Goal: Task Accomplishment & Management: Manage account settings

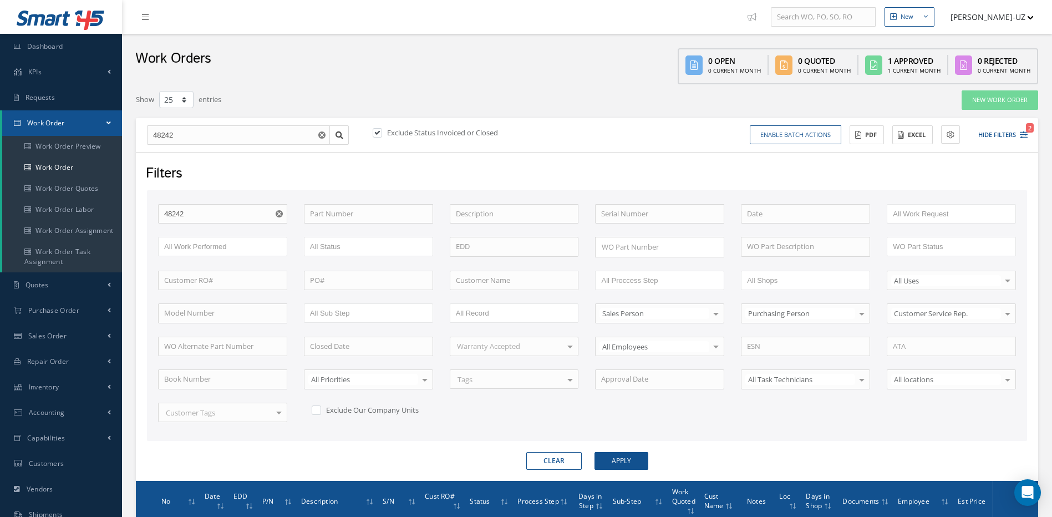
select select "25"
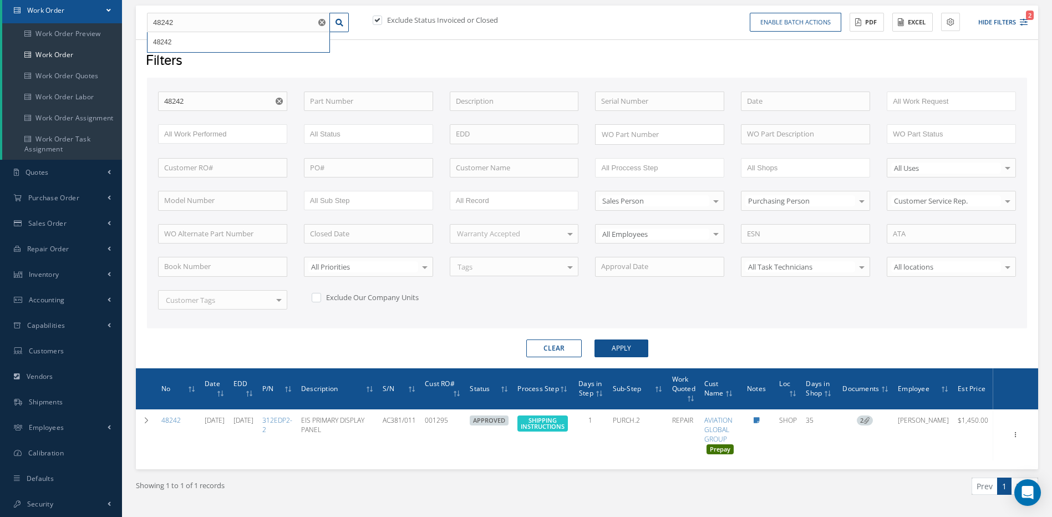
click at [566, 350] on button "Clear" at bounding box center [553, 348] width 55 height 18
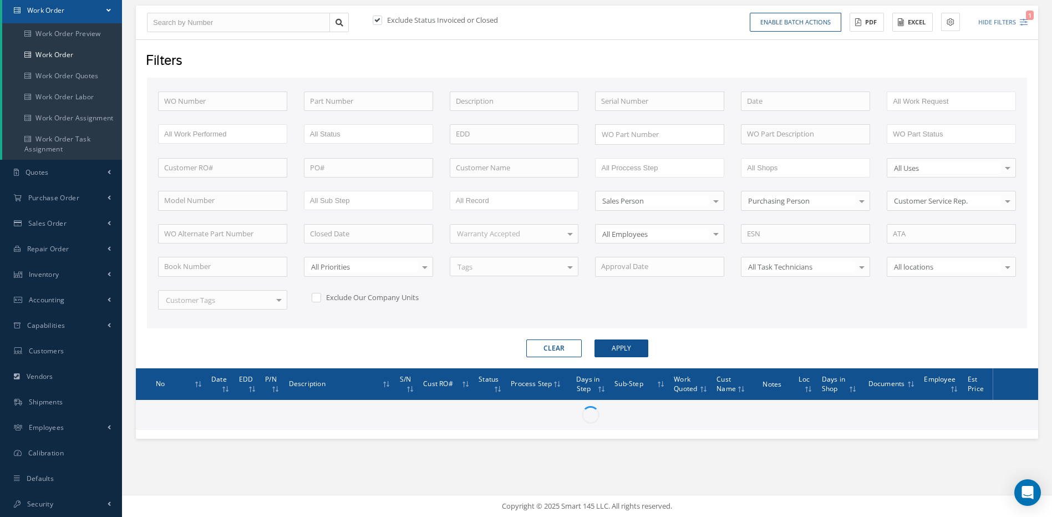
click at [648, 168] on input "All Proccess Step" at bounding box center [636, 168] width 70 height 14
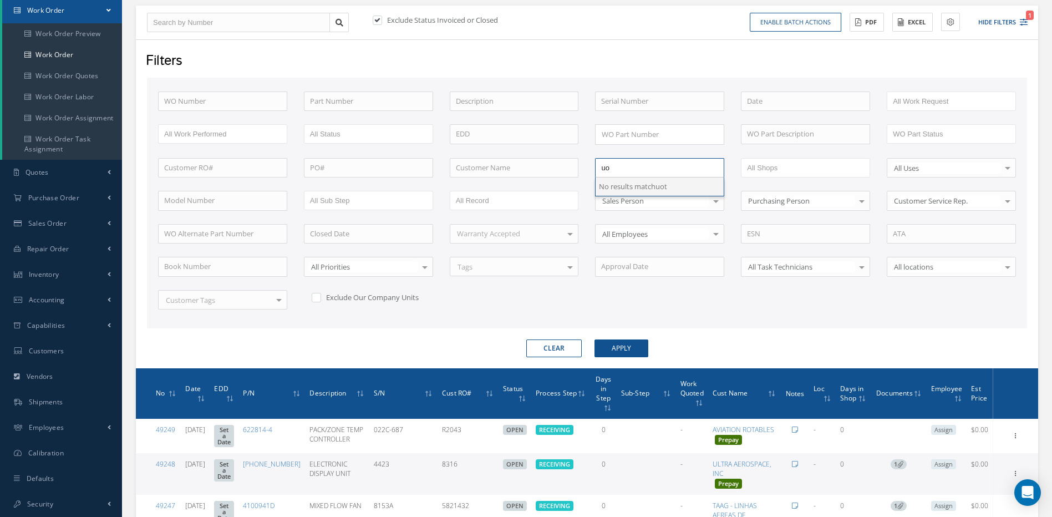
type input "u"
type input "quot"
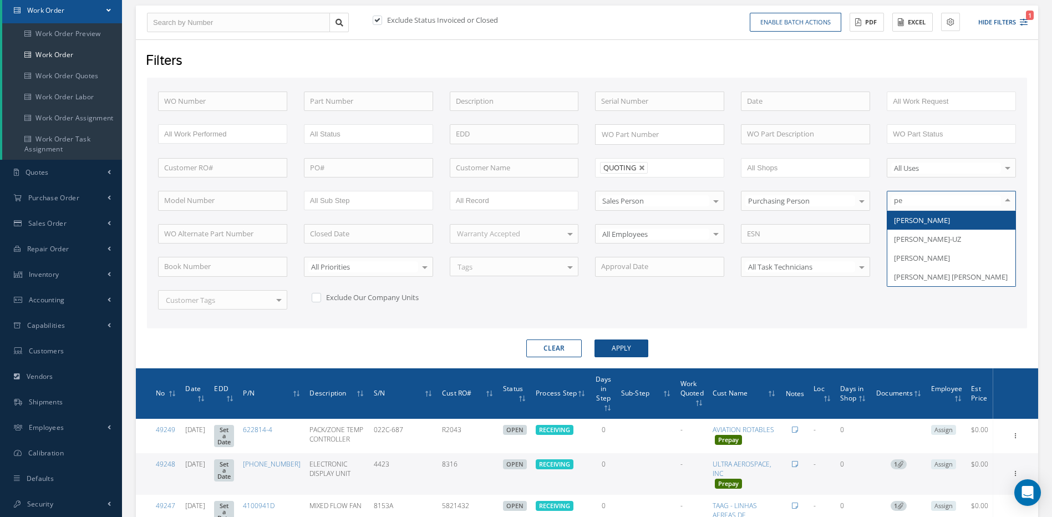
type input "per"
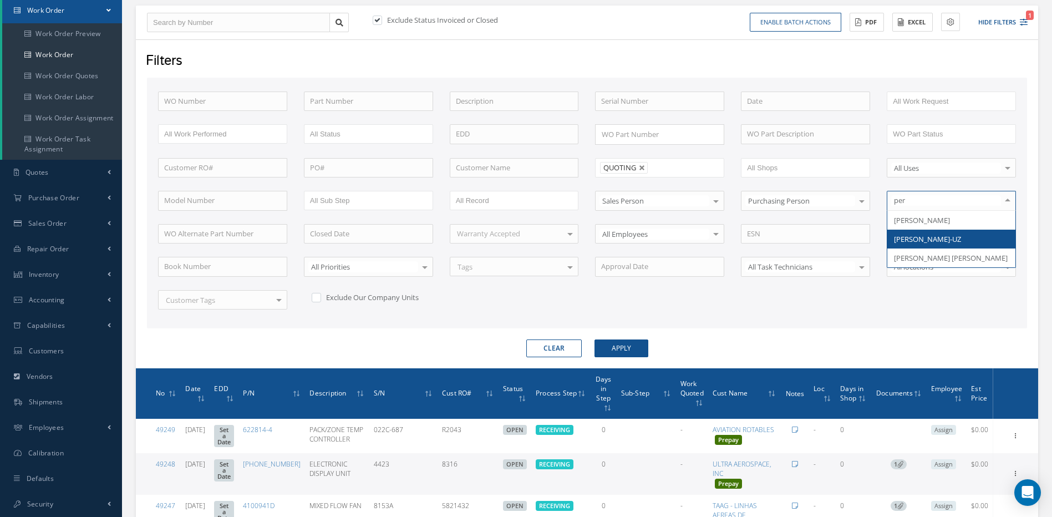
click at [939, 237] on span "[PERSON_NAME]-UZ" at bounding box center [927, 239] width 67 height 10
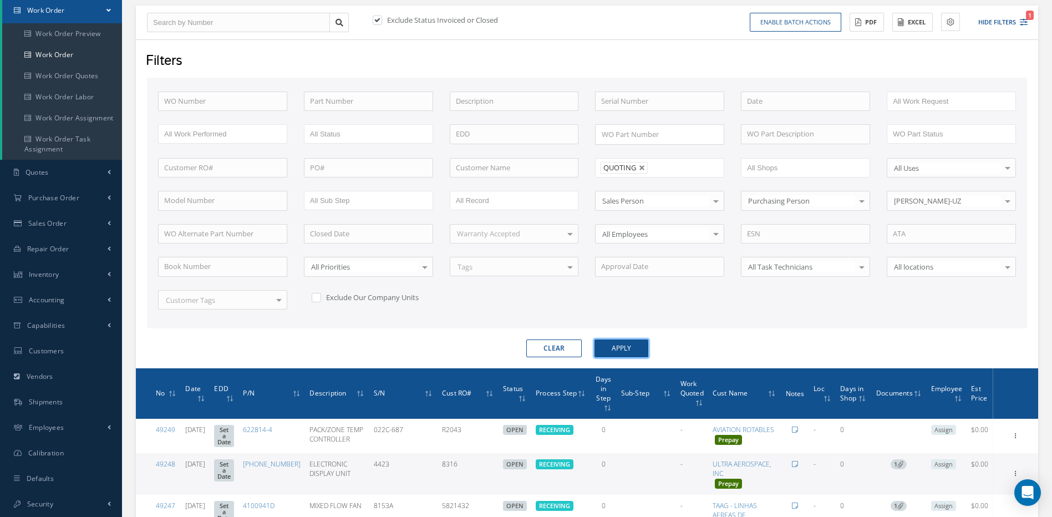
click at [628, 347] on button "Apply" at bounding box center [622, 348] width 54 height 18
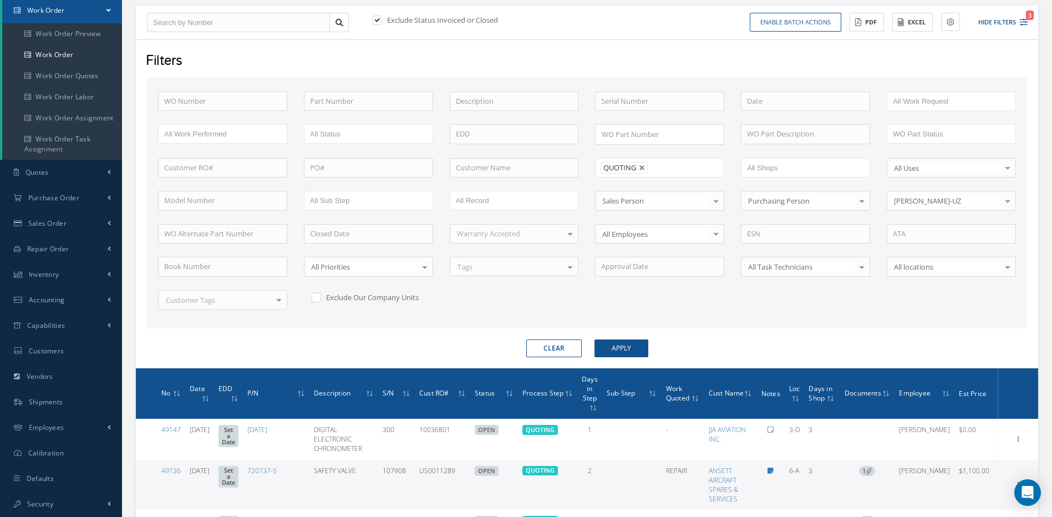
click at [321, 298] on label at bounding box center [322, 297] width 3 height 10
click at [315, 298] on input "checkbox" at bounding box center [315, 295] width 7 height 7
checkbox input "true"
click at [614, 342] on button "Apply" at bounding box center [622, 348] width 54 height 18
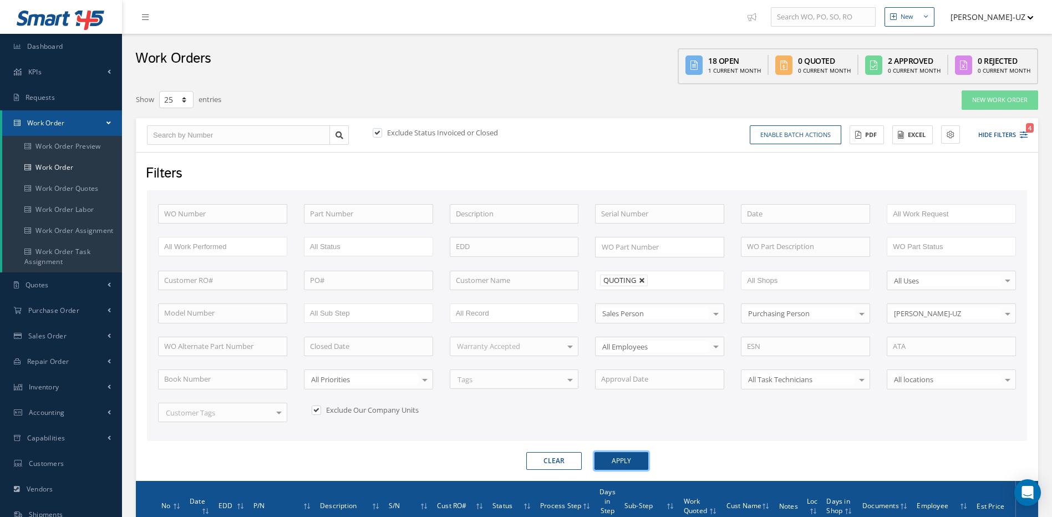
click at [641, 279] on link at bounding box center [642, 280] width 7 height 7
type input "All Proccess Step"
click at [537, 283] on input "text" at bounding box center [514, 281] width 129 height 20
click at [487, 301] on span "AERSALE INC" at bounding box center [477, 300] width 43 height 10
type input "AERSALE INC"
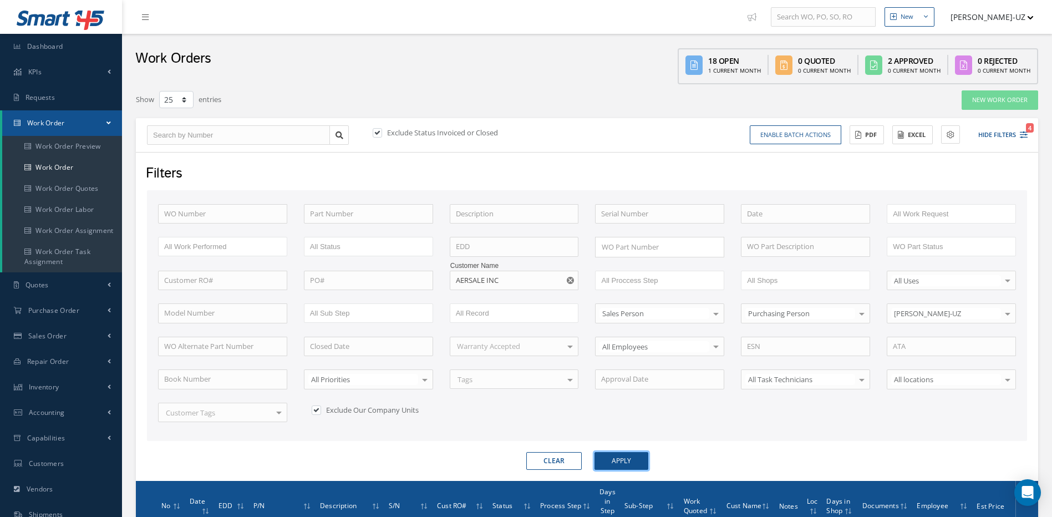
click at [631, 462] on button "Apply" at bounding box center [622, 461] width 54 height 18
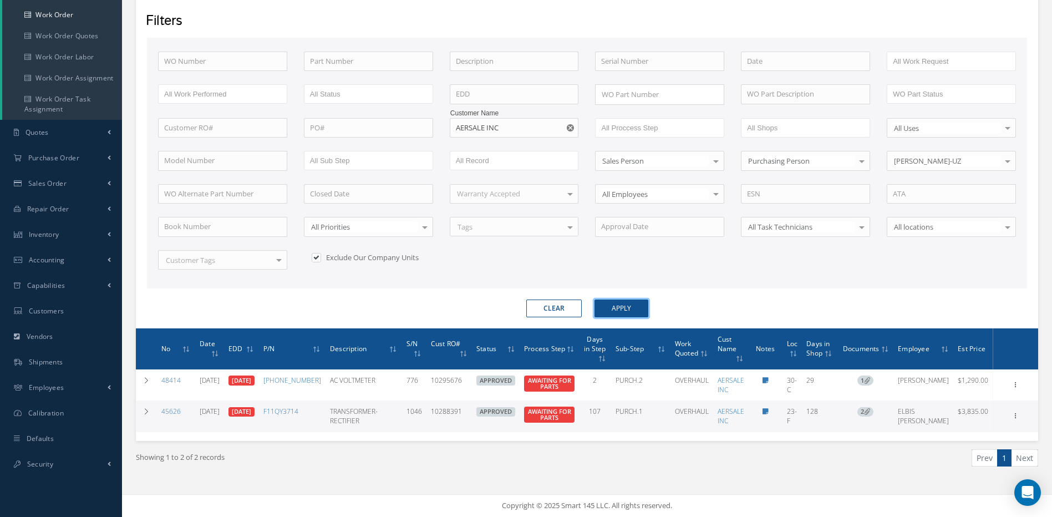
scroll to position [162, 0]
click at [1017, 413] on icon at bounding box center [1016, 414] width 11 height 9
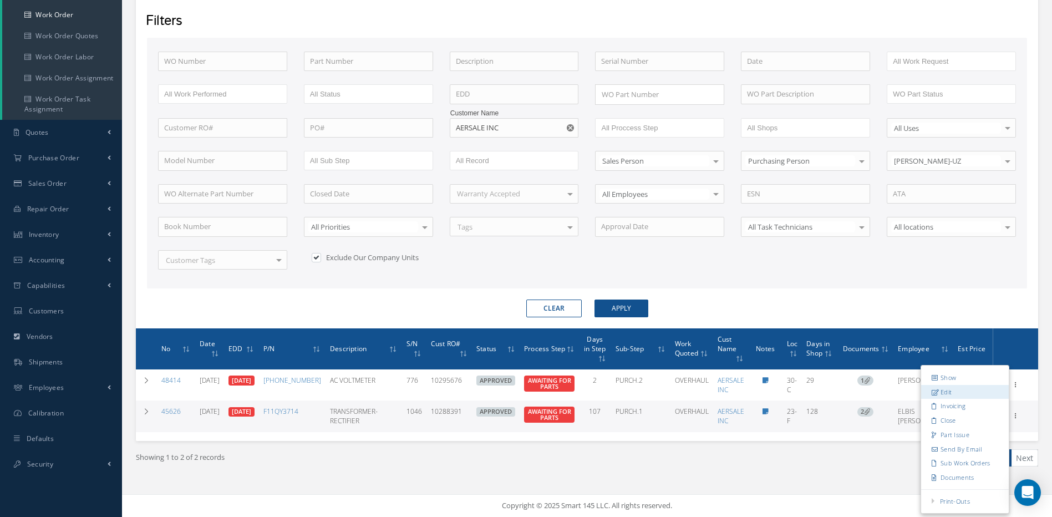
click at [947, 397] on link "Edit" at bounding box center [965, 392] width 88 height 14
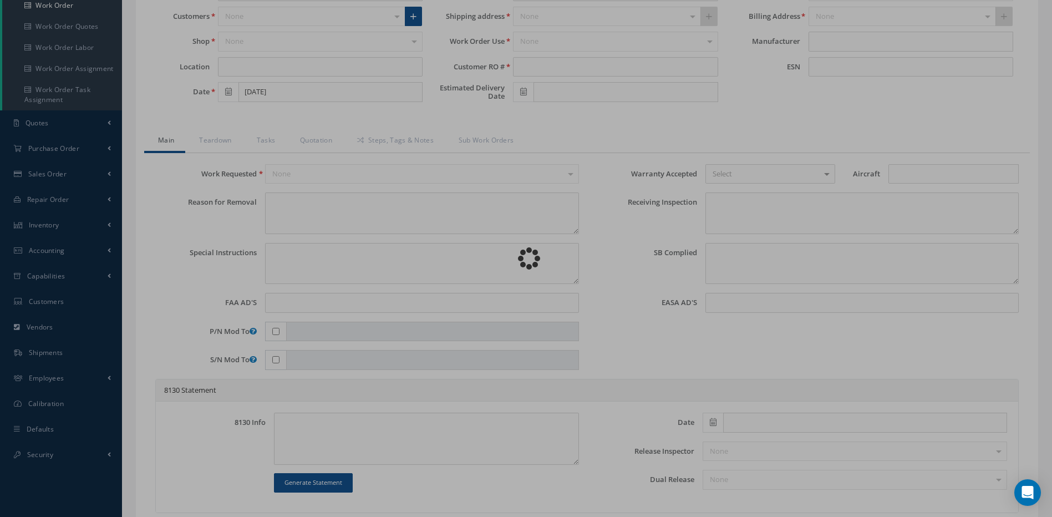
type input "F11QY3714"
type input "23-F"
type input "04/30/2025"
type input "TRANSFORMER-RECTIFIER"
type input "10288391"
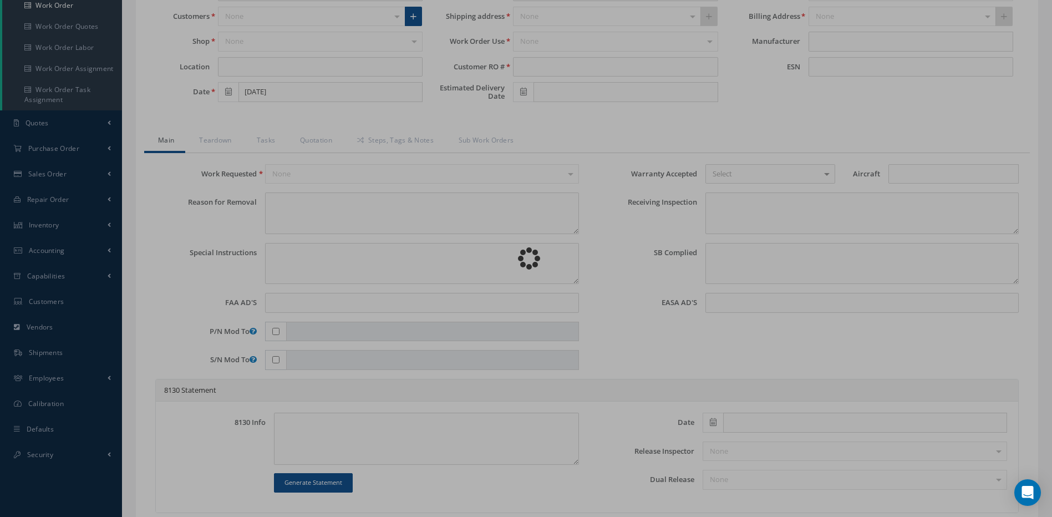
type input "[DATE]"
type input "1046"
type textarea "NONE"
type textarea "PLEASE SEE R.O. FOR DETAILS"
type input "2005-07-25"
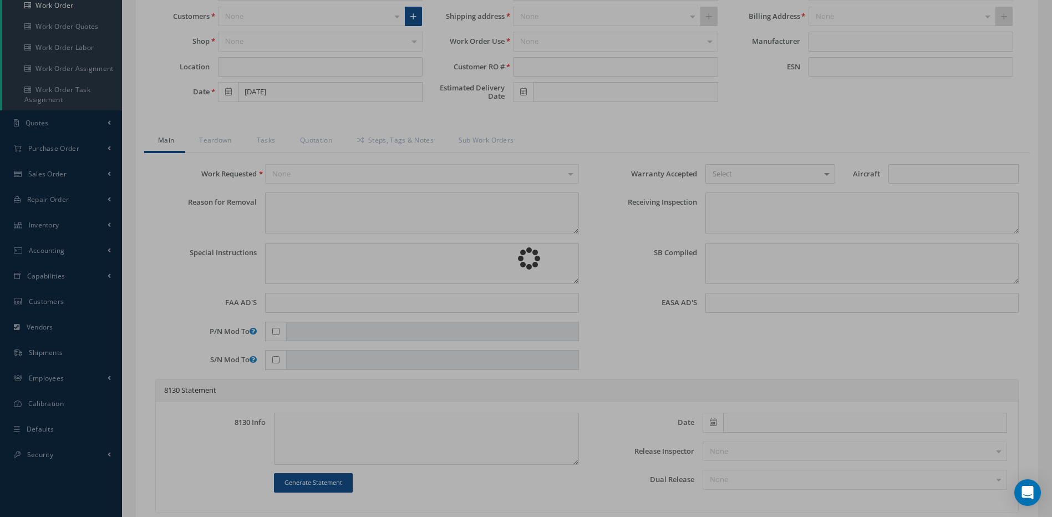
type textarea "NO VISUAL DAMAGE"
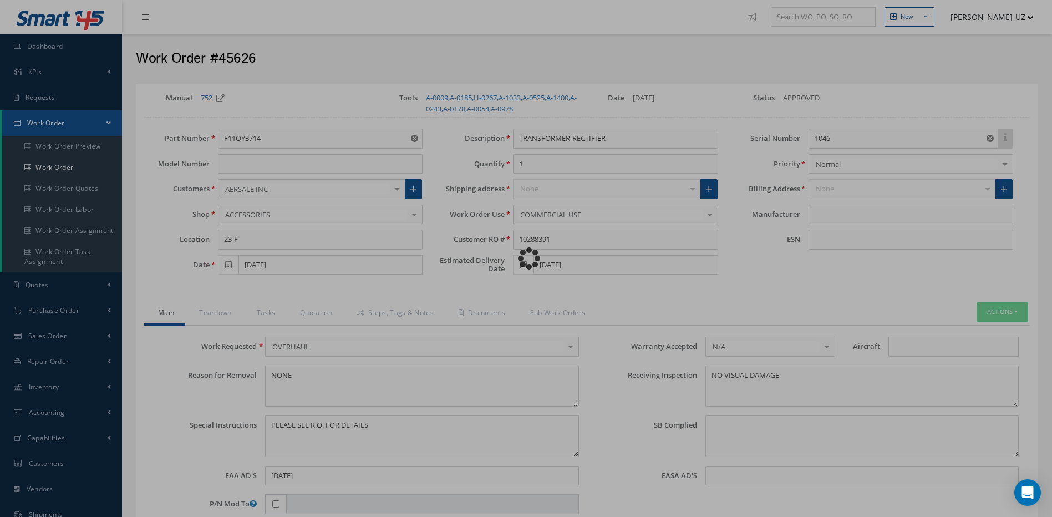
type input "THALES"
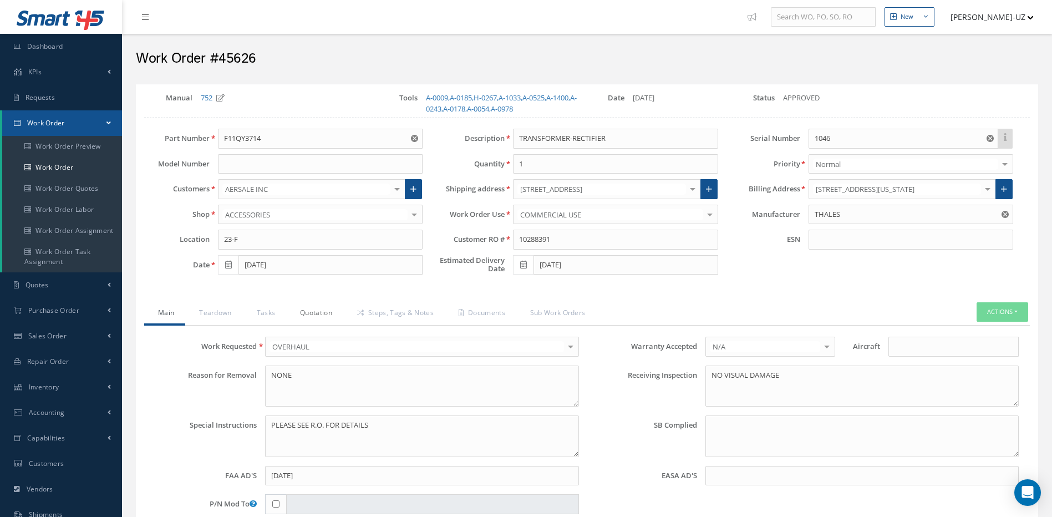
click at [316, 310] on link "Quotation" at bounding box center [314, 313] width 57 height 23
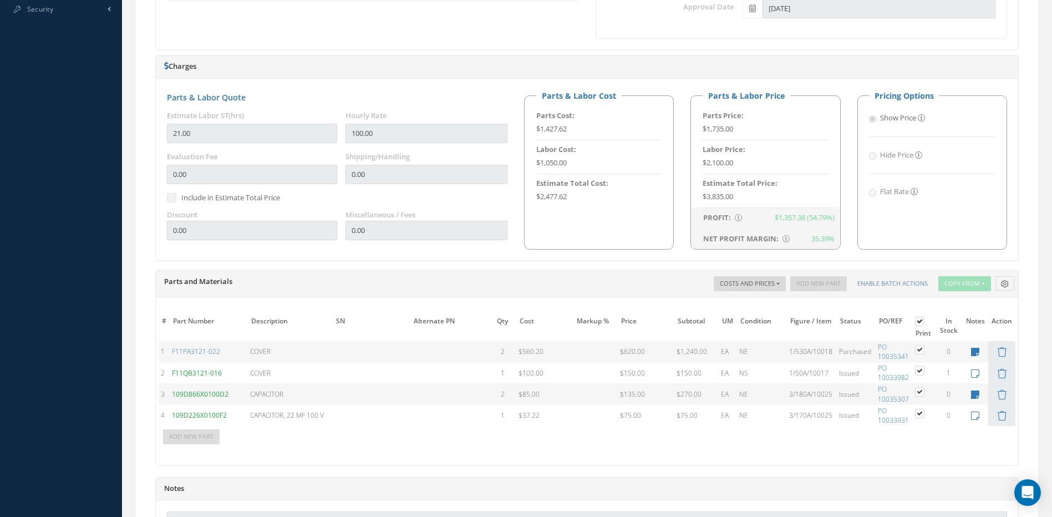
scroll to position [766, 0]
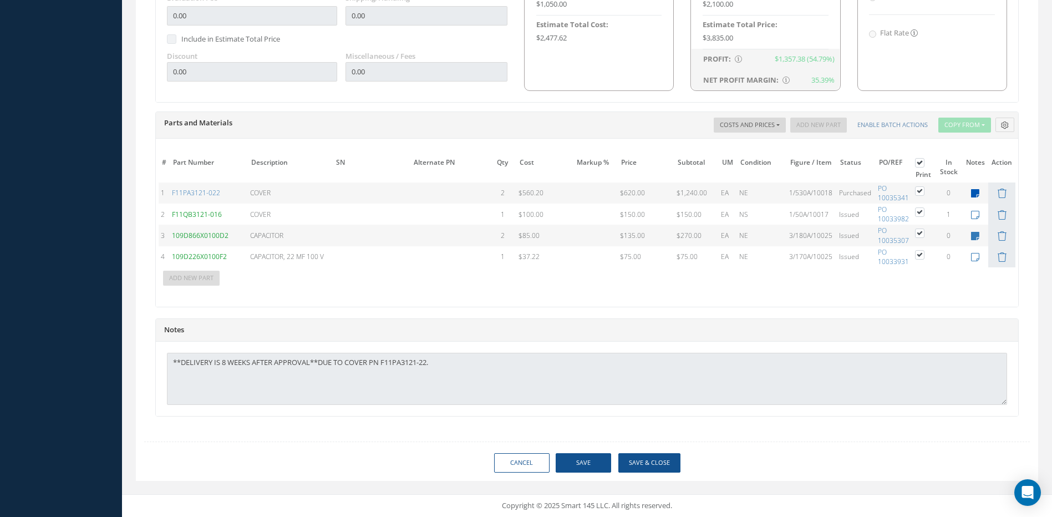
click at [976, 191] on icon at bounding box center [975, 193] width 8 height 9
type textarea "60 days MIRAJ CORP"
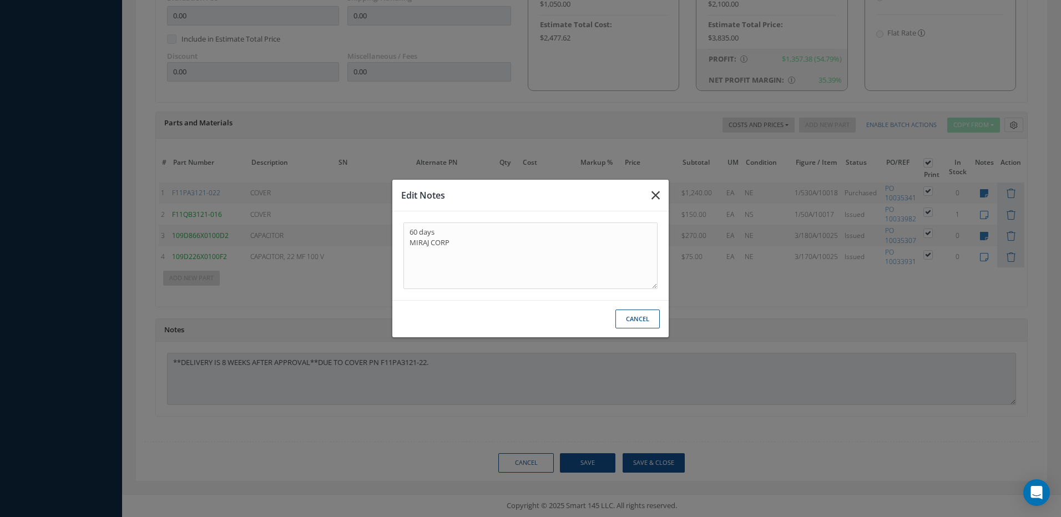
click at [656, 192] on icon "button" at bounding box center [655, 195] width 8 height 13
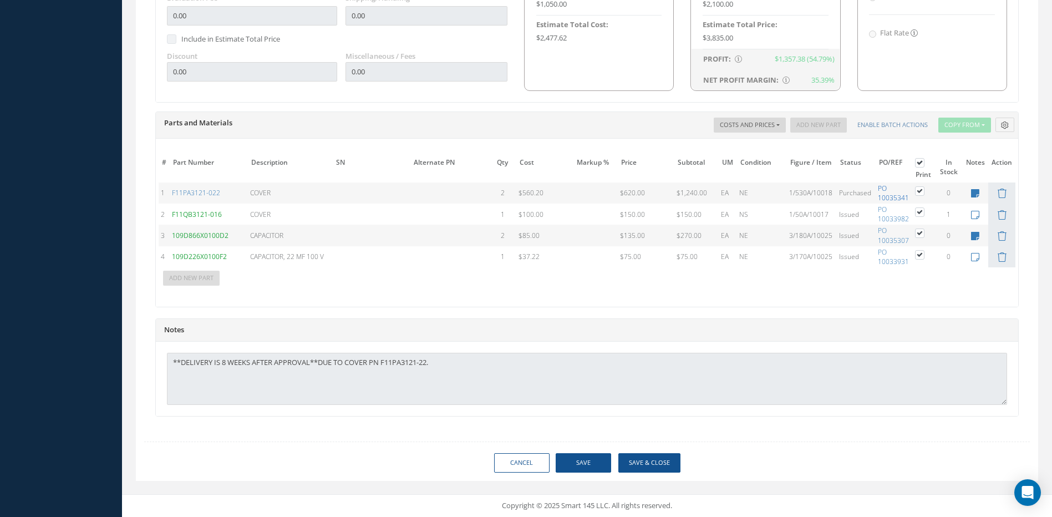
click at [893, 197] on link "PO 10035341" at bounding box center [893, 193] width 31 height 19
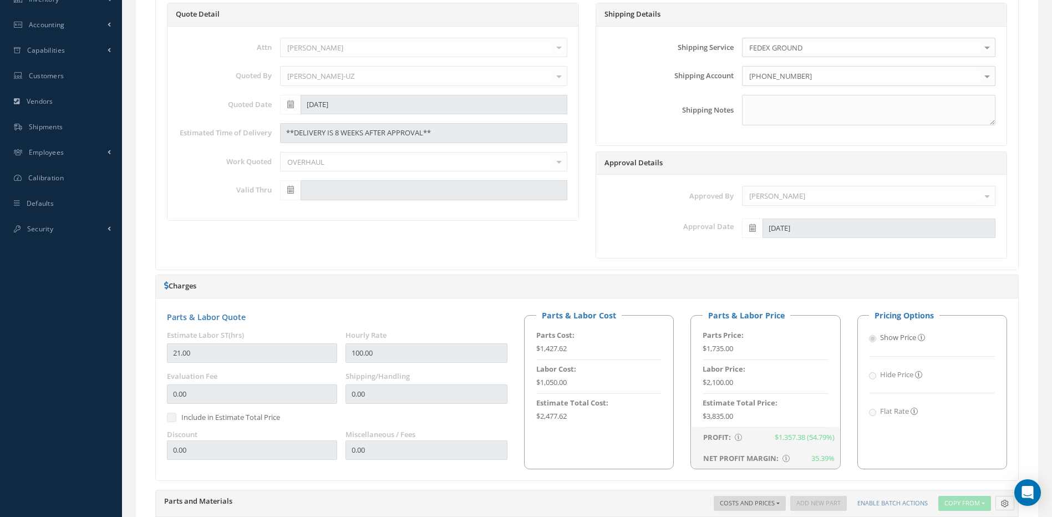
scroll to position [156, 0]
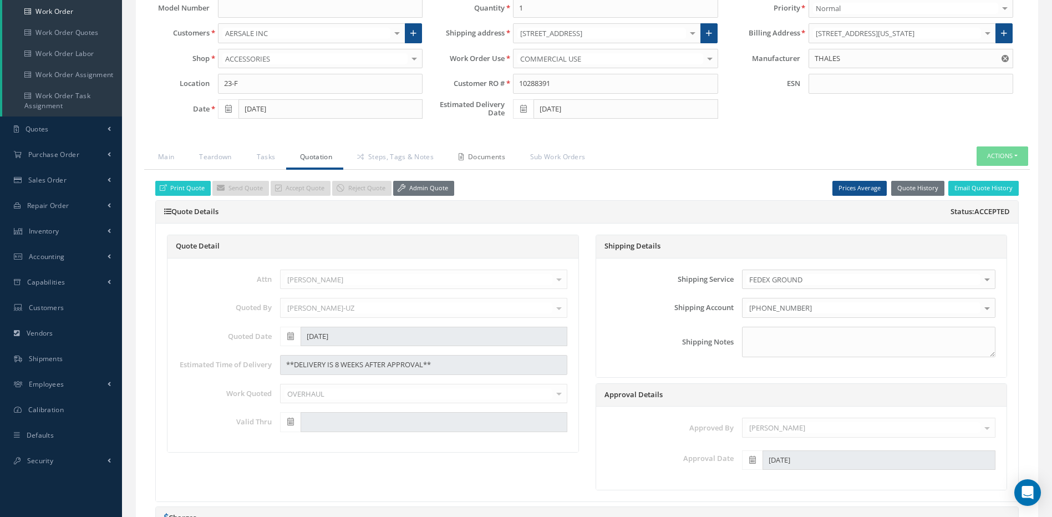
click at [482, 152] on link "Documents" at bounding box center [481, 157] width 72 height 23
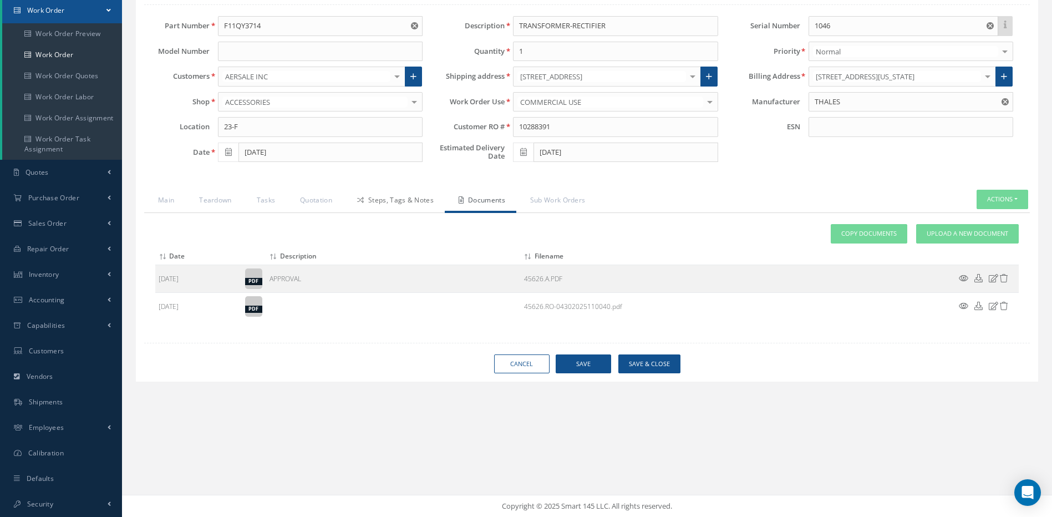
click at [409, 199] on link "Steps, Tags & Notes" at bounding box center [394, 201] width 102 height 23
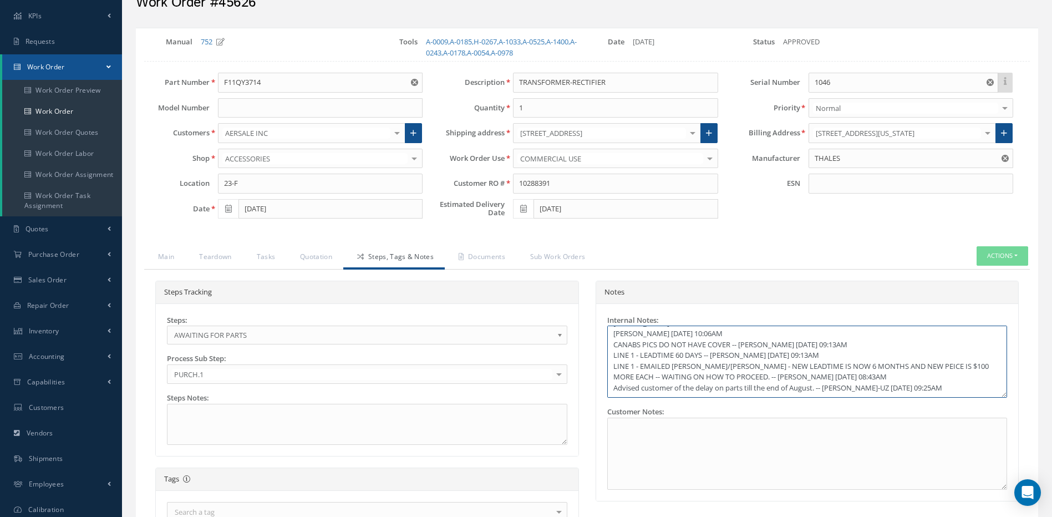
scroll to position [0, 0]
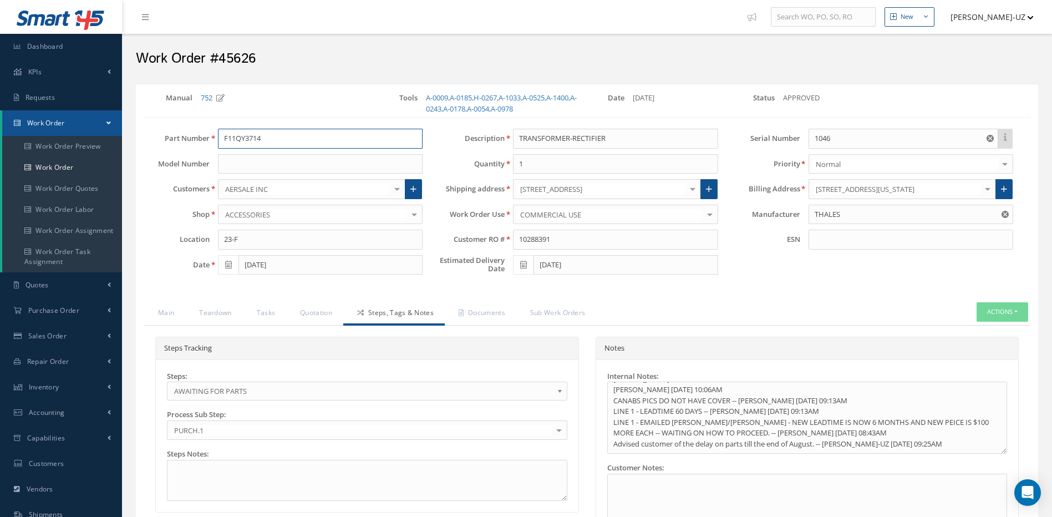
drag, startPoint x: 275, startPoint y: 140, endPoint x: 222, endPoint y: 141, distance: 53.3
click at [222, 141] on input "F11QY3714" at bounding box center [320, 139] width 205 height 20
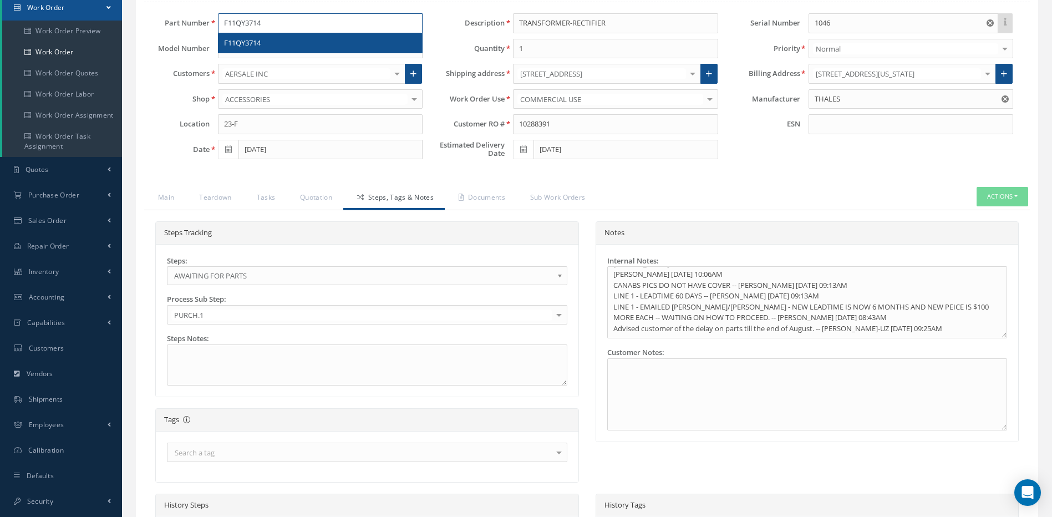
scroll to position [55, 0]
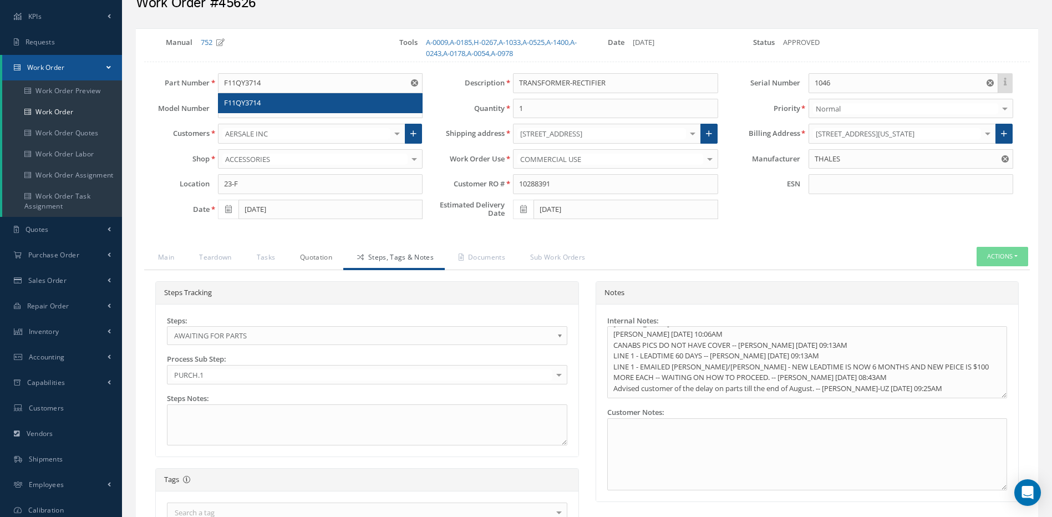
click at [313, 260] on link "Quotation" at bounding box center [314, 258] width 57 height 23
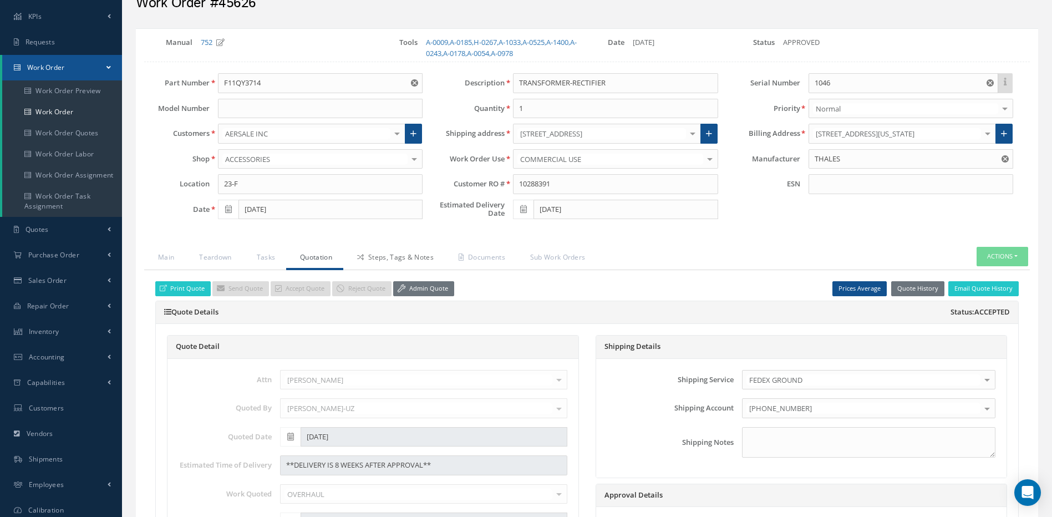
click at [382, 255] on link "Steps, Tags & Notes" at bounding box center [394, 258] width 102 height 23
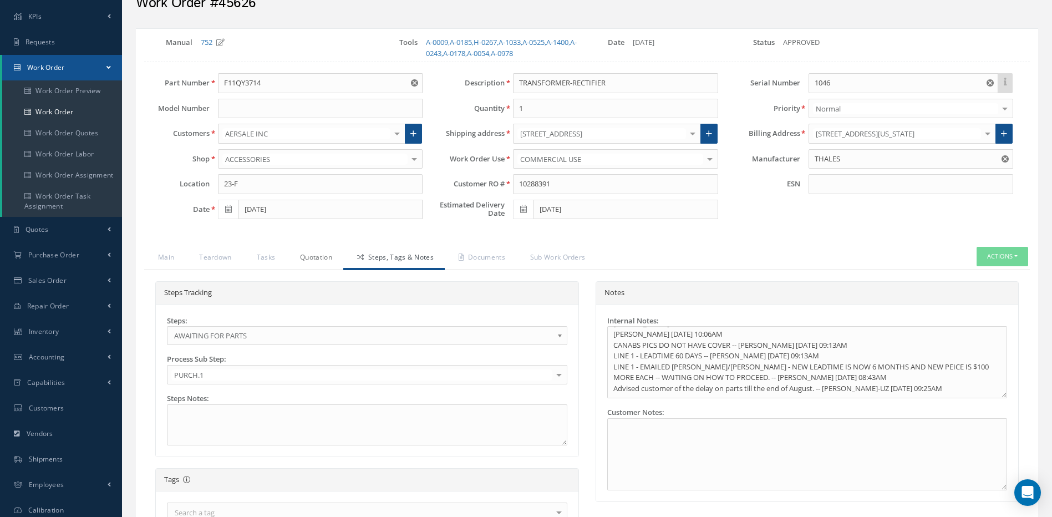
click at [318, 258] on link "Quotation" at bounding box center [314, 258] width 57 height 23
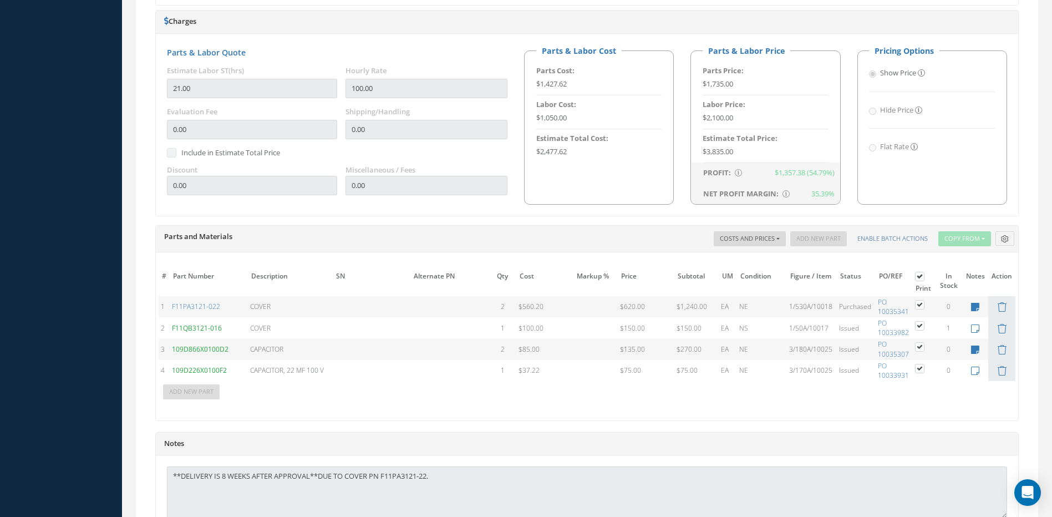
scroll to position [766, 0]
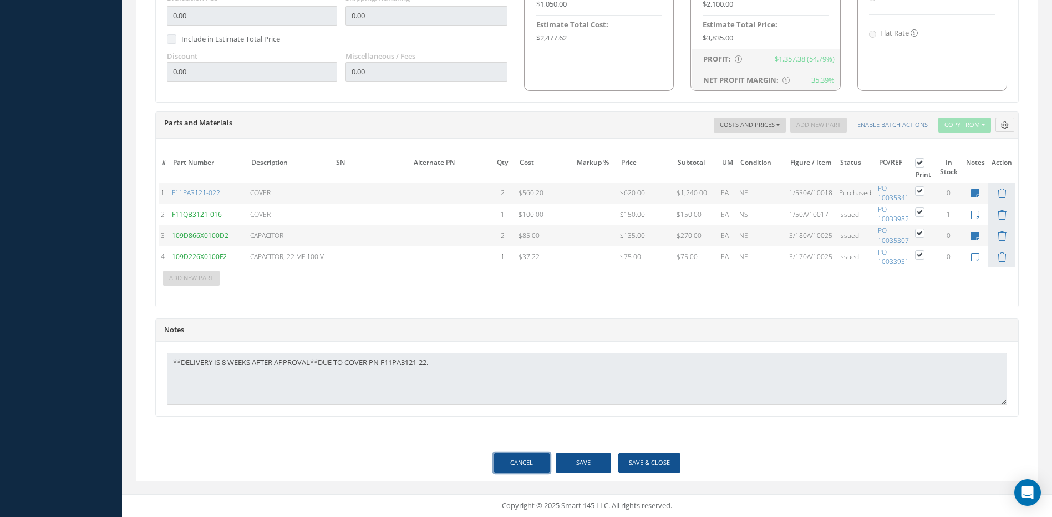
click at [531, 461] on link "Cancel" at bounding box center [521, 462] width 55 height 19
select select "25"
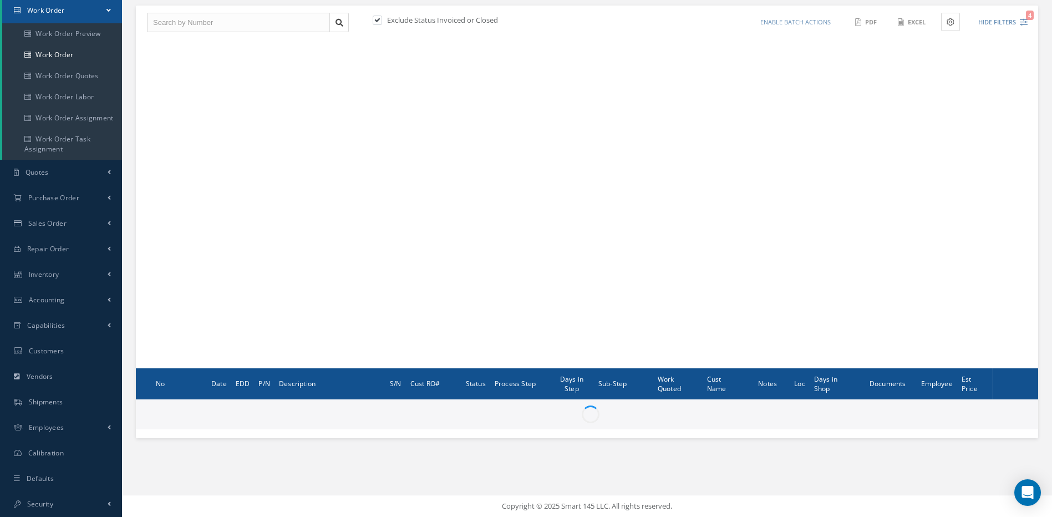
scroll to position [113, 0]
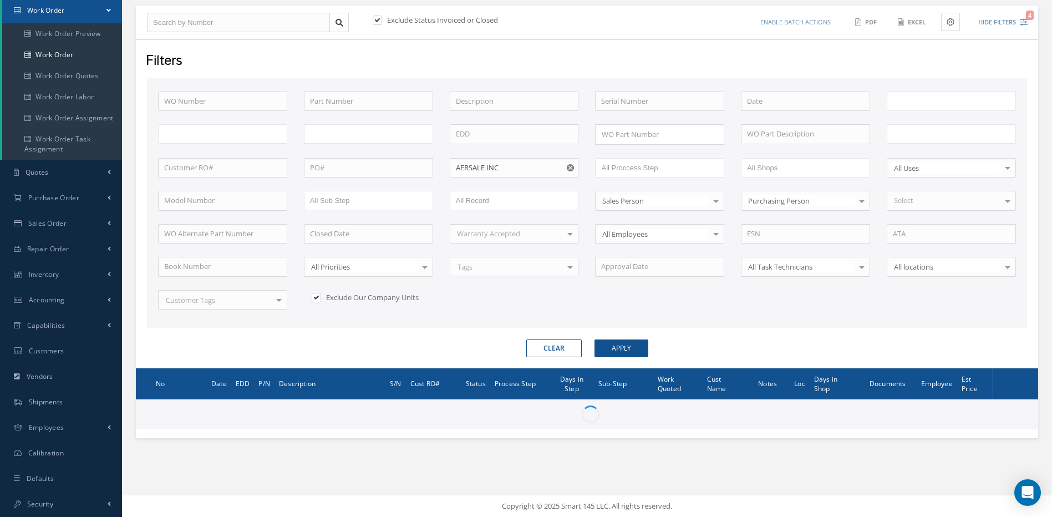
type input "All Work Request"
type input "All Work Performed"
type input "All Status"
type input "WO Part Status"
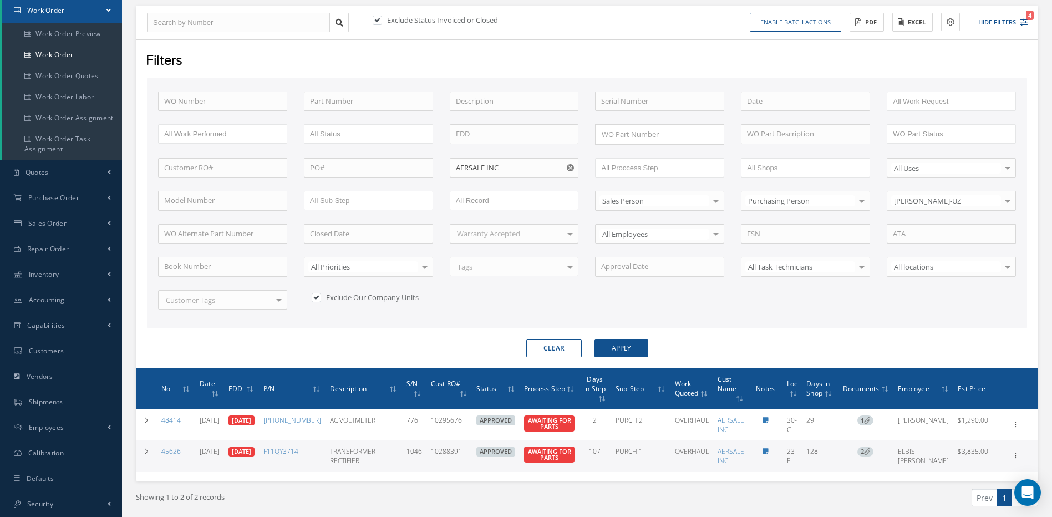
click at [566, 346] on button "Clear" at bounding box center [553, 348] width 55 height 18
checkbox input "false"
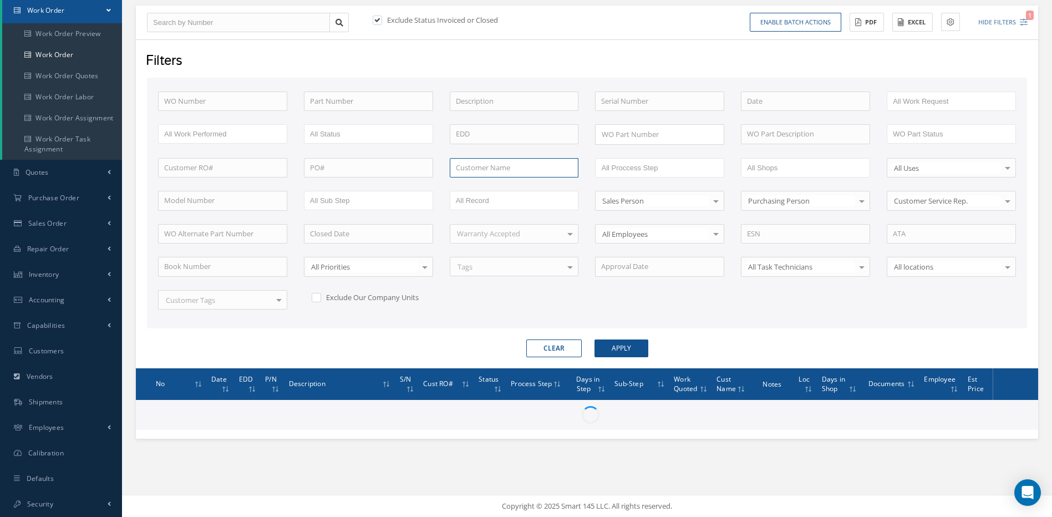
click at [478, 168] on input "text" at bounding box center [514, 168] width 129 height 20
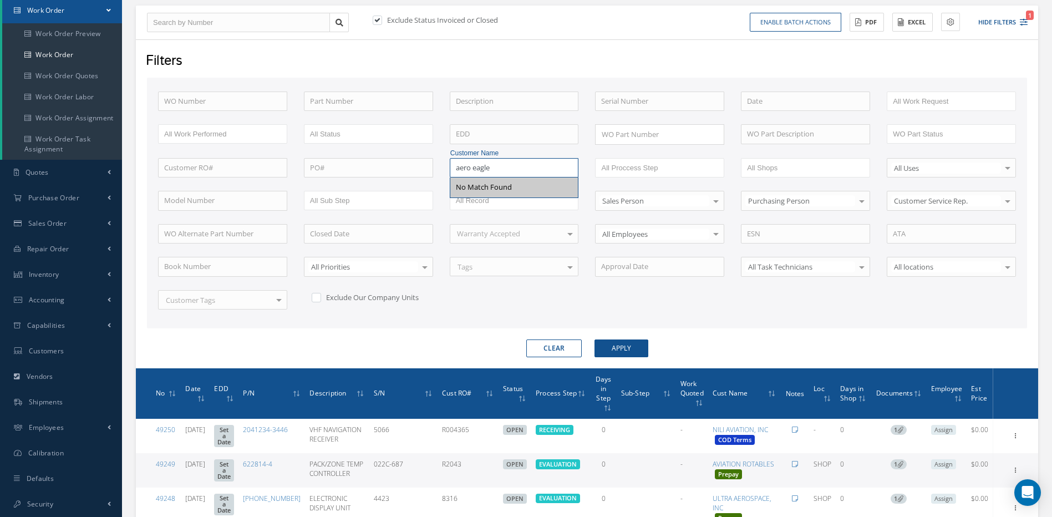
type input "aero eagle"
click at [595, 339] on button "Apply" at bounding box center [622, 348] width 54 height 18
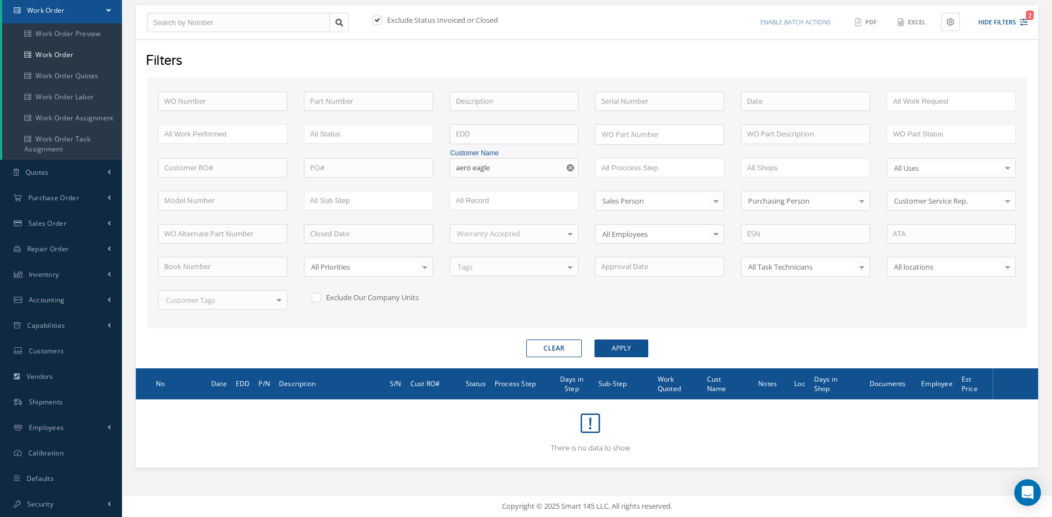
click at [566, 349] on button "Clear" at bounding box center [553, 348] width 55 height 18
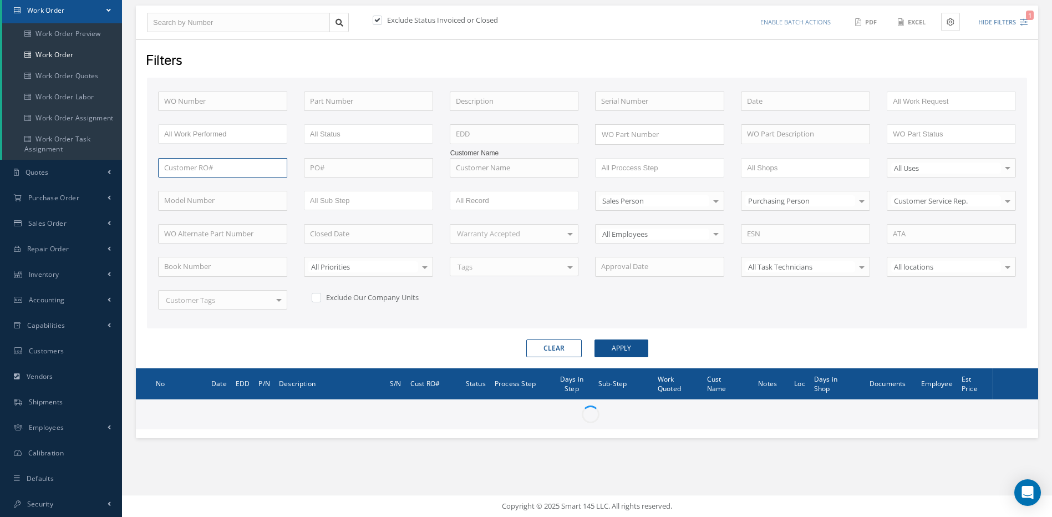
click at [219, 164] on input "text" at bounding box center [222, 168] width 129 height 20
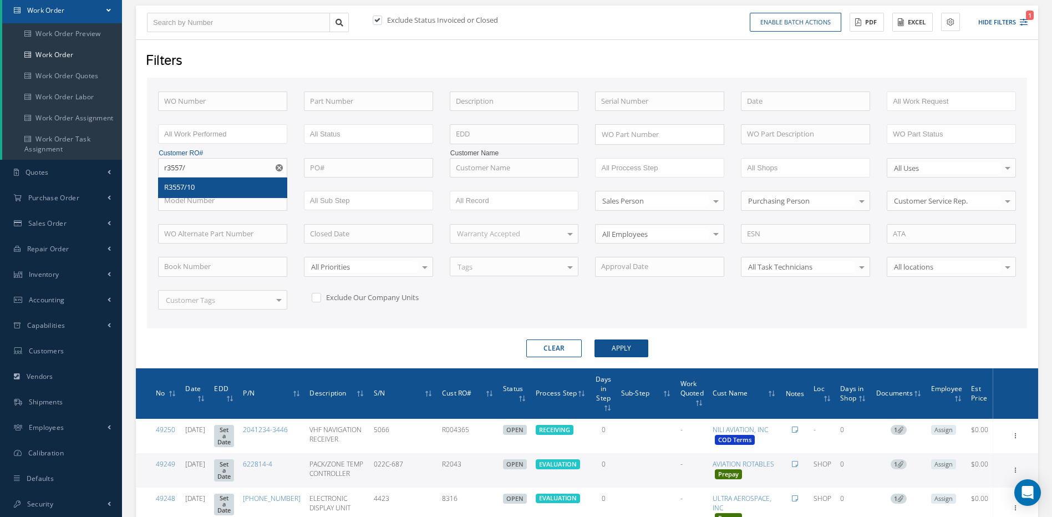
click at [195, 188] on span "R3557/10" at bounding box center [179, 187] width 31 height 10
type input "R3557/10"
click at [625, 347] on button "Apply" at bounding box center [622, 348] width 54 height 18
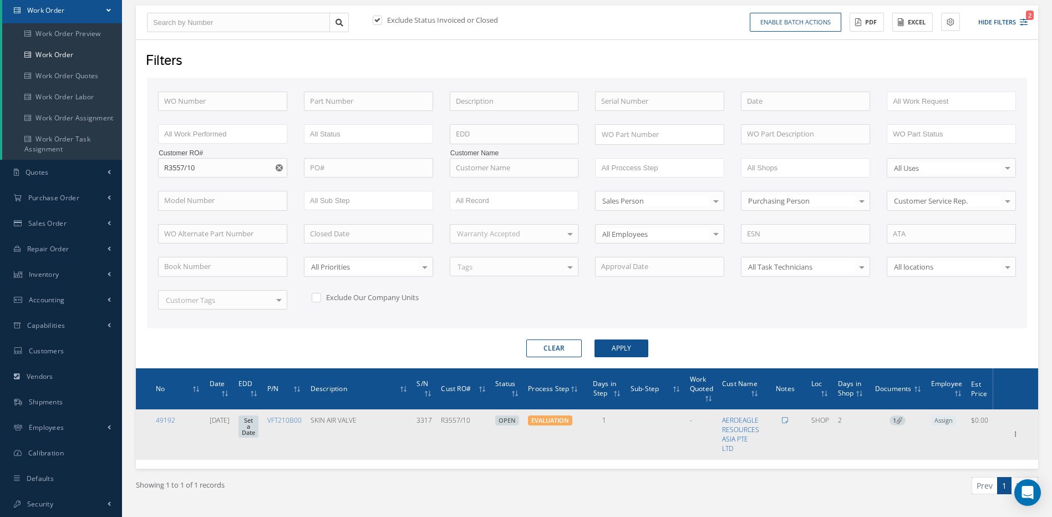
click at [744, 420] on link "AEROEAGLE RESOURCES ASIA PTE LTD" at bounding box center [740, 434] width 37 height 38
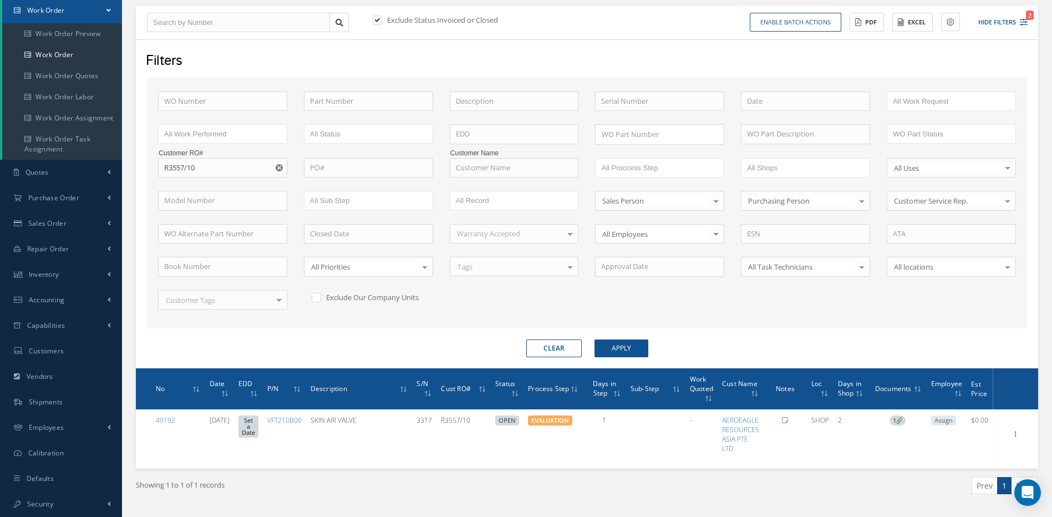
click at [563, 346] on button "Clear" at bounding box center [553, 348] width 55 height 18
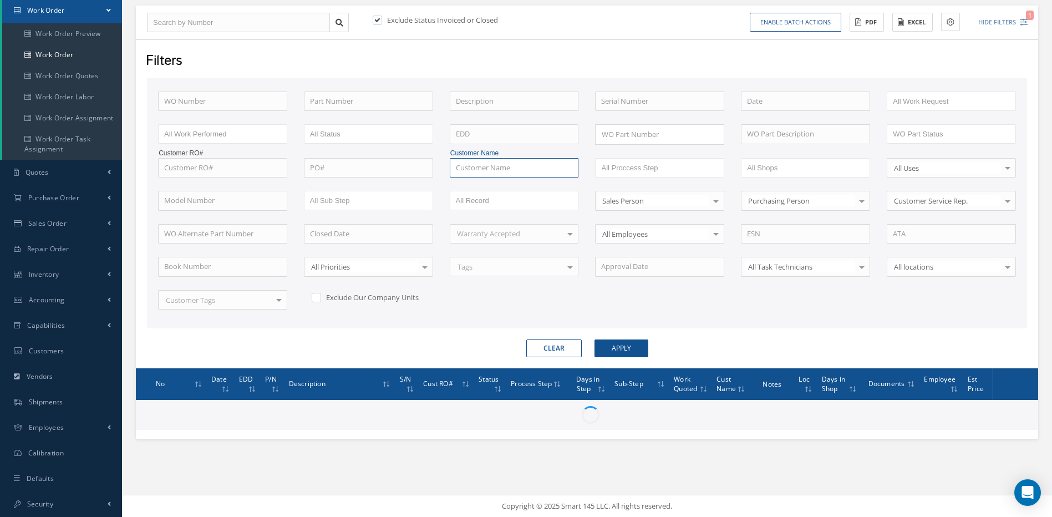
click at [505, 166] on input "text" at bounding box center [514, 168] width 129 height 20
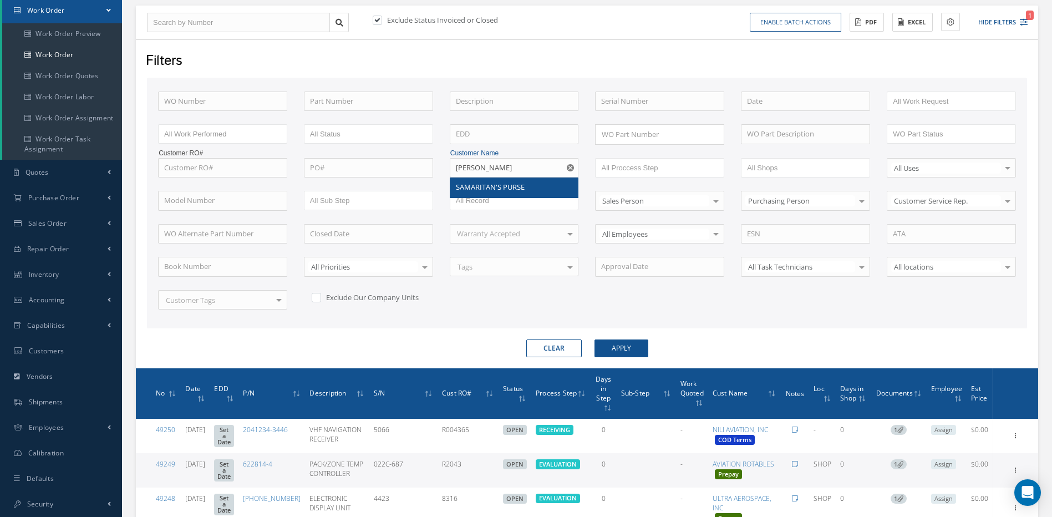
click at [491, 187] on span "SAMARITAN'S PURSE" at bounding box center [490, 187] width 69 height 10
click at [630, 349] on button "Apply" at bounding box center [622, 348] width 54 height 18
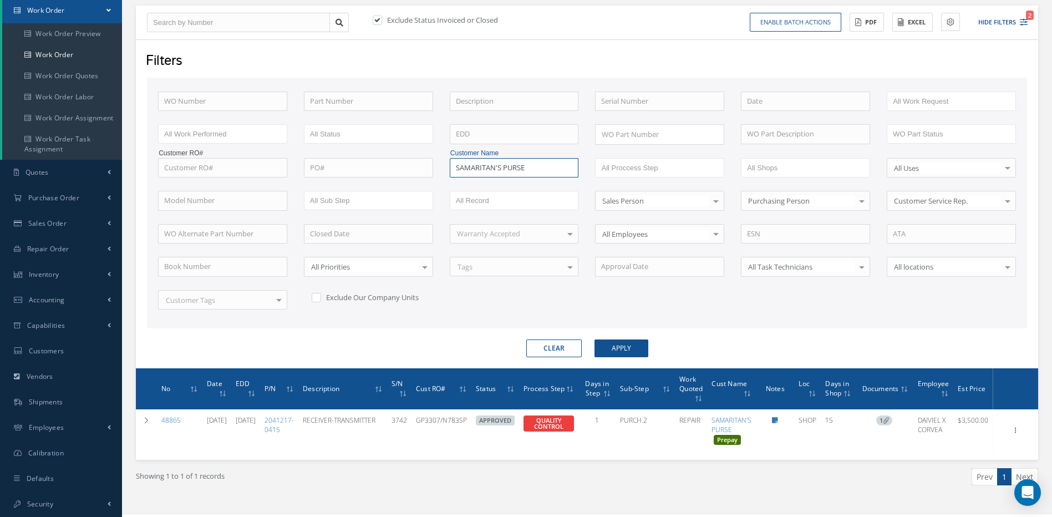
drag, startPoint x: 530, startPoint y: 168, endPoint x: 476, endPoint y: 168, distance: 54.4
click at [476, 168] on input "SAMARITAN'S PURSE" at bounding box center [514, 168] width 129 height 20
type input "SAMA"
click at [382, 20] on label at bounding box center [383, 20] width 3 height 10
click at [374, 20] on input "checkbox" at bounding box center [376, 20] width 7 height 7
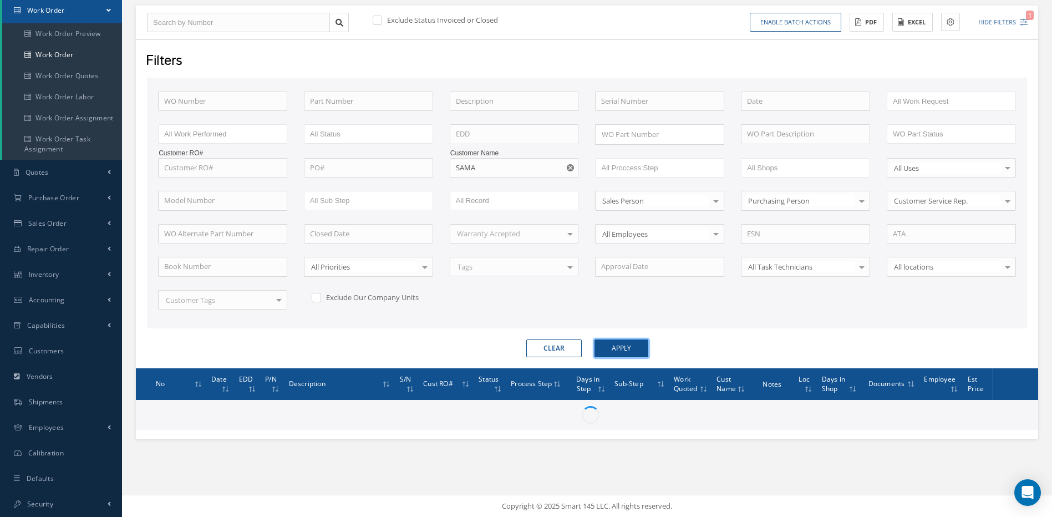
click at [628, 348] on button "Apply" at bounding box center [622, 348] width 54 height 18
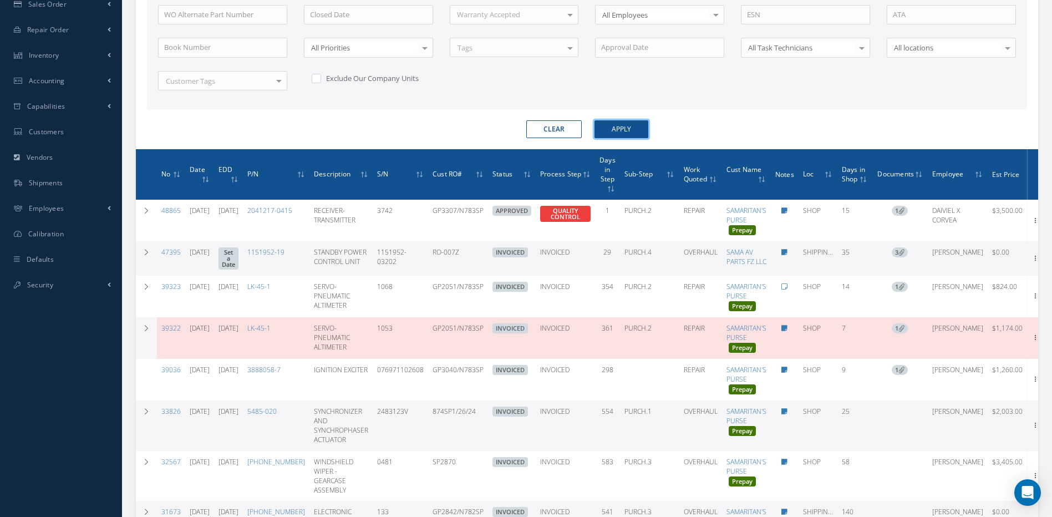
scroll to position [333, 0]
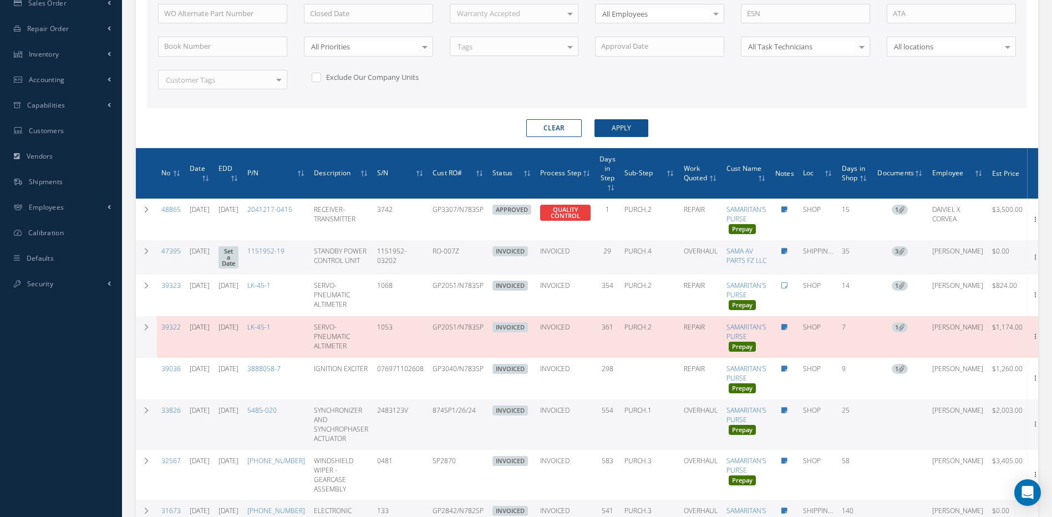
click at [563, 129] on button "Clear" at bounding box center [553, 128] width 55 height 18
checkbox input "true"
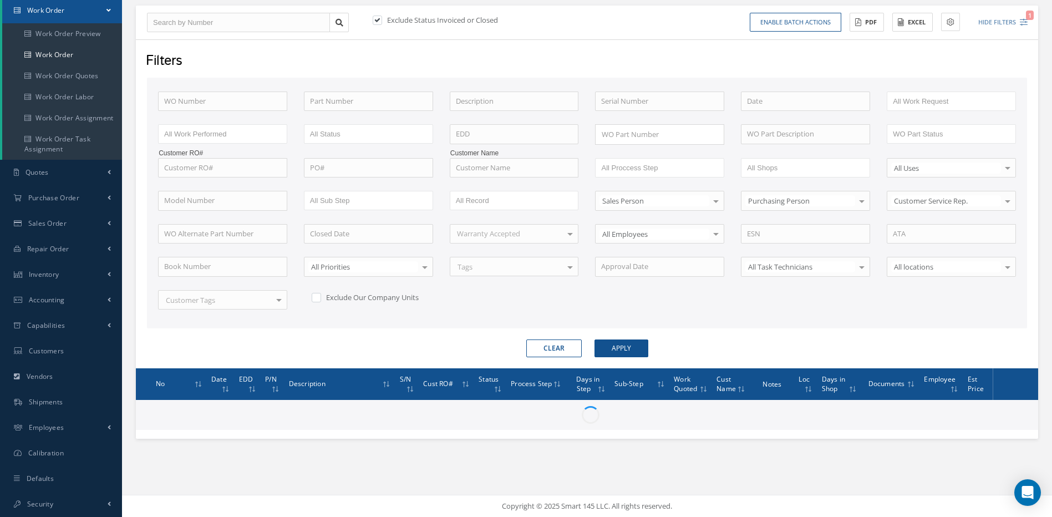
scroll to position [113, 0]
click at [551, 344] on button "Clear" at bounding box center [553, 348] width 55 height 18
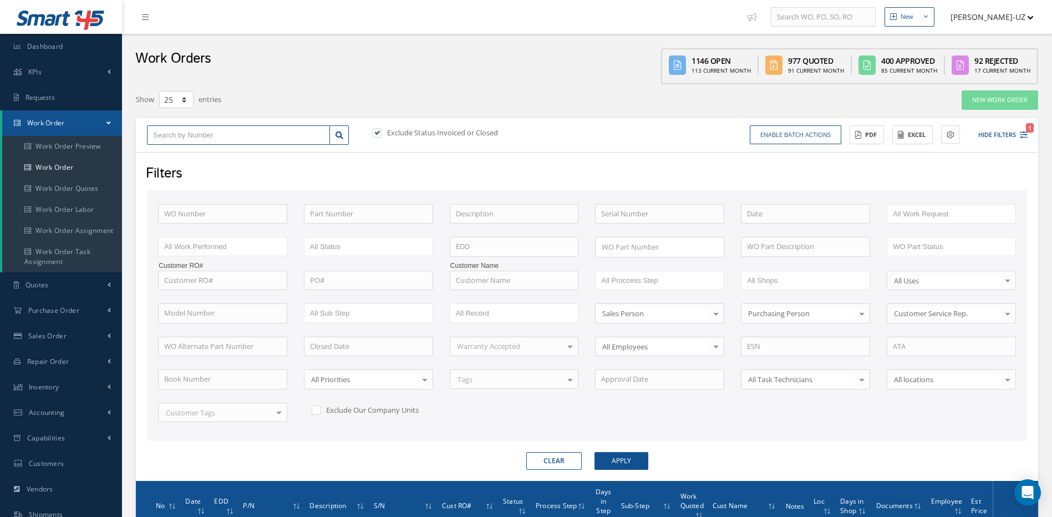
click at [208, 134] on input "text" at bounding box center [238, 135] width 183 height 20
type input "4"
type input "48"
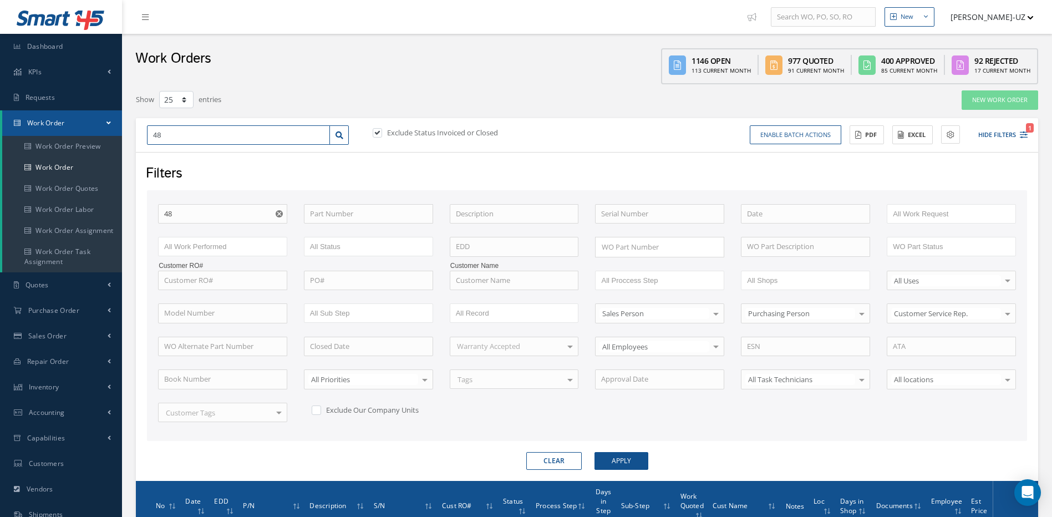
type input "489"
type input "4896"
type input "48961"
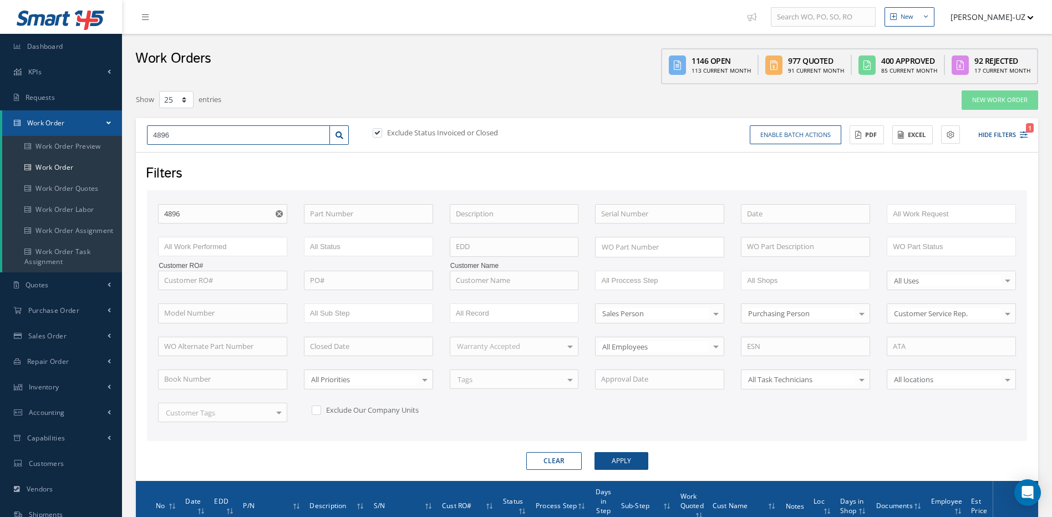
type input "48961"
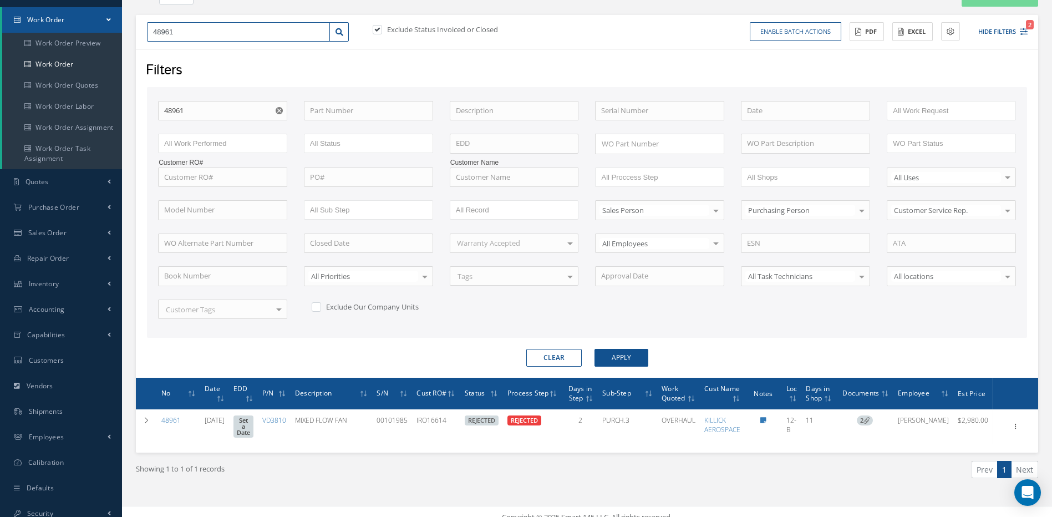
scroll to position [115, 0]
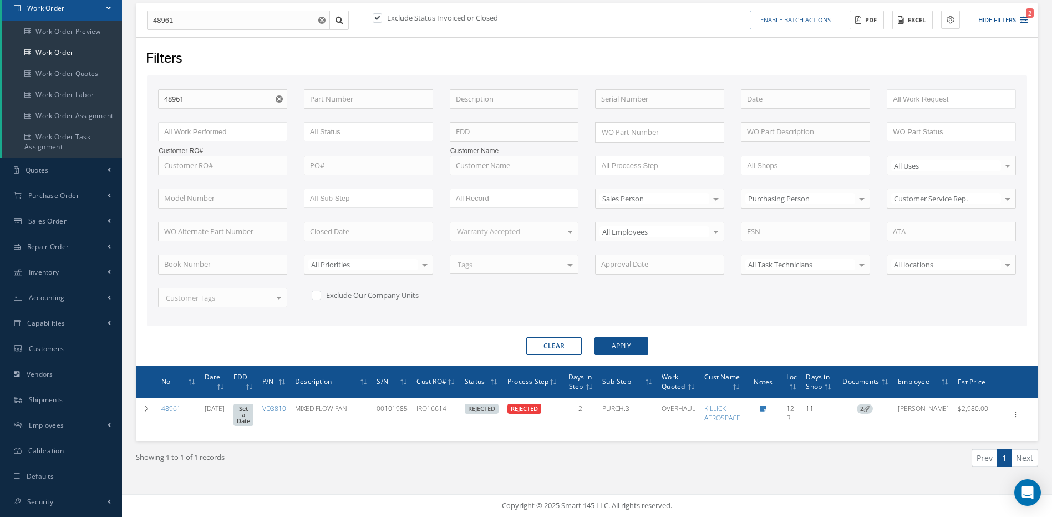
drag, startPoint x: 557, startPoint y: 344, endPoint x: 552, endPoint y: 336, distance: 10.5
click at [557, 344] on button "Clear" at bounding box center [553, 346] width 55 height 18
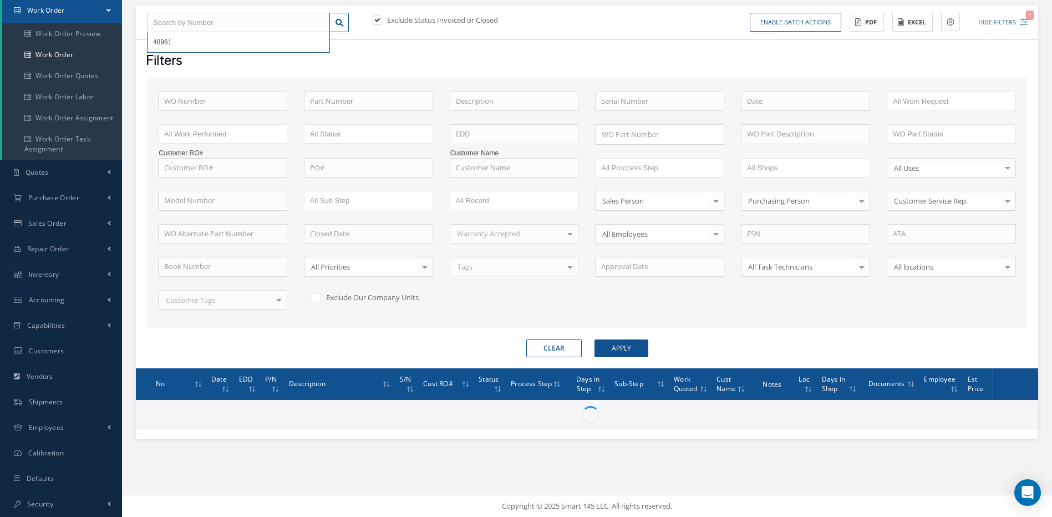
scroll to position [113, 0]
click at [207, 22] on input "text" at bounding box center [238, 23] width 183 height 20
type input "4"
type input "48"
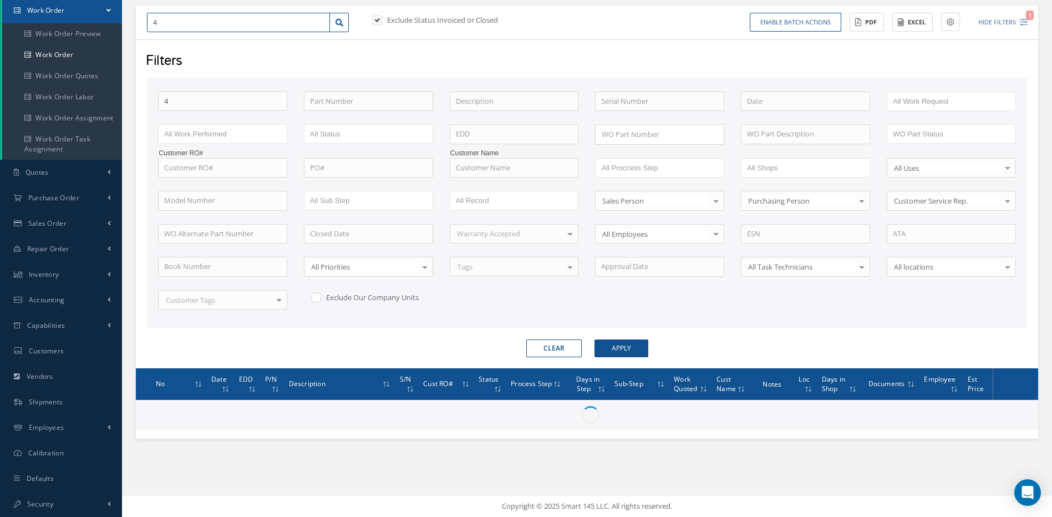
type input "48"
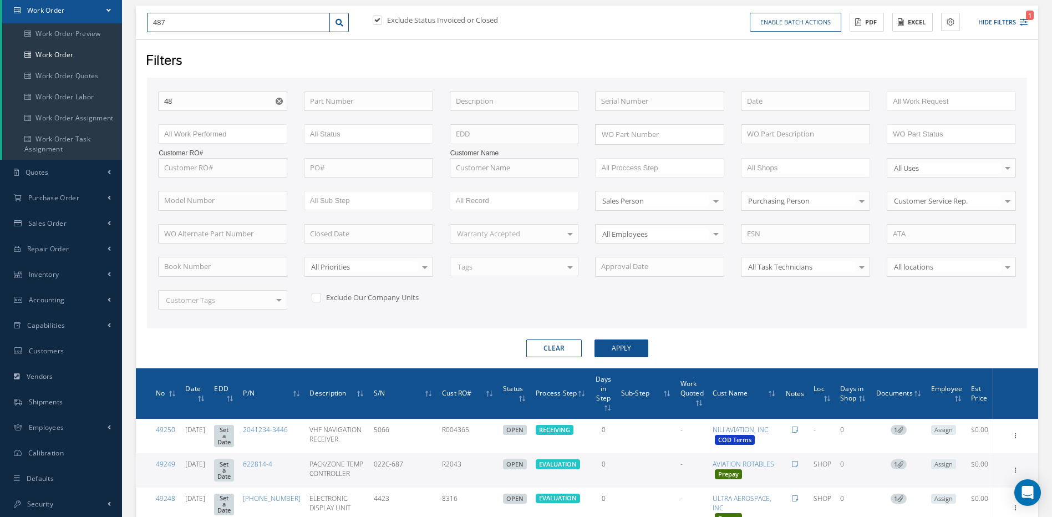
type input "4873"
type input "48730"
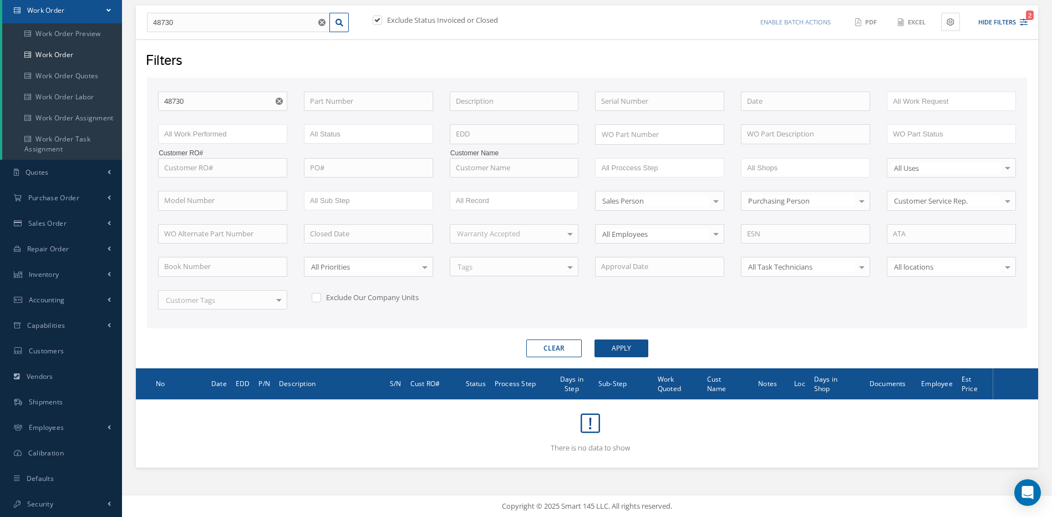
click at [382, 19] on label at bounding box center [383, 20] width 3 height 10
click at [378, 19] on input "checkbox" at bounding box center [376, 20] width 7 height 7
checkbox input "false"
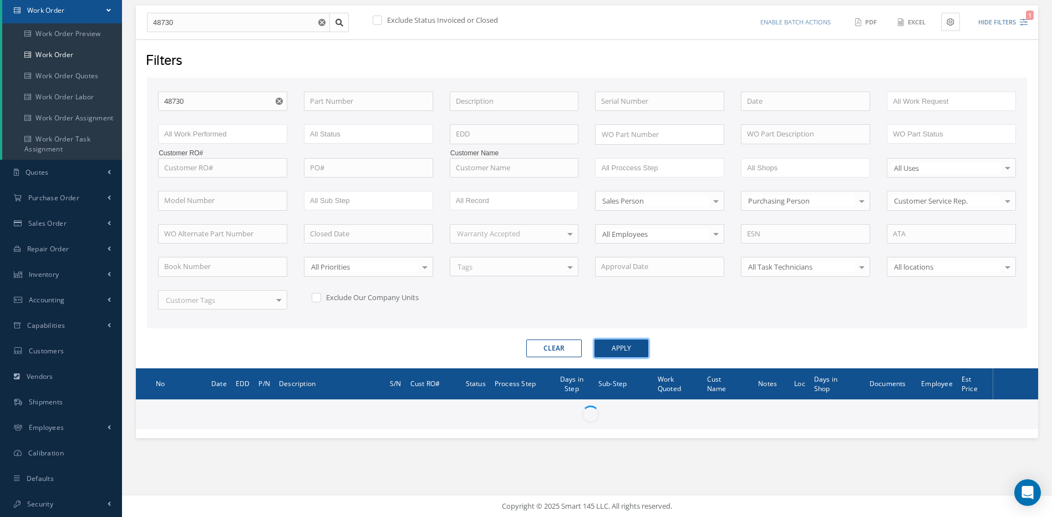
click at [617, 346] on button "Apply" at bounding box center [622, 348] width 54 height 18
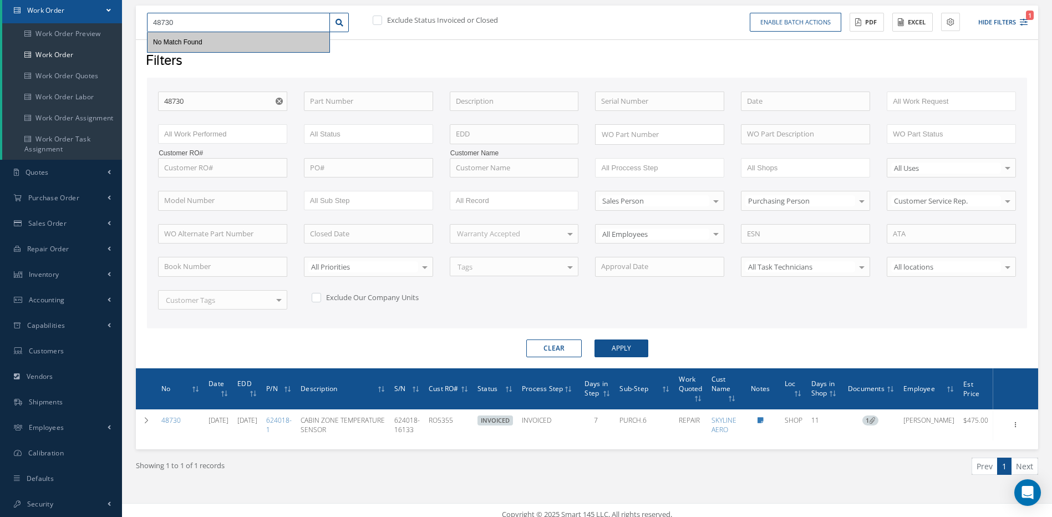
drag, startPoint x: 202, startPoint y: 22, endPoint x: 148, endPoint y: 29, distance: 54.9
click at [148, 29] on input "48730" at bounding box center [238, 23] width 183 height 20
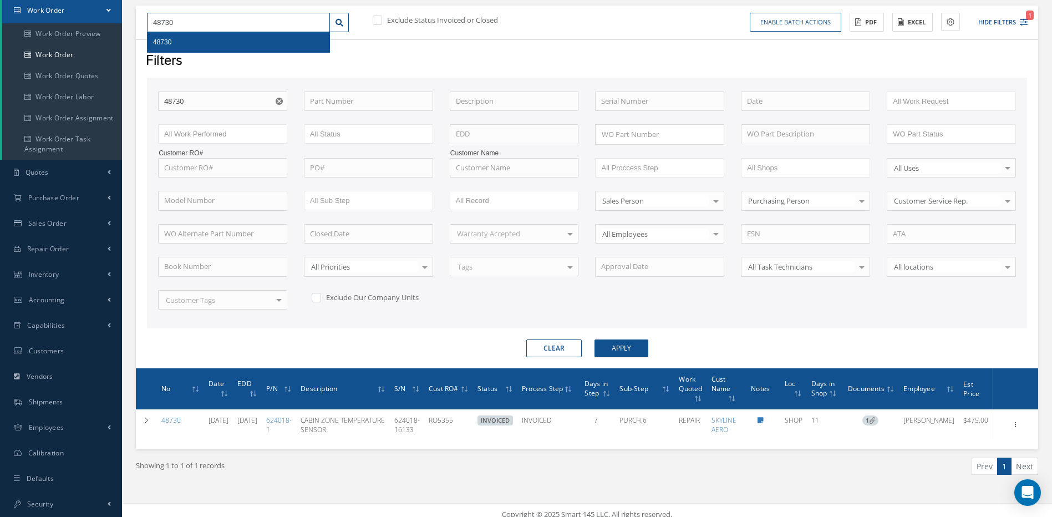
type input "4"
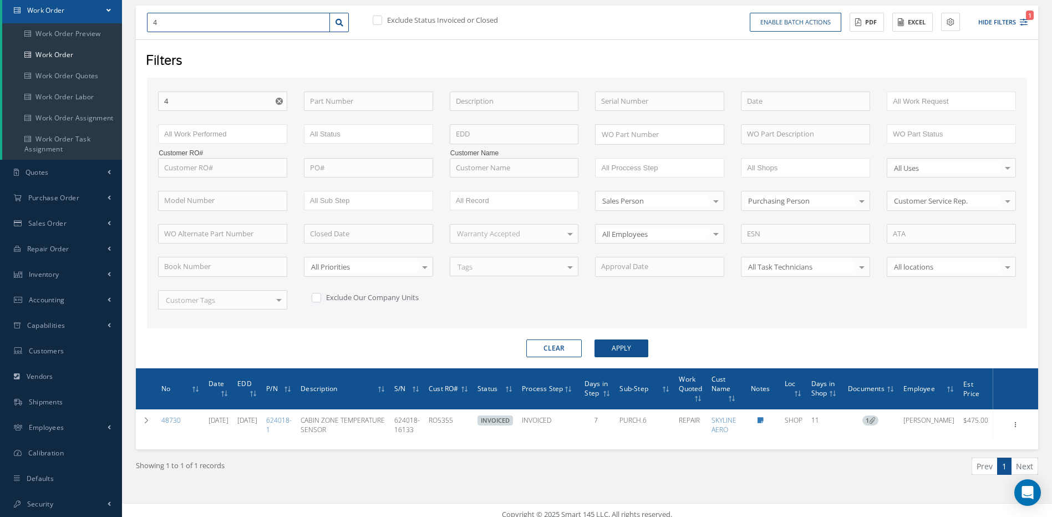
type input "48"
type input "489"
type input "4896"
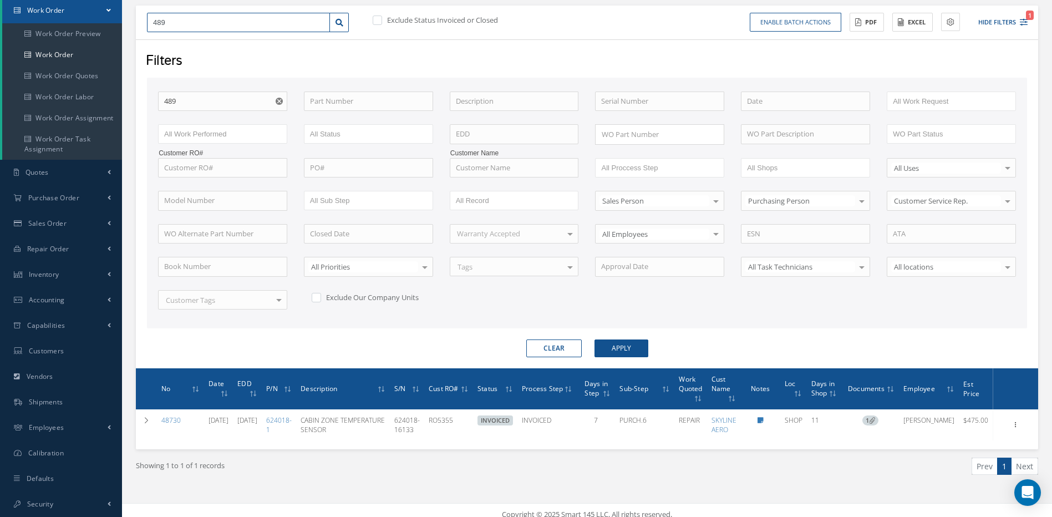
type input "4896"
type input "48961"
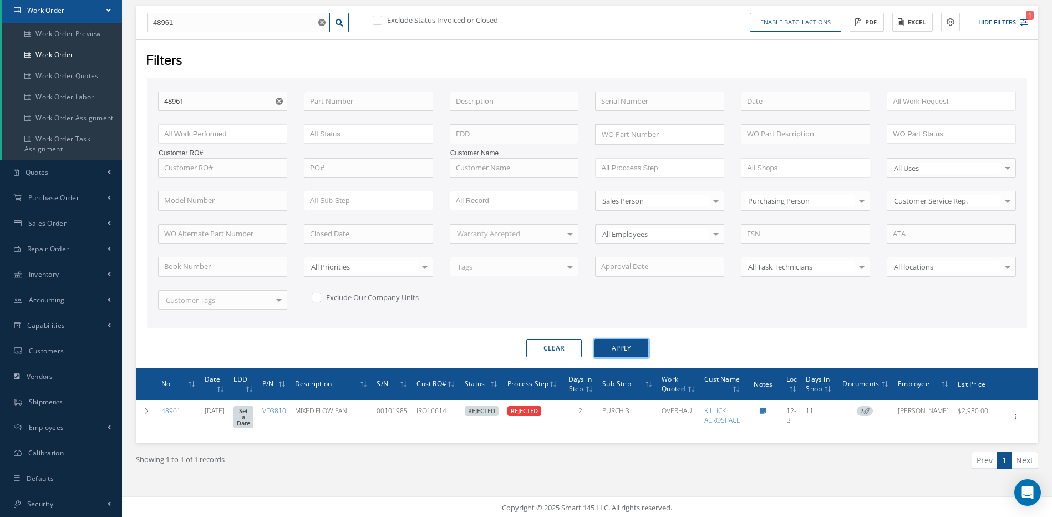
click at [625, 347] on button "Apply" at bounding box center [622, 348] width 54 height 18
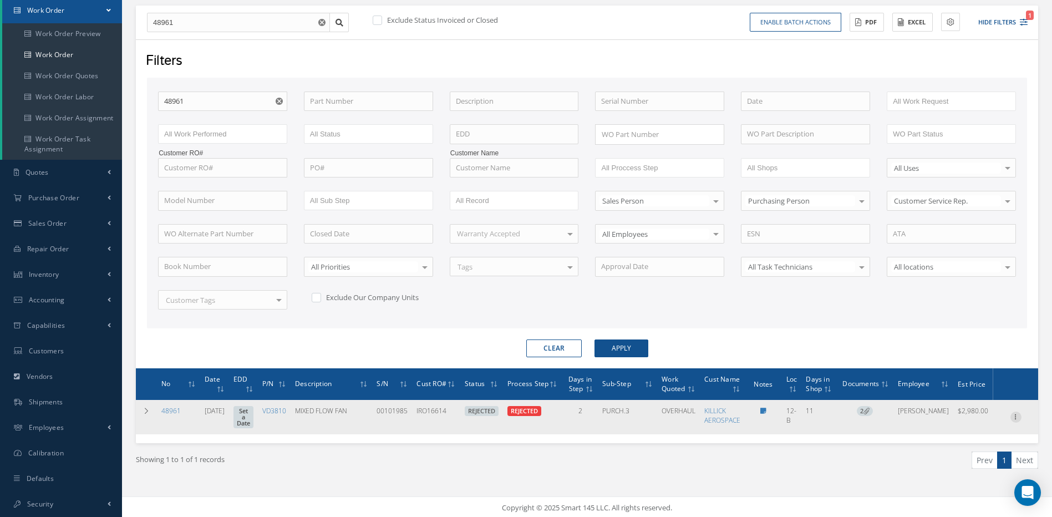
click at [1014, 414] on icon at bounding box center [1016, 416] width 11 height 9
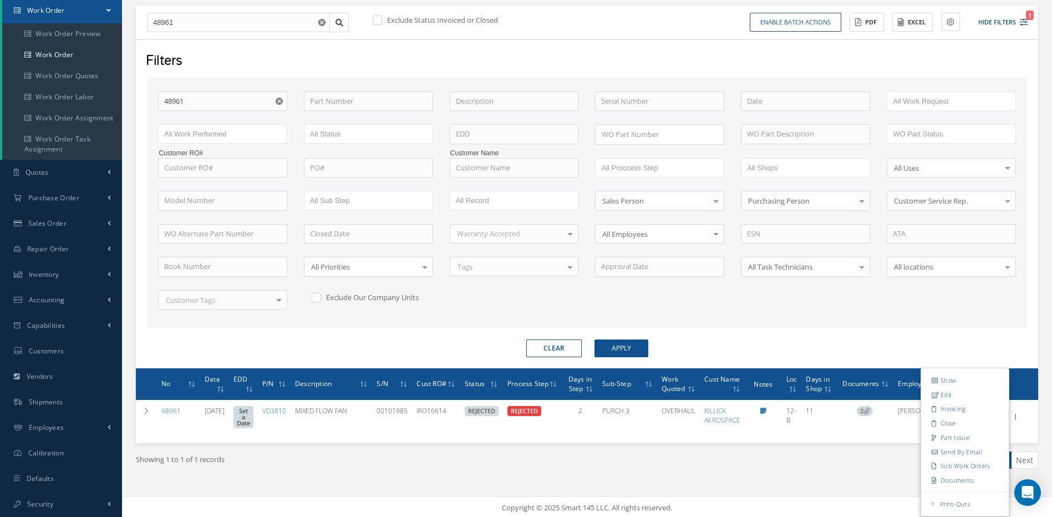
click at [879, 331] on form "WO Number 48961 Part Number Description Serial Number - BENCH CHECK CALIBRATION…" at bounding box center [587, 218] width 880 height 280
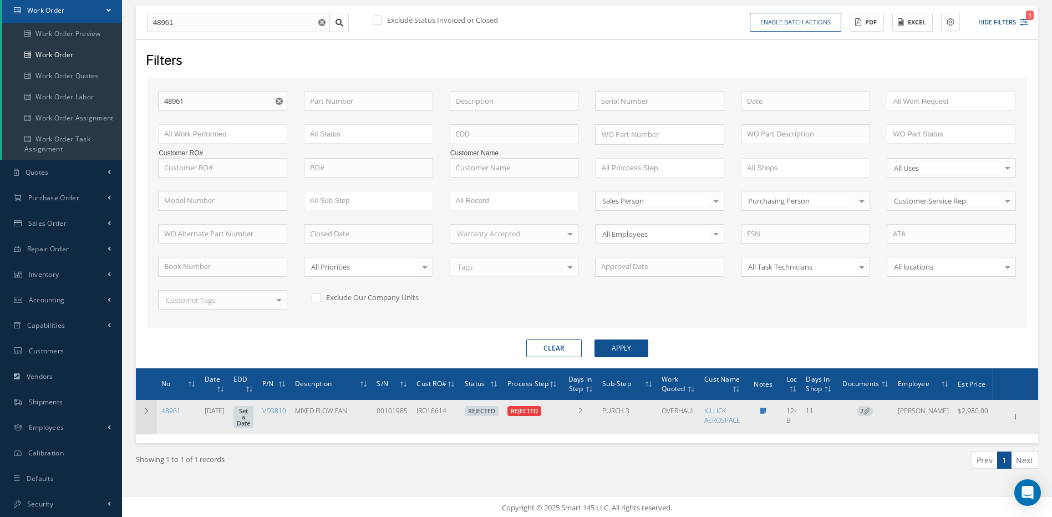
click at [141, 408] on td at bounding box center [146, 417] width 21 height 34
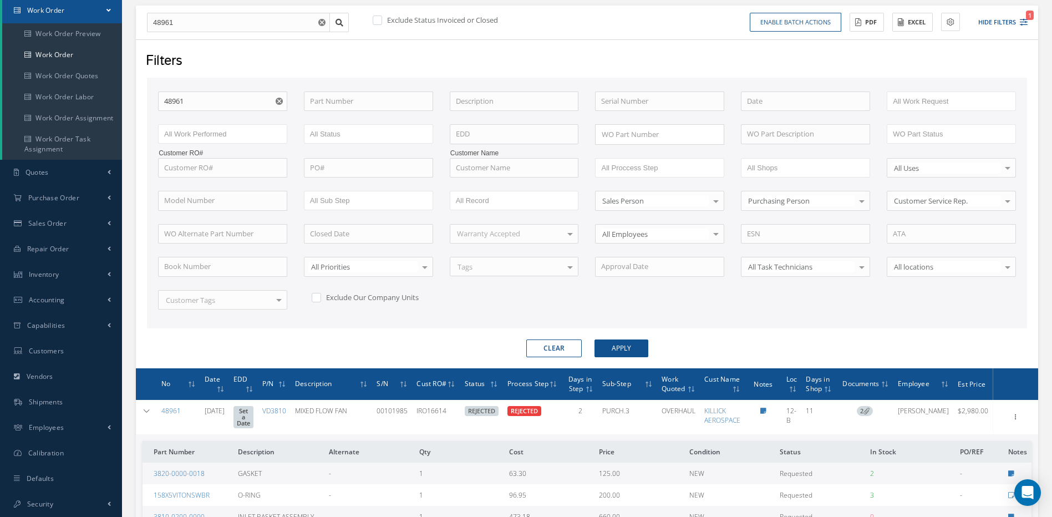
drag, startPoint x: 566, startPoint y: 350, endPoint x: 550, endPoint y: 326, distance: 28.5
click at [566, 350] on button "Clear" at bounding box center [553, 348] width 55 height 18
checkbox input "true"
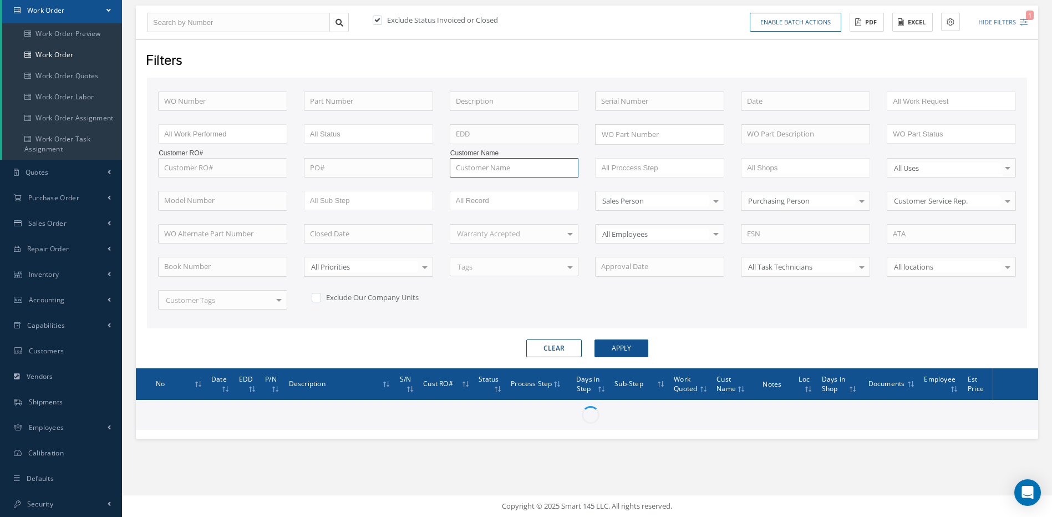
click at [505, 168] on input "text" at bounding box center [514, 168] width 129 height 20
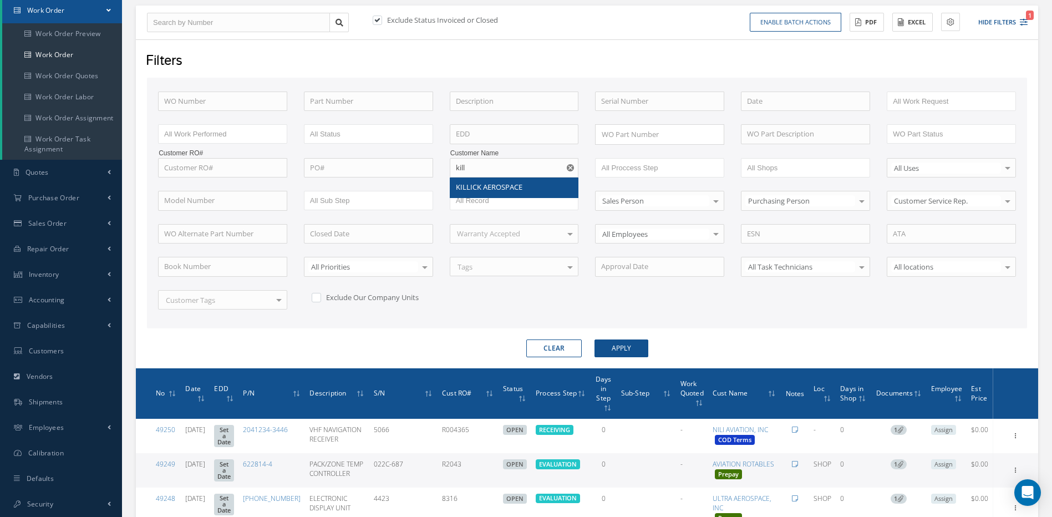
click at [480, 186] on span "KILLICK AEROSPACE" at bounding box center [489, 187] width 67 height 10
type input "KILLICK AEROSPACE"
click at [631, 344] on button "Apply" at bounding box center [622, 348] width 54 height 18
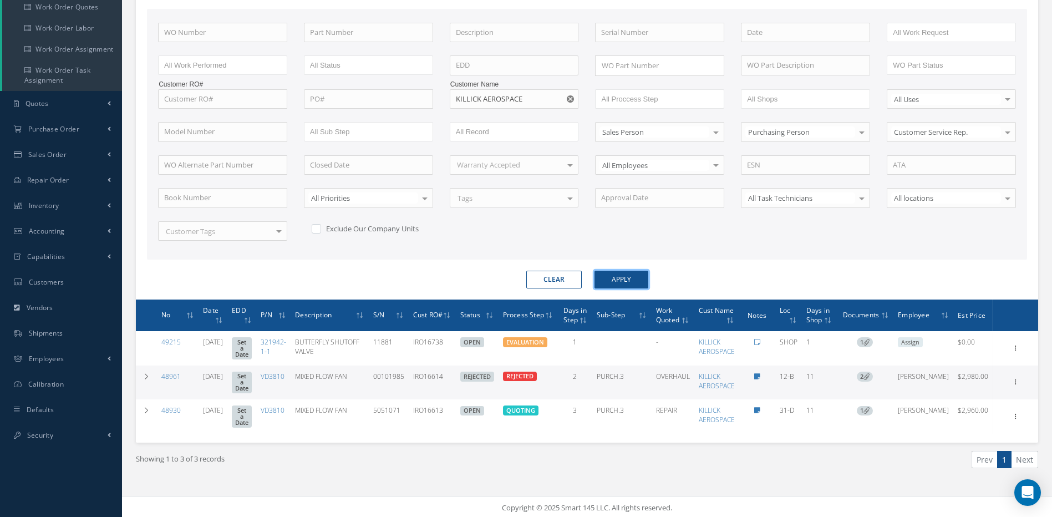
scroll to position [183, 0]
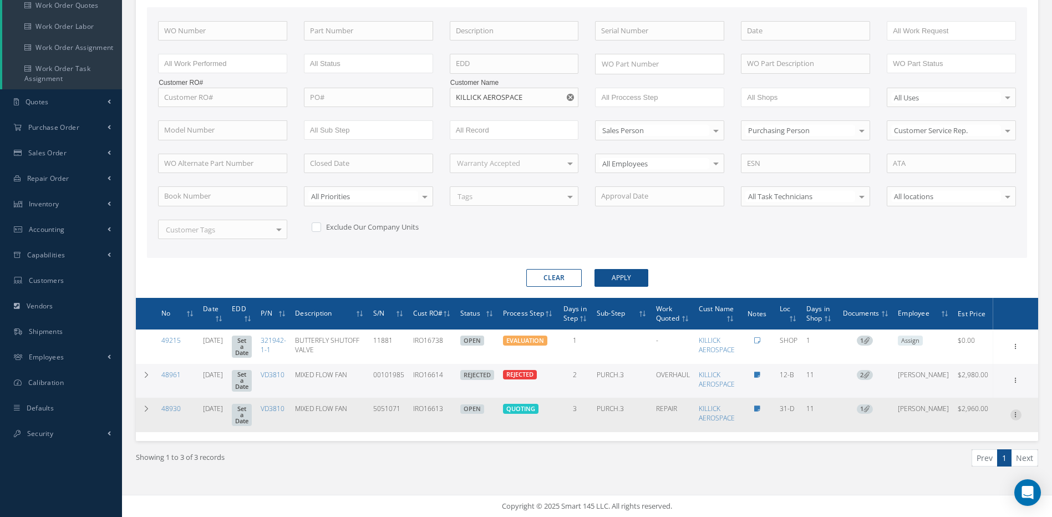
click at [1015, 414] on icon at bounding box center [1016, 413] width 11 height 9
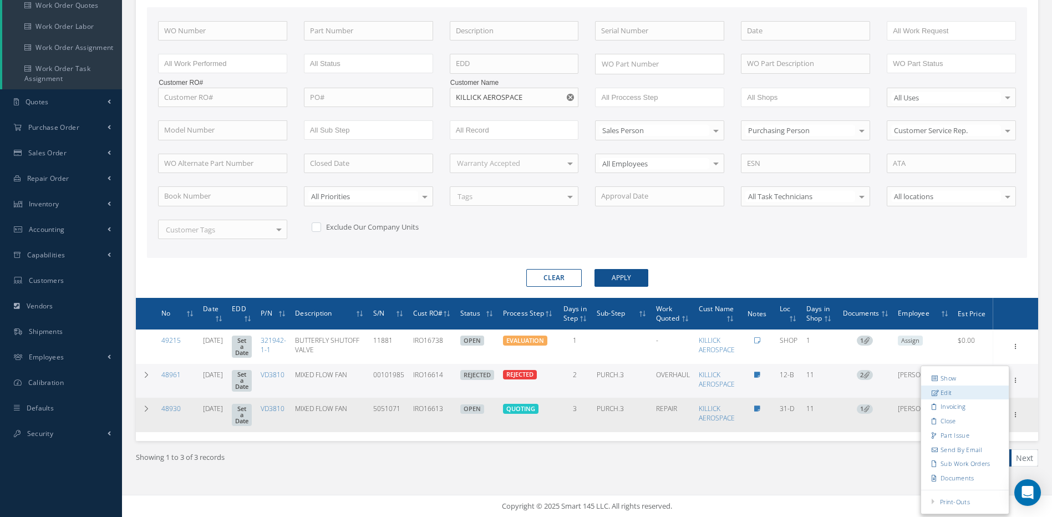
click at [944, 394] on link "Edit" at bounding box center [965, 393] width 88 height 14
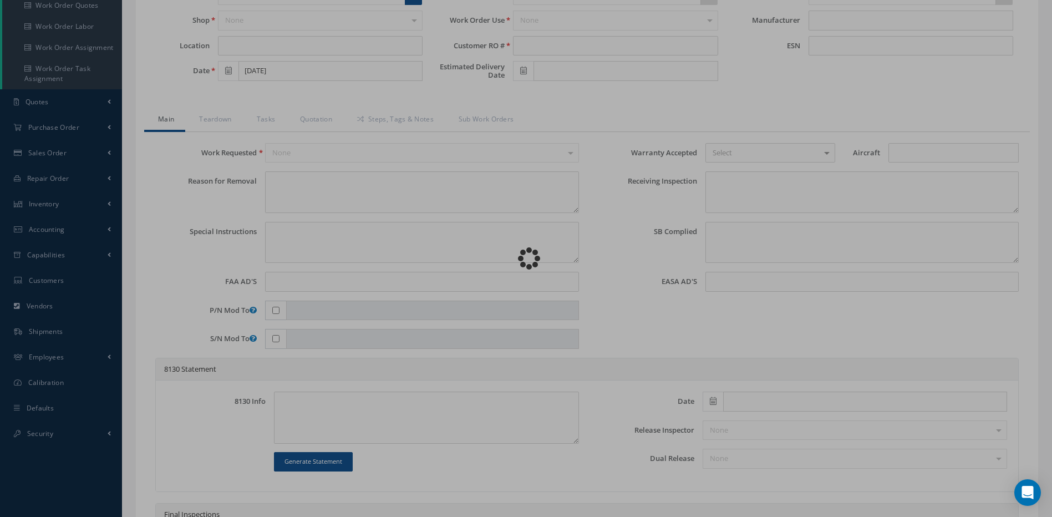
type input "VD3810"
type input "31-D"
type input "08/25/2025"
type input "MIXED FLOW FAN"
type input "IRO16613"
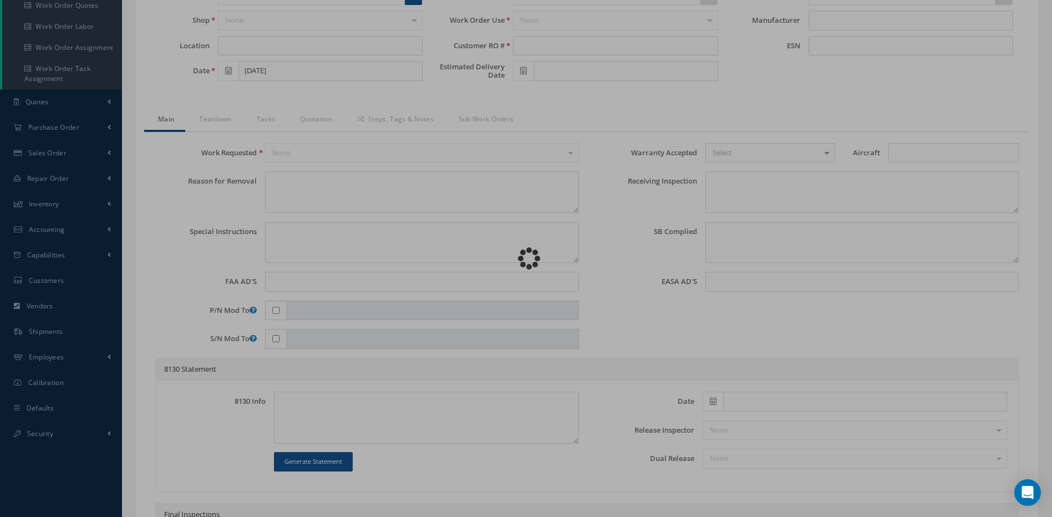
type input "5051071"
type textarea "TEARDOWN"
type textarea "PLEASE SEE R.O. FOR DETAILS"
type textarea "NO VISUAL DAMAGE"
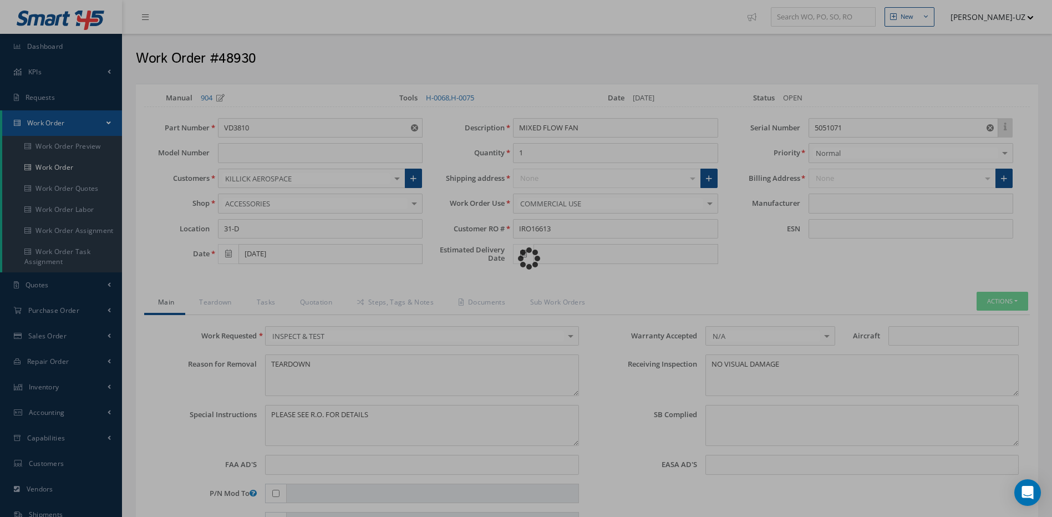
click at [526, 259] on div "Loading…" at bounding box center [526, 259] width 0 height 0
type input "AOA"
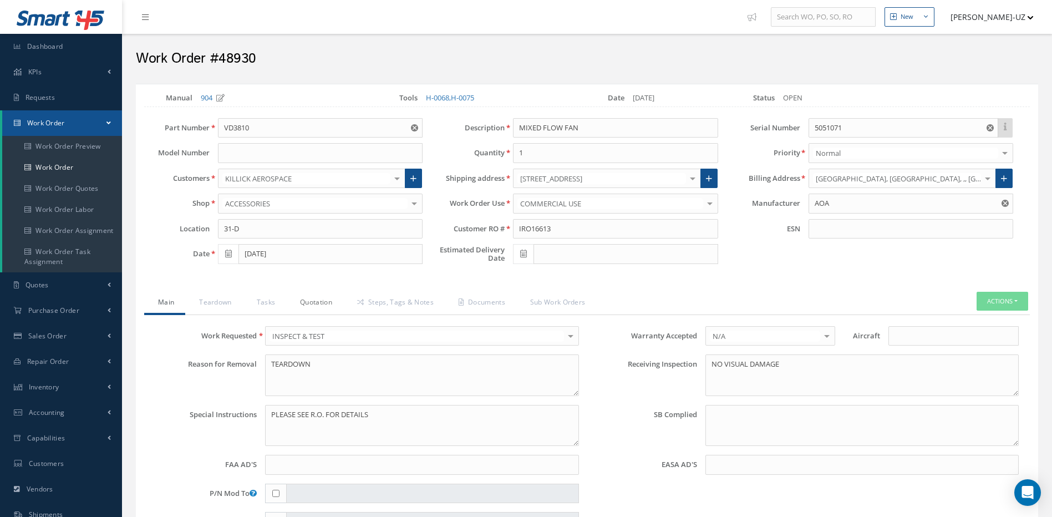
click at [317, 301] on link "Quotation" at bounding box center [314, 303] width 57 height 23
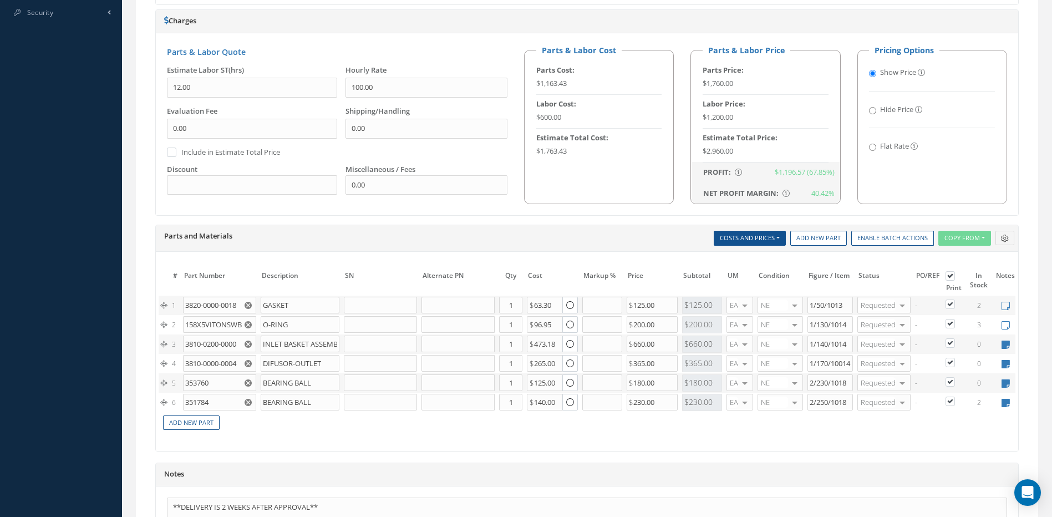
scroll to position [590, 0]
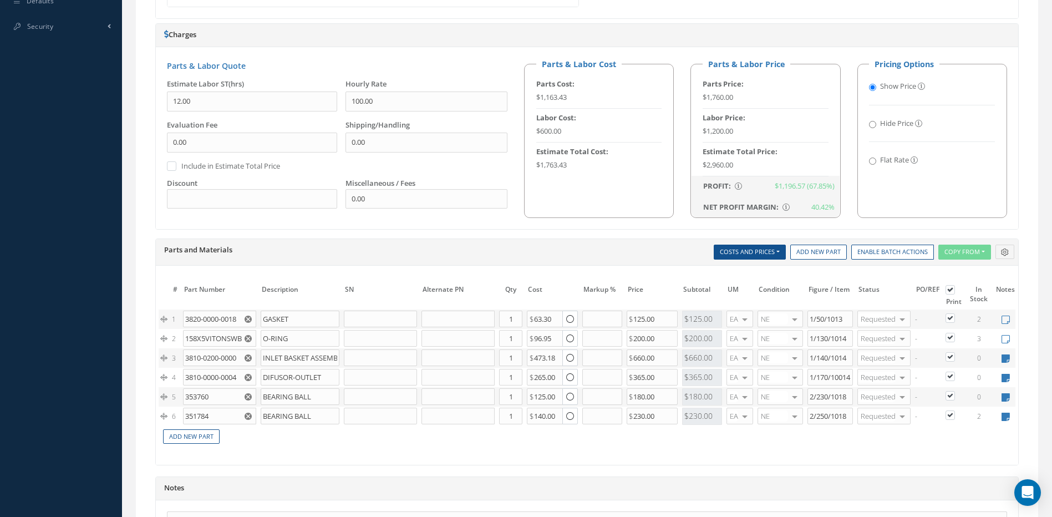
click at [410, 252] on h5 "Parts and Materials" at bounding box center [299, 250] width 271 height 9
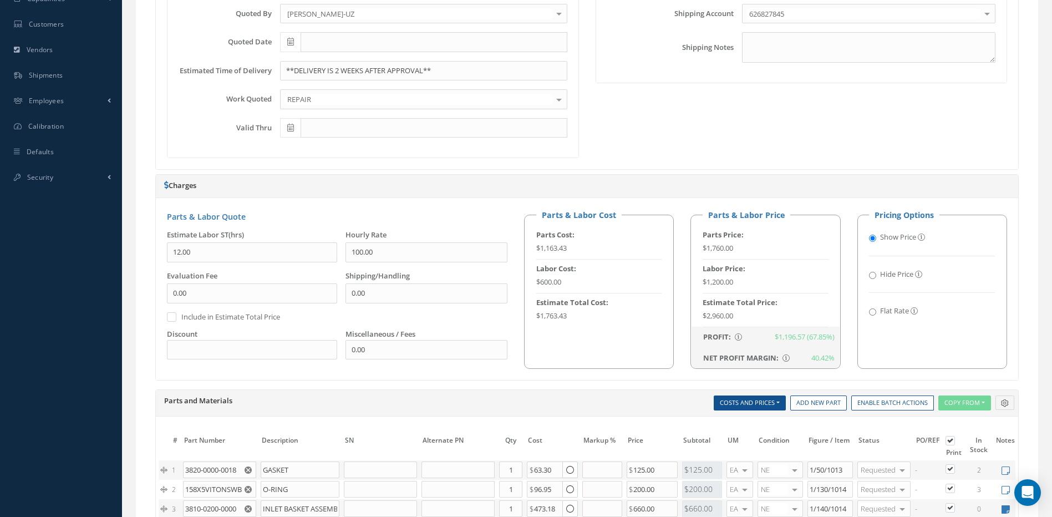
scroll to position [368, 0]
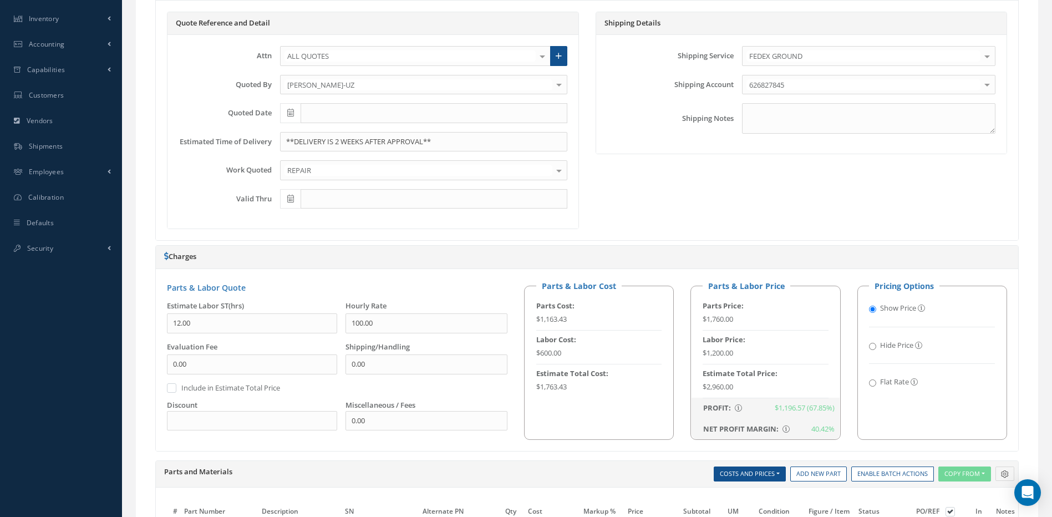
click at [872, 383] on input "Flat Rate" at bounding box center [872, 382] width 7 height 7
radio input "true"
radio input "false"
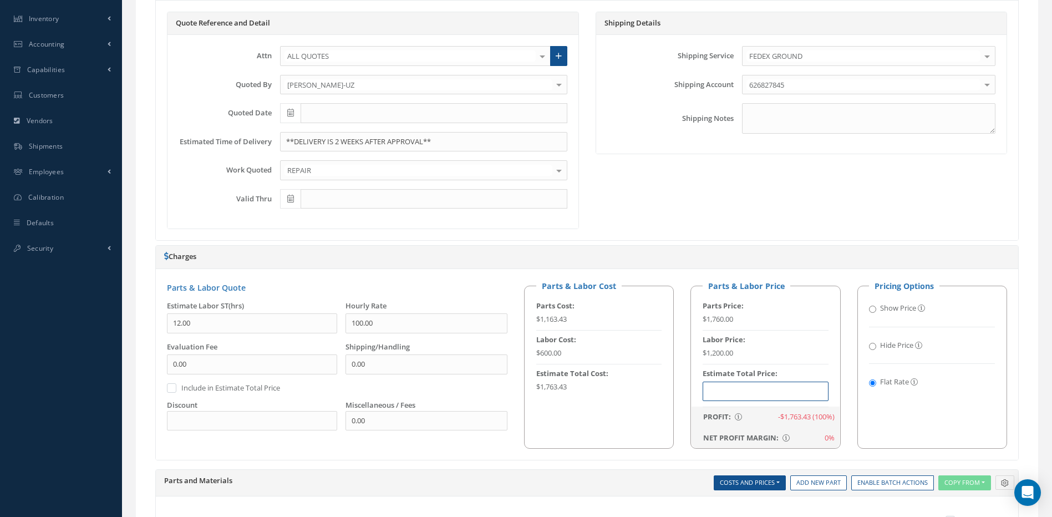
click at [741, 391] on input "text" at bounding box center [766, 392] width 126 height 20
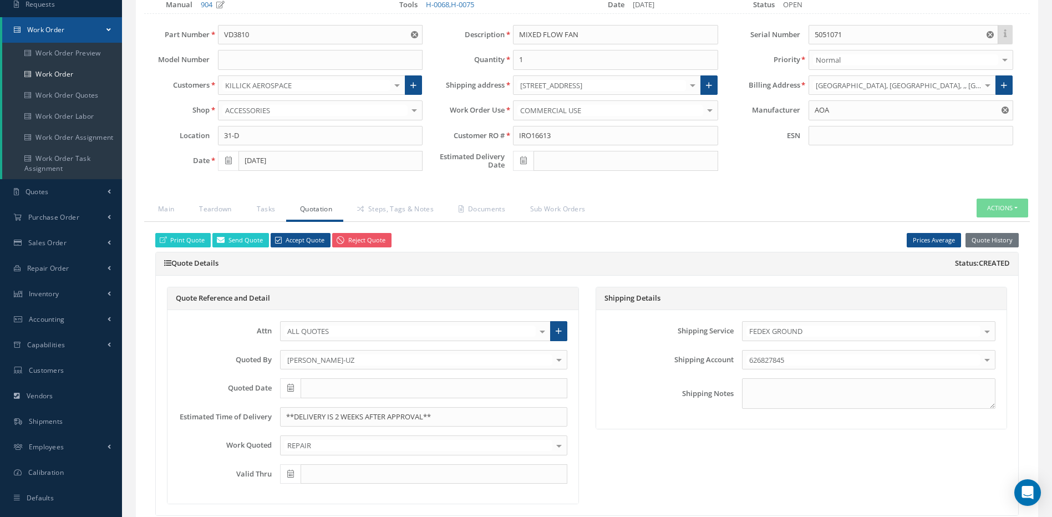
scroll to position [91, 0]
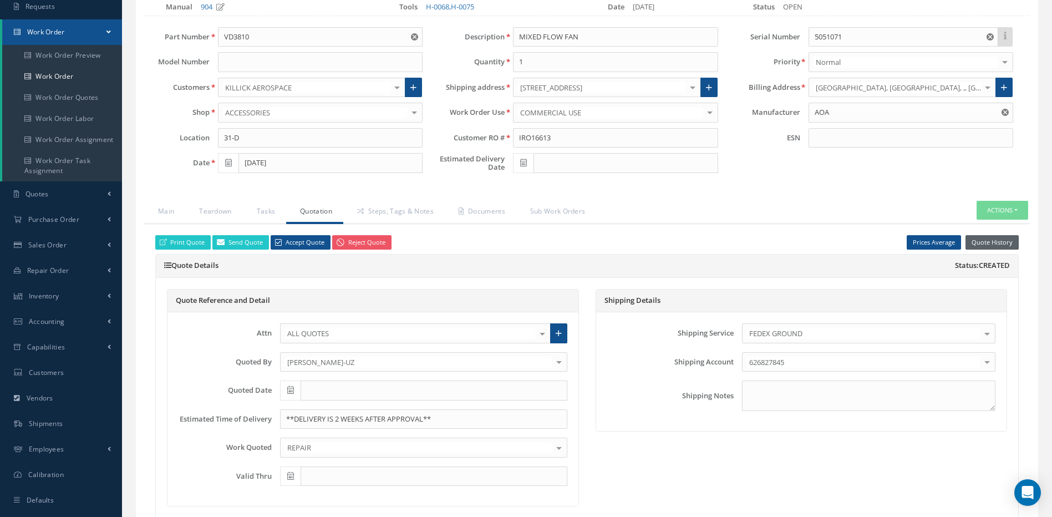
type input "$2,300.00"
click at [984, 240] on button "Quote History" at bounding box center [992, 242] width 53 height 15
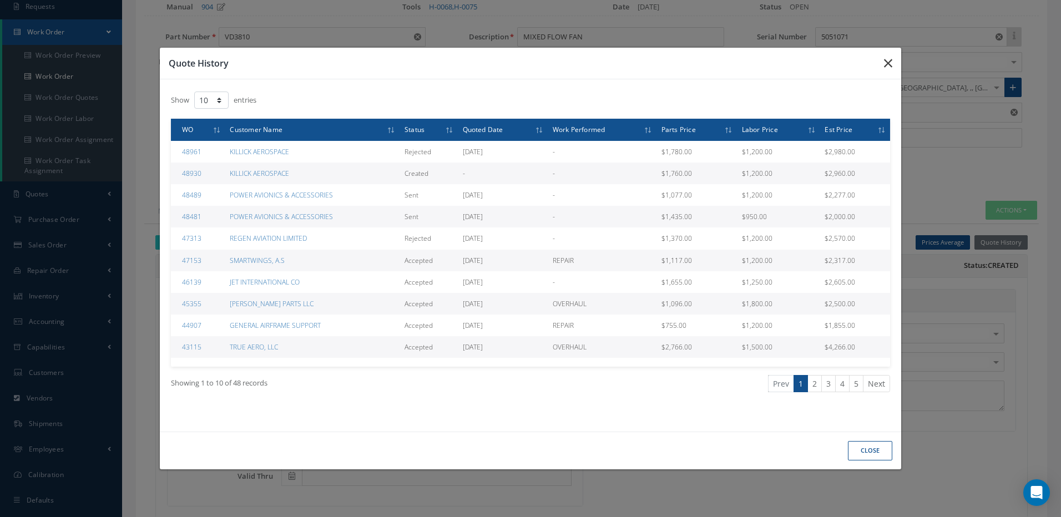
click at [889, 64] on icon "button" at bounding box center [888, 63] width 8 height 13
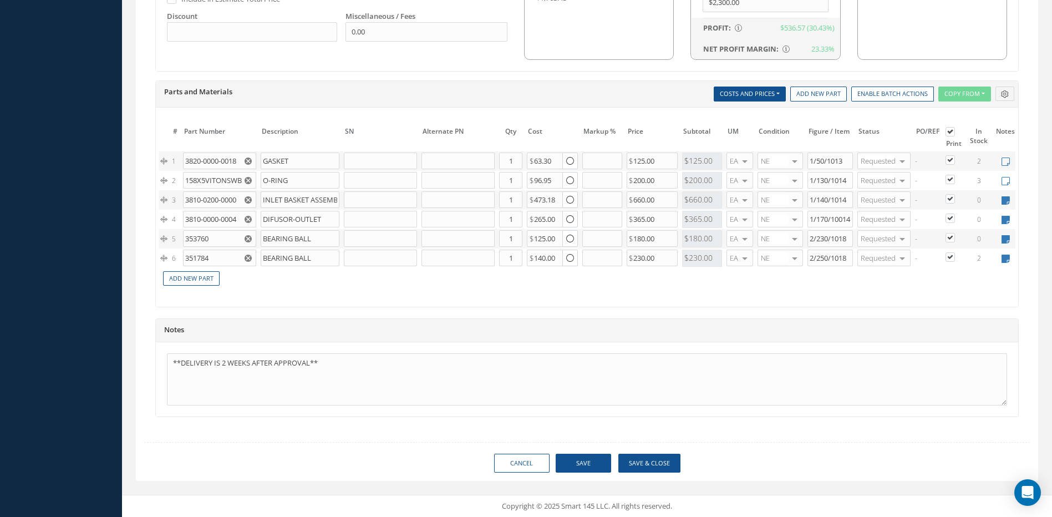
scroll to position [766, 0]
click at [534, 462] on link "Cancel" at bounding box center [521, 463] width 55 height 19
select select "25"
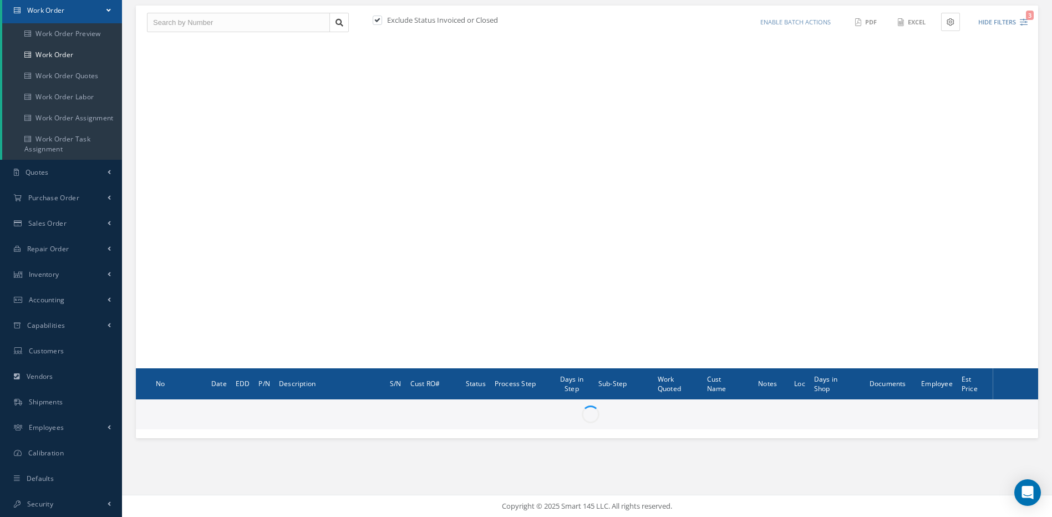
scroll to position [113, 0]
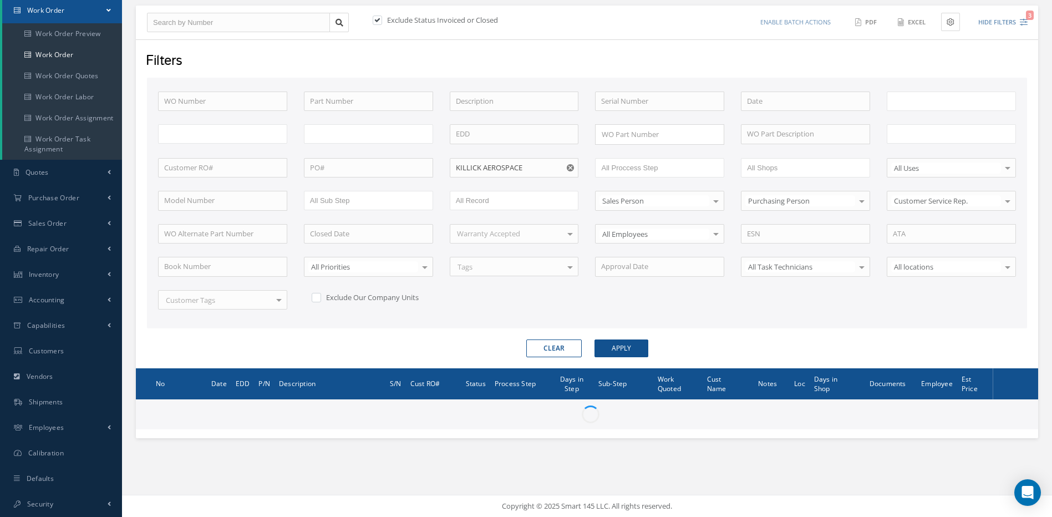
type input "All Work Request"
type input "All Work Performed"
type input "All Status"
type input "WO Part Status"
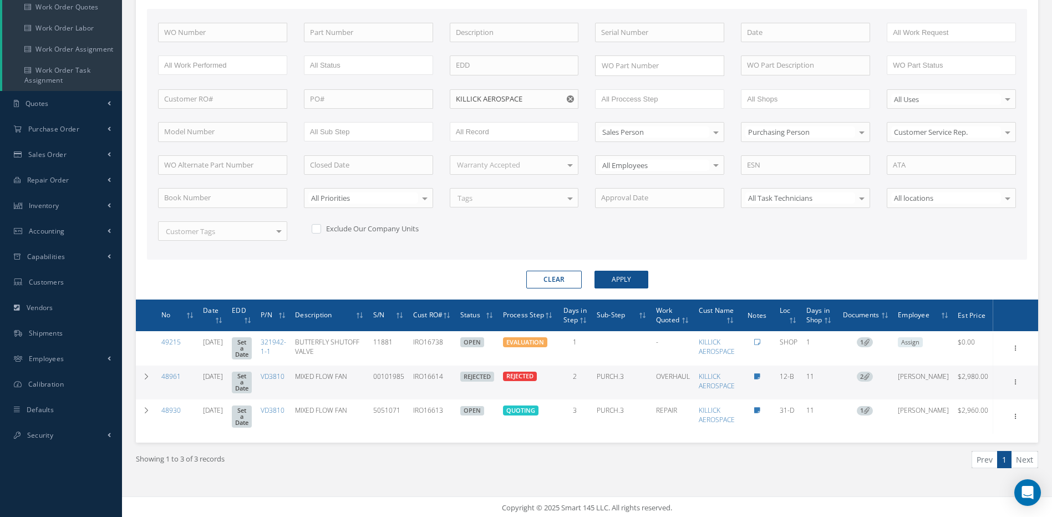
scroll to position [183, 0]
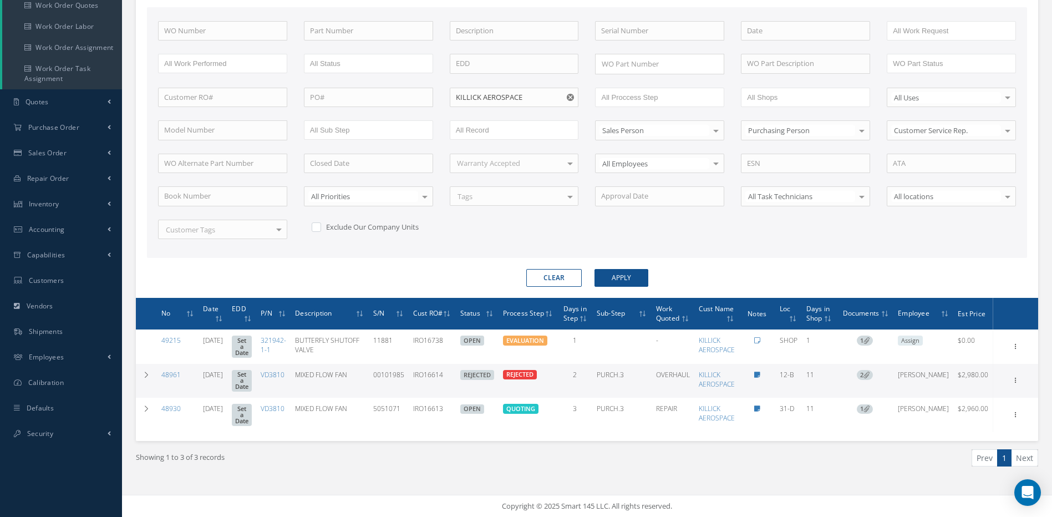
click at [543, 273] on button "Clear" at bounding box center [553, 278] width 55 height 18
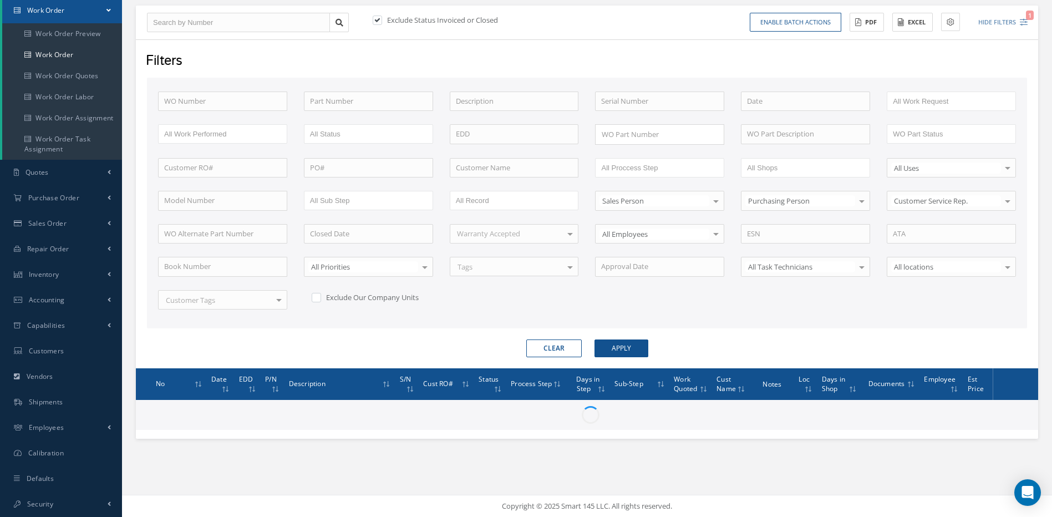
scroll to position [113, 0]
click at [189, 224] on input "text" at bounding box center [222, 234] width 129 height 20
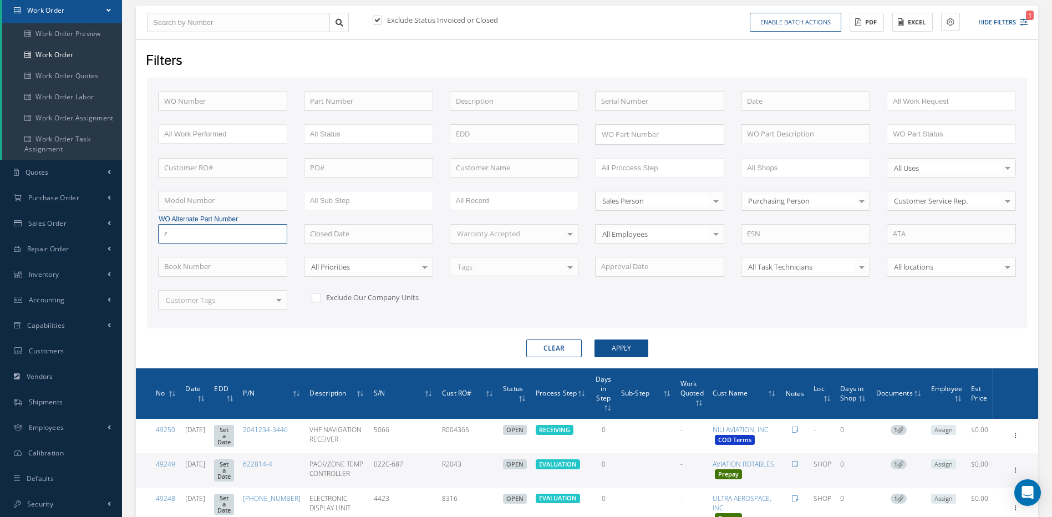
scroll to position [183, 0]
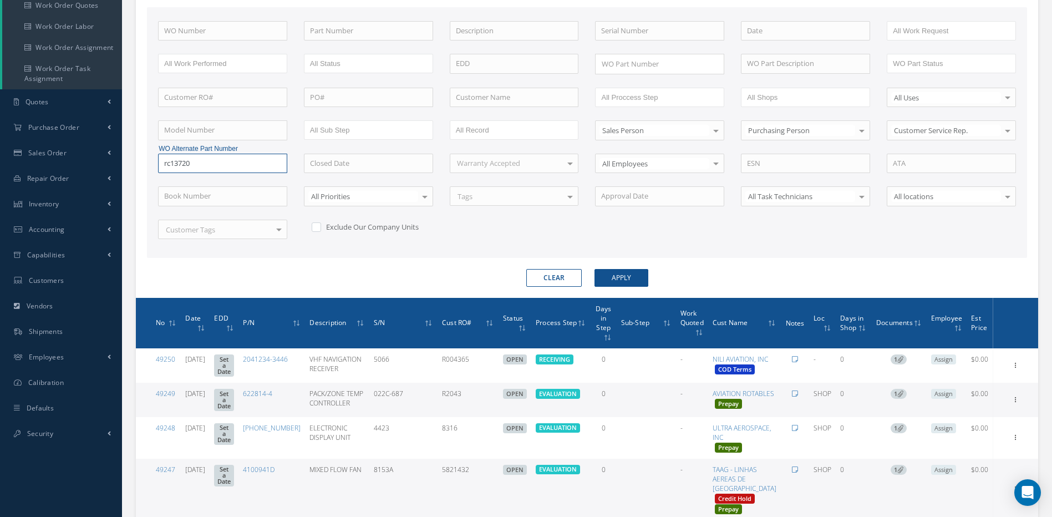
type input "rc13720"
click at [595, 269] on button "Apply" at bounding box center [622, 278] width 54 height 18
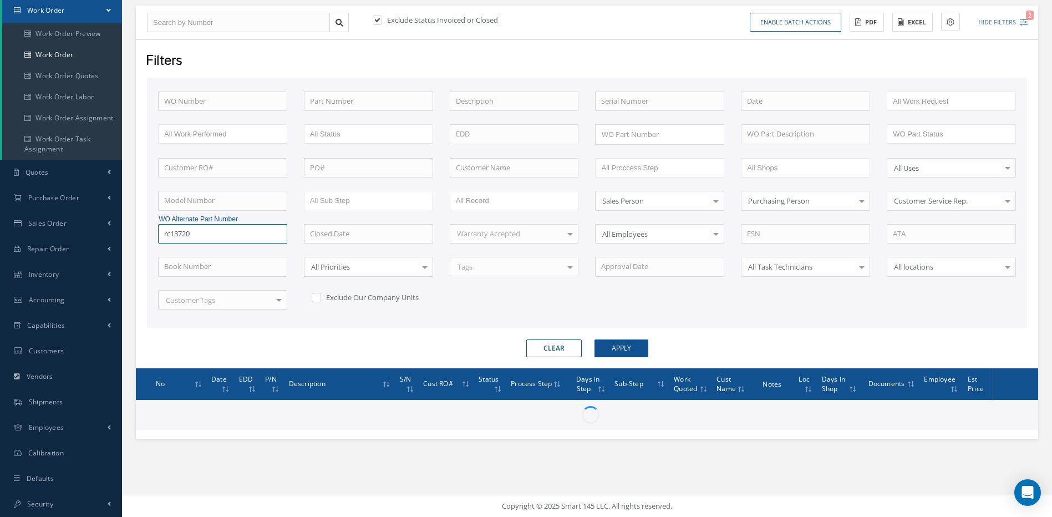
scroll to position [113, 0]
drag, startPoint x: 205, startPoint y: 230, endPoint x: 143, endPoint y: 234, distance: 62.8
click at [143, 234] on div "Filters WO Number Part Number Description Serial Number - BENCH CHECK CALIBRATI…" at bounding box center [587, 203] width 903 height 329
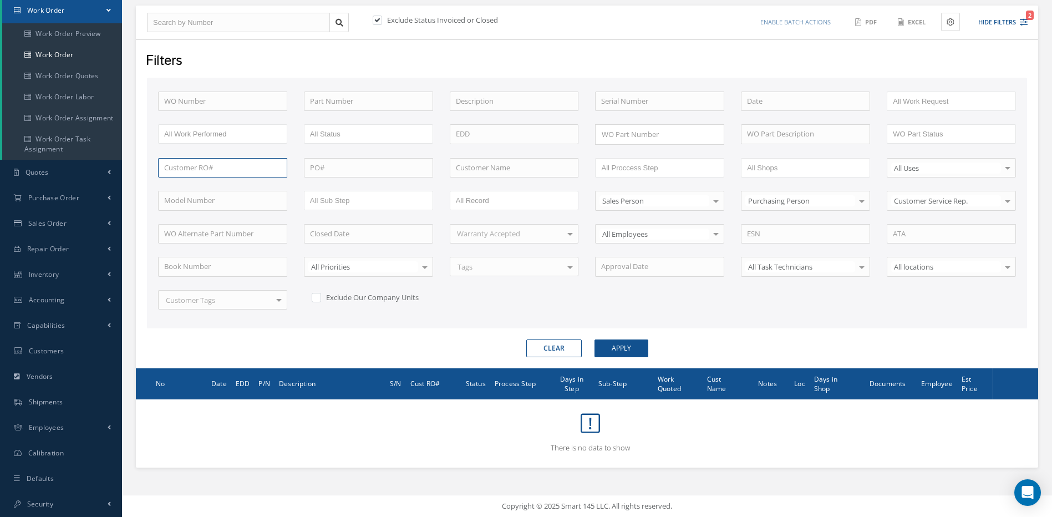
click at [196, 166] on input "text" at bounding box center [222, 168] width 129 height 20
type input "RC13720"
click at [180, 186] on span "RC13720" at bounding box center [178, 187] width 28 height 10
click at [637, 349] on button "Apply" at bounding box center [622, 348] width 54 height 18
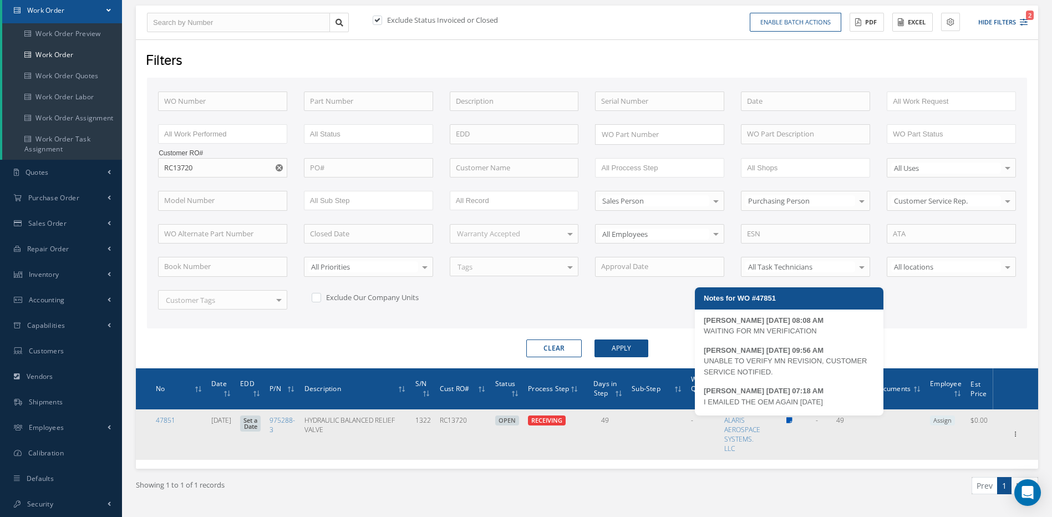
click at [792, 419] on icon at bounding box center [790, 420] width 6 height 7
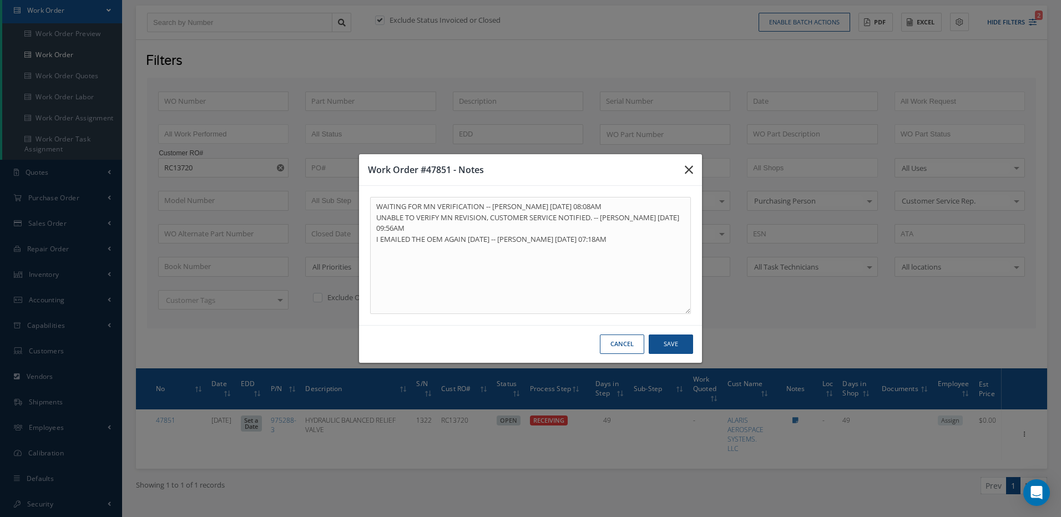
click at [686, 170] on icon "button" at bounding box center [689, 169] width 8 height 13
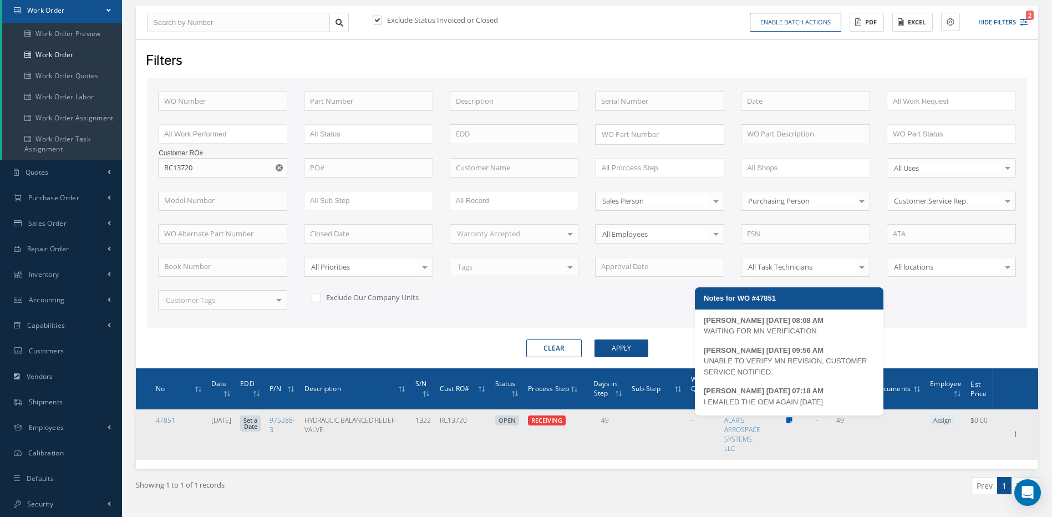
click at [792, 418] on icon at bounding box center [790, 420] width 6 height 7
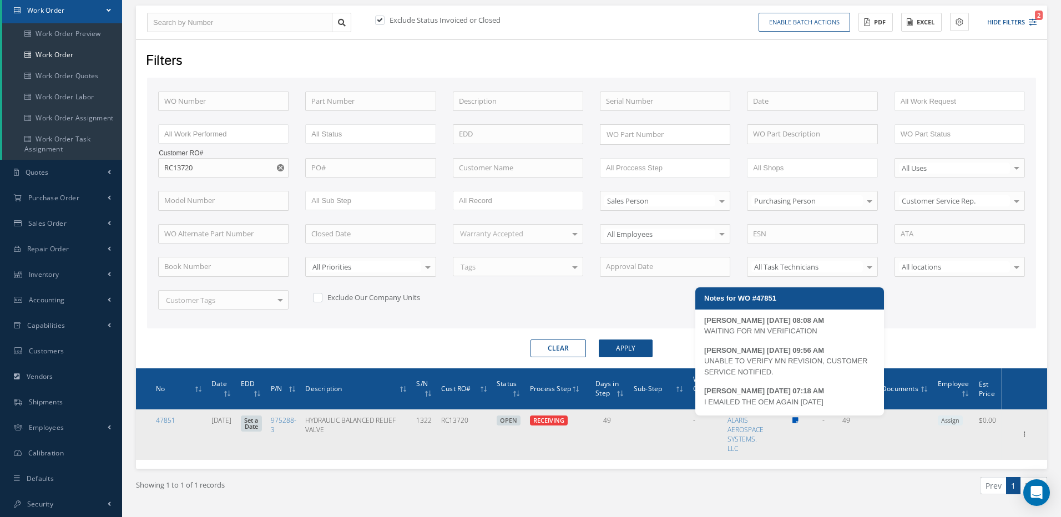
type textarea "WAITING FOR MN VERIFICATION -- MARCOS FERRER 07/22/2025 08:08AM UNABLE TO VERIF…"
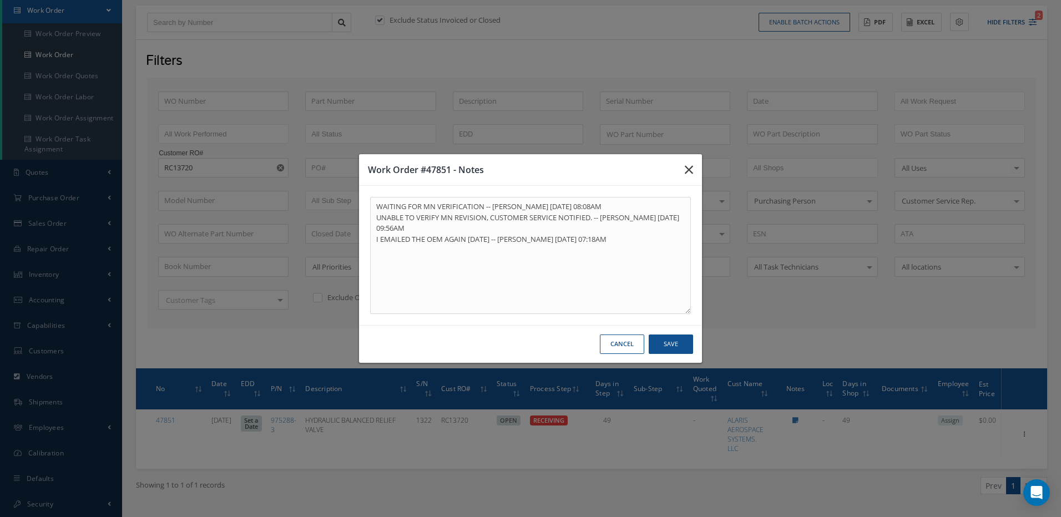
click at [687, 169] on icon "button" at bounding box center [689, 169] width 8 height 13
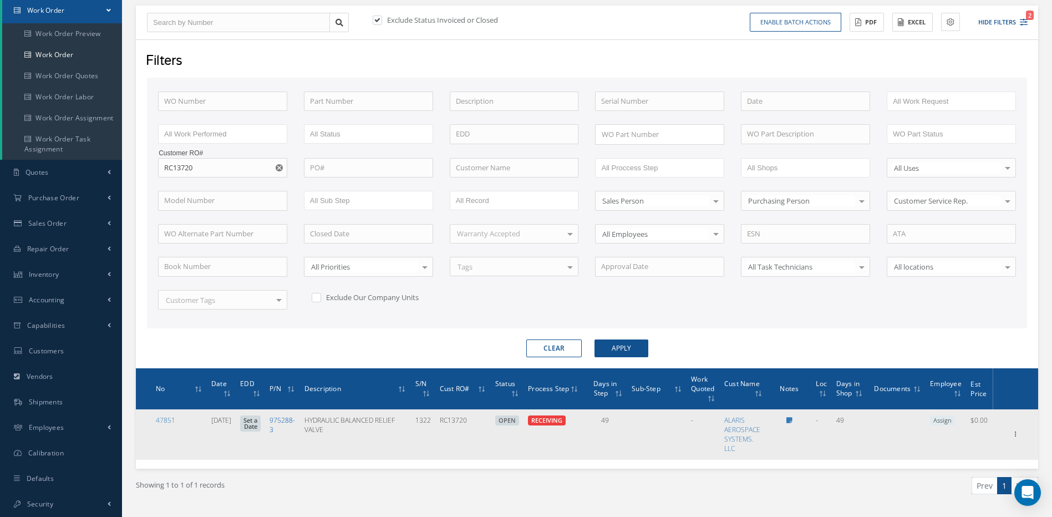
click at [287, 420] on link "975288-3" at bounding box center [283, 424] width 26 height 19
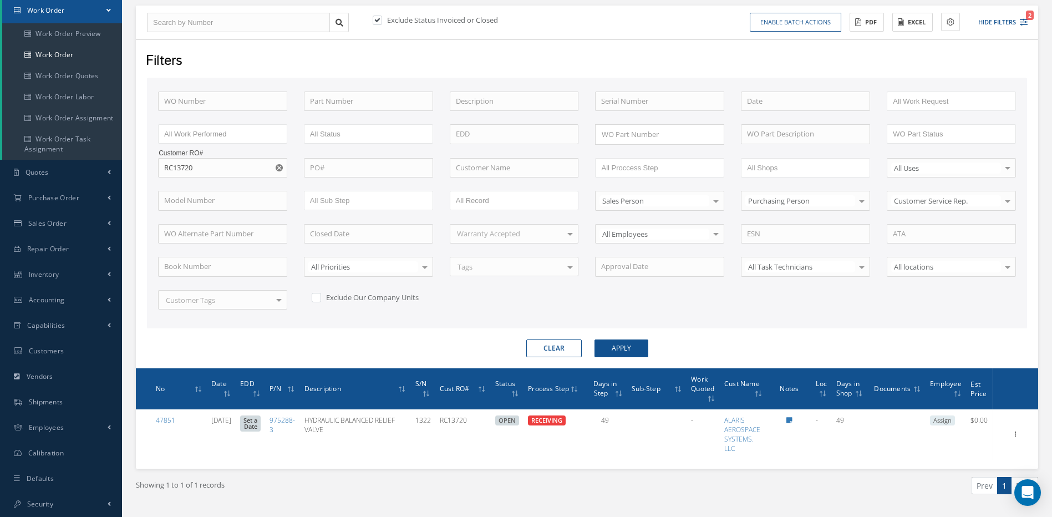
click at [560, 347] on button "Clear" at bounding box center [553, 348] width 55 height 18
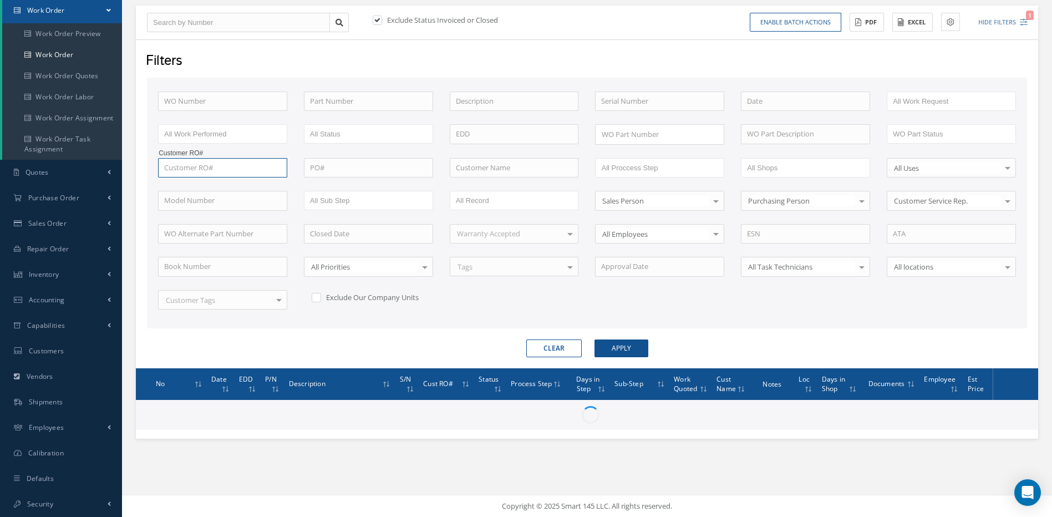
click at [185, 166] on input "text" at bounding box center [222, 168] width 129 height 20
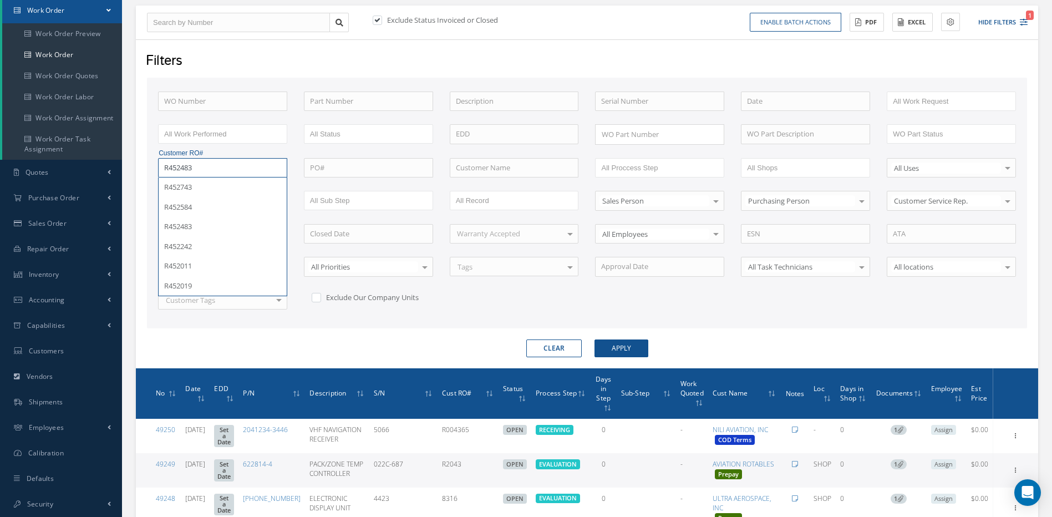
type input "R452483"
click at [595, 339] on button "Apply" at bounding box center [622, 348] width 54 height 18
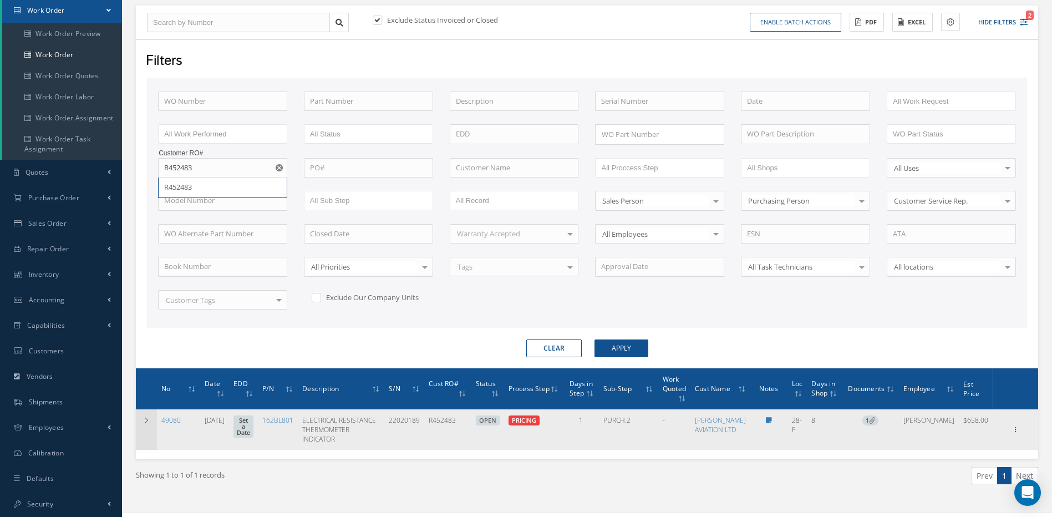
click at [149, 417] on icon at bounding box center [147, 420] width 8 height 7
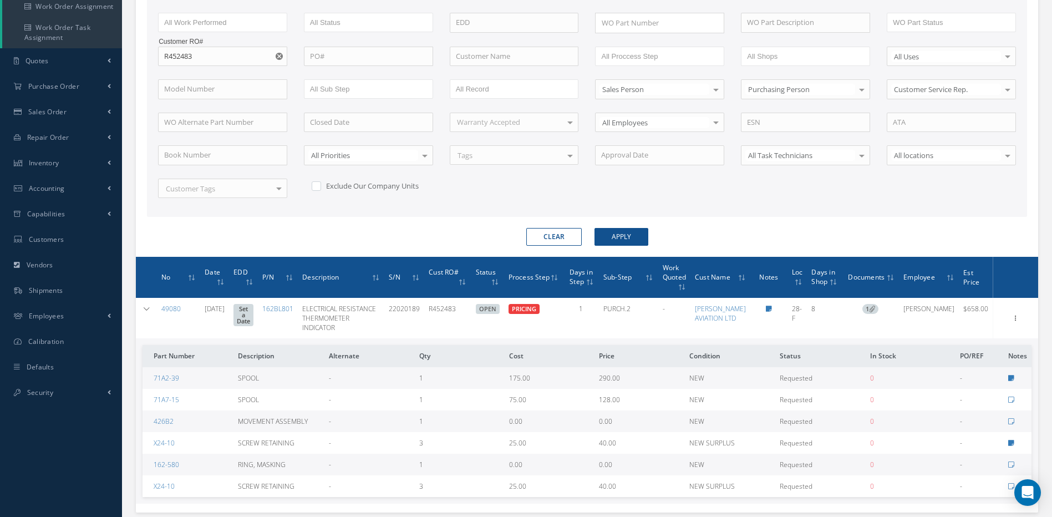
scroll to position [250, 0]
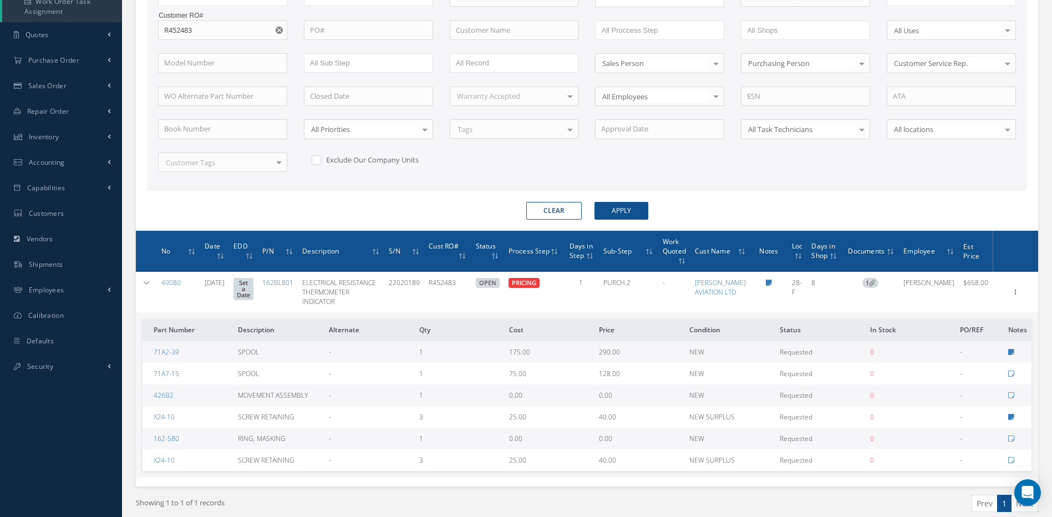
drag, startPoint x: 558, startPoint y: 206, endPoint x: 549, endPoint y: 197, distance: 13.0
click at [558, 206] on button "Clear" at bounding box center [553, 211] width 55 height 18
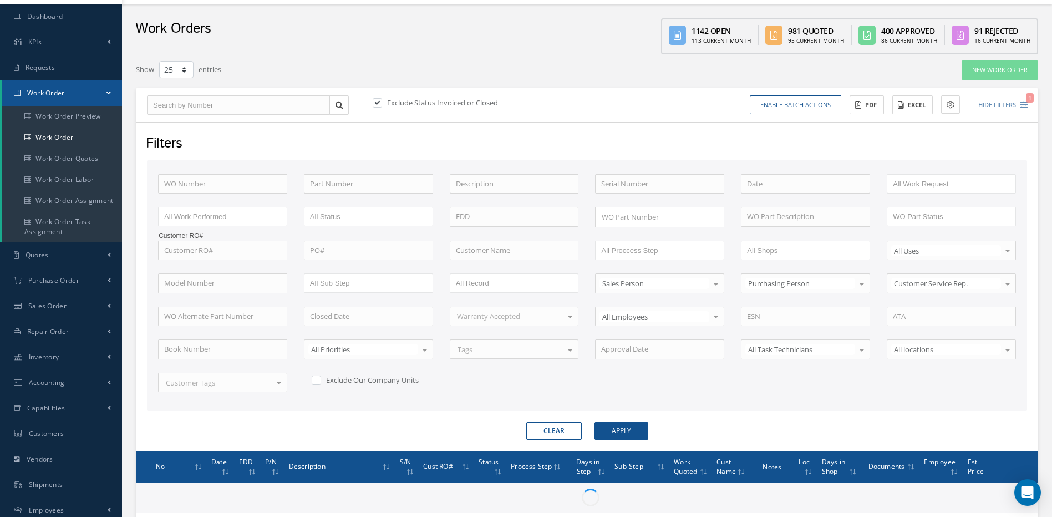
scroll to position [57, 0]
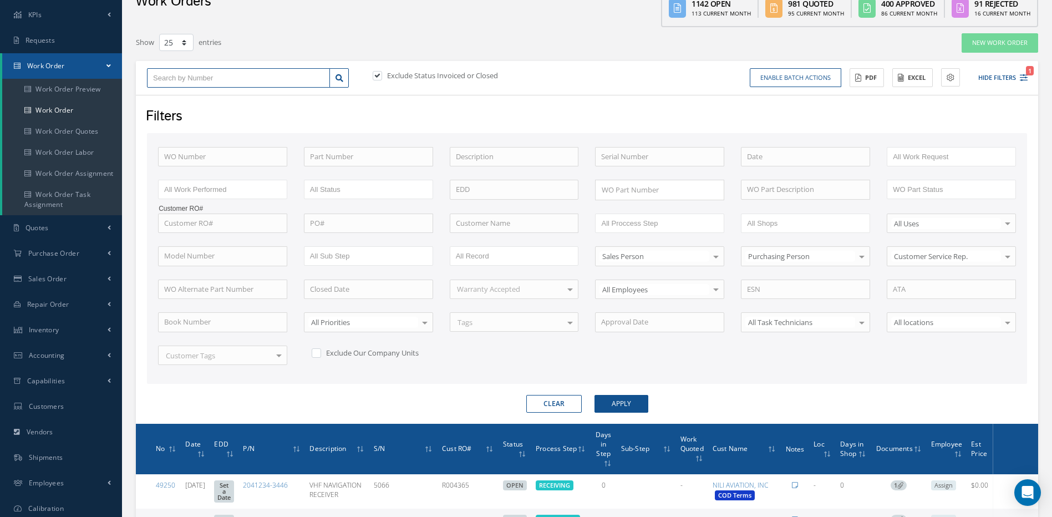
click at [171, 77] on input "text" at bounding box center [238, 78] width 183 height 20
type input "4"
type input "47"
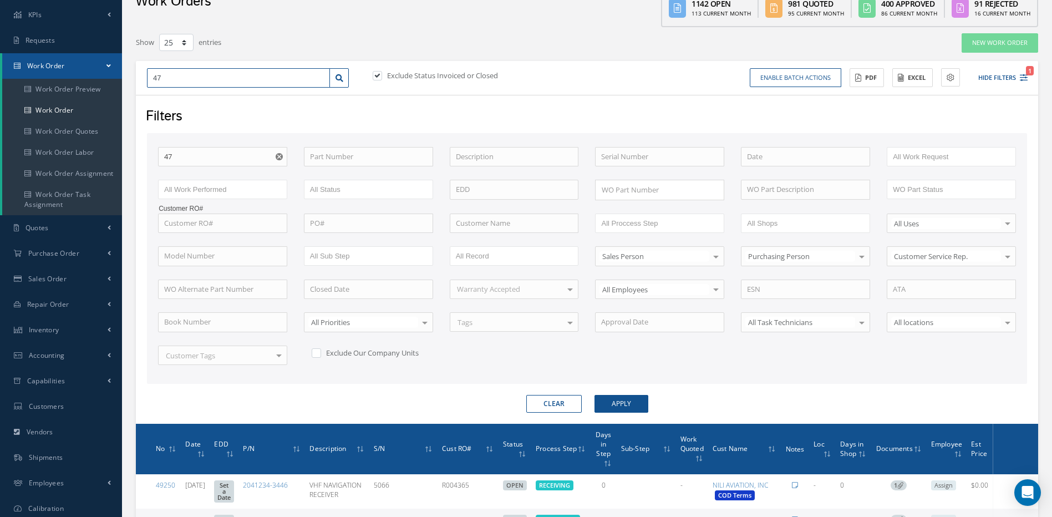
type input "477"
type input "4770"
type input "47702"
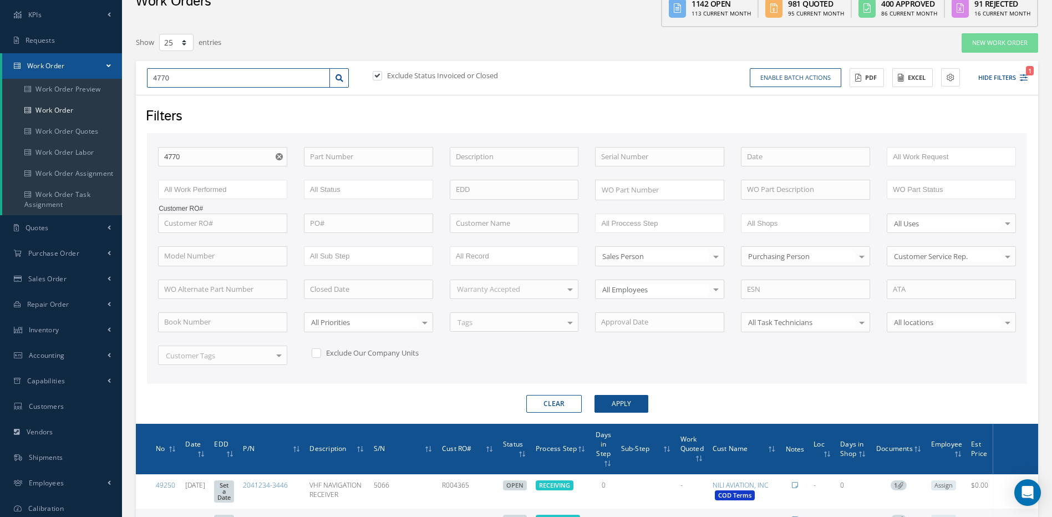
type input "47702"
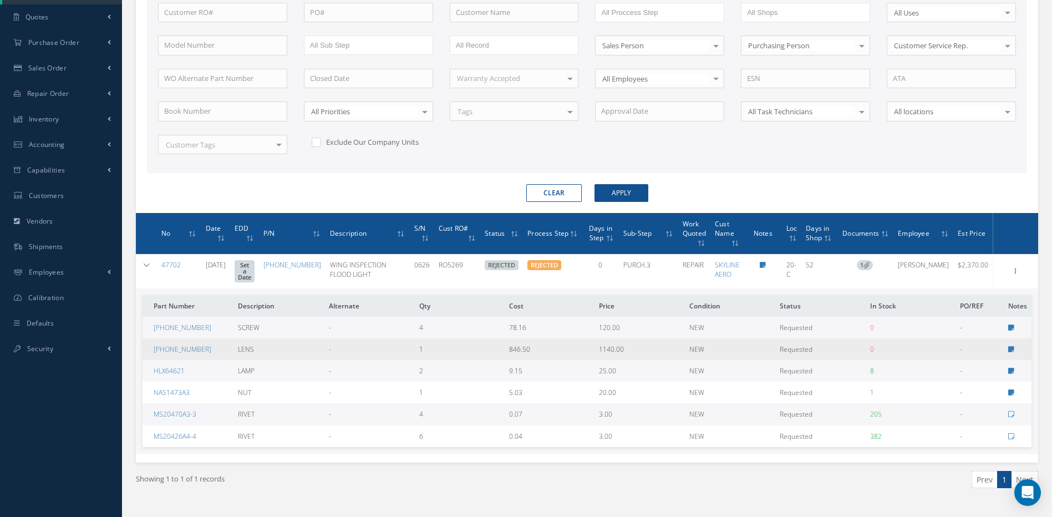
scroll to position [279, 0]
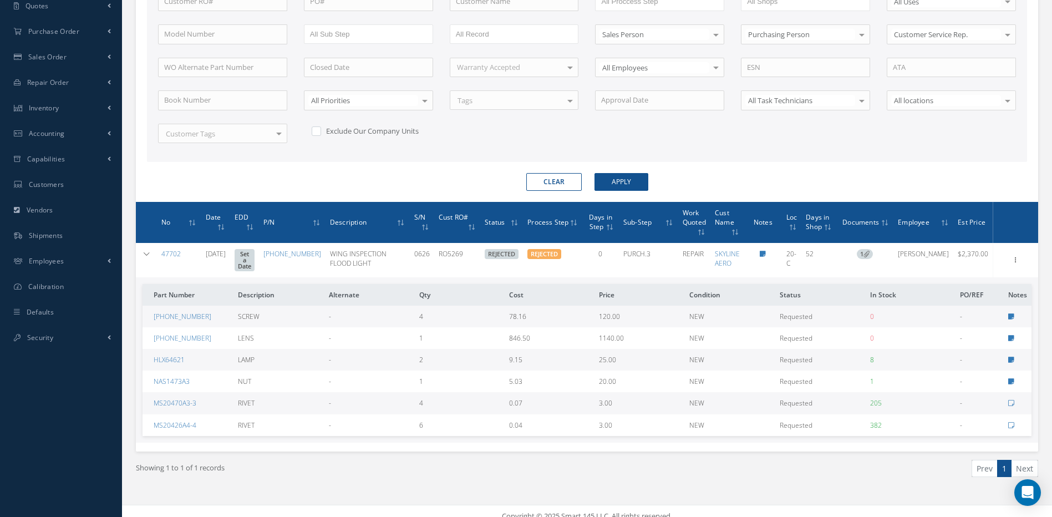
click at [1016, 262] on icon at bounding box center [1016, 259] width 11 height 9
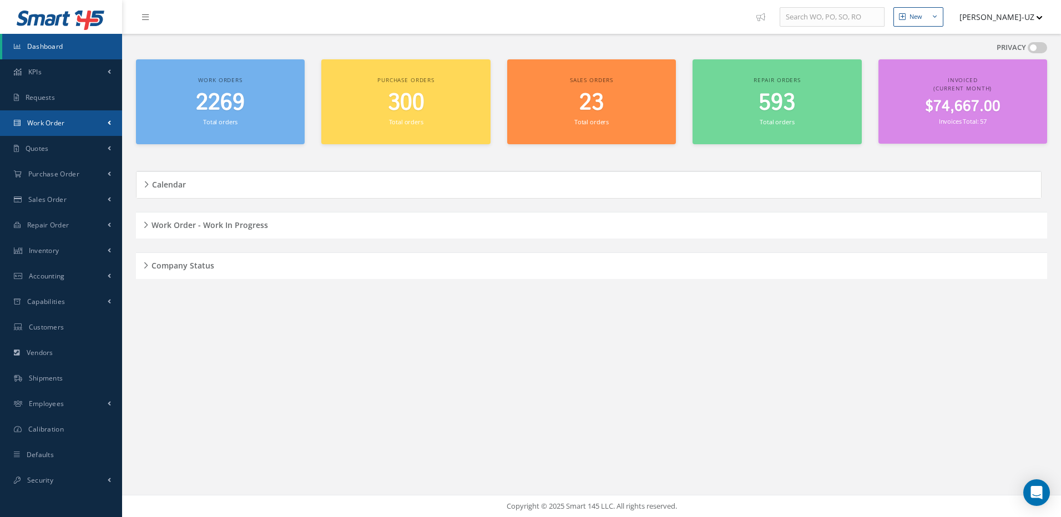
click at [49, 129] on link "Work Order" at bounding box center [61, 123] width 122 height 26
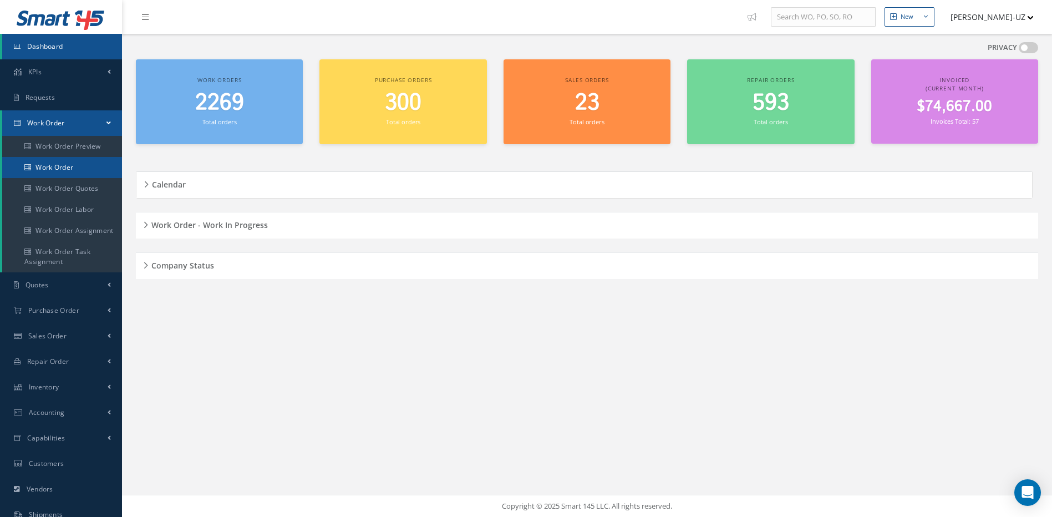
click at [50, 168] on link "Work Order" at bounding box center [62, 167] width 120 height 21
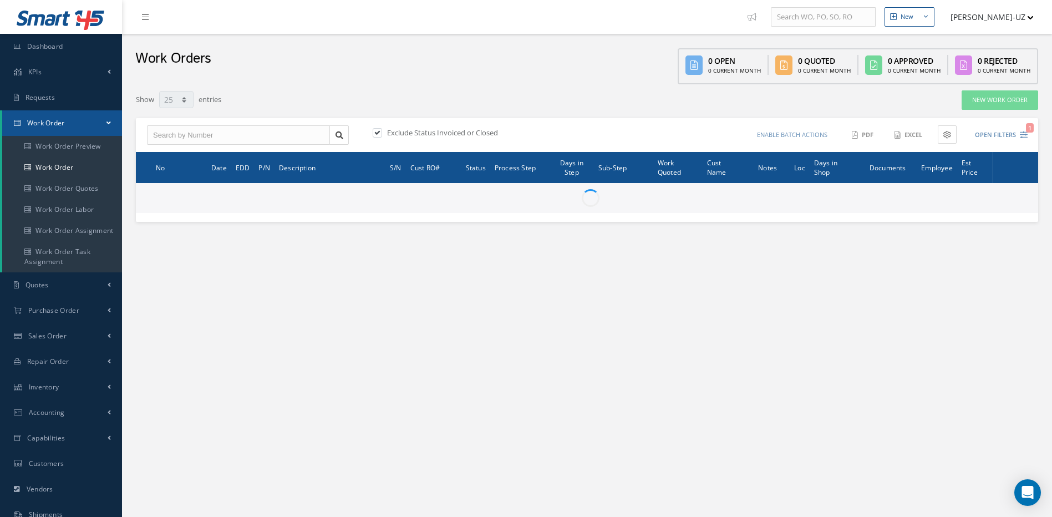
select select "25"
click at [212, 133] on input "text" at bounding box center [238, 135] width 183 height 20
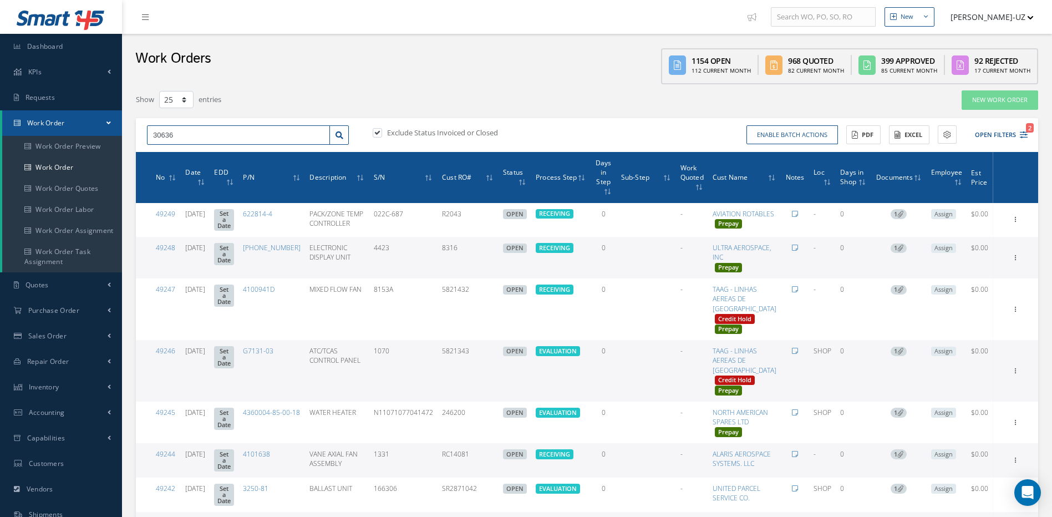
type input "30636"
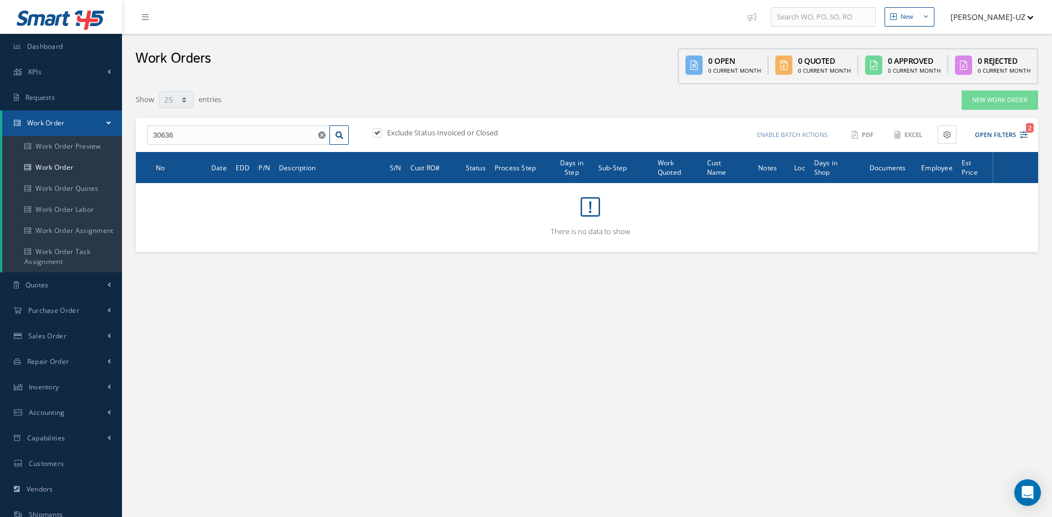
click at [382, 131] on label at bounding box center [383, 133] width 3 height 10
click at [376, 131] on input "checkbox" at bounding box center [376, 133] width 7 height 7
checkbox input "false"
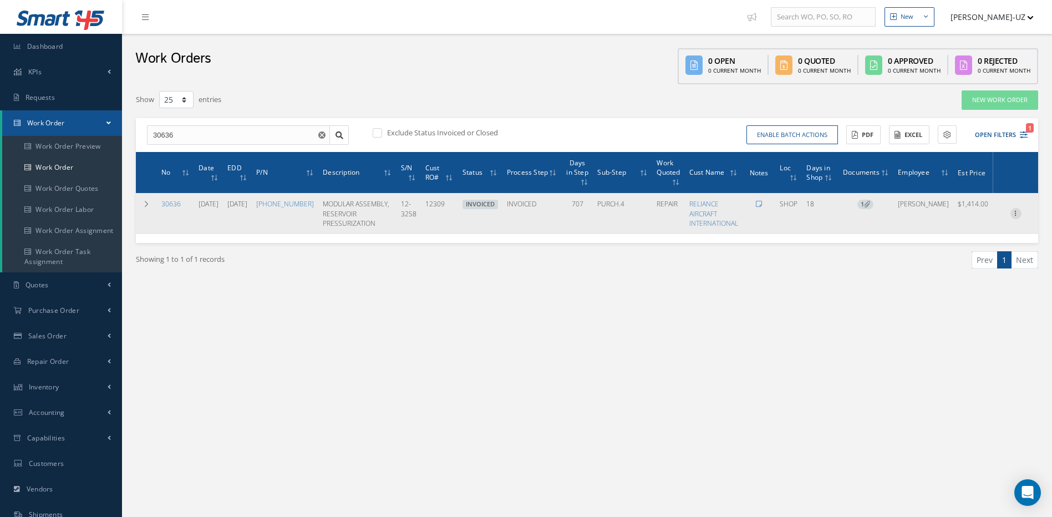
click at [1016, 211] on icon at bounding box center [1016, 212] width 11 height 9
click at [975, 251] on link "Reverse Invoice" at bounding box center [965, 249] width 88 height 14
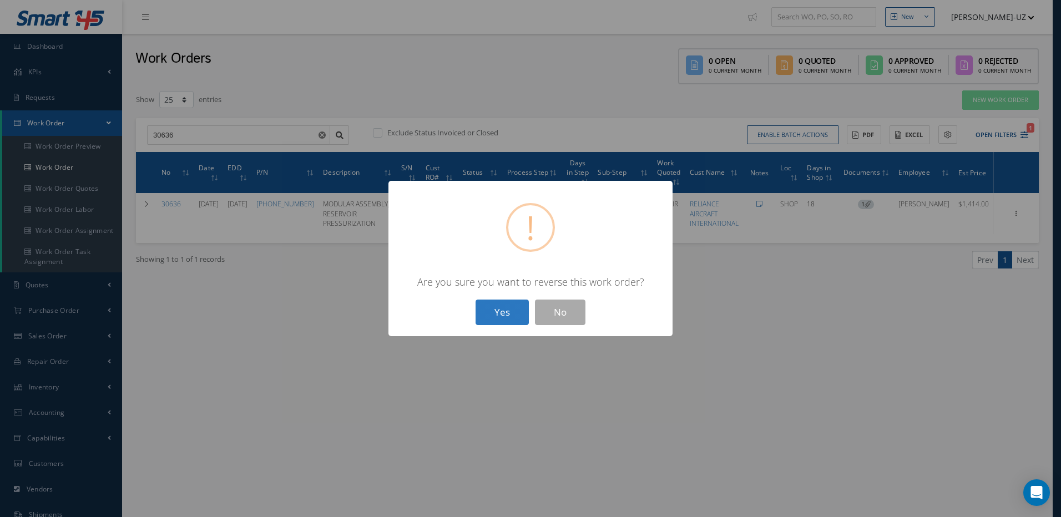
click at [498, 316] on button "Yes" at bounding box center [501, 313] width 53 height 26
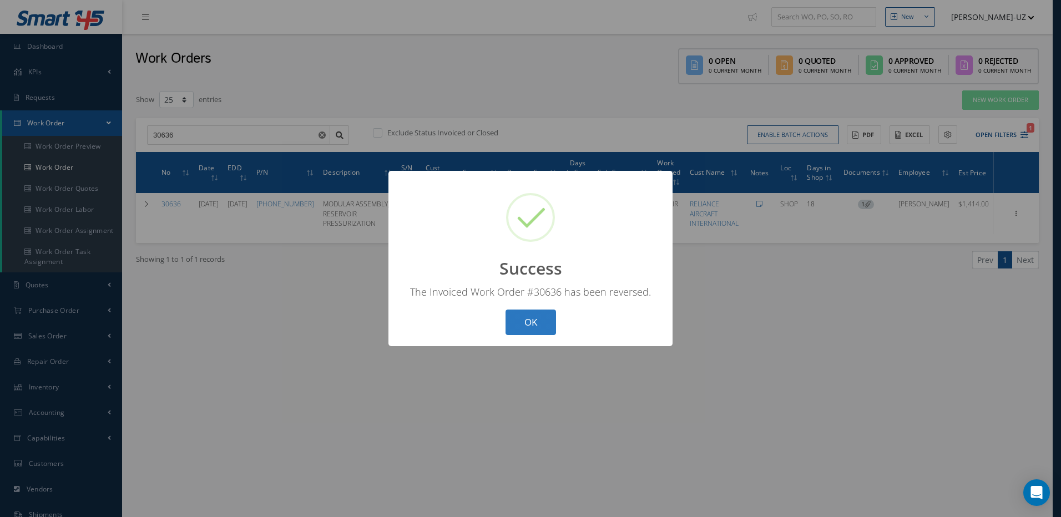
click at [529, 324] on button "OK" at bounding box center [530, 323] width 50 height 26
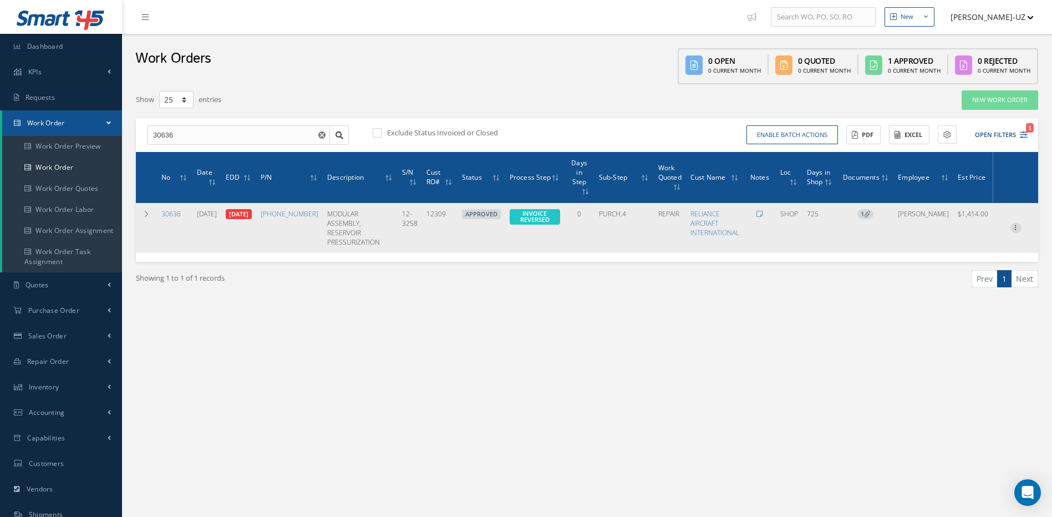
click at [1013, 222] on icon at bounding box center [1016, 226] width 11 height 9
click at [961, 256] on link "Invoicing" at bounding box center [965, 263] width 88 height 14
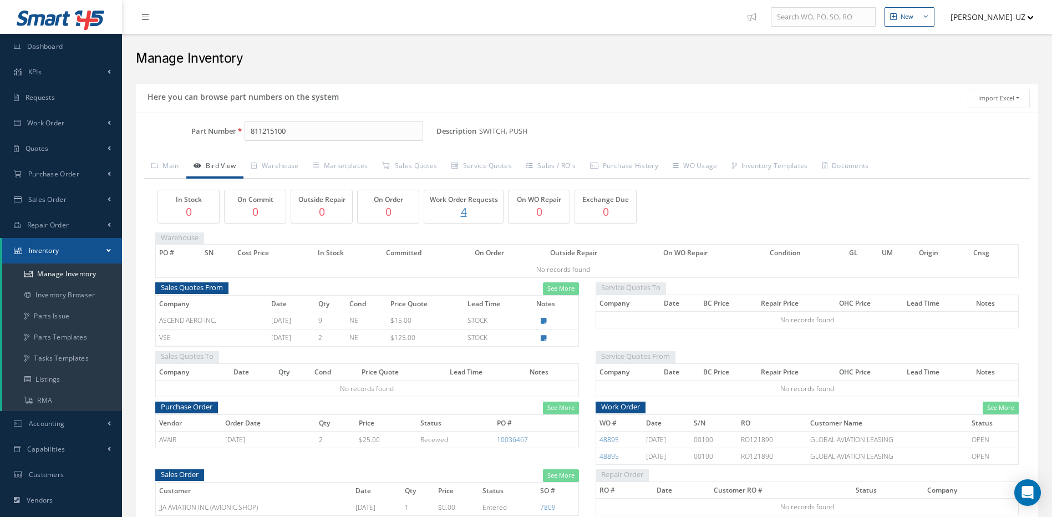
scroll to position [55, 0]
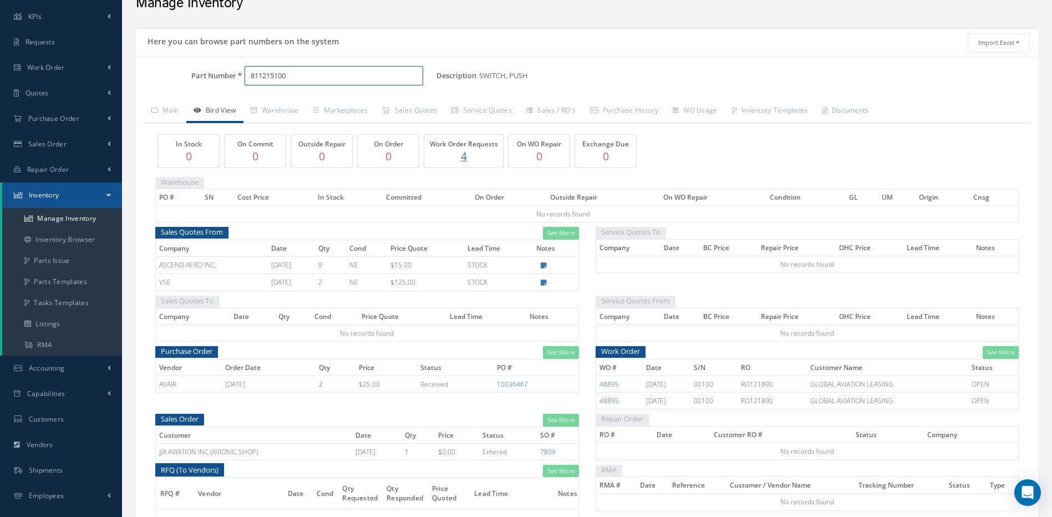
drag, startPoint x: 323, startPoint y: 79, endPoint x: 240, endPoint y: 75, distance: 83.3
click at [240, 75] on div "811215100" at bounding box center [336, 76] width 201 height 20
paste input "F11QY3714"
click at [273, 104] on span "F11QY3714" at bounding box center [298, 105] width 100 height 12
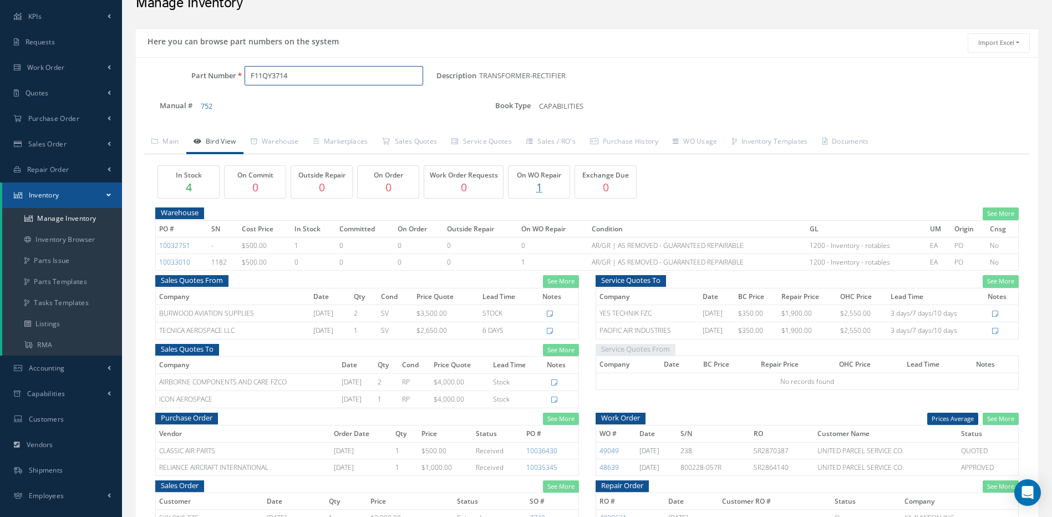
scroll to position [217, 0]
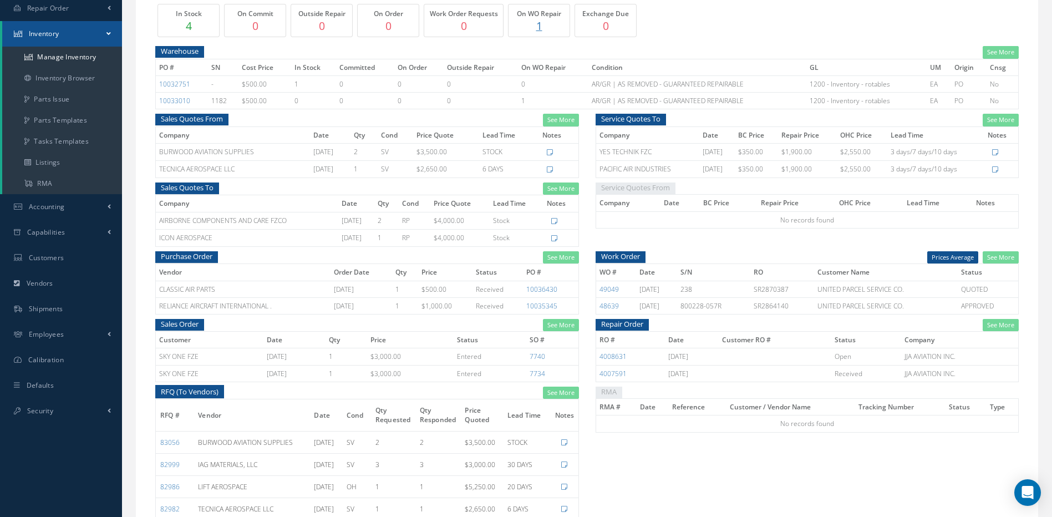
type input "F11QY3714"
click at [1005, 257] on link "See More" at bounding box center [1001, 257] width 36 height 13
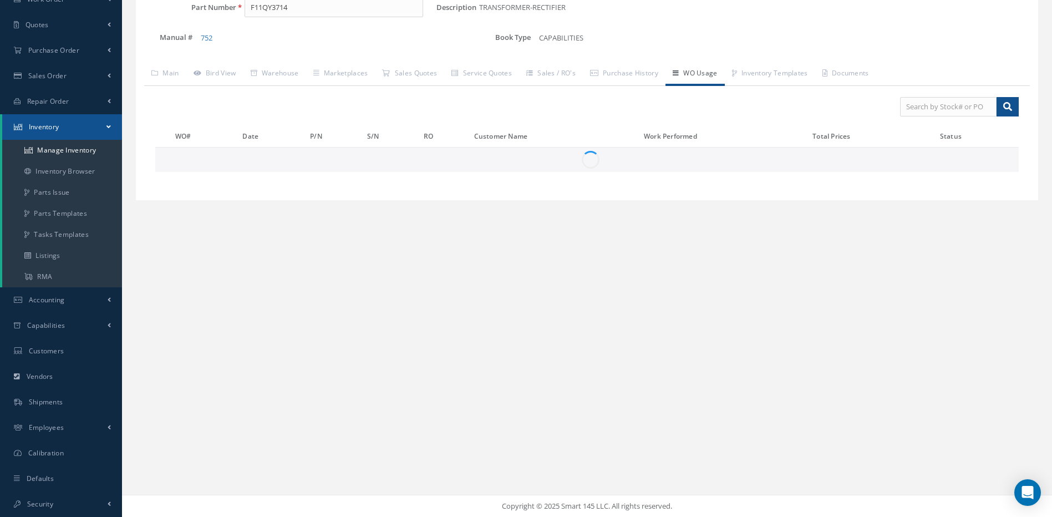
scroll to position [0, 0]
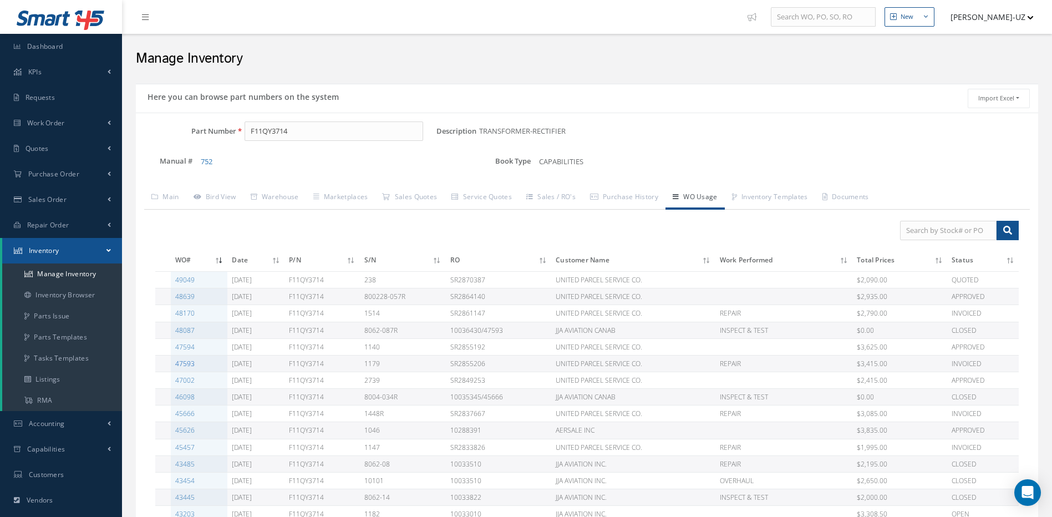
click at [183, 364] on link "47593" at bounding box center [184, 363] width 19 height 9
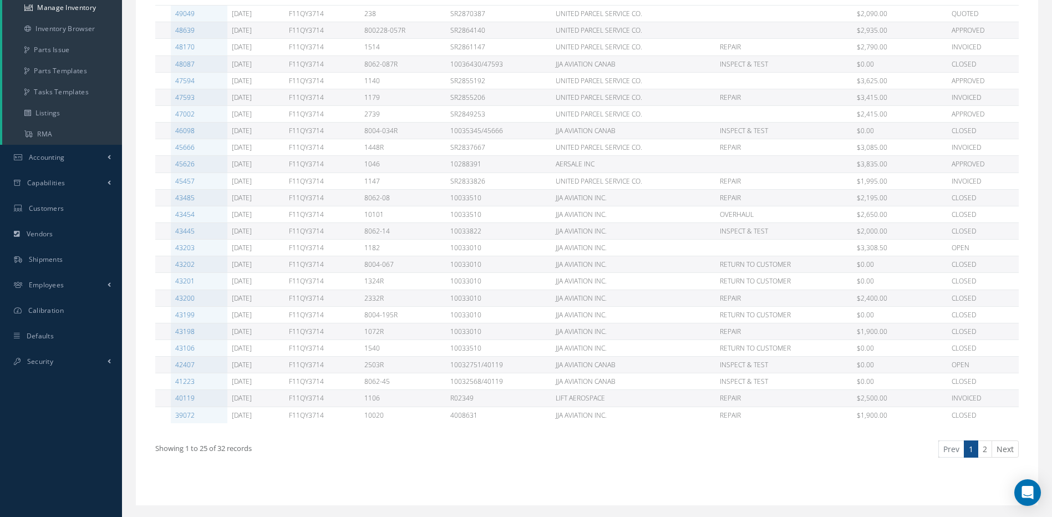
scroll to position [291, 0]
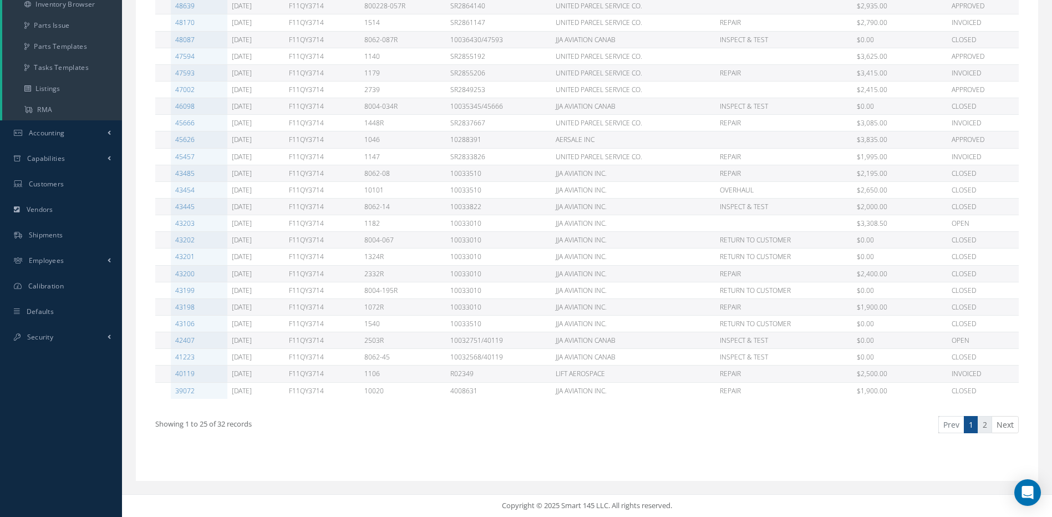
click at [985, 426] on link "2" at bounding box center [985, 424] width 14 height 17
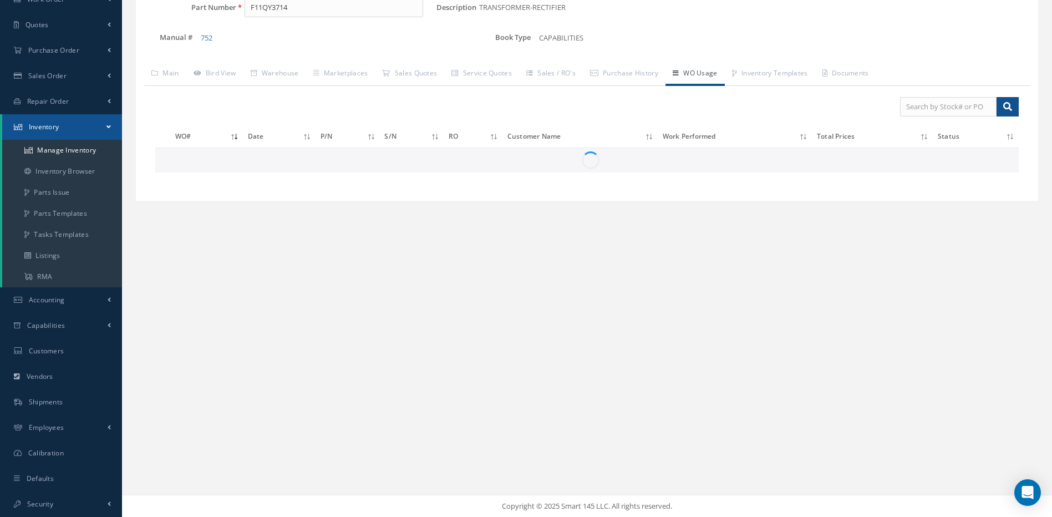
scroll to position [124, 0]
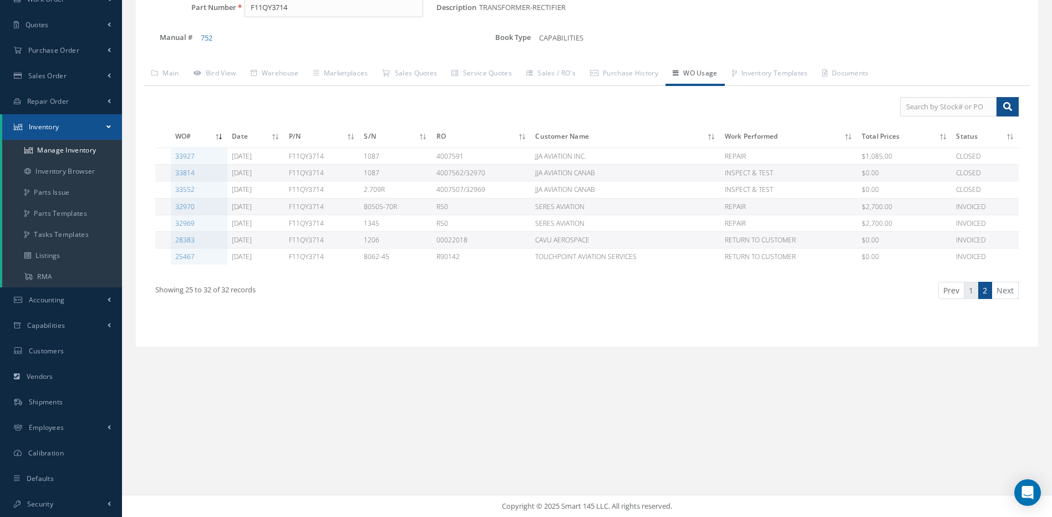
click at [973, 295] on link "1" at bounding box center [971, 290] width 14 height 17
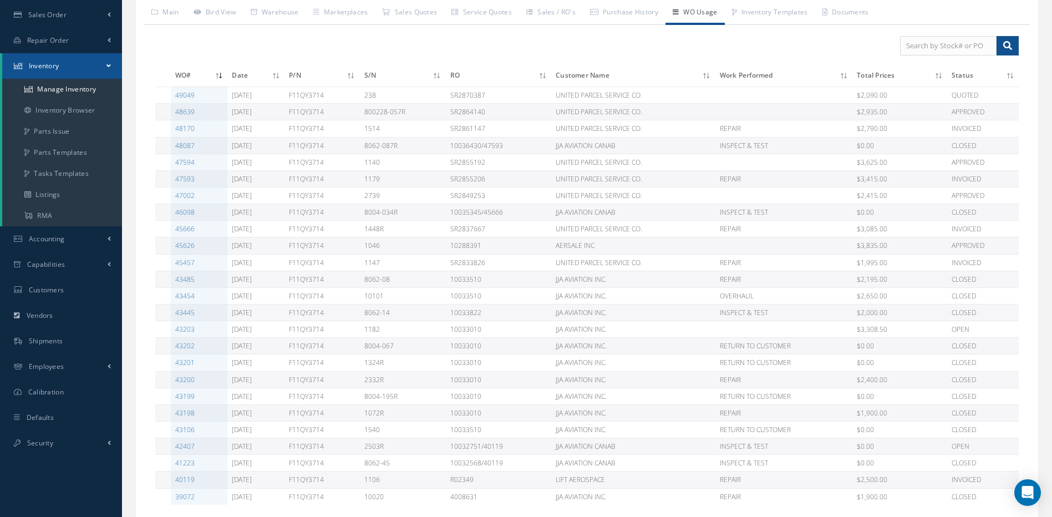
scroll to position [69, 0]
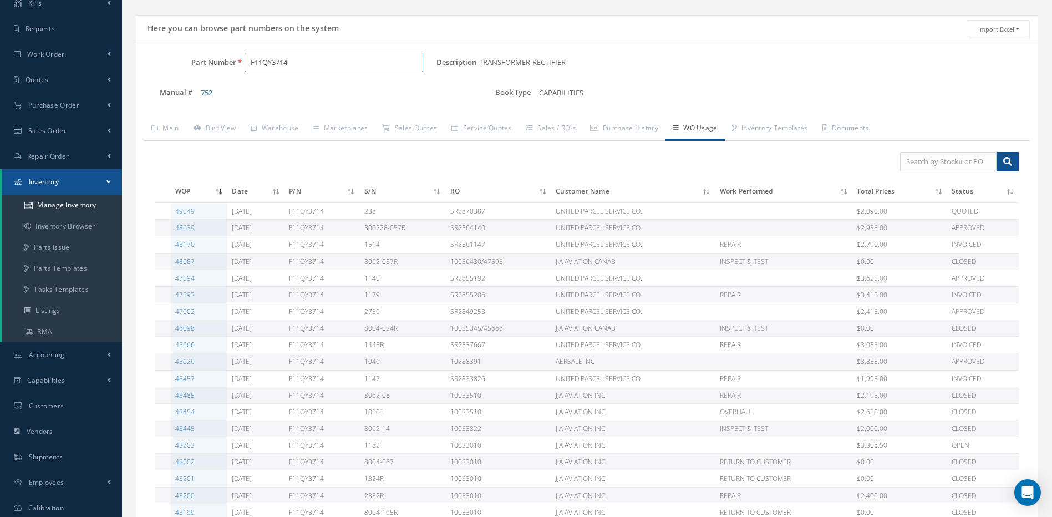
drag, startPoint x: 305, startPoint y: 59, endPoint x: 214, endPoint y: 61, distance: 90.4
click at [233, 67] on div "Part Number F11QY3714" at bounding box center [286, 63] width 301 height 20
paste input "CS402-227"
click at [275, 89] on span "CS402-227" at bounding box center [298, 91] width 100 height 12
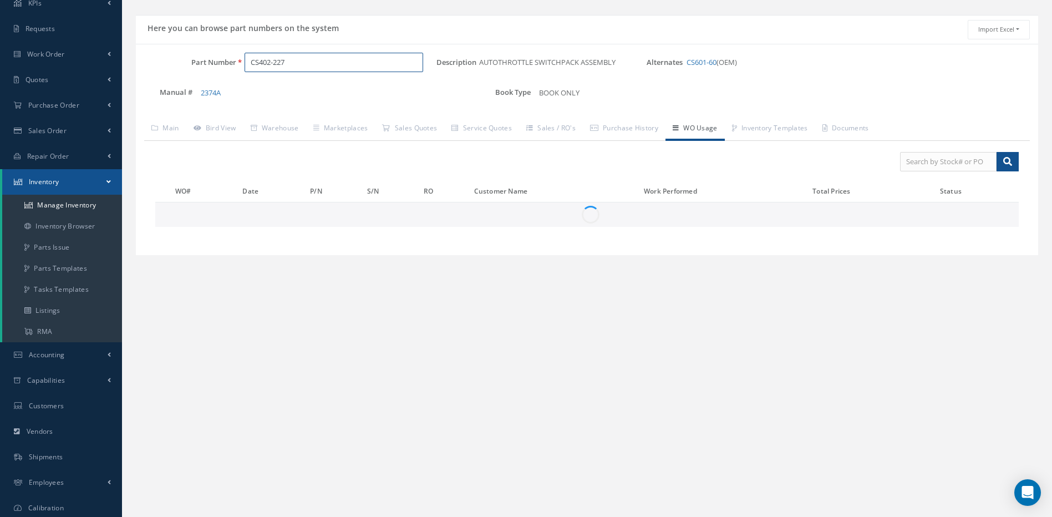
scroll to position [0, 0]
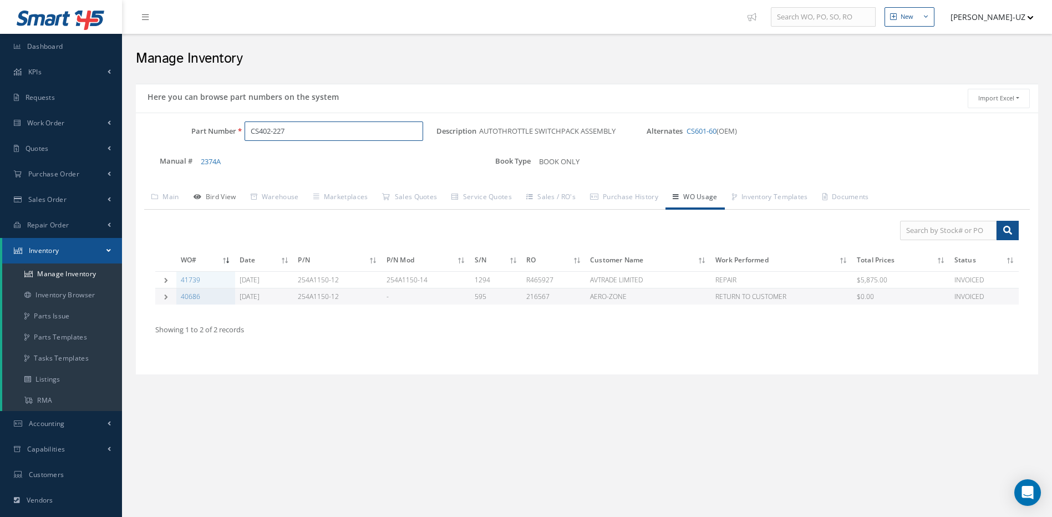
type input "CS402-227"
click at [217, 194] on link "Bird View" at bounding box center [214, 197] width 57 height 23
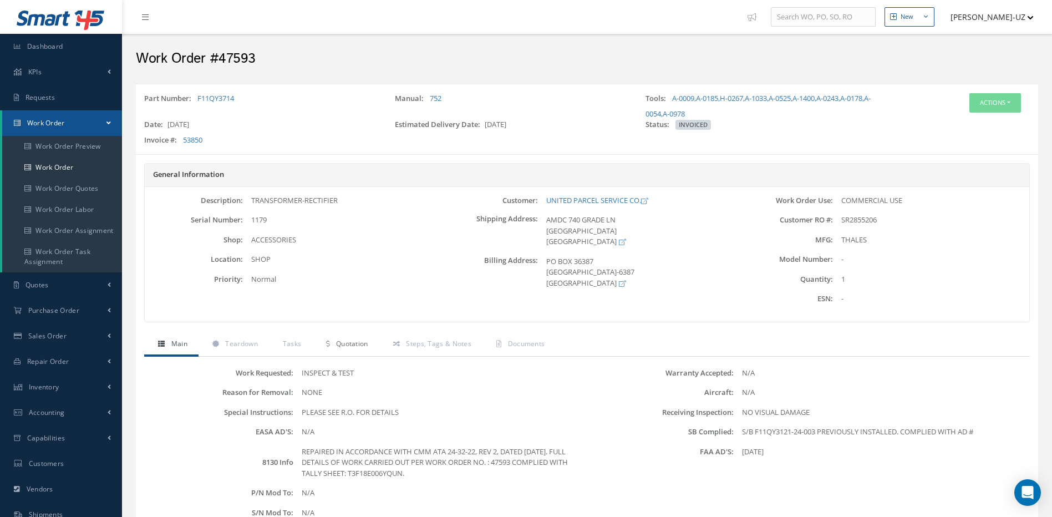
click at [346, 345] on span "Quotation" at bounding box center [352, 343] width 32 height 9
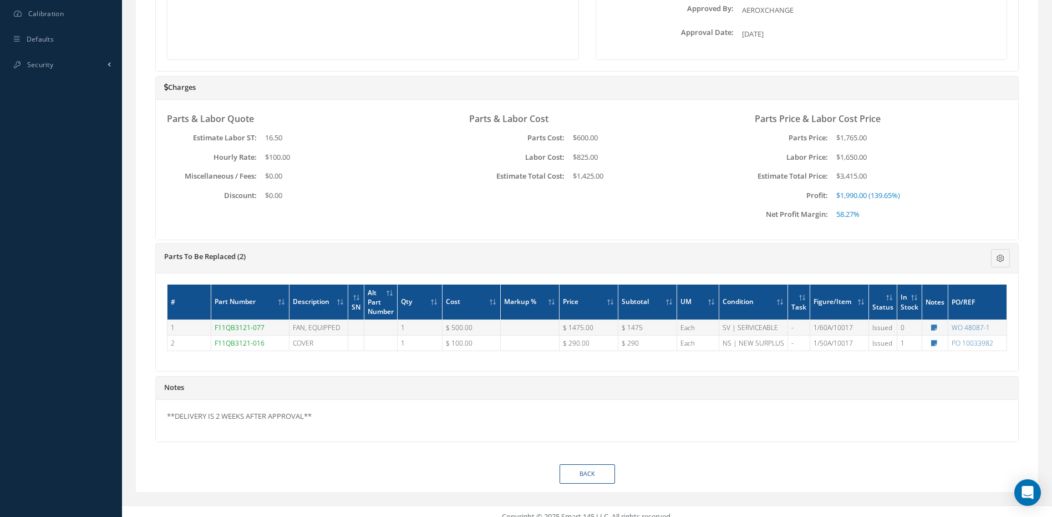
scroll to position [563, 0]
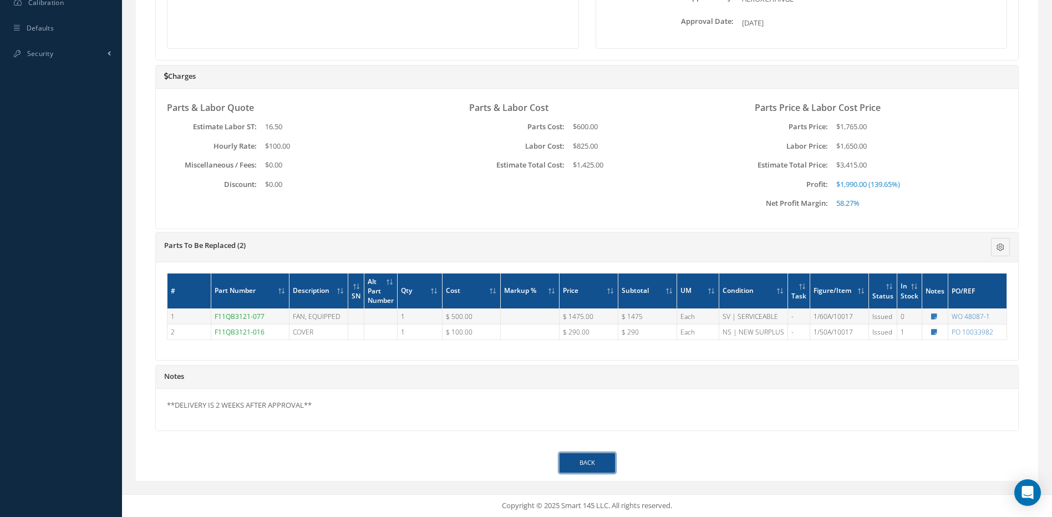
click at [589, 462] on link "Back" at bounding box center [587, 462] width 55 height 19
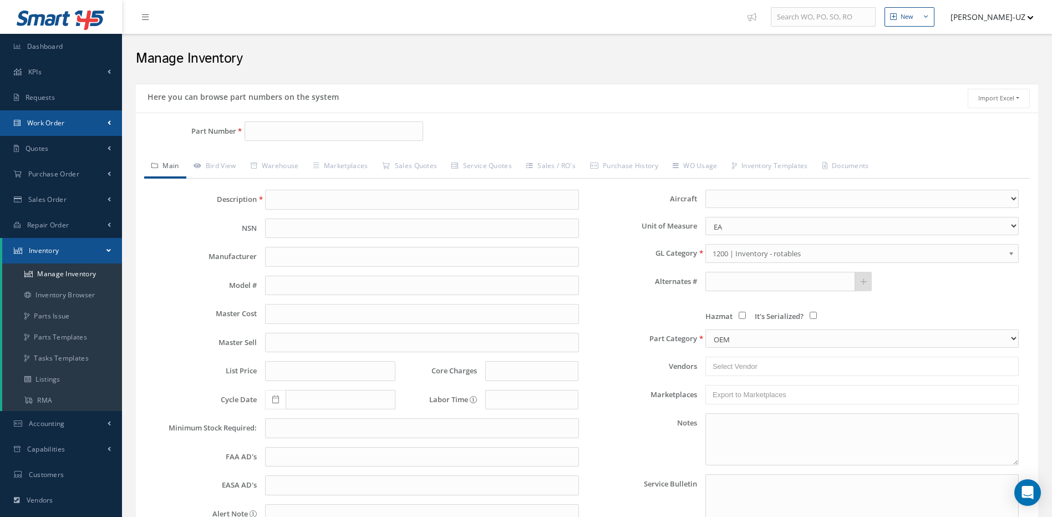
click at [49, 115] on link "Work Order" at bounding box center [61, 123] width 122 height 26
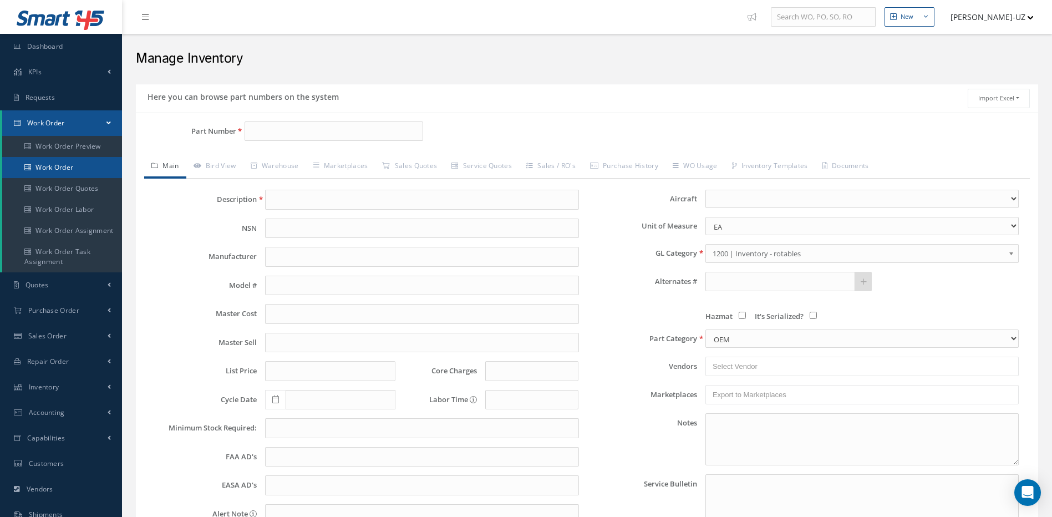
click at [56, 168] on link "Work Order" at bounding box center [62, 167] width 120 height 21
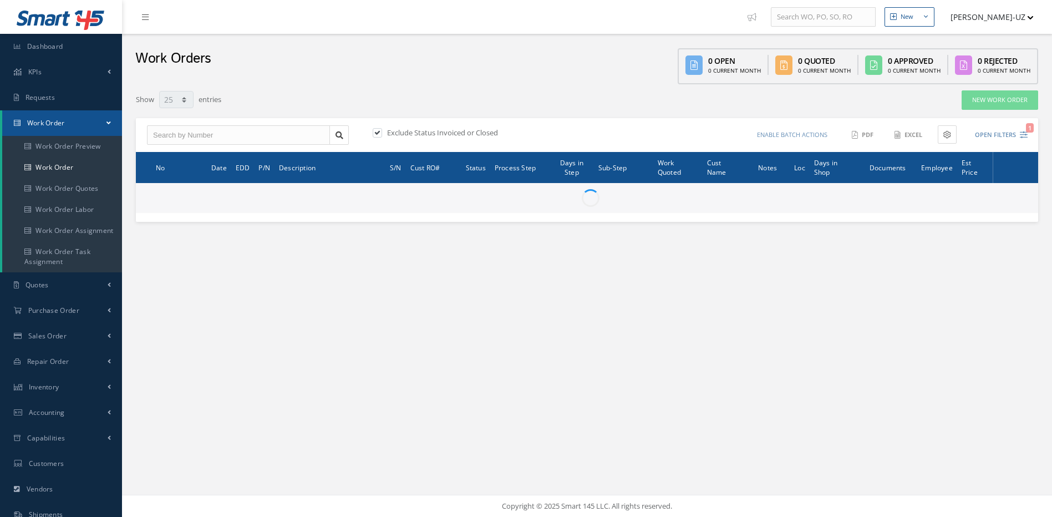
select select "25"
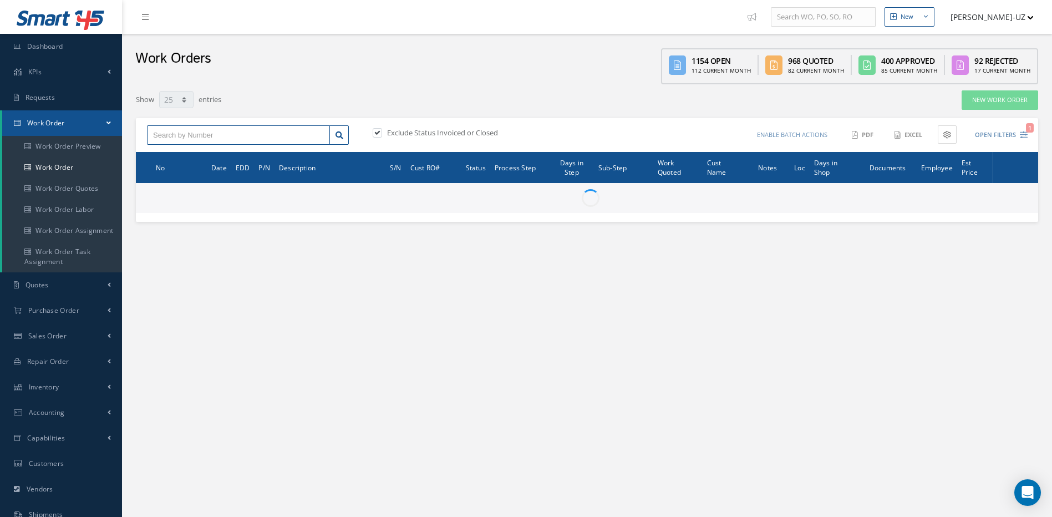
click at [262, 134] on input "text" at bounding box center [238, 135] width 183 height 20
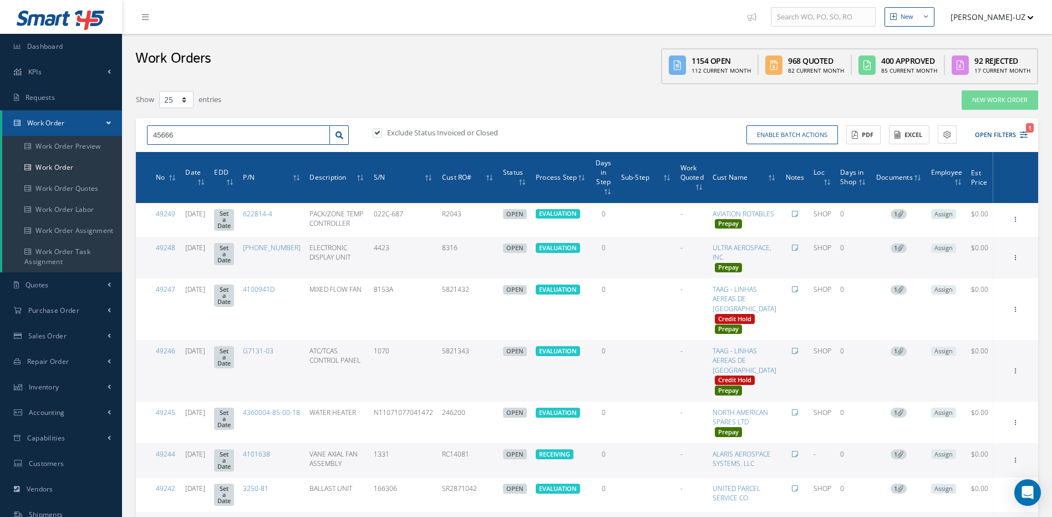
type input "45666"
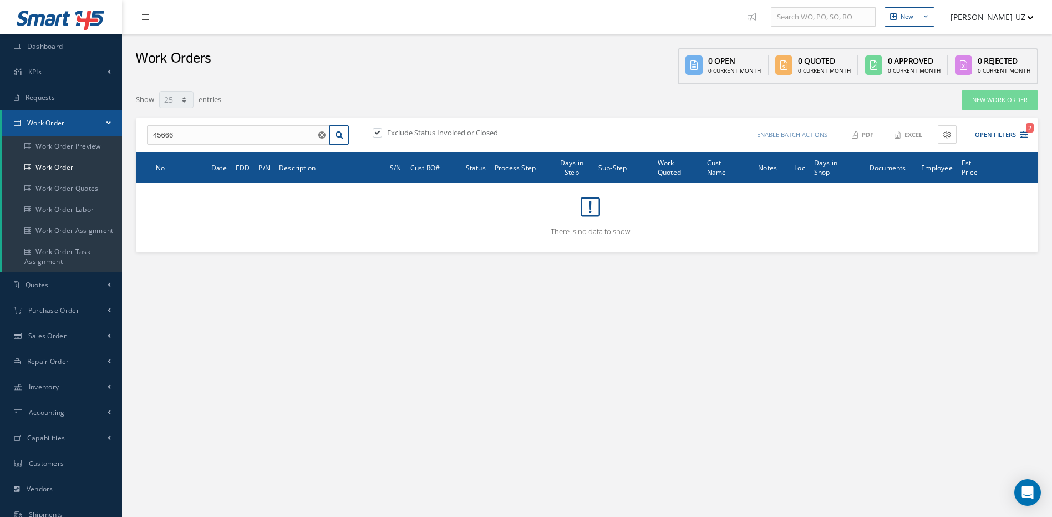
click at [382, 129] on label at bounding box center [383, 133] width 3 height 10
click at [378, 130] on input "checkbox" at bounding box center [376, 133] width 7 height 7
checkbox input "false"
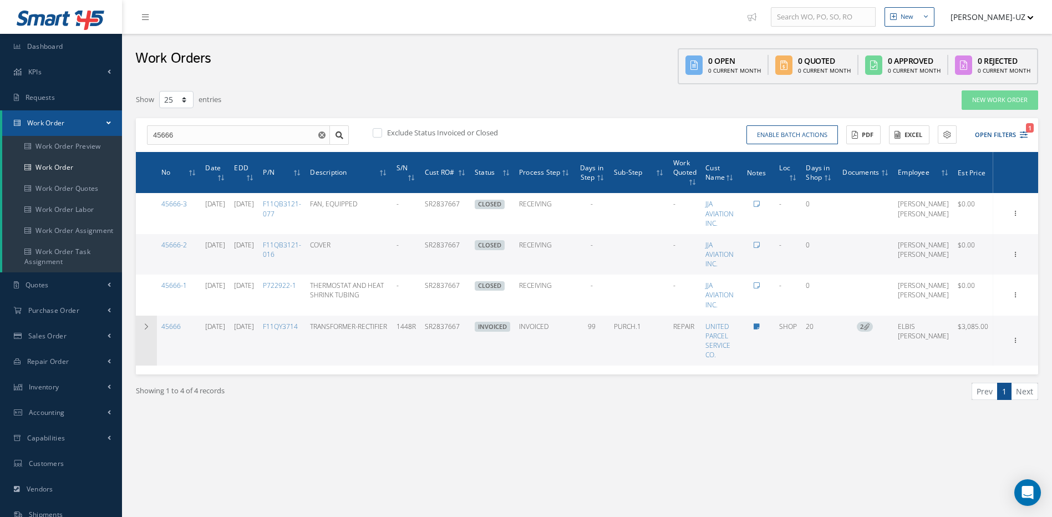
click at [146, 324] on icon at bounding box center [147, 326] width 8 height 7
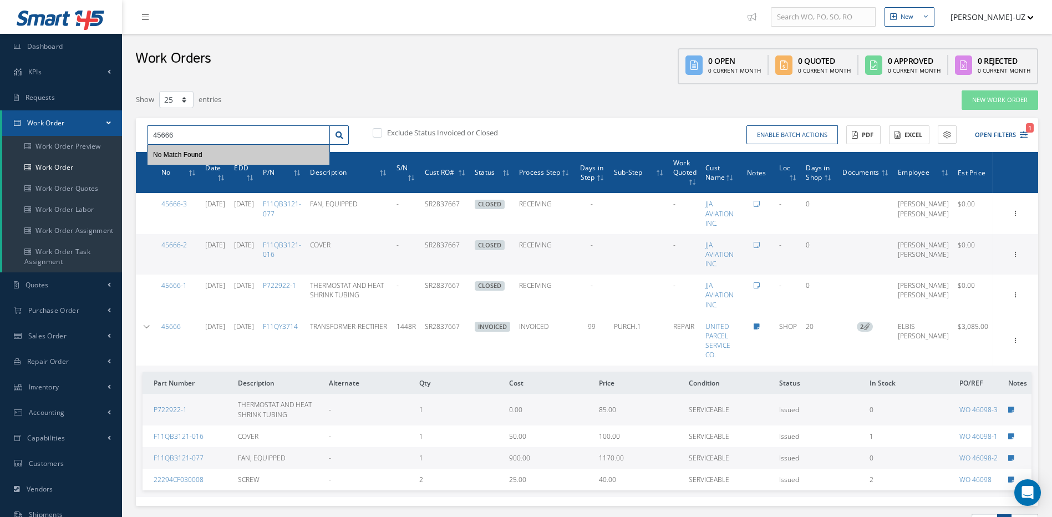
drag, startPoint x: 246, startPoint y: 134, endPoint x: 140, endPoint y: 131, distance: 106.0
click at [142, 134] on div "45666 No Match Found" at bounding box center [248, 135] width 219 height 20
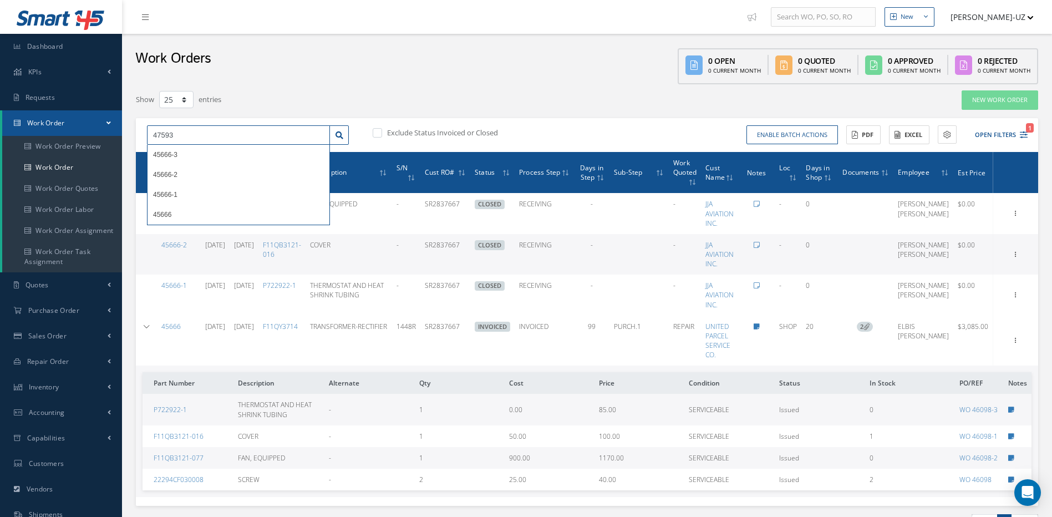
type input "47593"
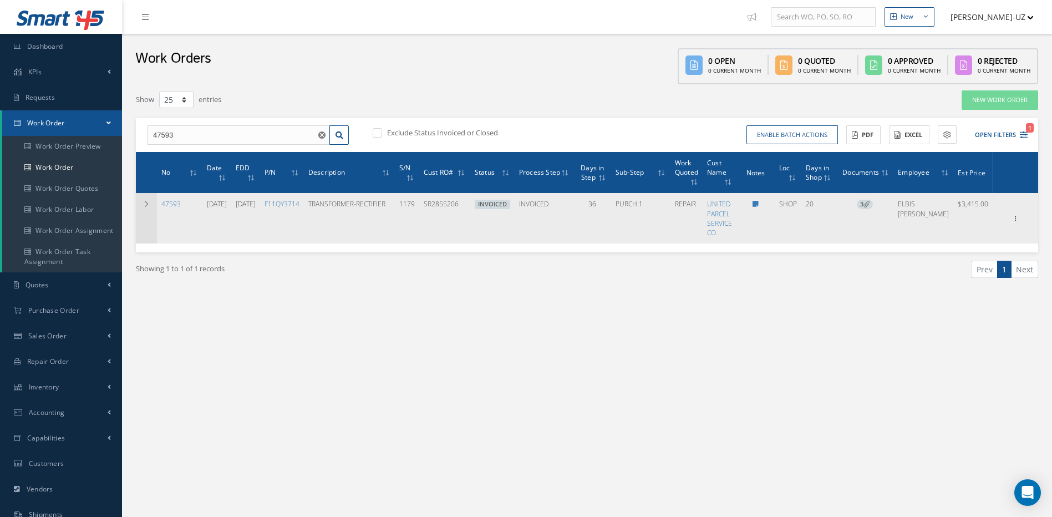
click at [145, 205] on icon at bounding box center [147, 204] width 8 height 7
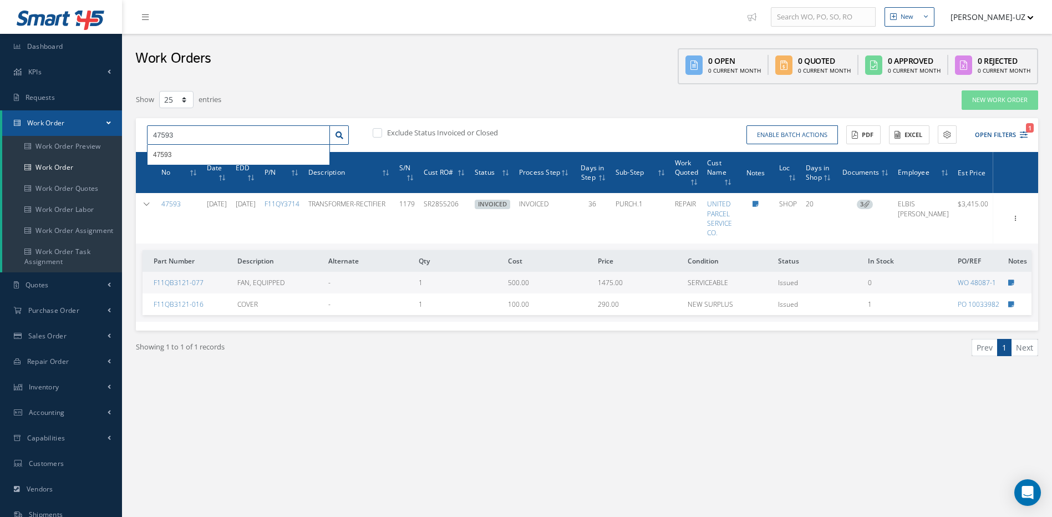
drag, startPoint x: 195, startPoint y: 135, endPoint x: 138, endPoint y: 136, distance: 57.1
click at [138, 136] on div "47593 47593 Exclude Status Invoiced or Closed Enable batch actions Update Work …" at bounding box center [587, 135] width 903 height 34
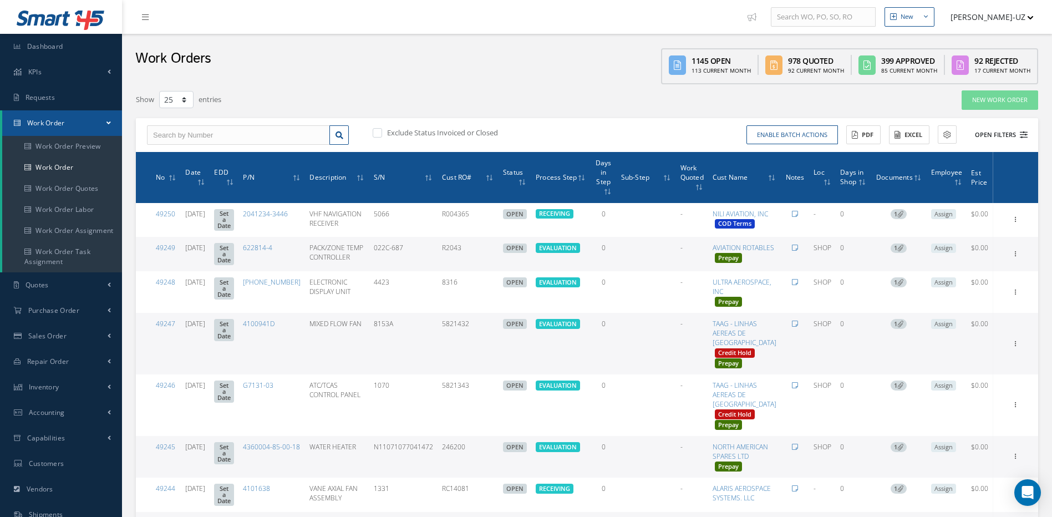
click at [1025, 135] on icon at bounding box center [1024, 135] width 8 height 8
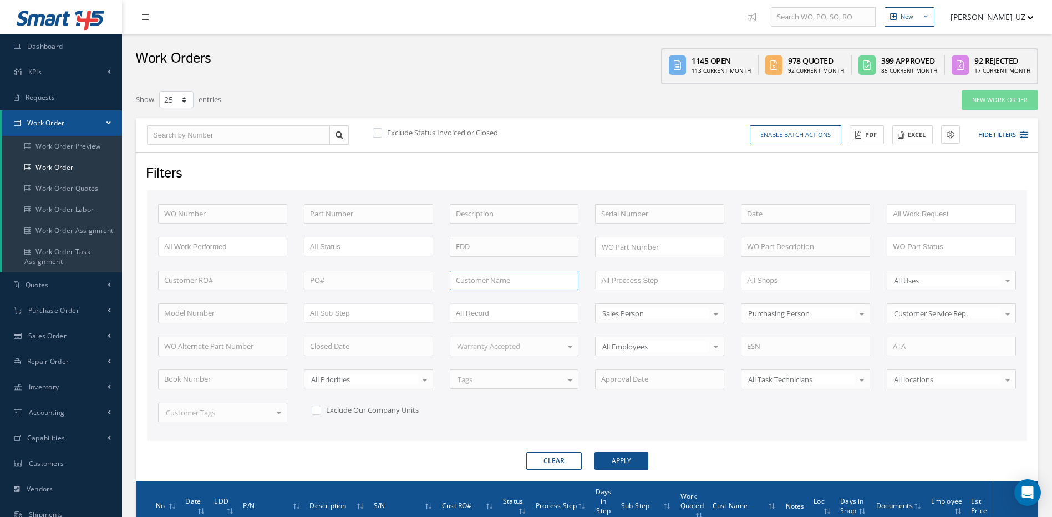
click at [485, 281] on input "text" at bounding box center [514, 281] width 129 height 20
type input "aersale"
click at [595, 452] on button "Apply" at bounding box center [622, 461] width 54 height 18
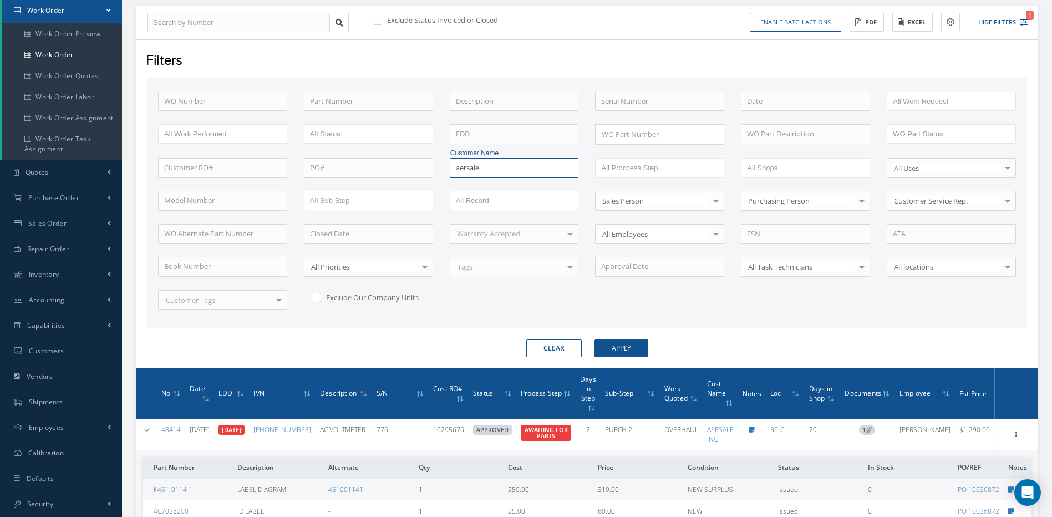
scroll to position [445, 0]
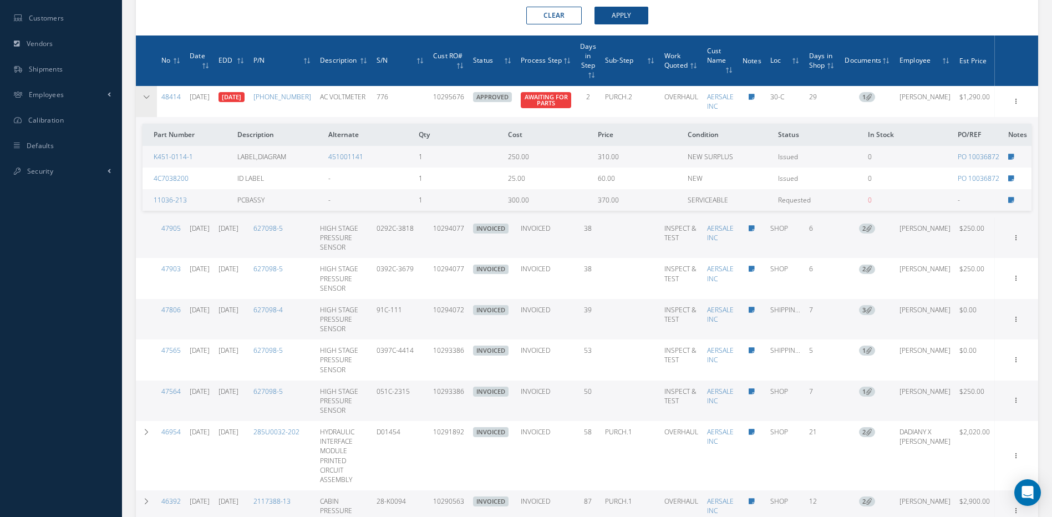
click at [146, 94] on icon at bounding box center [147, 97] width 8 height 7
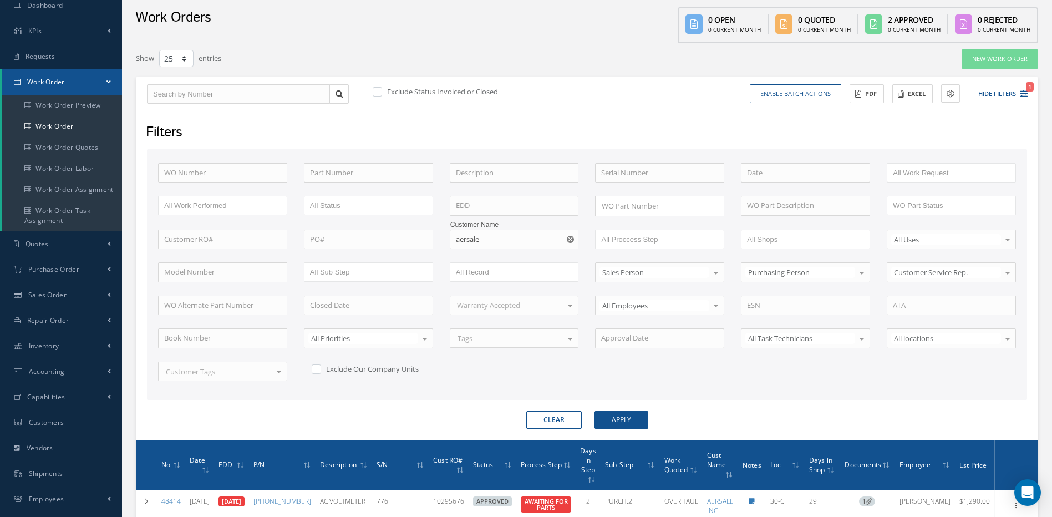
scroll to position [0, 0]
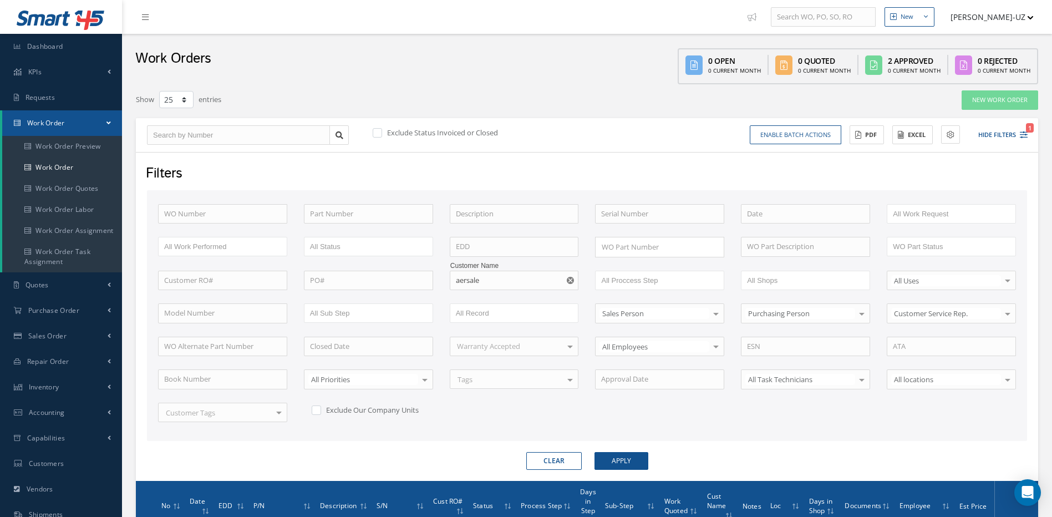
click at [382, 133] on label at bounding box center [383, 133] width 3 height 10
click at [377, 133] on input "checkbox" at bounding box center [376, 133] width 7 height 7
checkbox input "true"
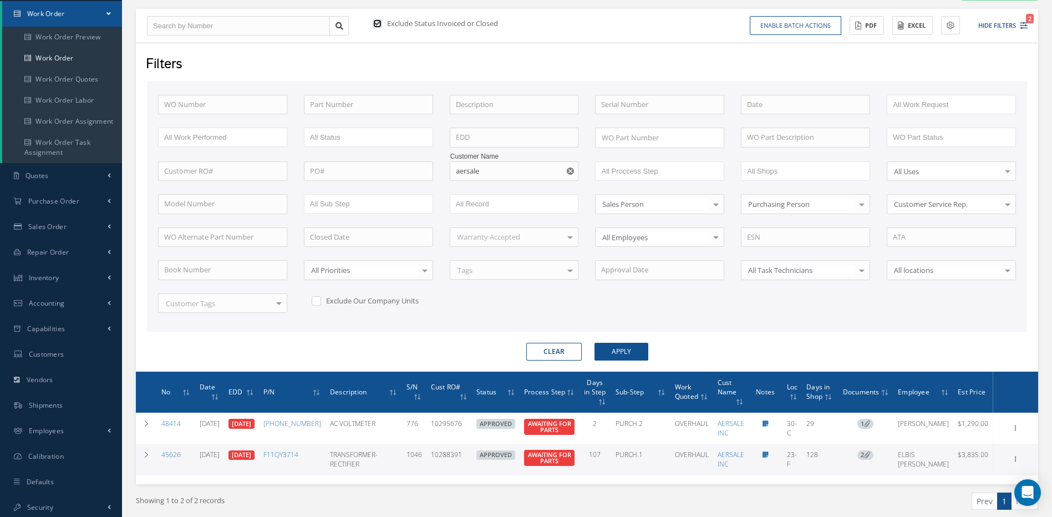
scroll to position [162, 0]
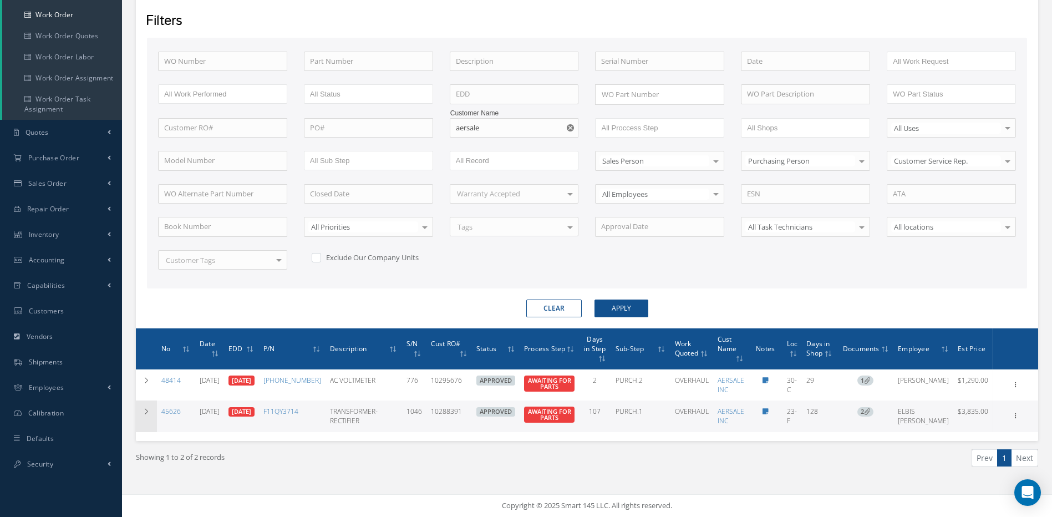
click at [146, 408] on icon at bounding box center [147, 411] width 8 height 7
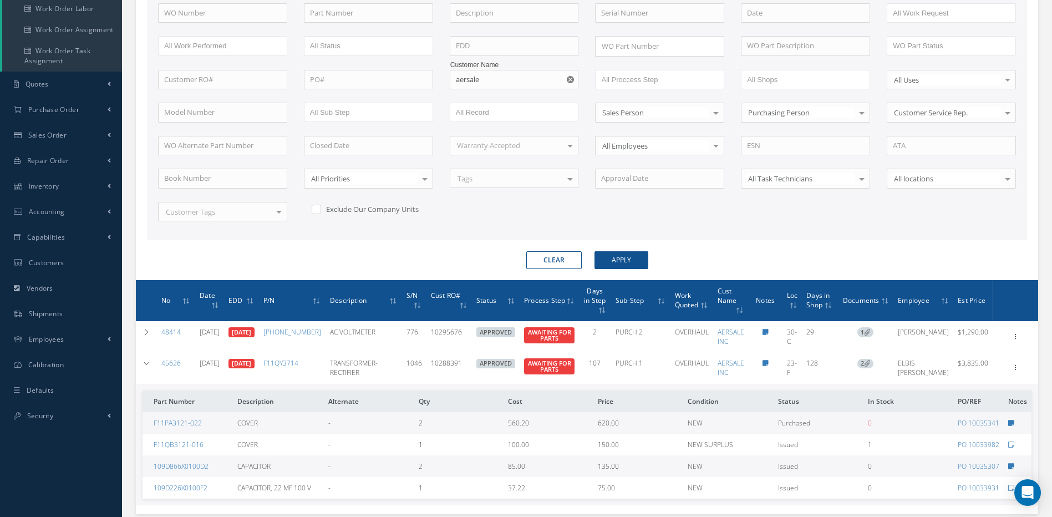
scroll to position [173, 0]
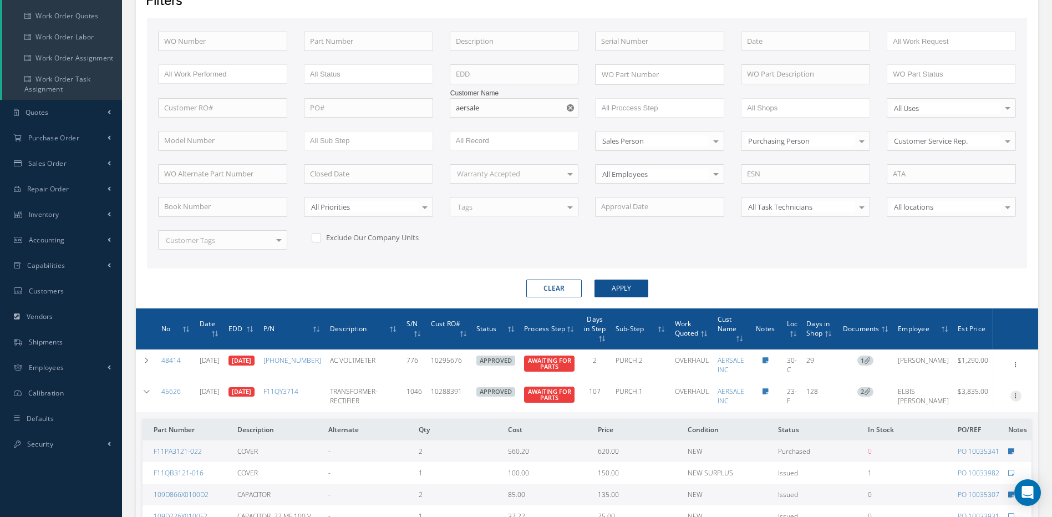
click at [1016, 399] on icon at bounding box center [1016, 395] width 11 height 9
click at [944, 424] on link "Edit" at bounding box center [965, 417] width 88 height 14
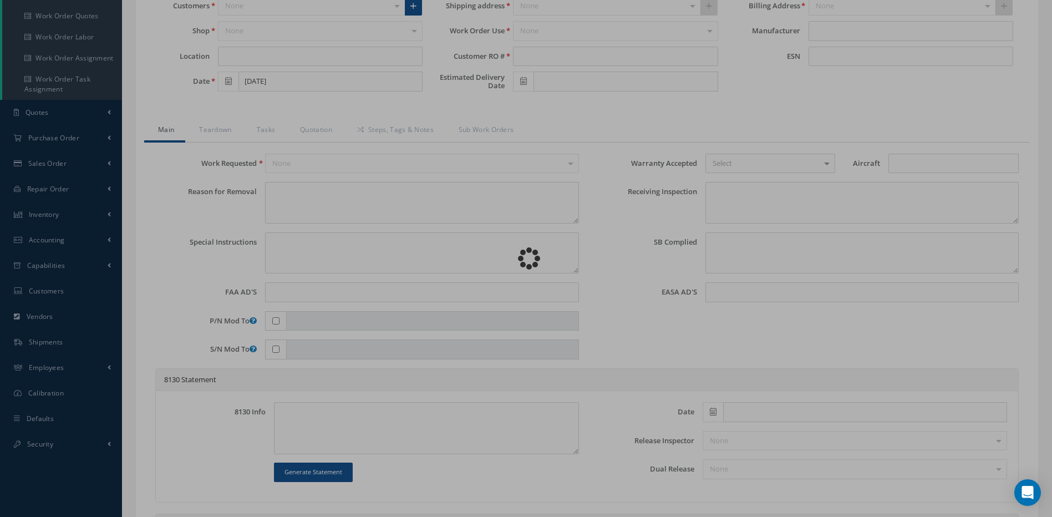
type input "F11QY3714"
type input "23-F"
type input "04/30/2025"
type input "TRANSFORMER-RECTIFIER"
type input "10288391"
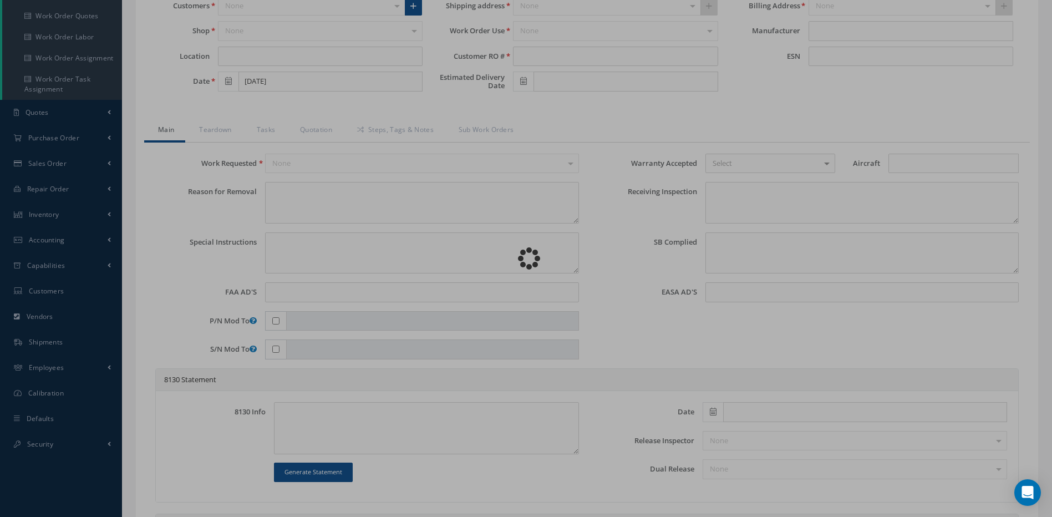
type input "07/02/2025"
type input "1046"
type textarea "NONE"
type textarea "PLEASE SEE R.O. FOR DETAILS"
type input "[DATE]"
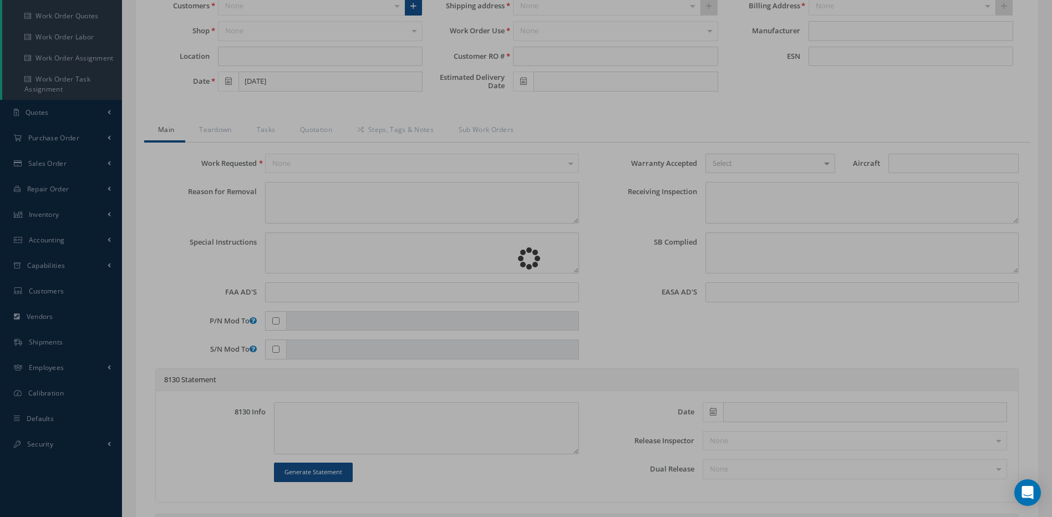
type textarea "NO VISUAL DAMAGE"
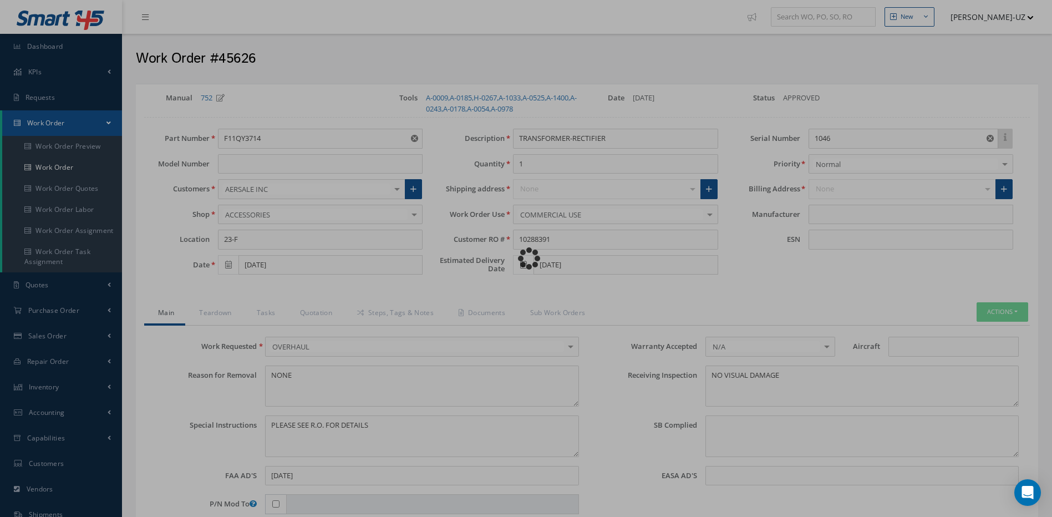
type input "THALES"
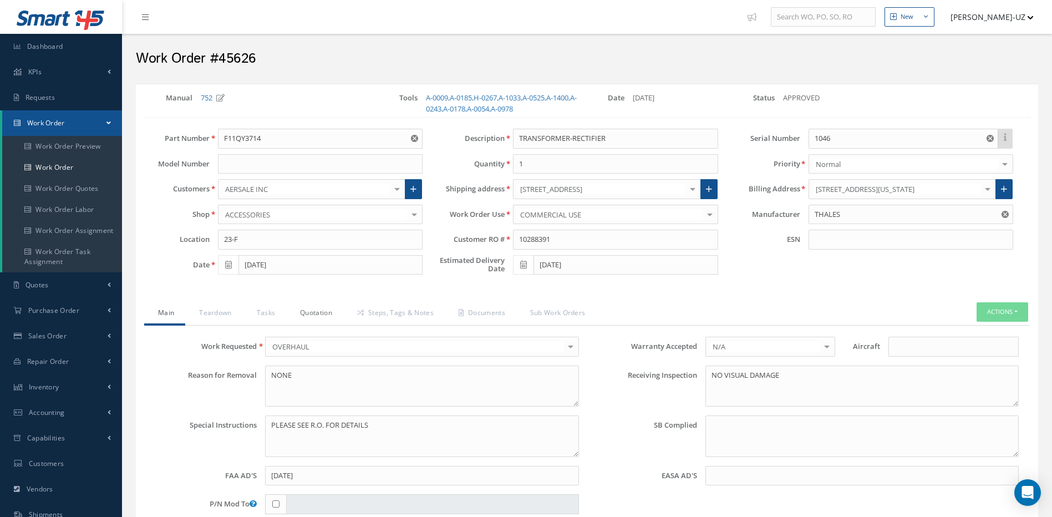
click at [319, 312] on link "Quotation" at bounding box center [314, 313] width 57 height 23
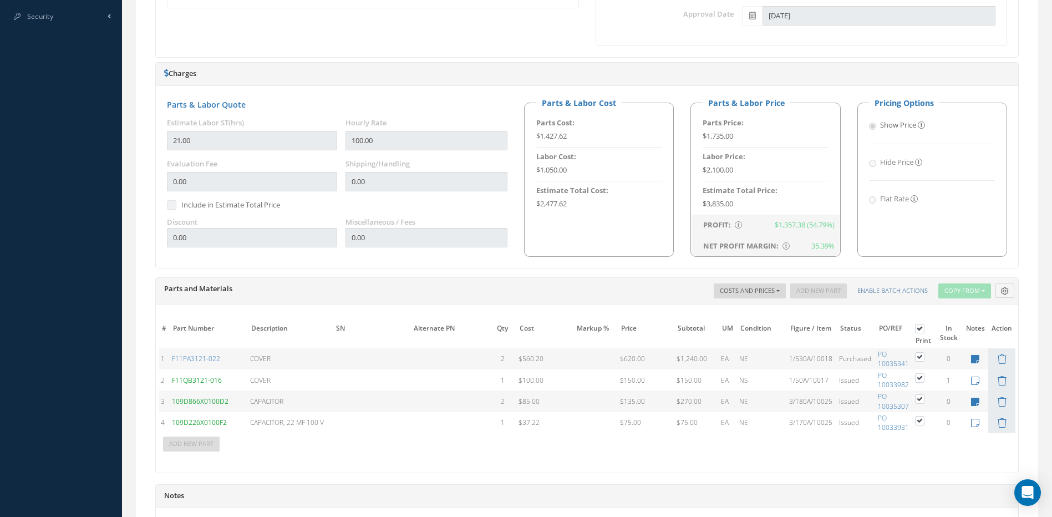
scroll to position [610, 0]
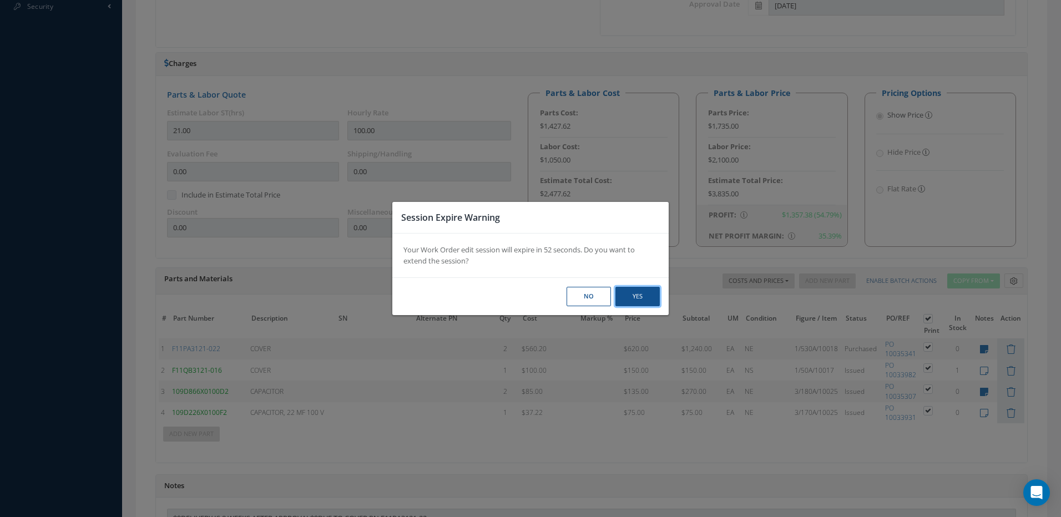
drag, startPoint x: 635, startPoint y: 292, endPoint x: 835, endPoint y: 188, distance: 226.3
click at [635, 292] on button "Yes" at bounding box center [637, 296] width 44 height 19
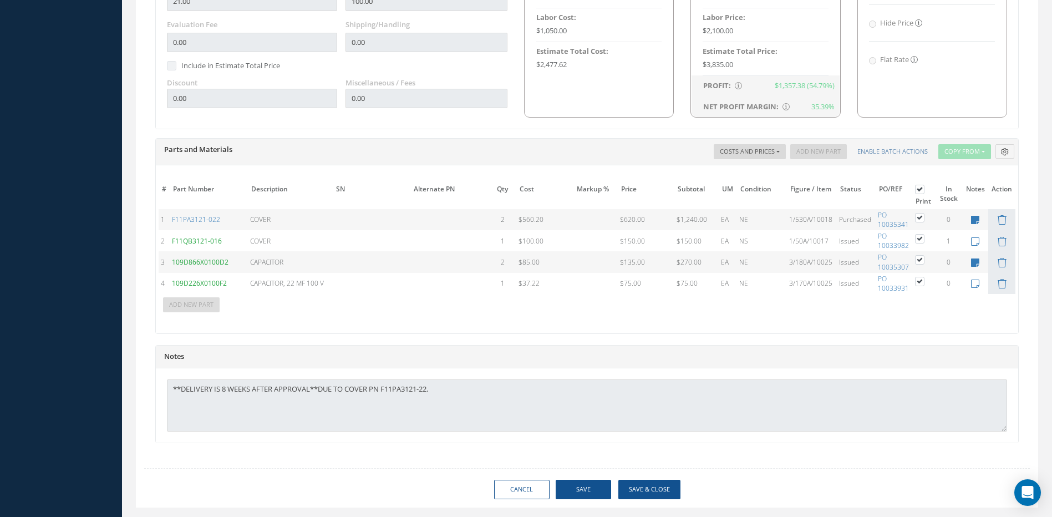
scroll to position [766, 0]
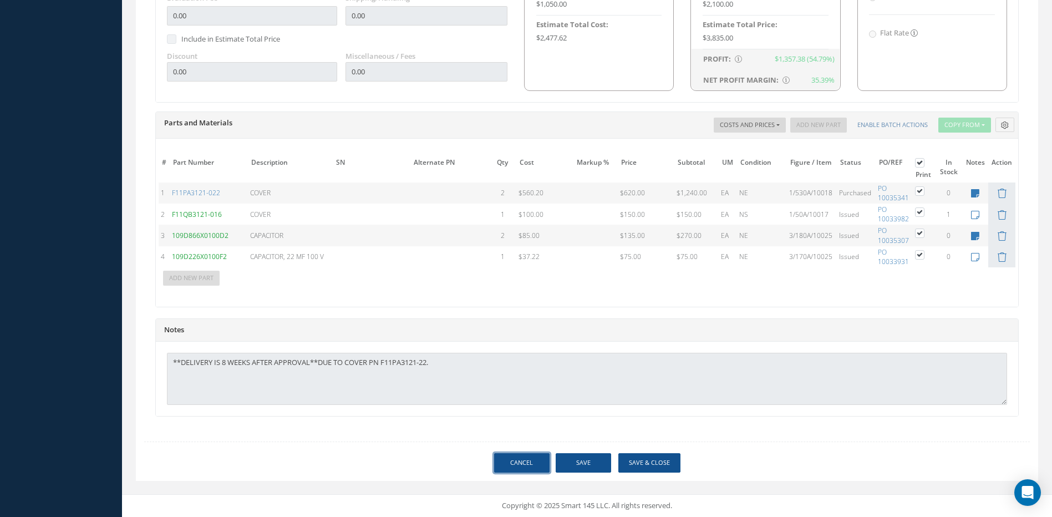
click at [516, 460] on link "Cancel" at bounding box center [521, 462] width 55 height 19
select select "25"
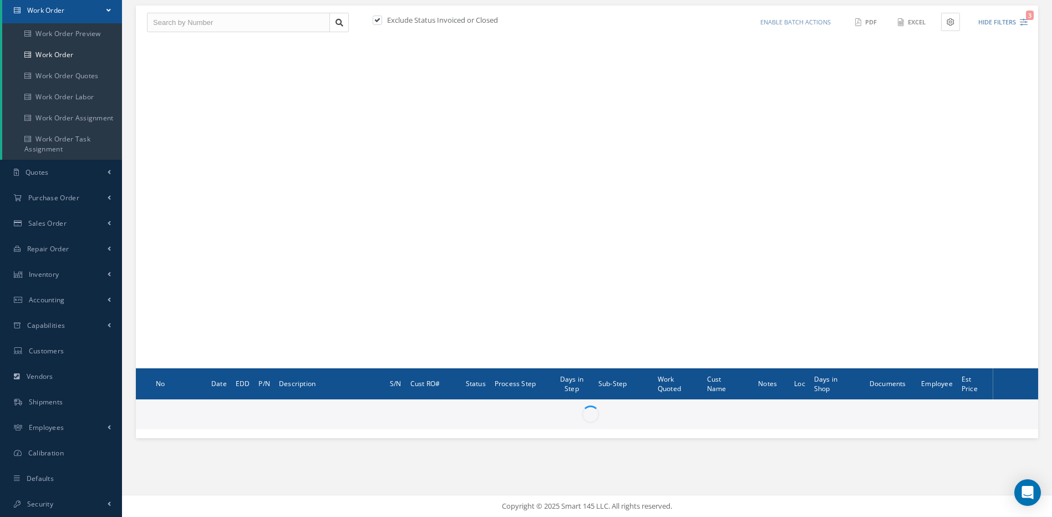
scroll to position [113, 0]
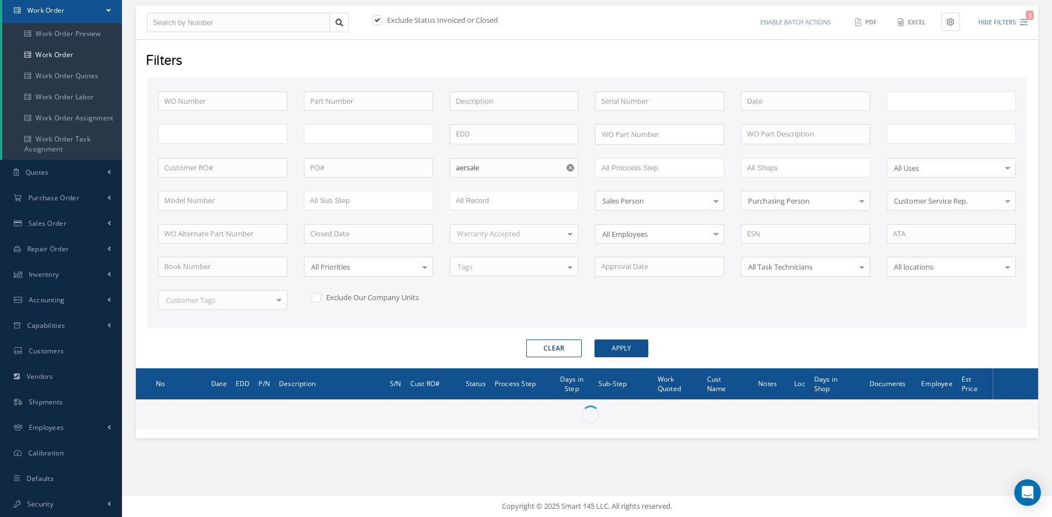
type input "All Work Request"
type input "All Work Performed"
type input "All Status"
type input "WO Part Status"
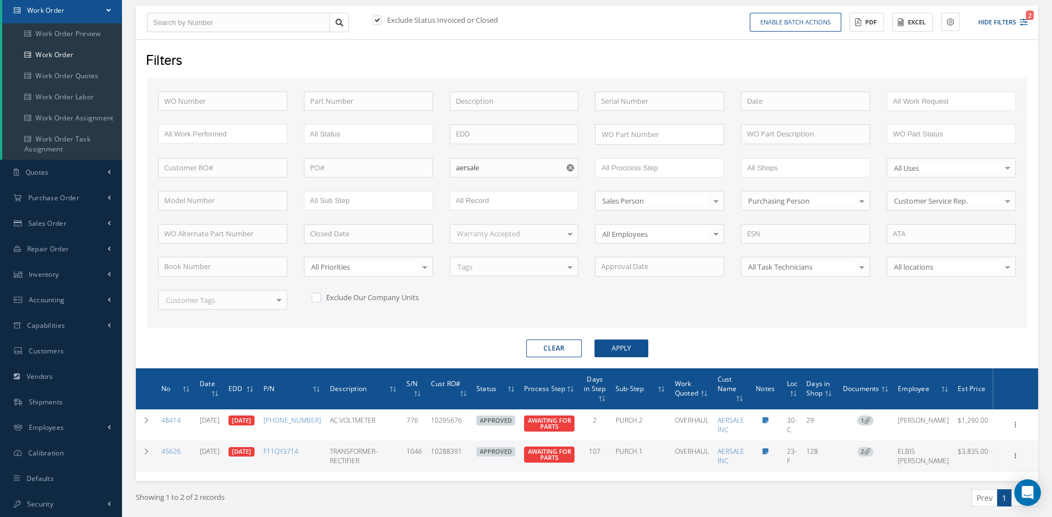
scroll to position [162, 0]
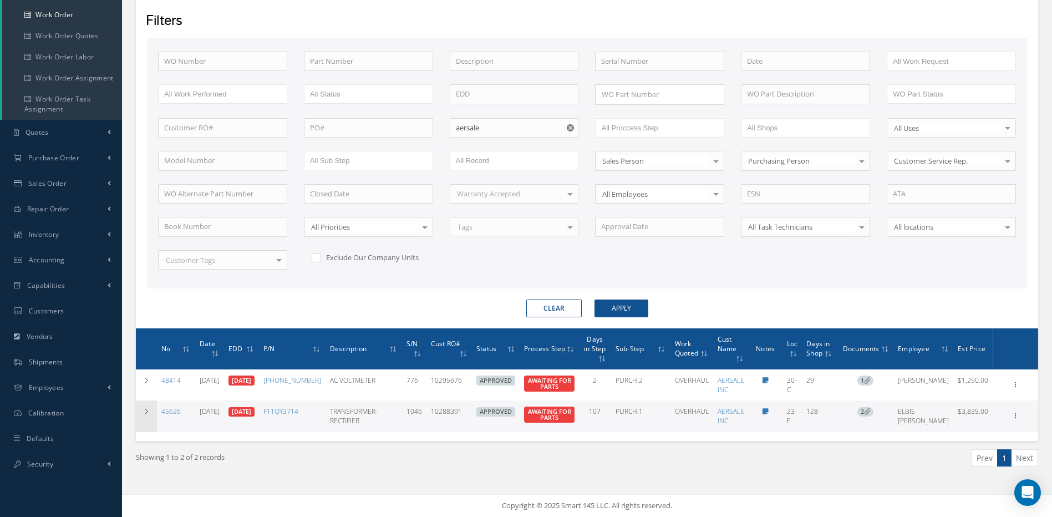
click at [146, 411] on icon at bounding box center [147, 411] width 8 height 7
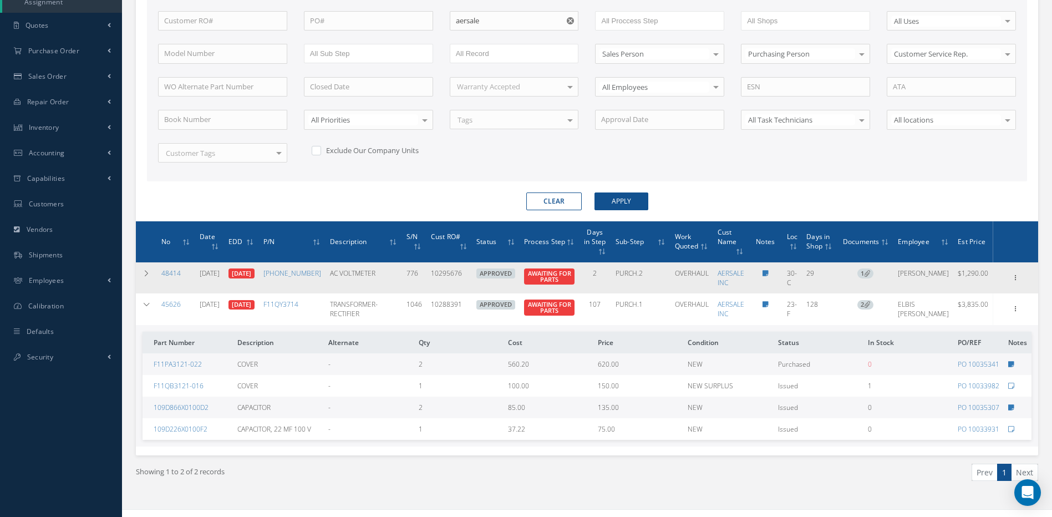
scroll to position [283, 0]
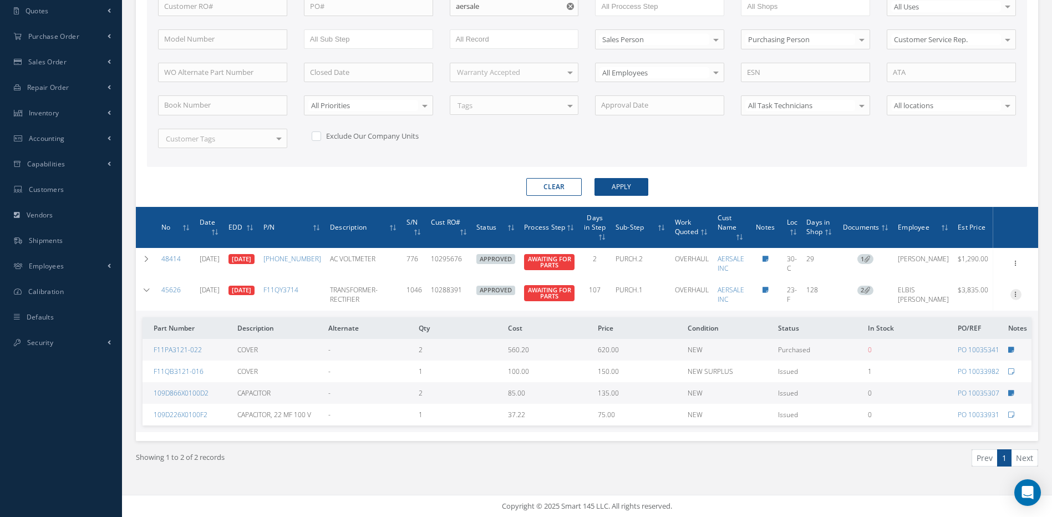
click at [1016, 293] on icon at bounding box center [1016, 293] width 11 height 9
click at [945, 315] on link "Edit" at bounding box center [965, 316] width 88 height 14
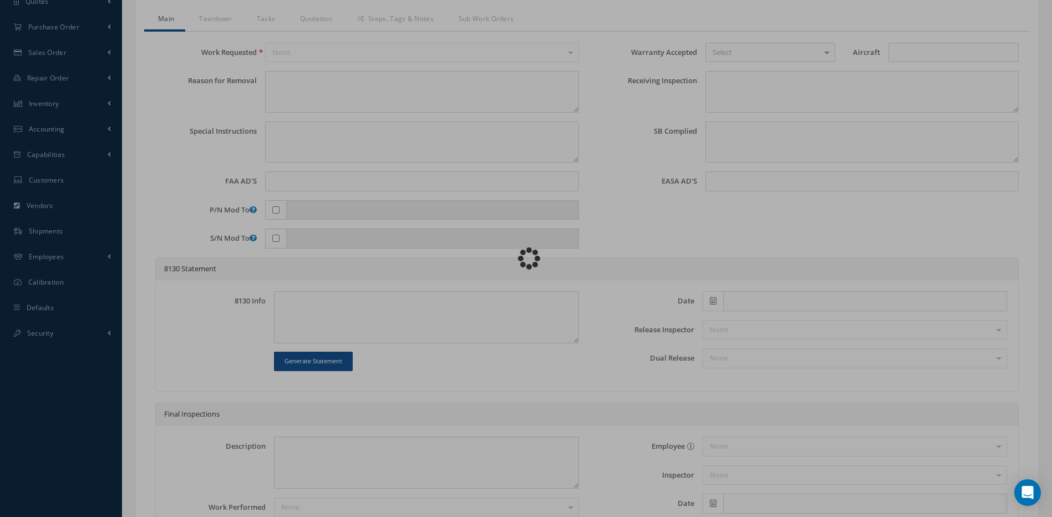
type input "F11QY3714"
type input "23-F"
type input "04/30/2025"
type input "TRANSFORMER-RECTIFIER"
type input "10288391"
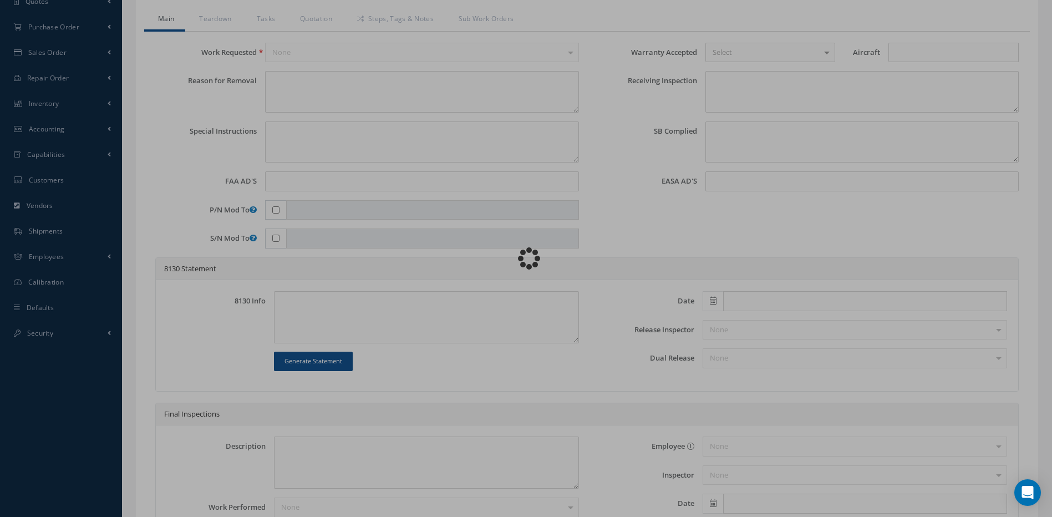
type input "07/02/2025"
type input "1046"
type textarea "NONE"
type textarea "PLEASE SEE R.O. FOR DETAILS"
type input "[DATE]"
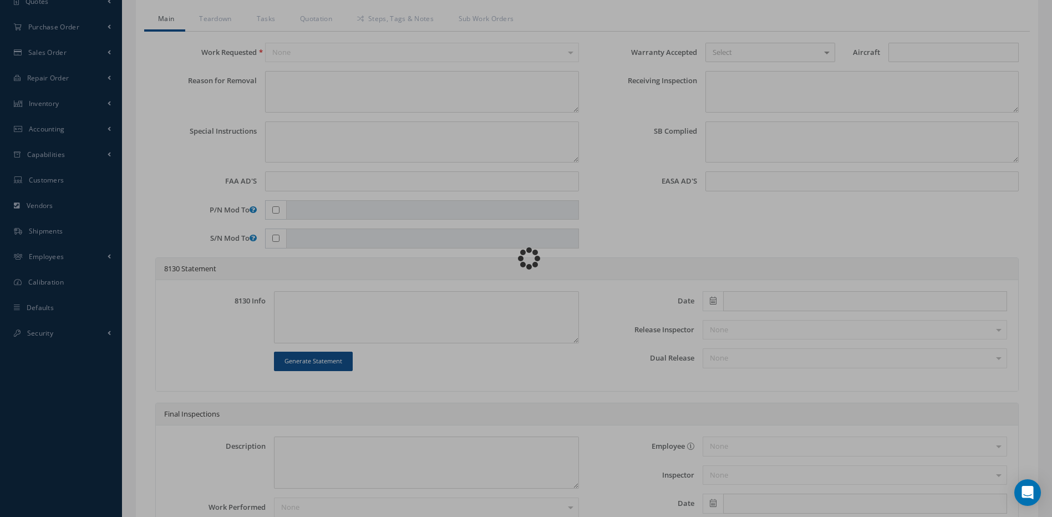
type textarea "NO VISUAL DAMAGE"
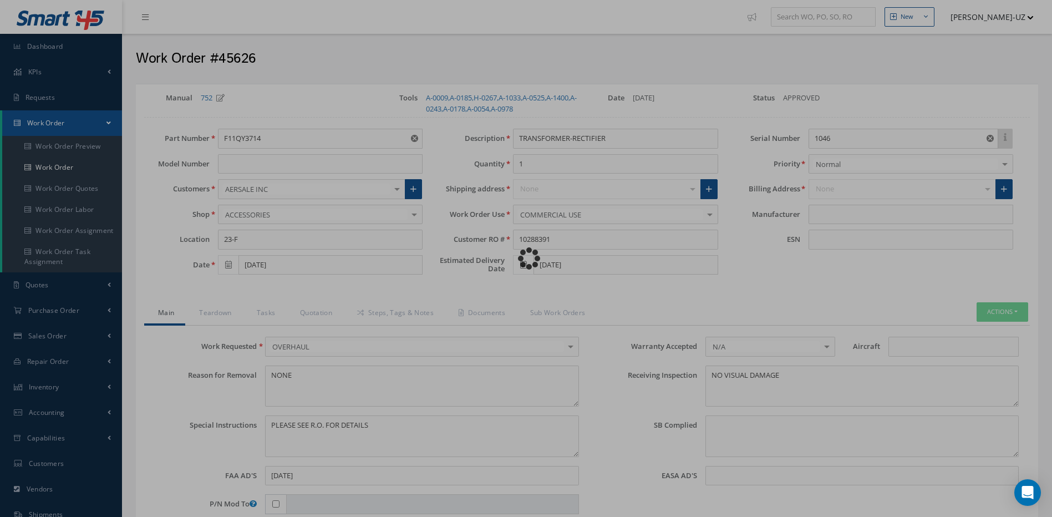
type input "THALES"
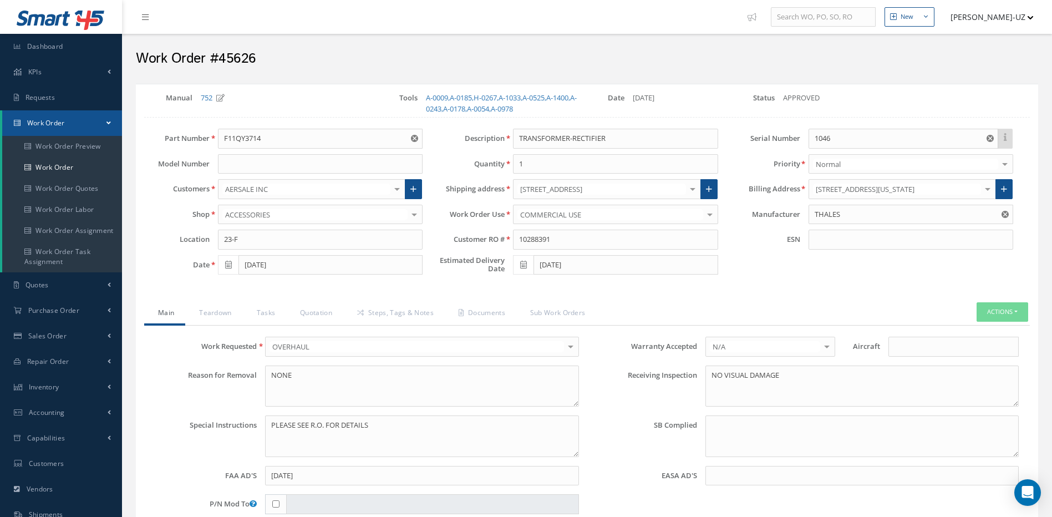
click at [198, 406] on label "Reason for Removal" at bounding box center [202, 387] width 110 height 42
click at [317, 317] on link "Quotation" at bounding box center [314, 313] width 57 height 23
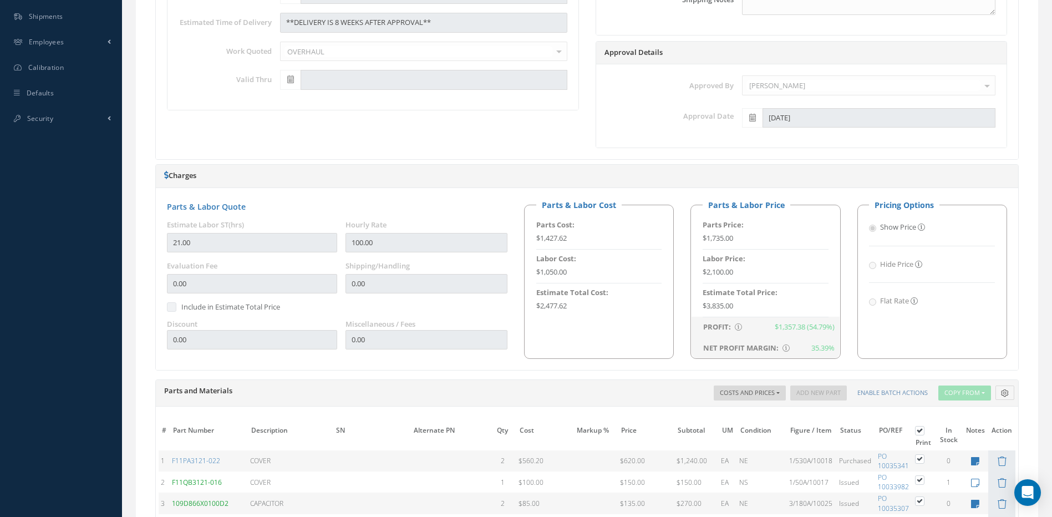
scroll to position [766, 0]
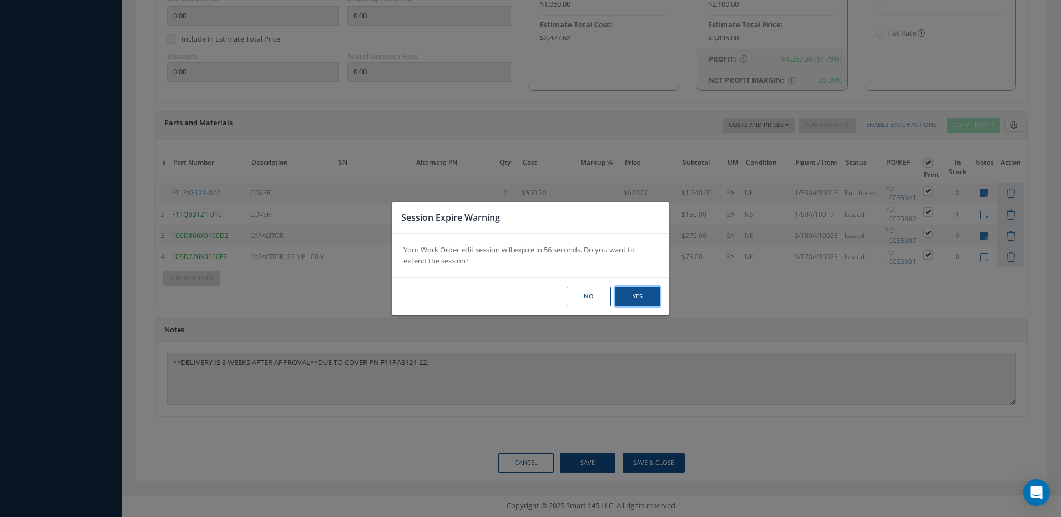
click at [642, 287] on button "Yes" at bounding box center [637, 296] width 44 height 19
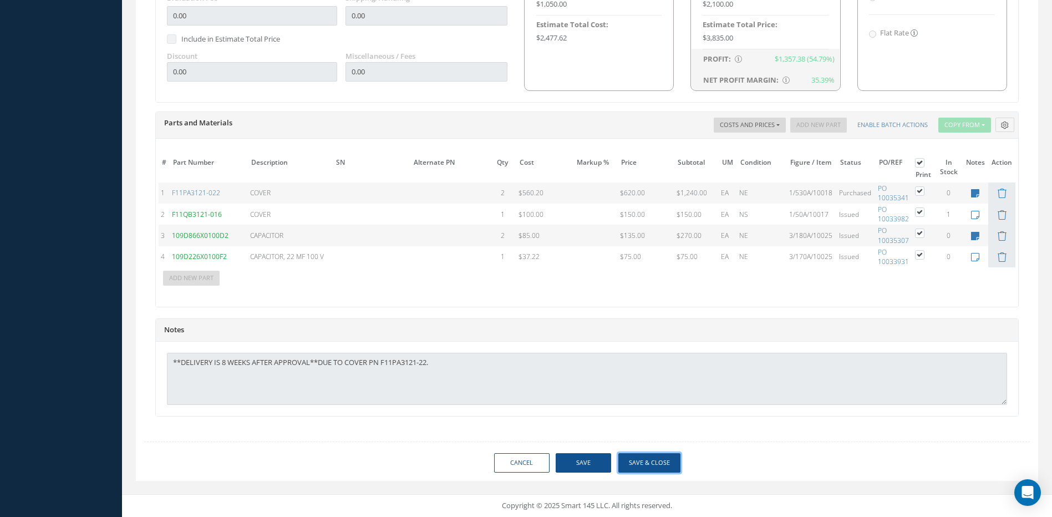
click at [641, 460] on button "Save & Close" at bounding box center [650, 462] width 62 height 19
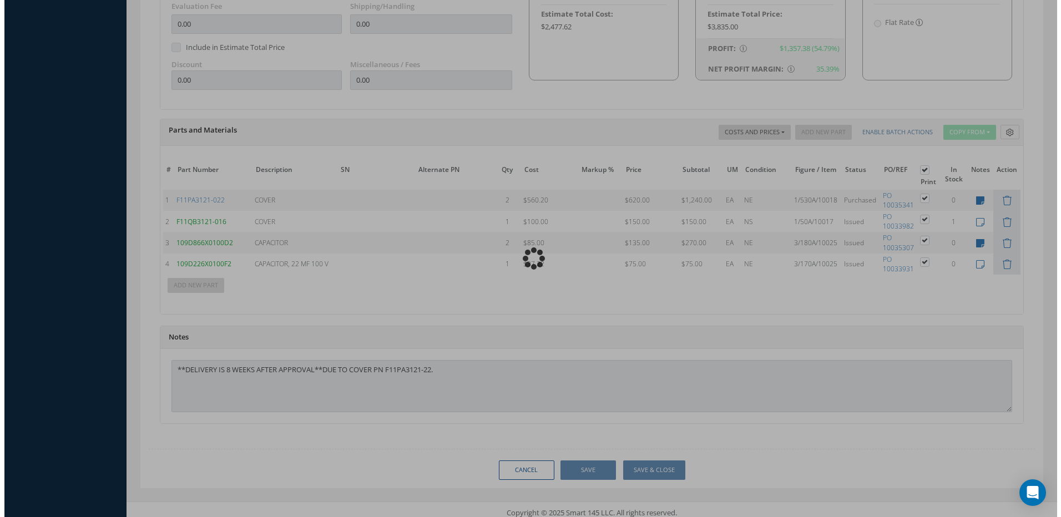
scroll to position [773, 0]
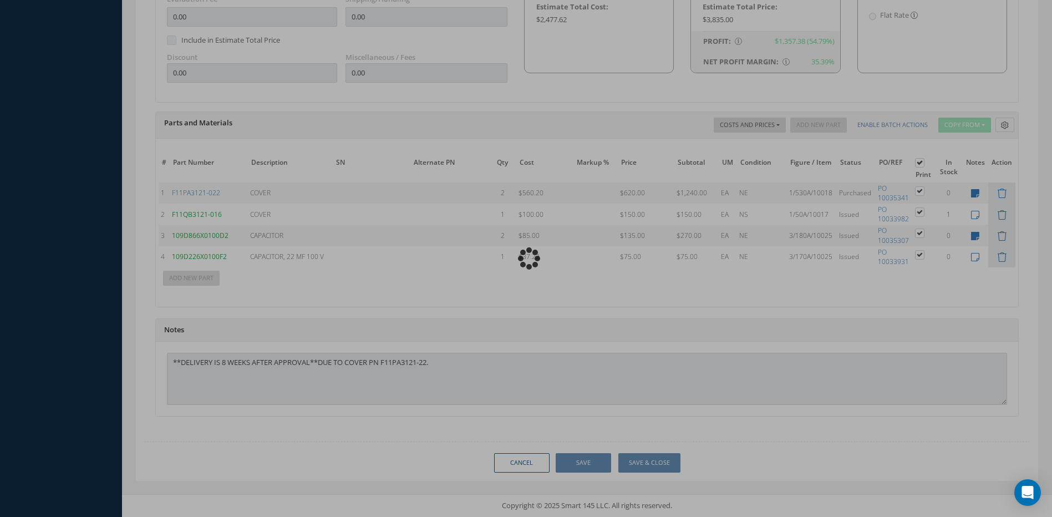
type input "THALES"
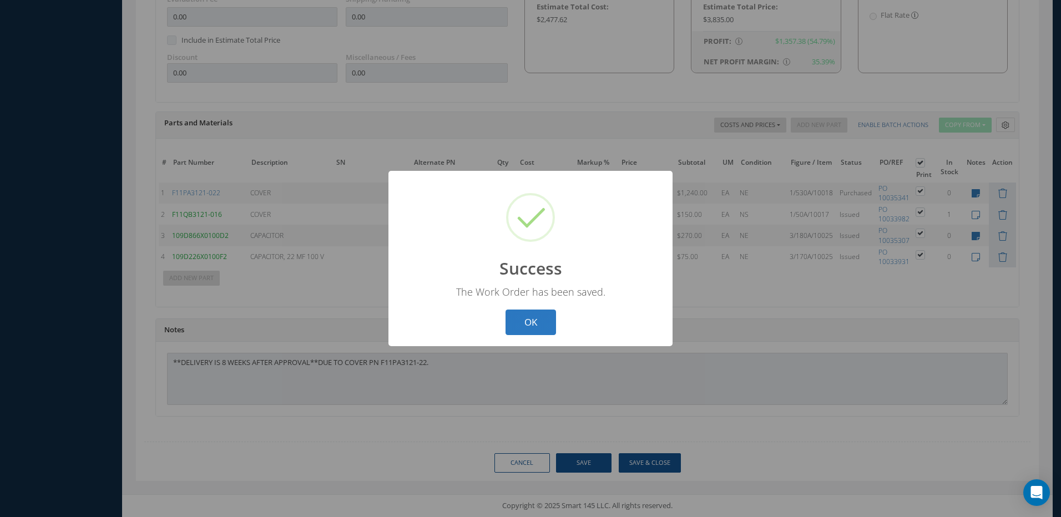
click at [539, 328] on button "OK" at bounding box center [530, 323] width 50 height 26
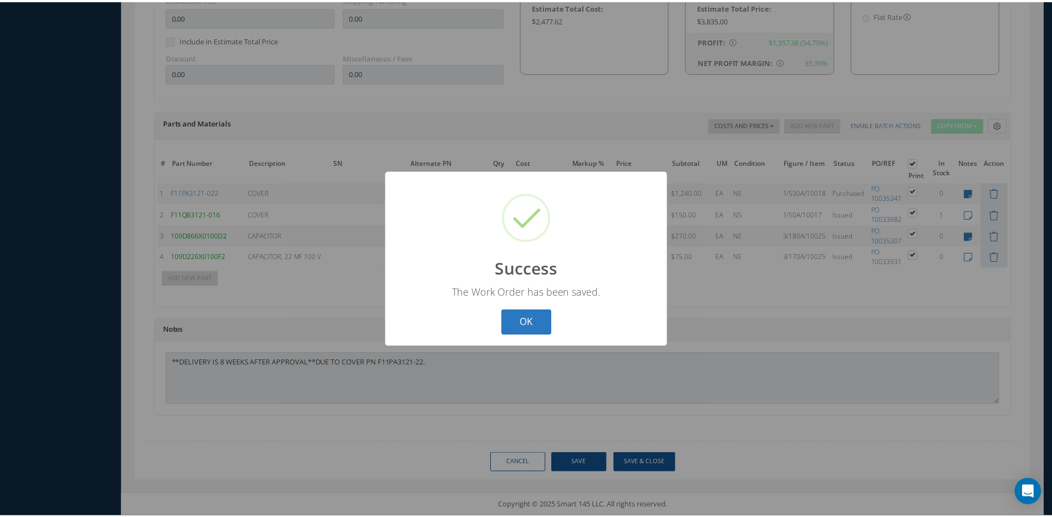
scroll to position [113, 0]
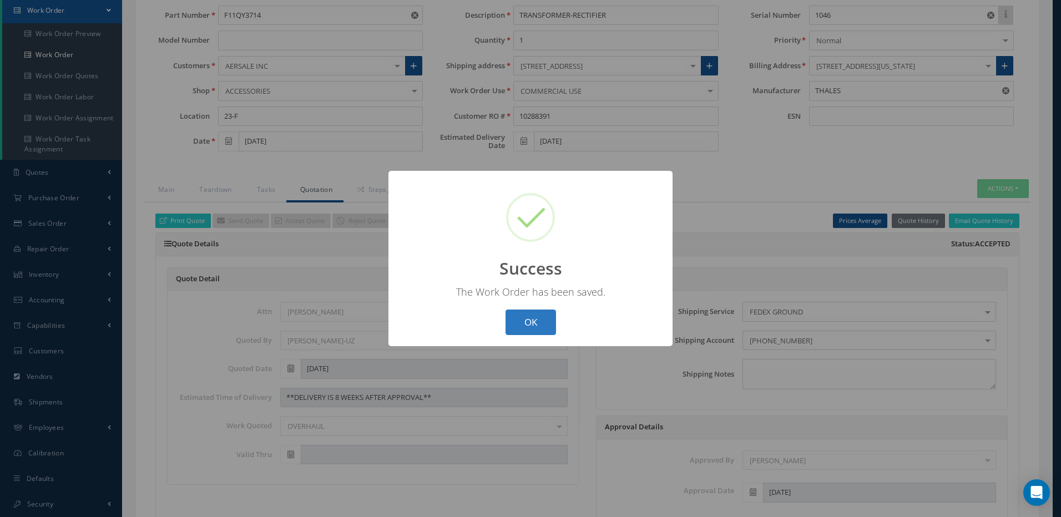
select select "25"
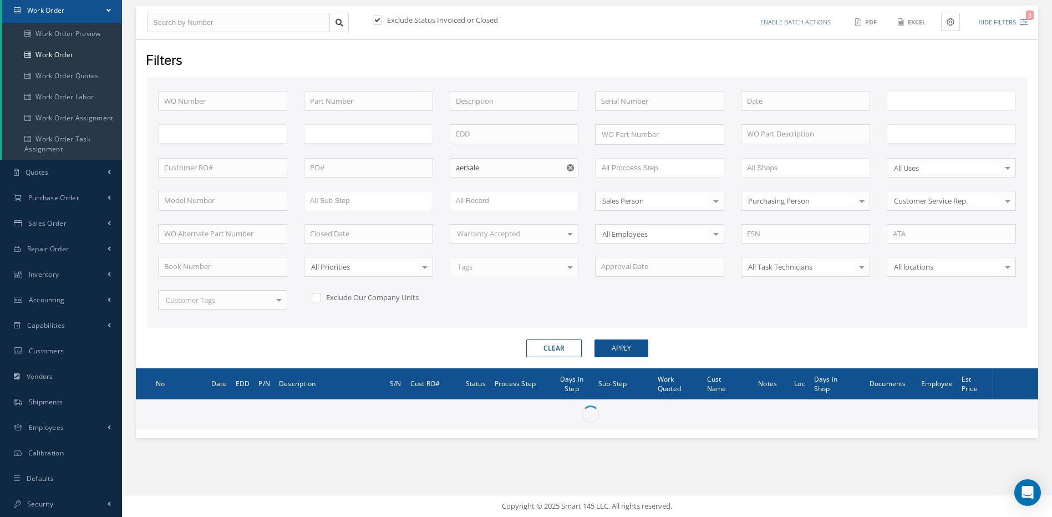
type input "All Work Request"
type input "All Work Performed"
type input "All Status"
type input "WO Part Status"
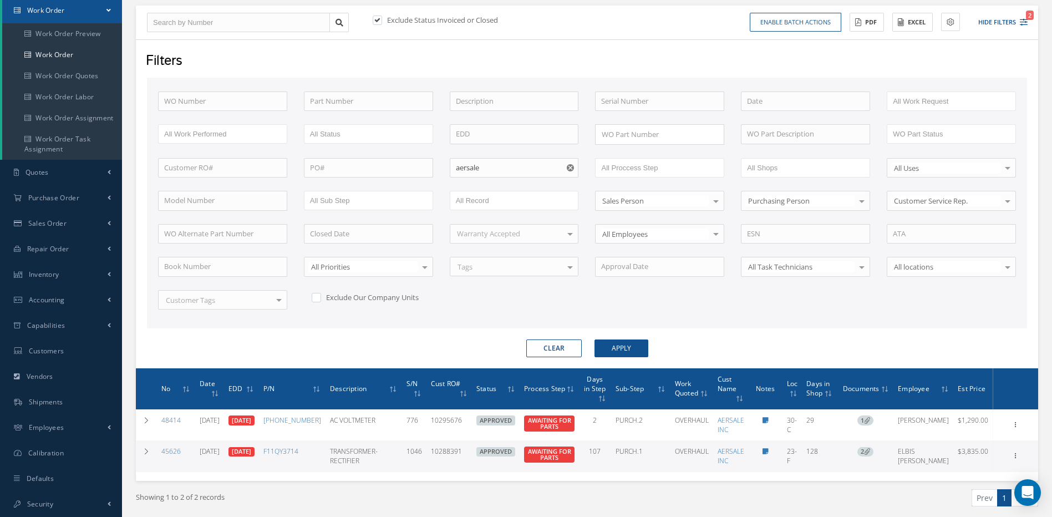
click at [555, 348] on button "Clear" at bounding box center [553, 348] width 55 height 18
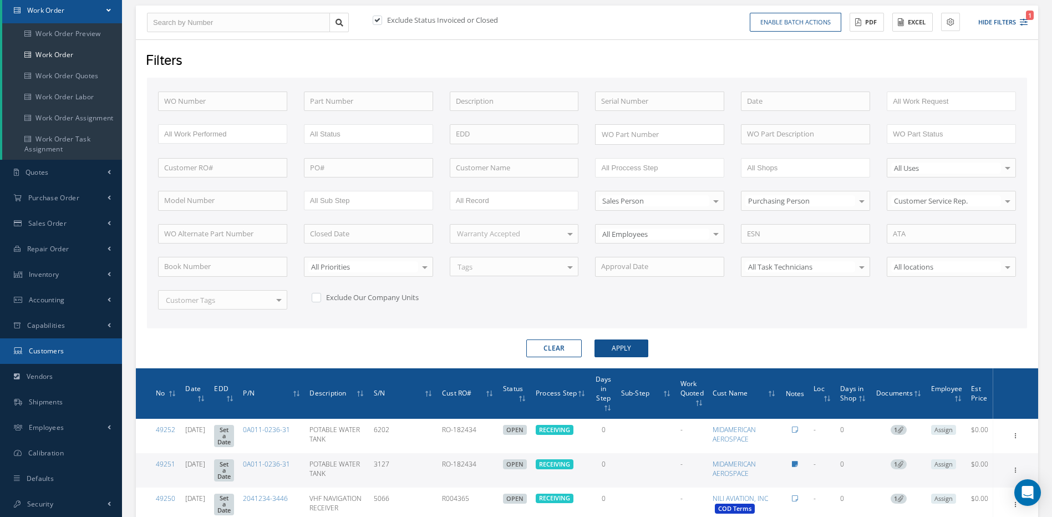
click at [52, 352] on span "Customers" at bounding box center [47, 350] width 36 height 9
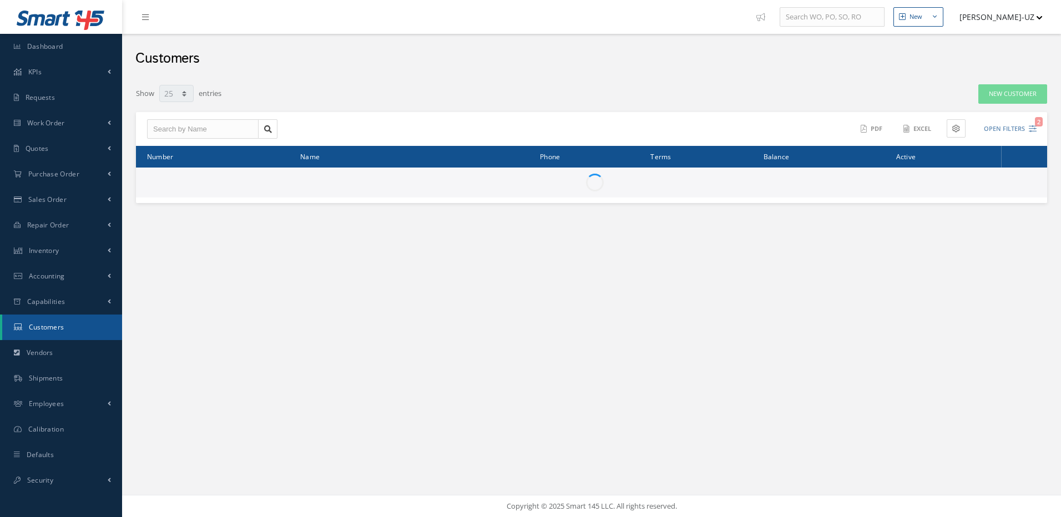
select select "25"
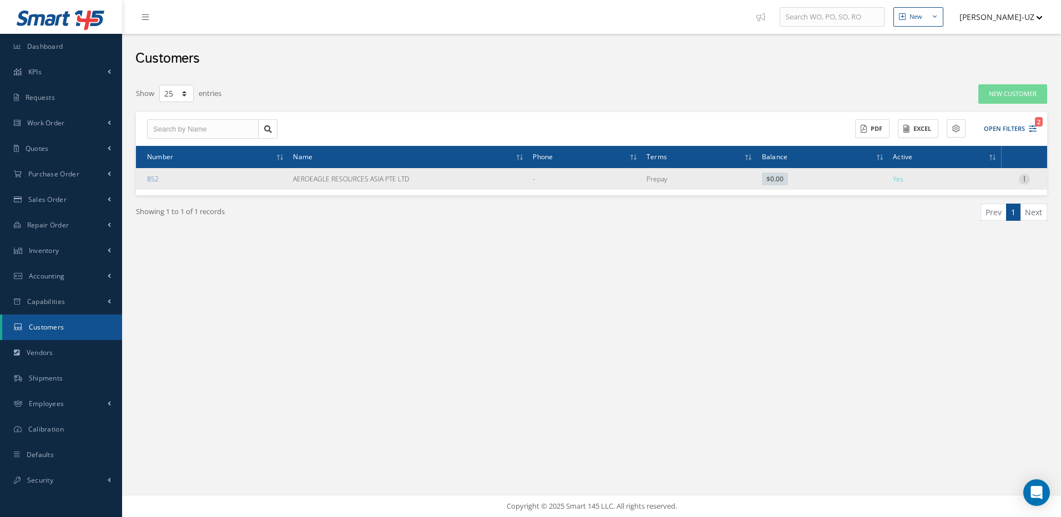
click at [1025, 178] on icon at bounding box center [1023, 178] width 11 height 9
click at [951, 200] on link "Edit" at bounding box center [973, 200] width 88 height 14
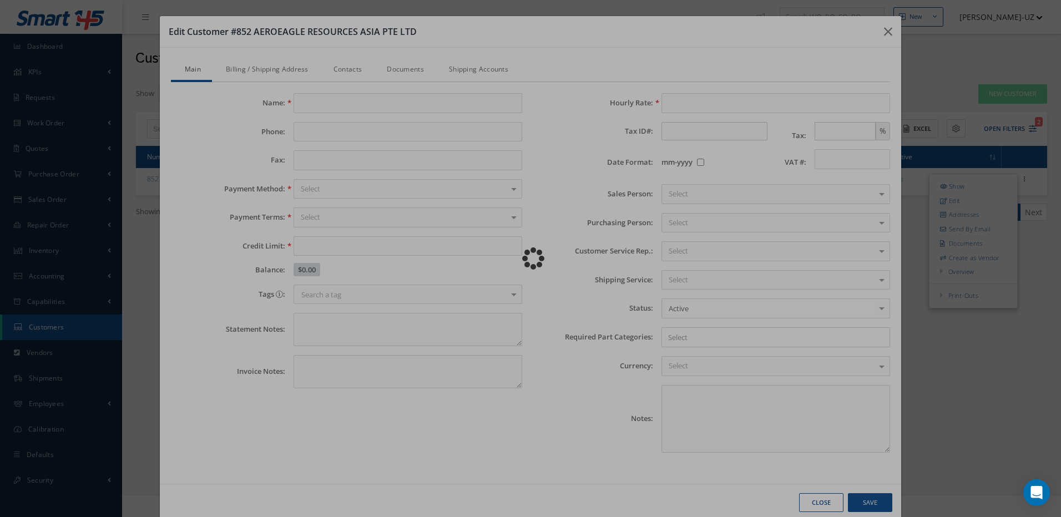
type input "AEROEAGLE RESOURCES ASIA PTE LTD"
type input "0.00"
type input "100.00"
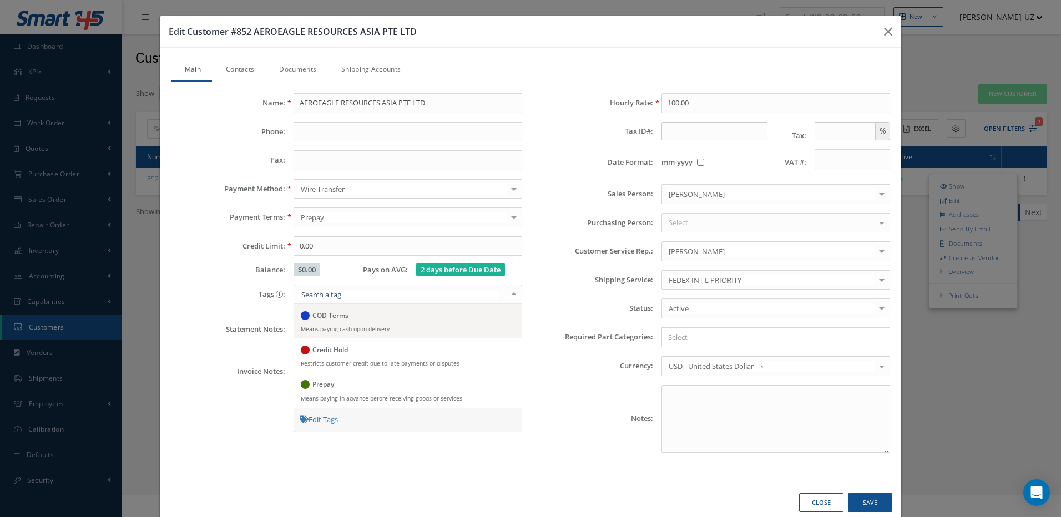
click at [324, 315] on h5 "COD Terms" at bounding box center [330, 316] width 36 height 8
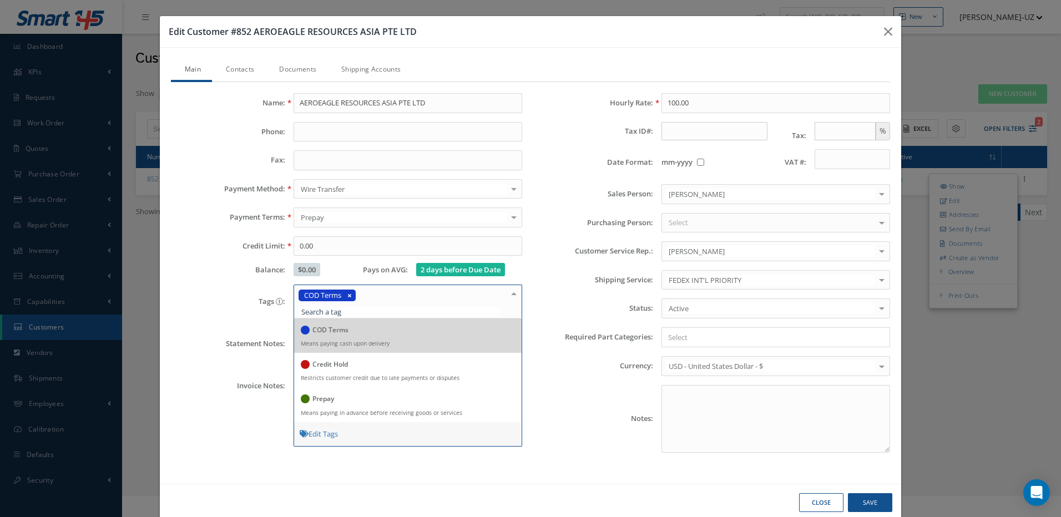
click at [584, 50] on div "Main Contacts Documents Shipping Accounts Name: AEROEAGLE RESOURCES ASIA PTE LT…" at bounding box center [530, 266] width 741 height 436
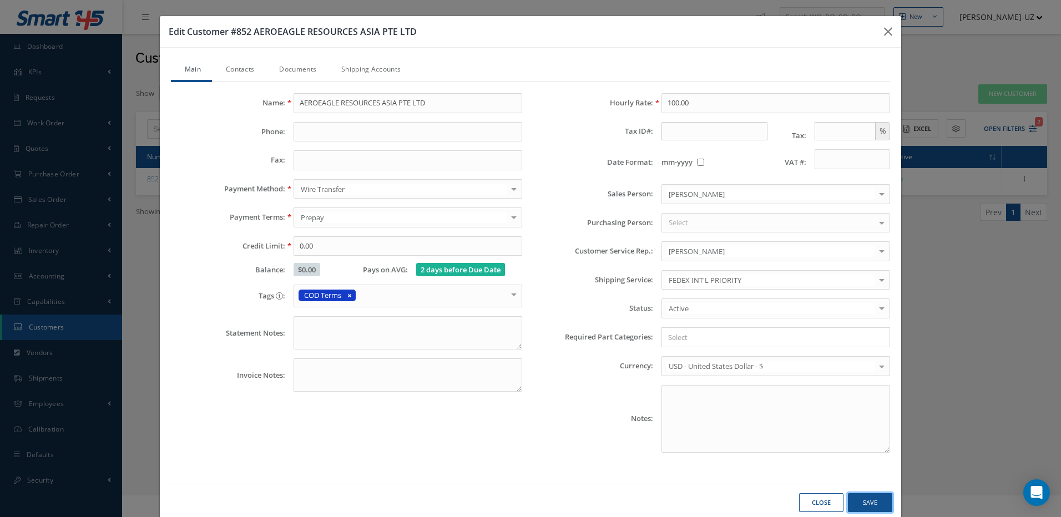
click at [869, 499] on button "Save" at bounding box center [870, 502] width 44 height 19
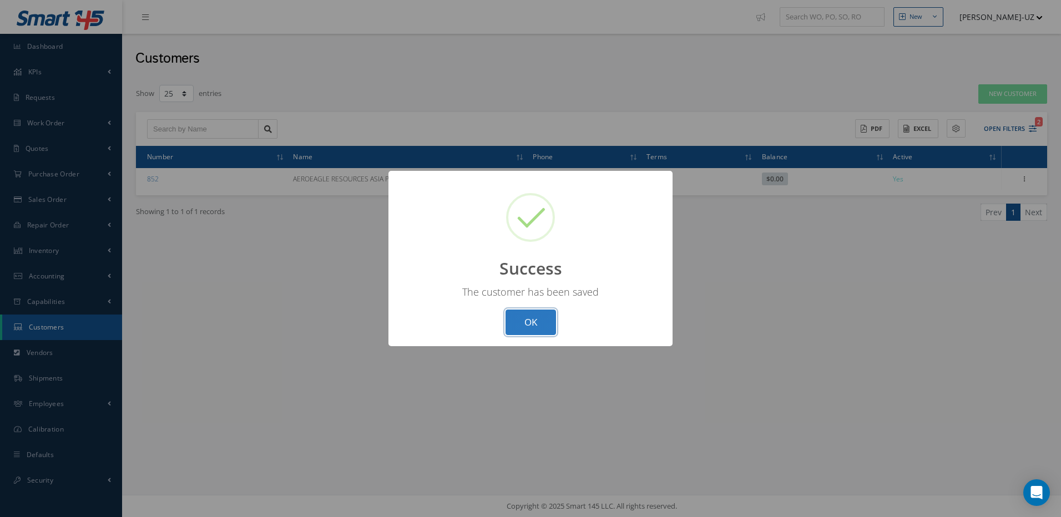
click at [531, 315] on button "OK" at bounding box center [530, 323] width 50 height 26
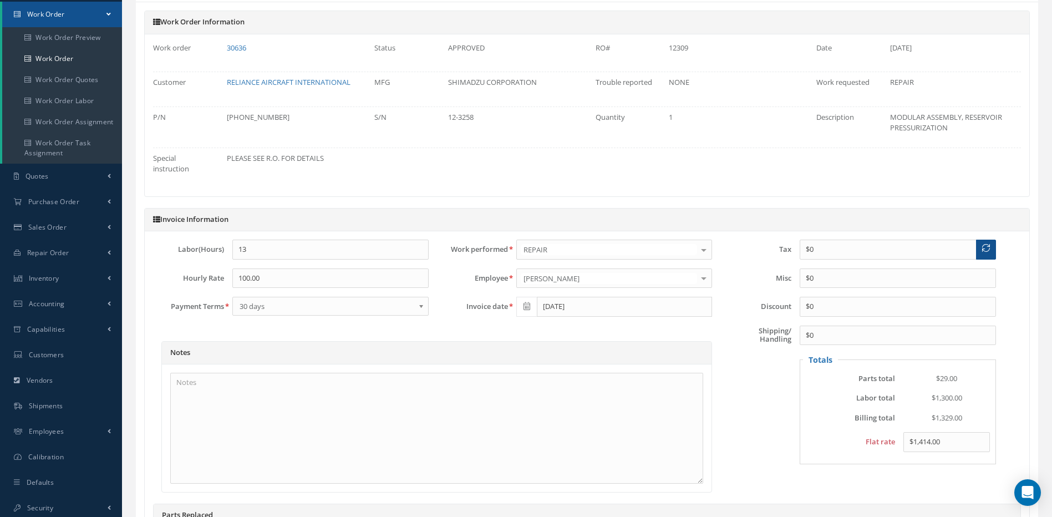
scroll to position [357, 0]
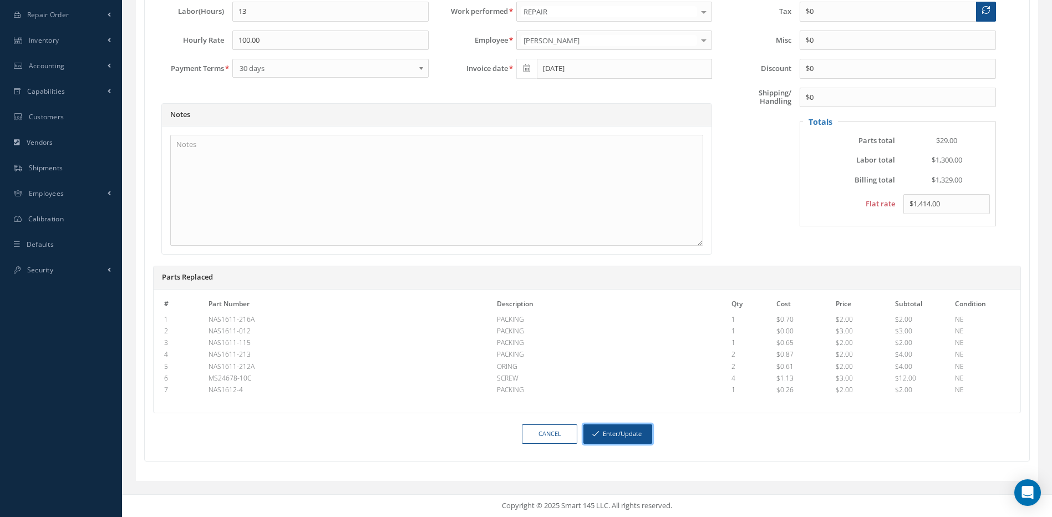
click at [624, 430] on button "Enter/Update" at bounding box center [618, 433] width 69 height 19
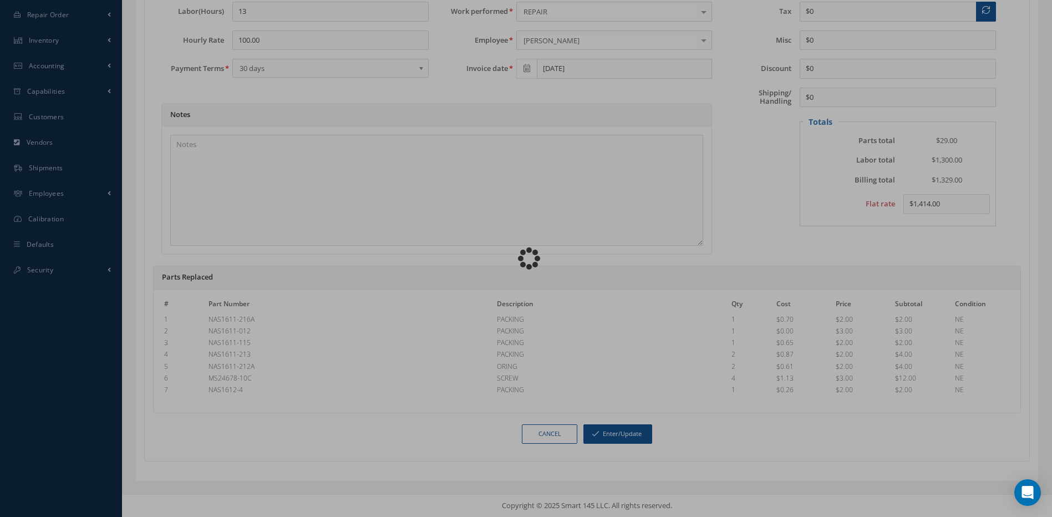
scroll to position [347, 0]
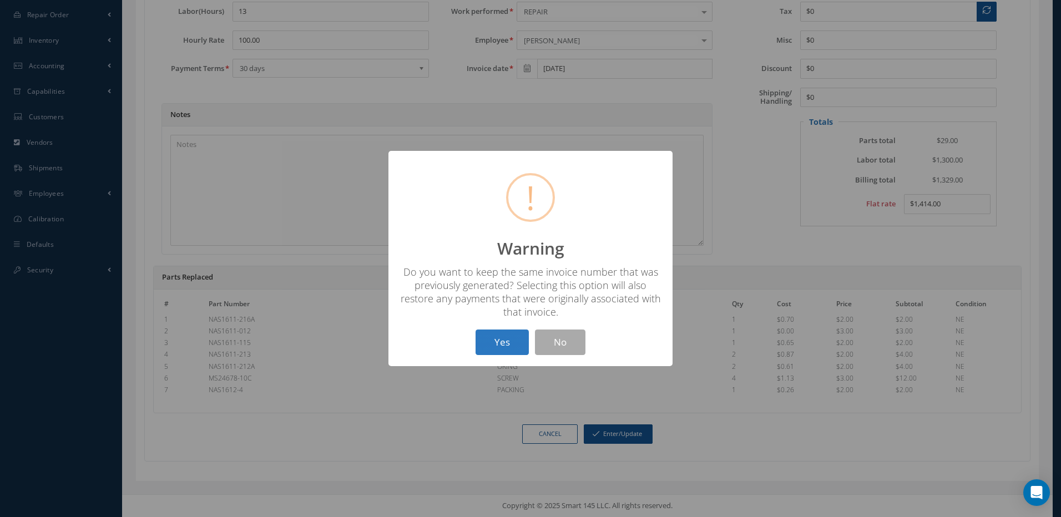
click at [504, 347] on button "Yes" at bounding box center [501, 343] width 53 height 26
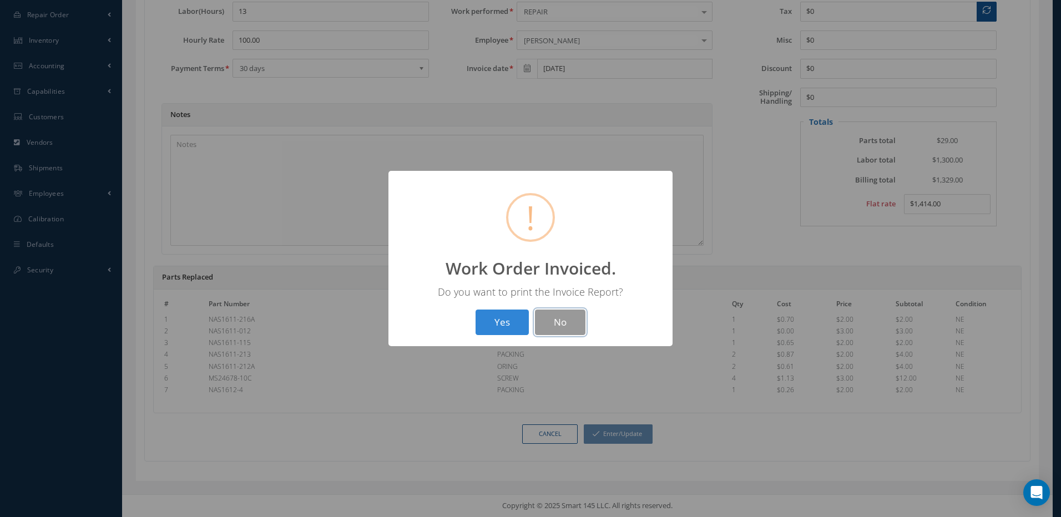
click at [567, 317] on button "No" at bounding box center [560, 323] width 50 height 26
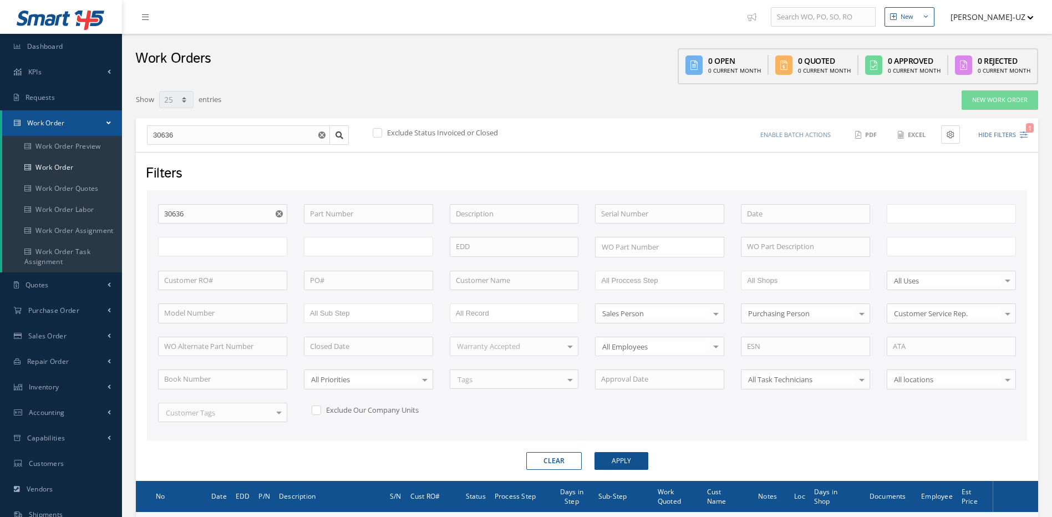
select select "25"
type input "All Work Request"
type input "All Work Performed"
type input "All Status"
type input "WO Part Status"
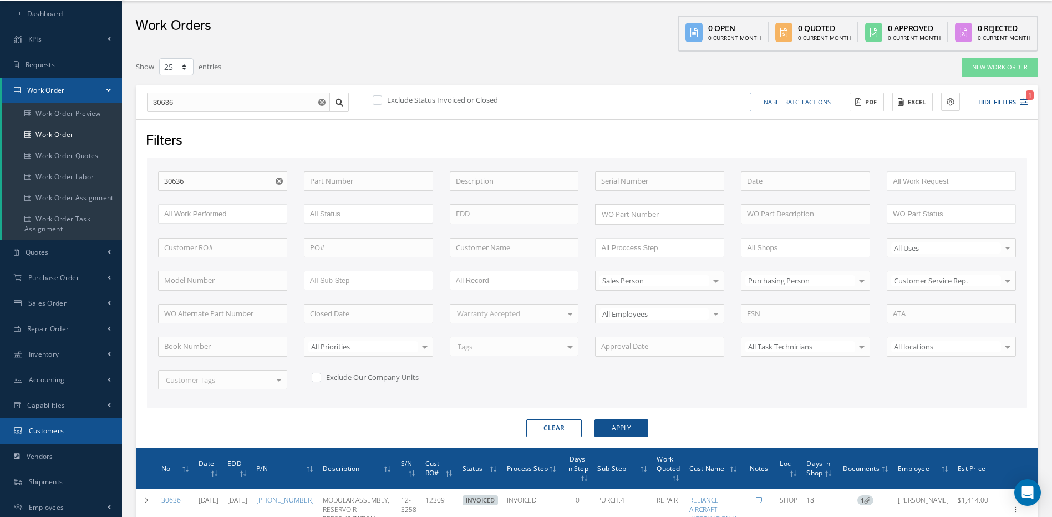
scroll to position [130, 0]
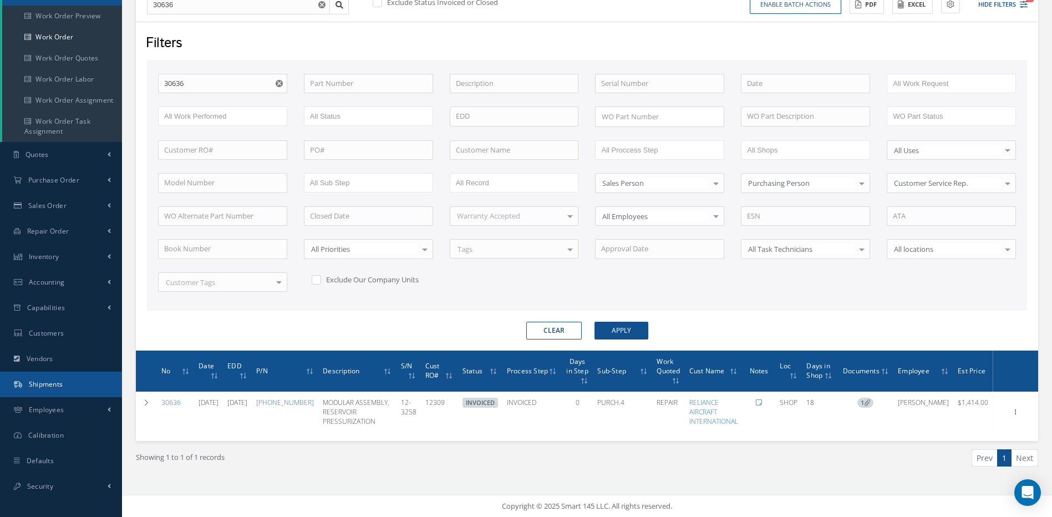
click at [38, 384] on span "Shipments" at bounding box center [46, 383] width 34 height 9
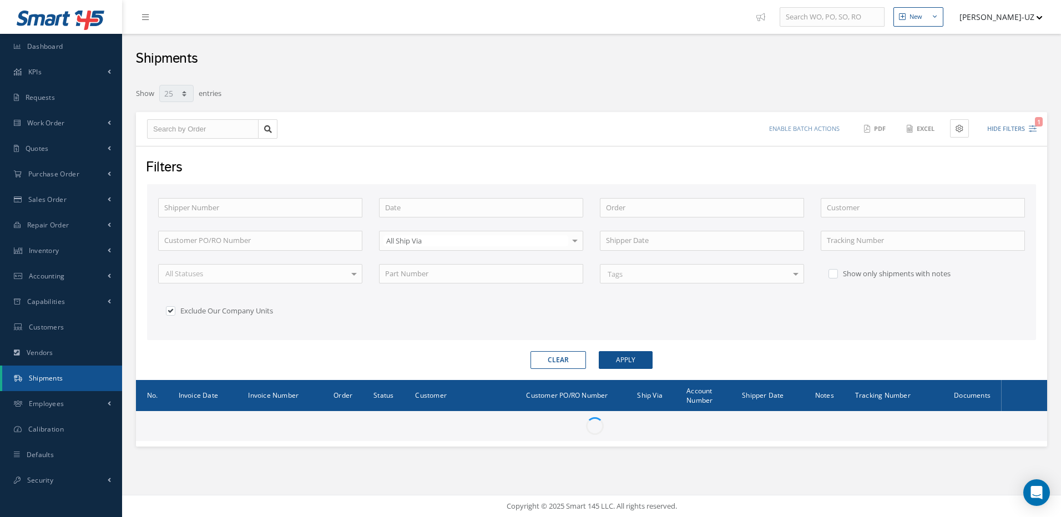
select select "25"
click at [196, 126] on input "text" at bounding box center [202, 129] width 111 height 20
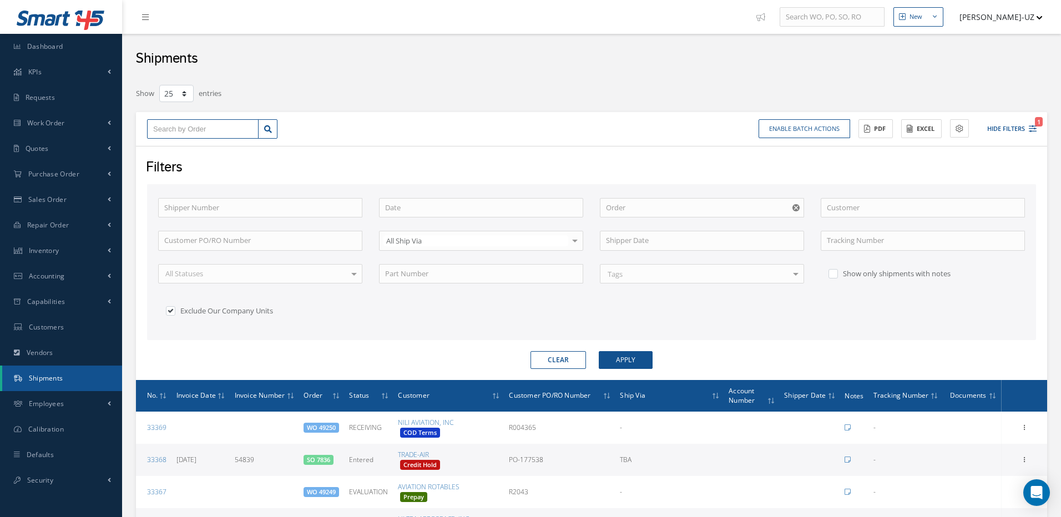
type input "4"
type input "48"
type input "487"
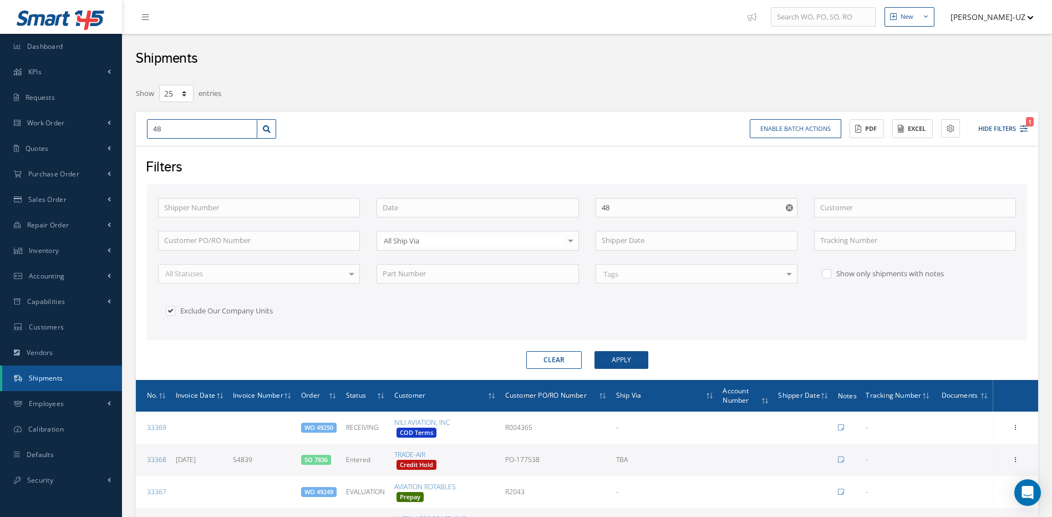
type input "487"
type input "4873"
type input "48730"
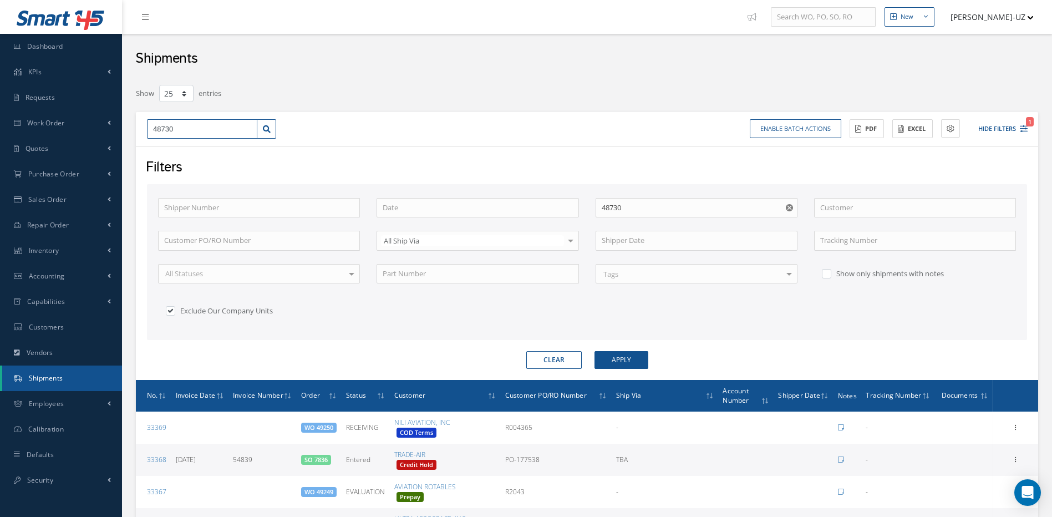
type input "48730"
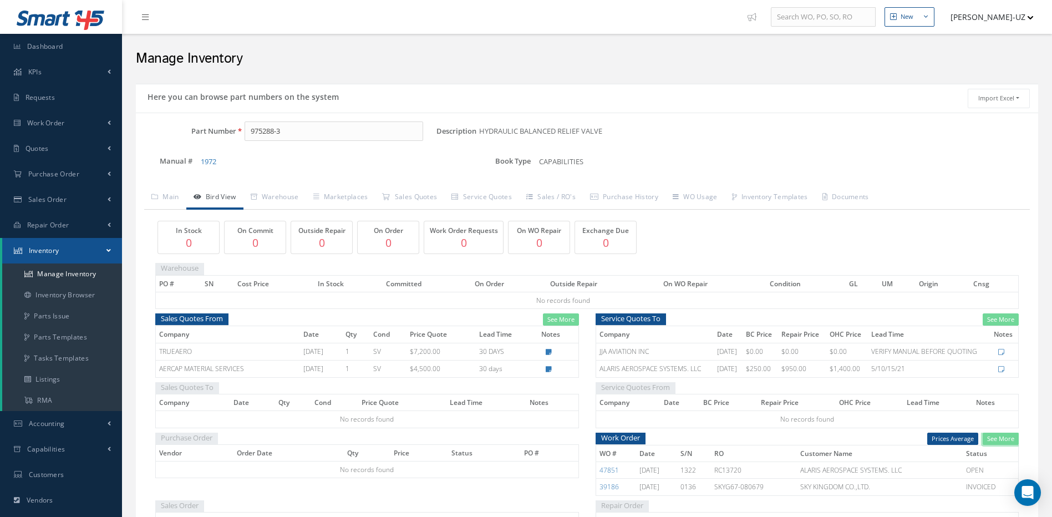
click at [1011, 440] on link "See More" at bounding box center [1001, 439] width 36 height 13
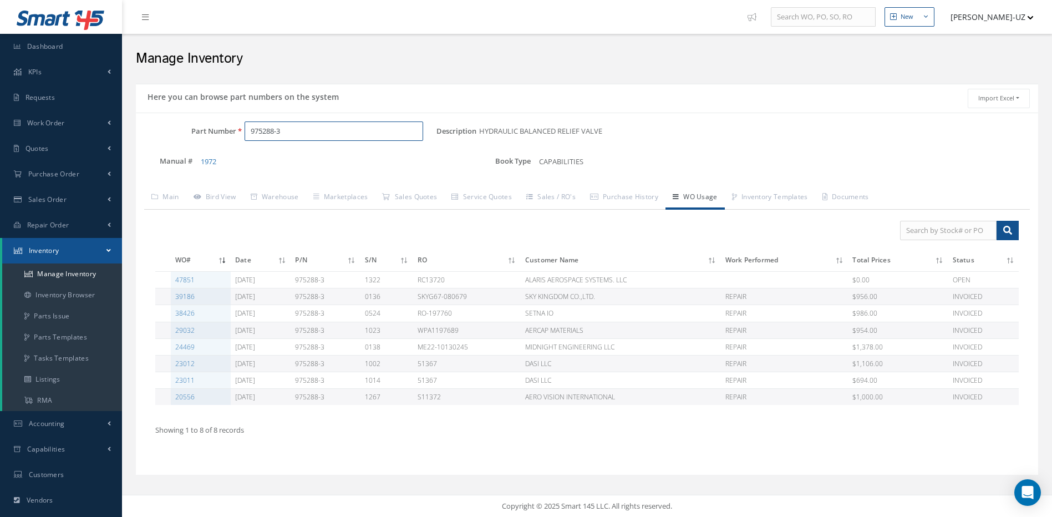
drag, startPoint x: 290, startPoint y: 131, endPoint x: 239, endPoint y: 130, distance: 51.6
click at [239, 130] on div "975288-3" at bounding box center [336, 131] width 201 height 20
paste input "1151952-19"
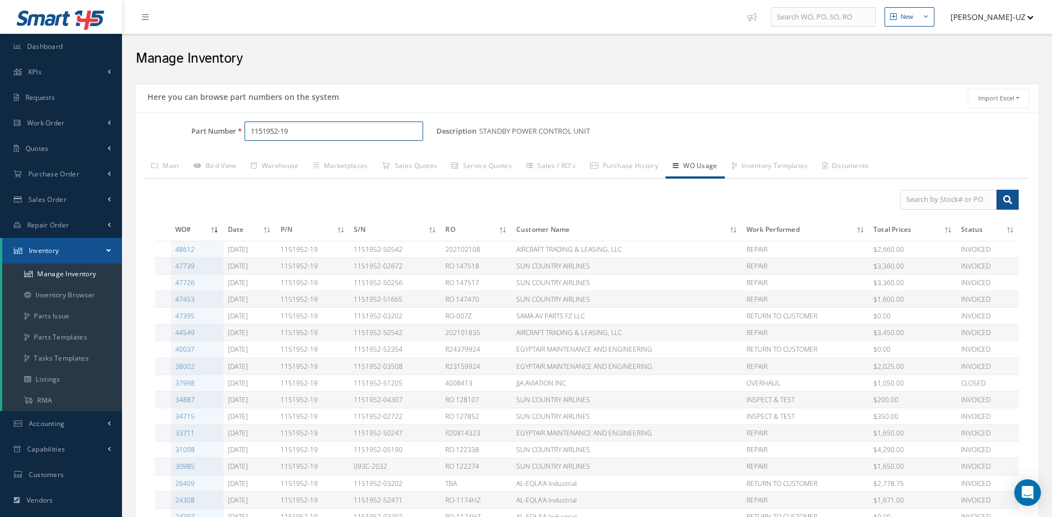
click at [325, 131] on input "1151952-19" at bounding box center [334, 131] width 179 height 20
click at [382, 158] on span "STANDBY POWER CONTROL UNIT" at bounding box center [431, 160] width 166 height 12
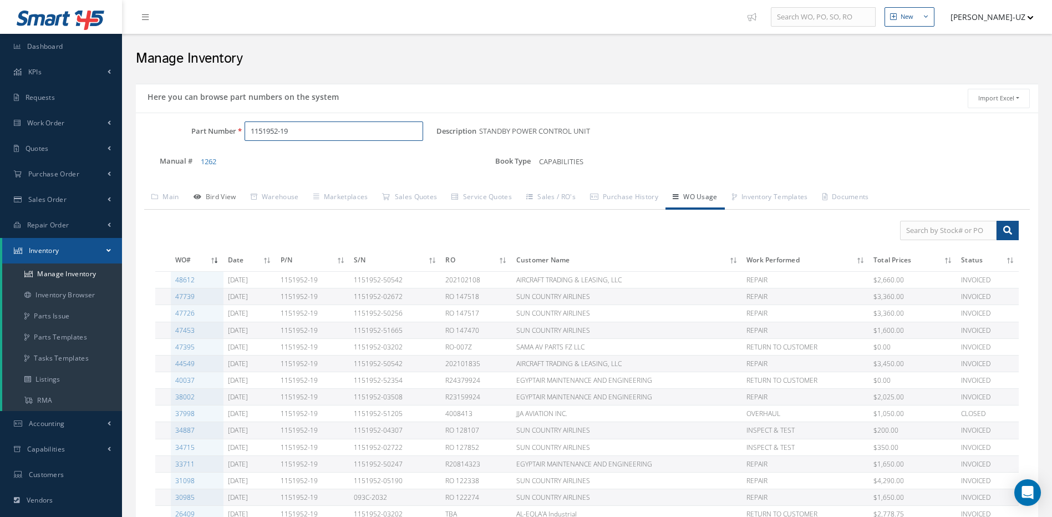
type input "1151952-19"
click at [220, 197] on link "Bird View" at bounding box center [214, 197] width 57 height 23
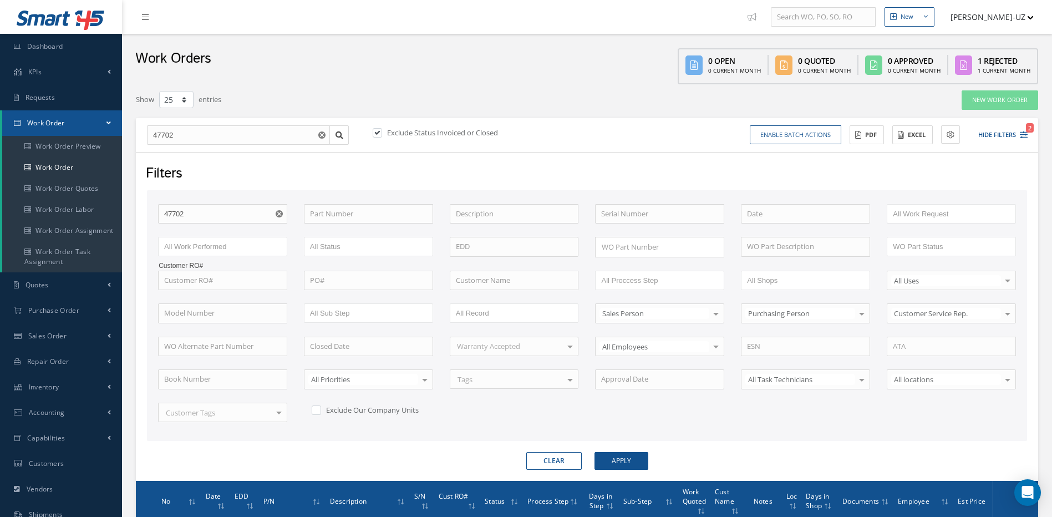
select select "25"
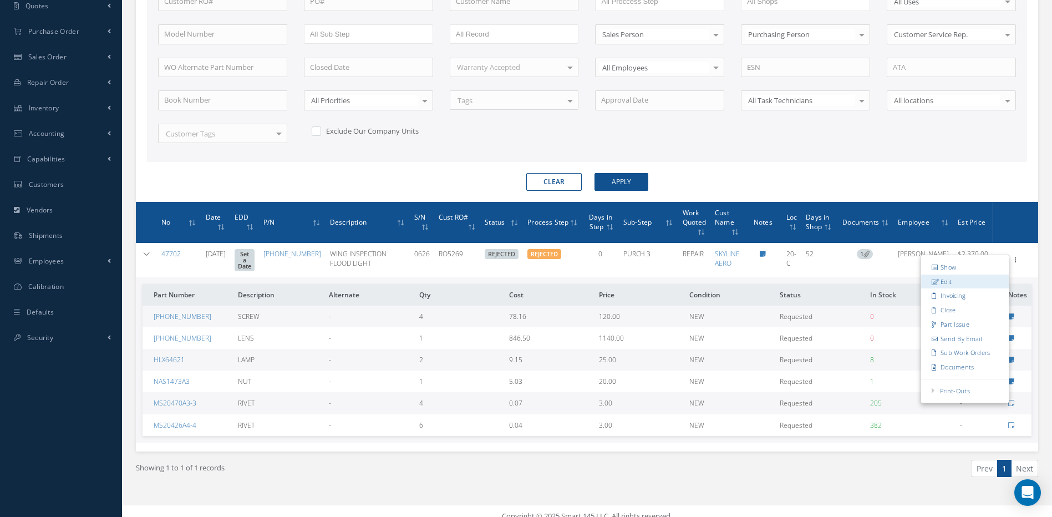
drag, startPoint x: 0, startPoint y: 0, endPoint x: 945, endPoint y: 285, distance: 986.6
click at [945, 285] on link "Edit" at bounding box center [965, 282] width 88 height 14
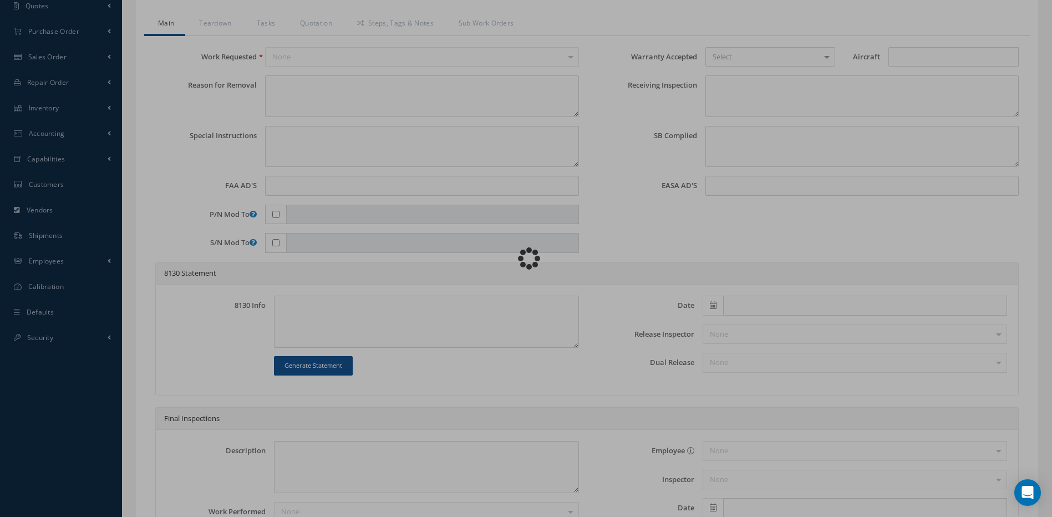
type input "[PHONE_NUMBER]"
type input "20-C"
type input "[DATE]"
type input "WING INSPECTION FLOOD LIGHT"
type input "RO5269"
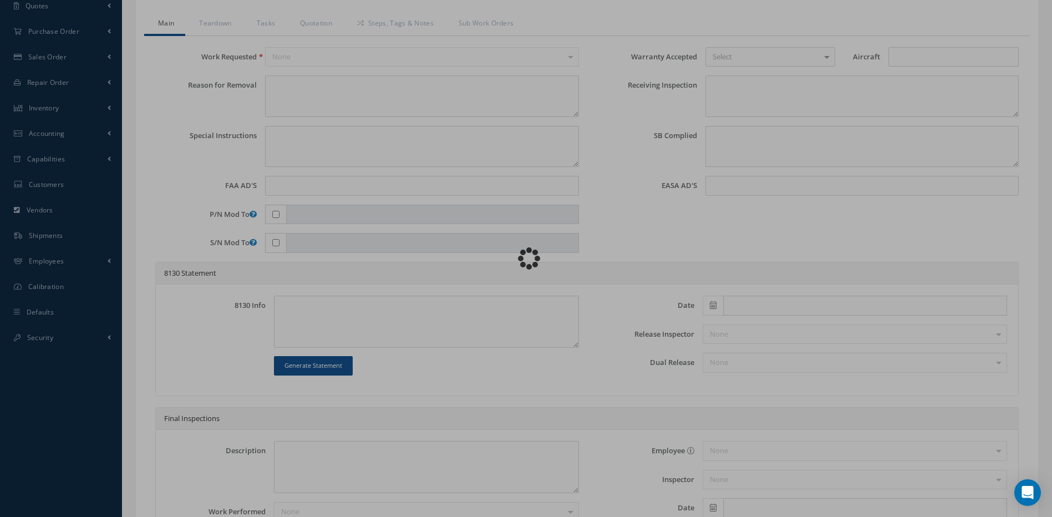
type input "0626"
type textarea "BROKEN GLASS"
type textarea "PLEASE SEE R.O. FOR DETAILS"
type textarea "NO VISUAL DAMAGE"
type textarea "VERIFIED PART NUMBER, SERIAL NUMBER AND R.O."
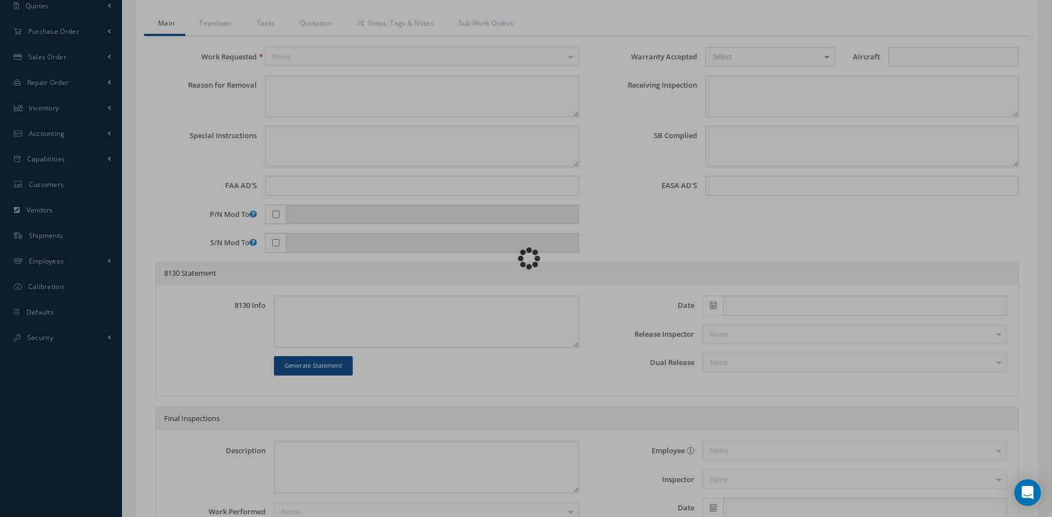
type input "[DATE]"
checkbox input "true"
type textarea "UNIT FAILED FUNCTIONAL TEST AND VISUAL INSPECTION."
type input "[DATE]"
checkbox input "false"
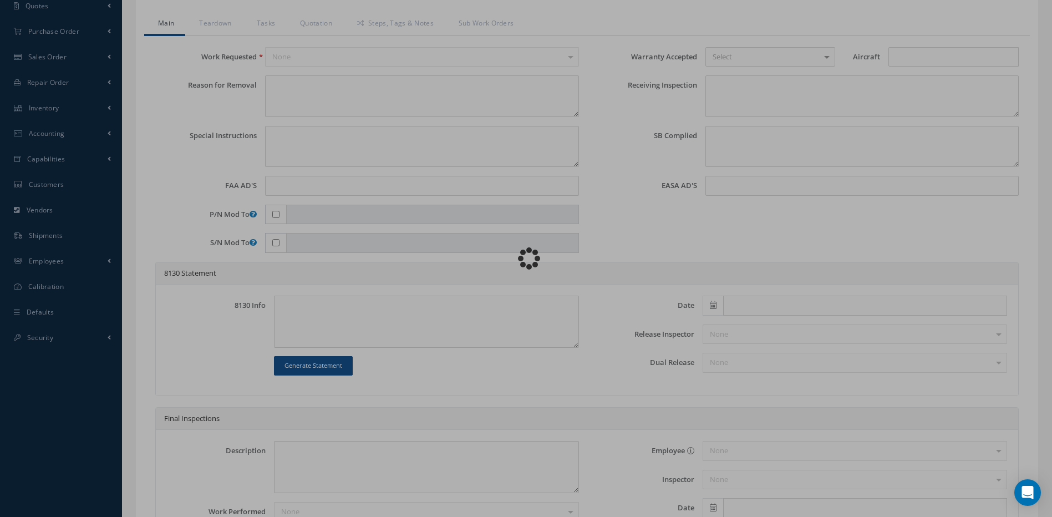
type textarea "N/A."
type input "[DATE]"
type textarea "DISASSEMBLED UNIT AS REQUIRED FOR INSPECTION AND TROUBLESHOOTING. INSPECTION RE…"
type input "[DATE]"
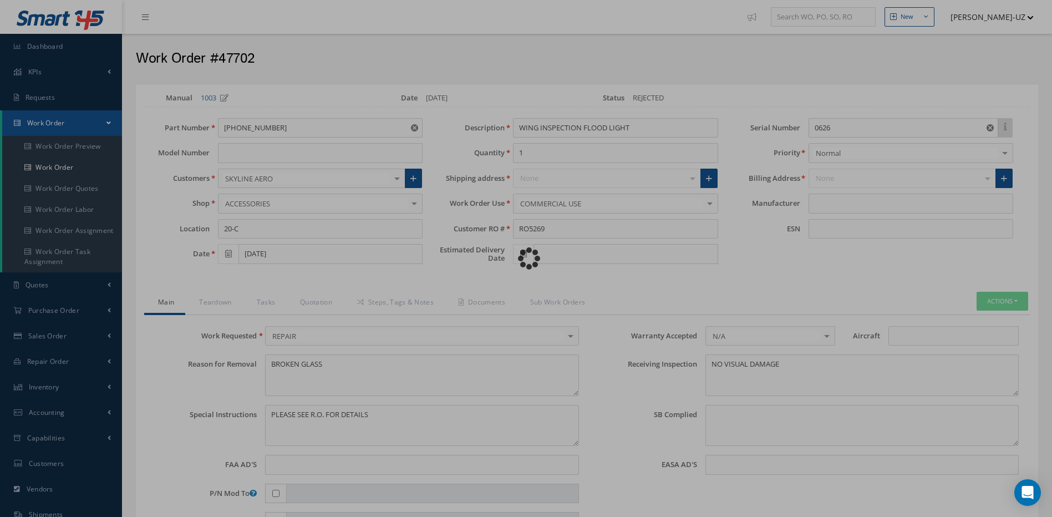
type input "HONEYWELL"
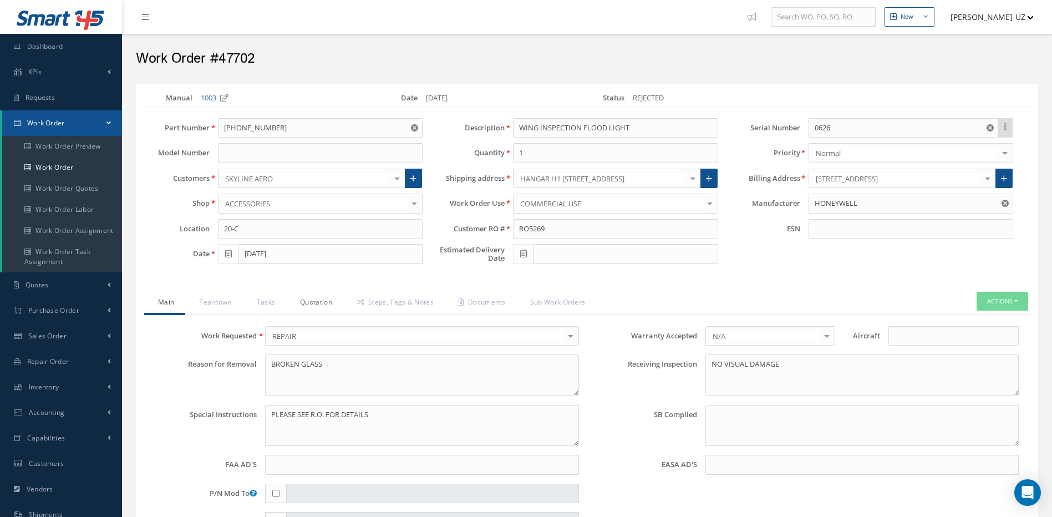
click at [311, 304] on link "Quotation" at bounding box center [314, 303] width 57 height 23
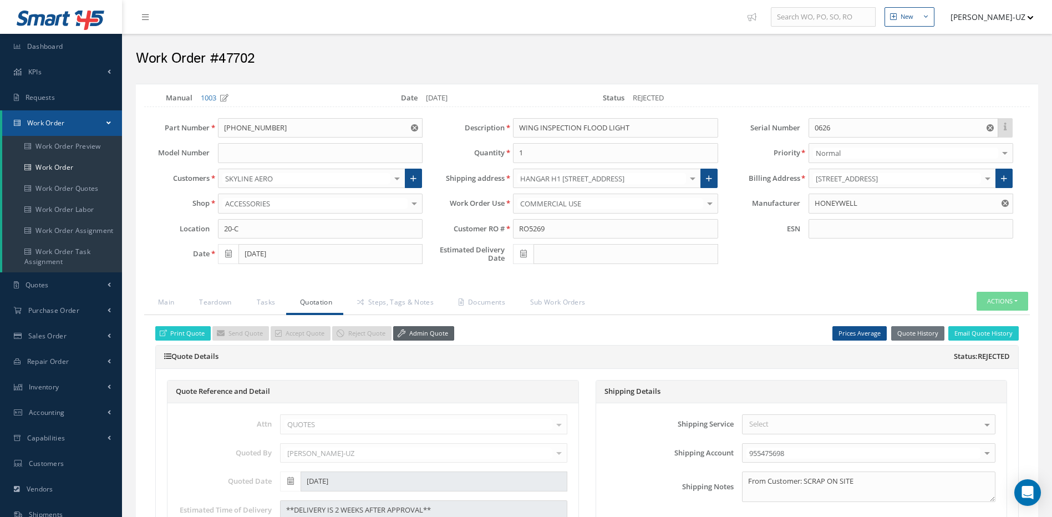
click at [422, 334] on link "Admin Quote" at bounding box center [423, 333] width 61 height 15
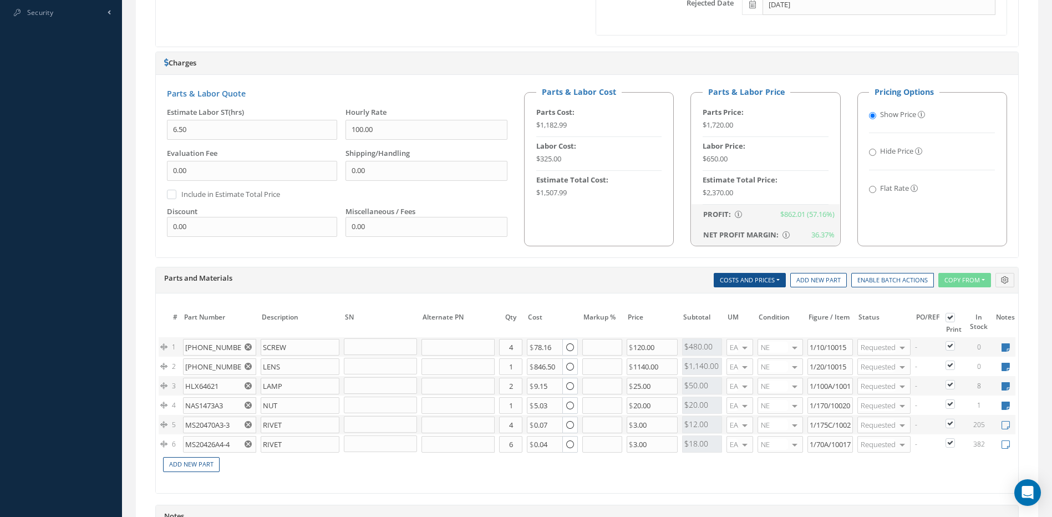
scroll to position [610, 0]
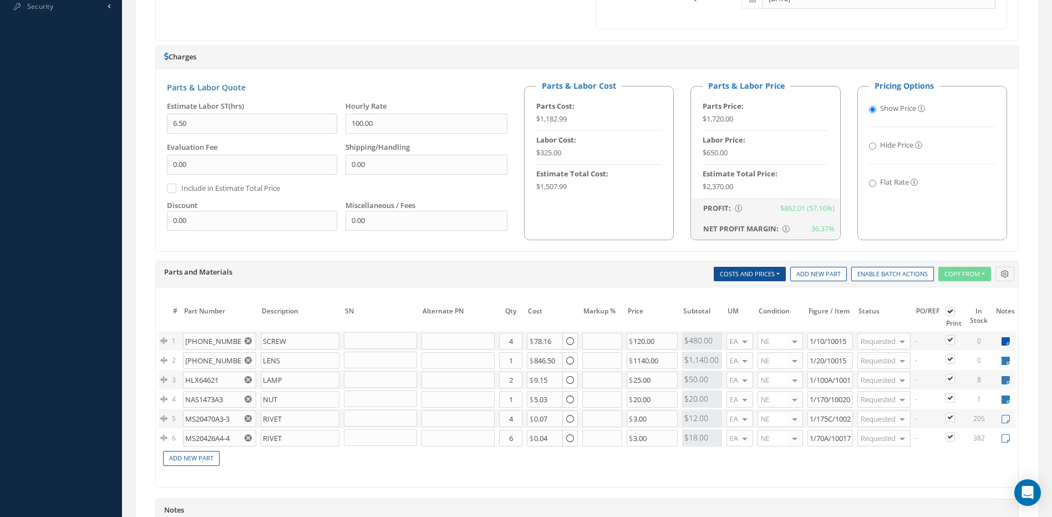
click at [1006, 342] on icon at bounding box center [1006, 341] width 8 height 9
type textarea "aviall"
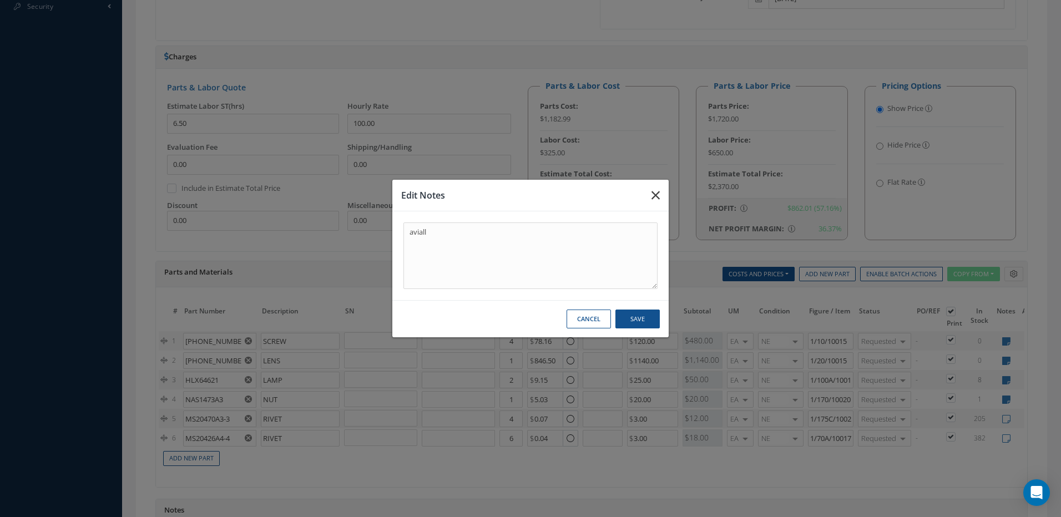
click at [655, 194] on icon "button" at bounding box center [655, 195] width 8 height 13
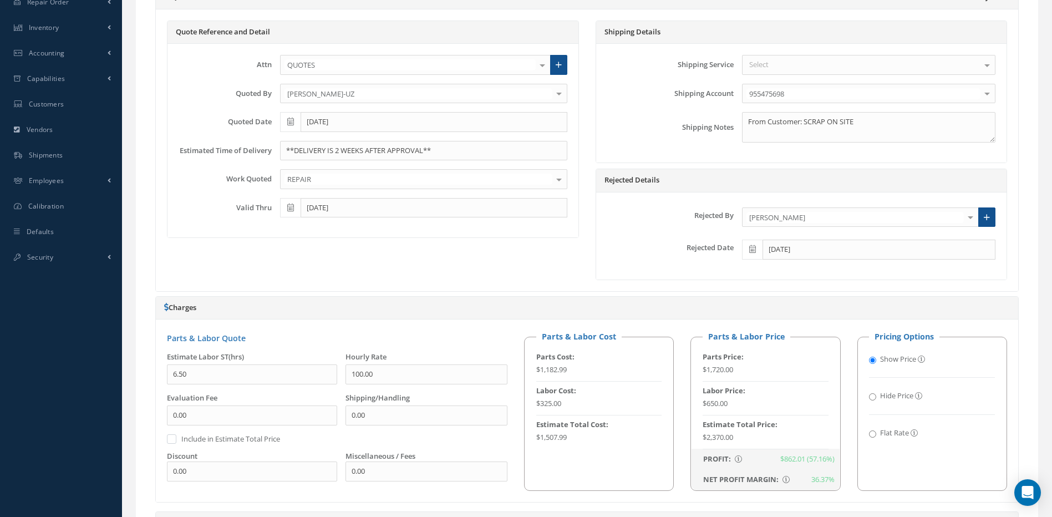
scroll to position [166, 0]
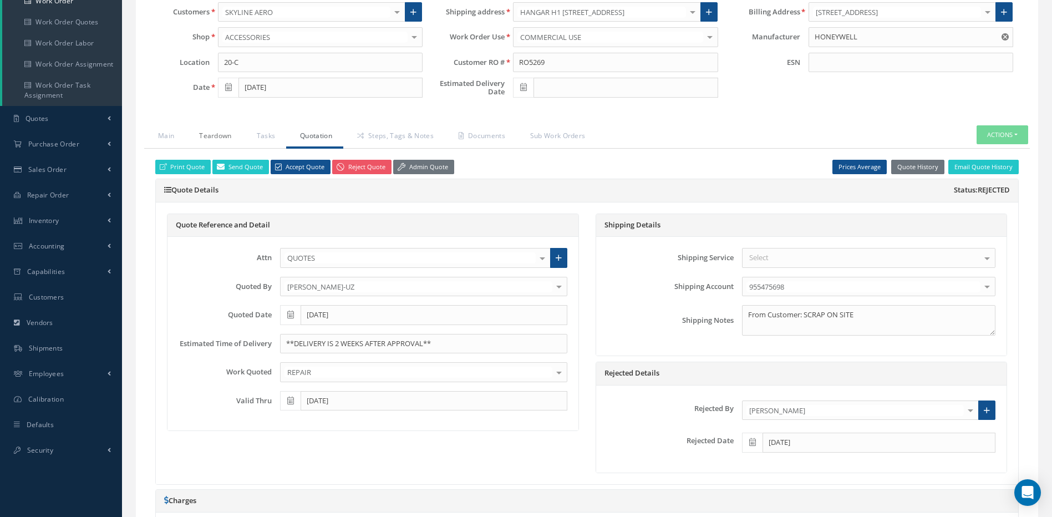
click at [221, 138] on link "Teardown" at bounding box center [213, 136] width 57 height 23
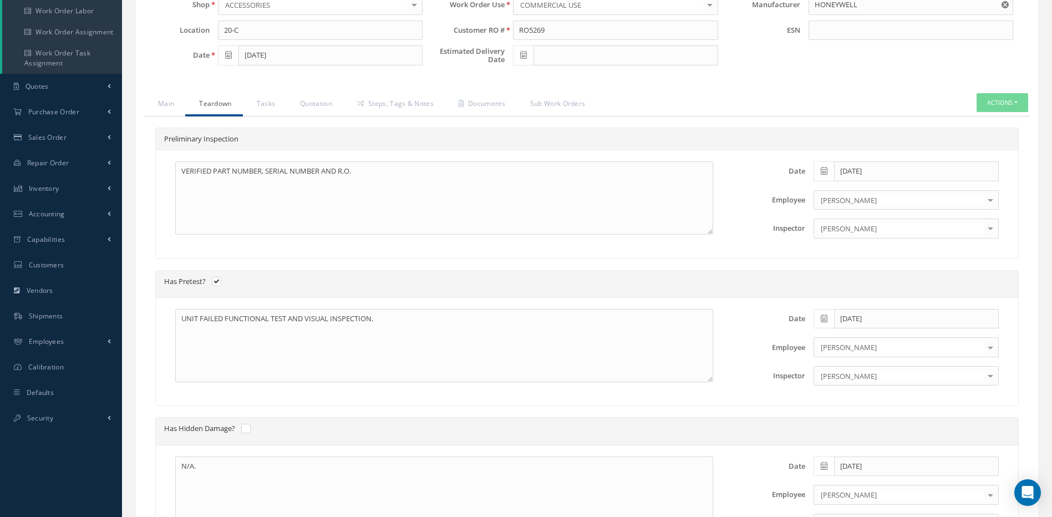
scroll to position [0, 0]
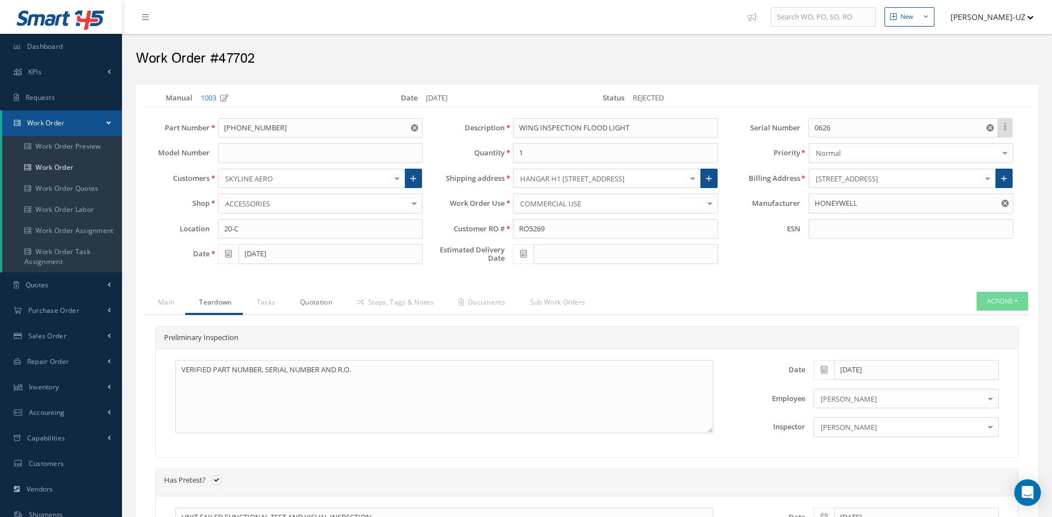
click at [316, 300] on link "Quotation" at bounding box center [314, 303] width 57 height 23
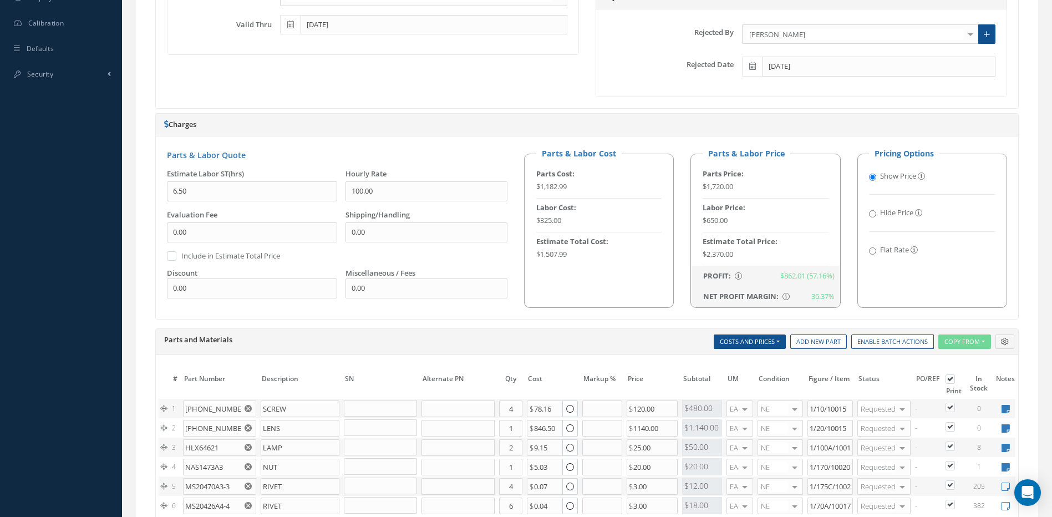
scroll to position [610, 0]
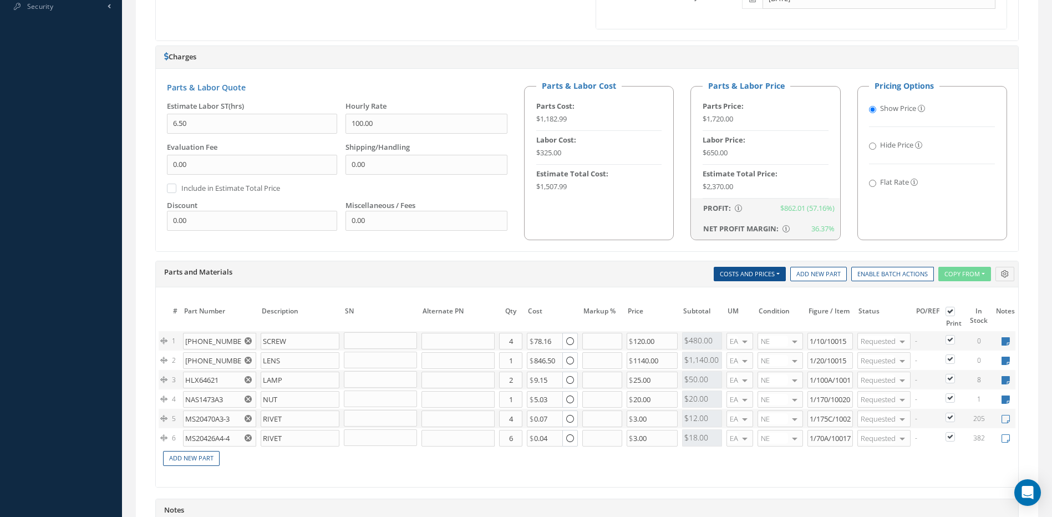
click at [871, 184] on input "Flat Rate" at bounding box center [872, 183] width 7 height 7
radio input "true"
radio input "false"
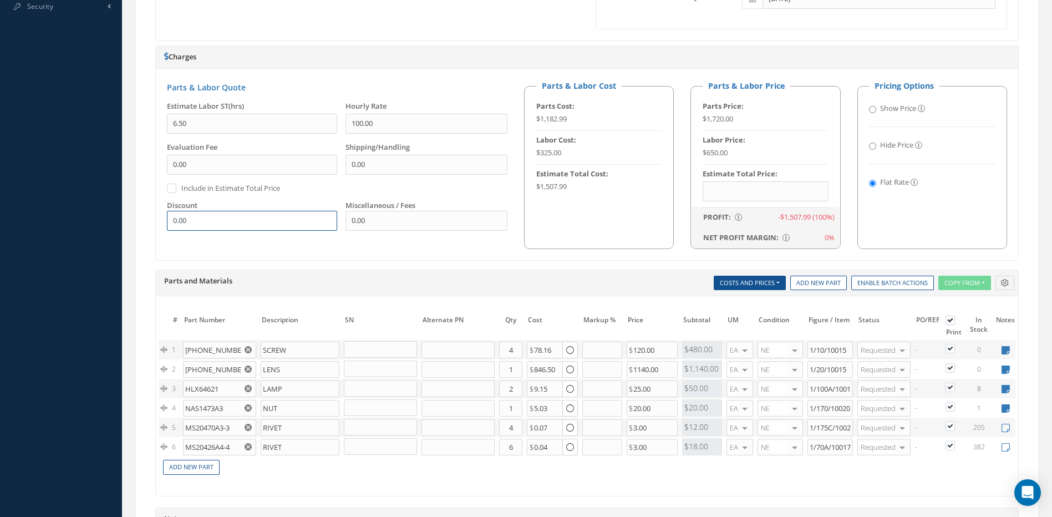
drag, startPoint x: 239, startPoint y: 222, endPoint x: 160, endPoint y: 221, distance: 78.8
click at [160, 221] on div "Discount 0.00" at bounding box center [248, 219] width 179 height 39
click at [719, 189] on input "text" at bounding box center [766, 191] width 126 height 20
type input "$1,800.00"
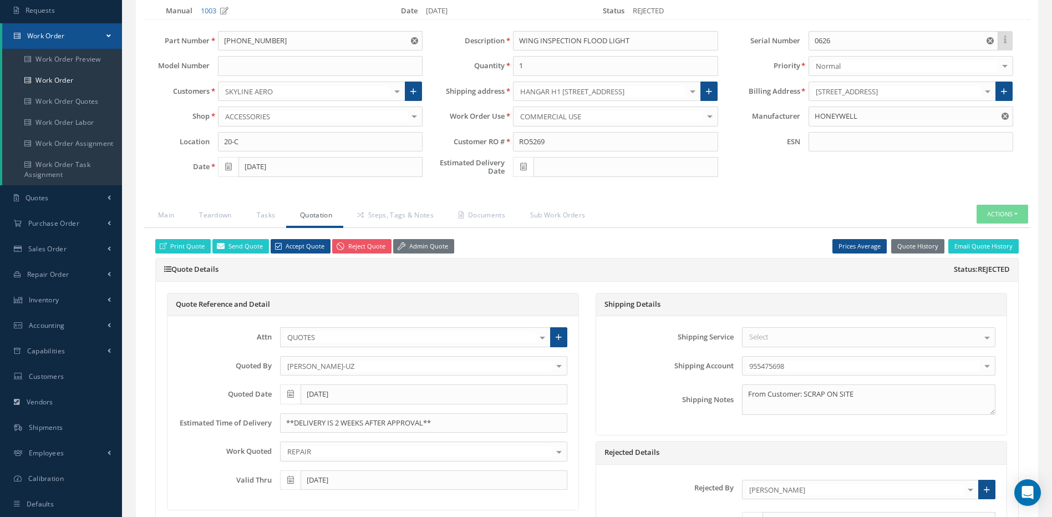
scroll to position [87, 0]
click at [413, 219] on link "Steps, Tags & Notes" at bounding box center [394, 216] width 102 height 23
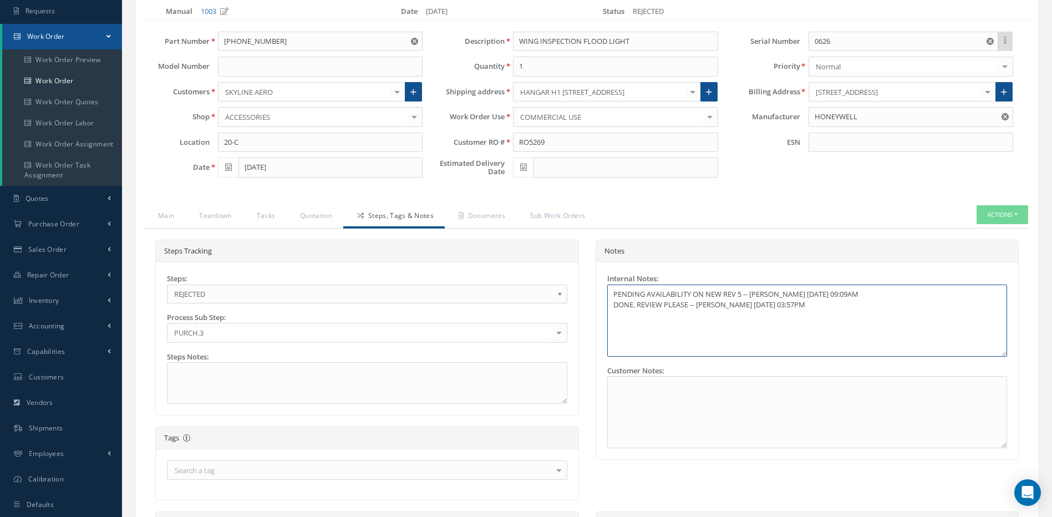
click at [850, 308] on textarea "PENDING AVAILABILITY ON NEW REV 5 -- MARCOS FERRER 07/15/2025 09:09AM DONE, REV…" at bounding box center [807, 321] width 401 height 72
click at [307, 215] on link "Quotation" at bounding box center [314, 216] width 57 height 23
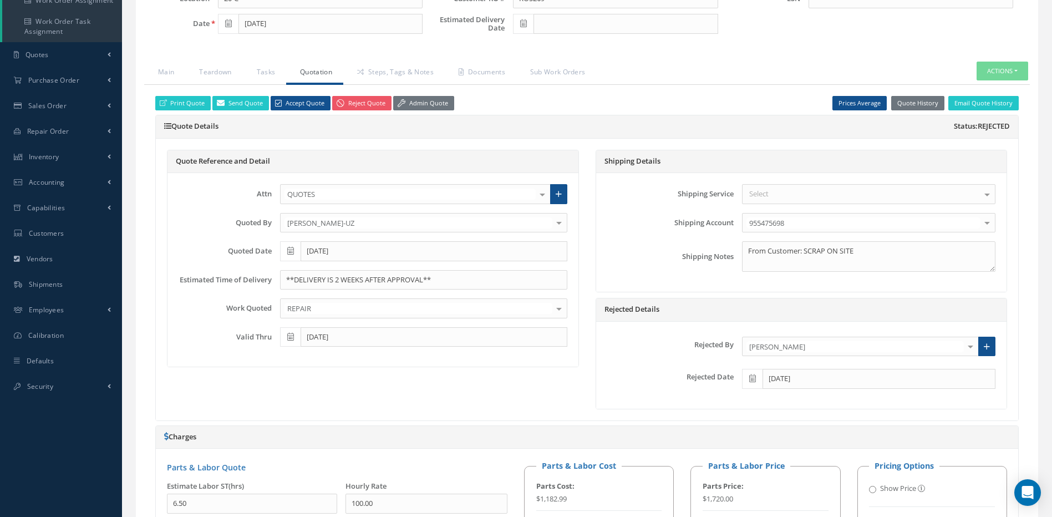
scroll to position [182, 0]
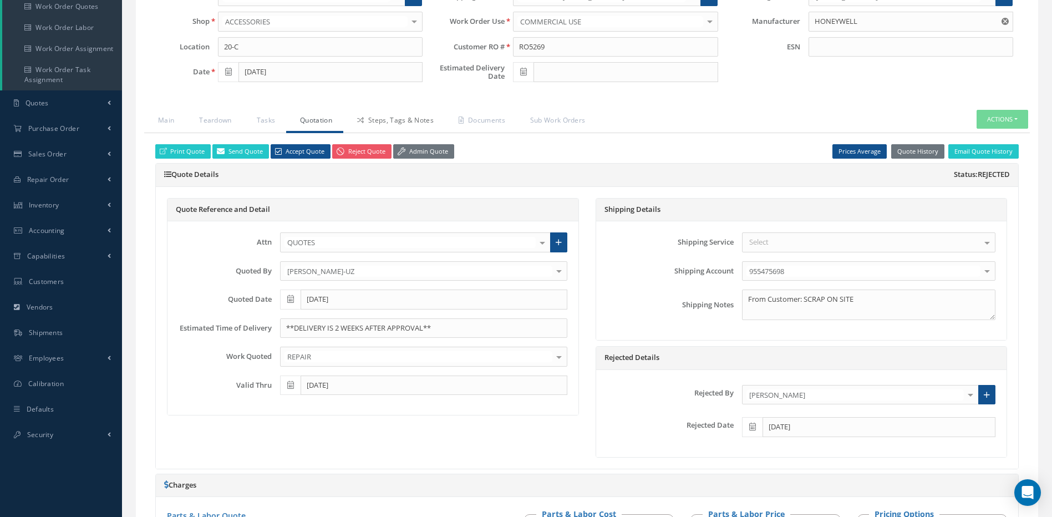
click at [396, 119] on link "Steps, Tags & Notes" at bounding box center [394, 121] width 102 height 23
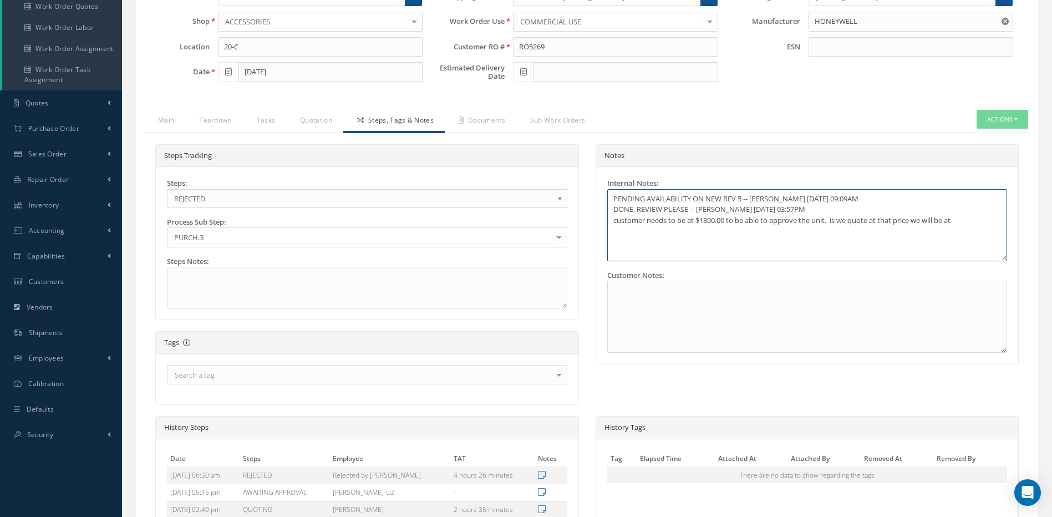
click at [971, 221] on textarea "PENDING AVAILABILITY ON NEW REV 5 -- MARCOS FERRER 07/15/2025 09:09AM DONE, REV…" at bounding box center [807, 225] width 401 height 72
type textarea "PENDING AVAILABILITY ON NEW REV 5 -- MARCOS FERRER 07/15/2025 09:09AM DONE, REV…"
click at [316, 124] on link "Quotation" at bounding box center [314, 121] width 57 height 23
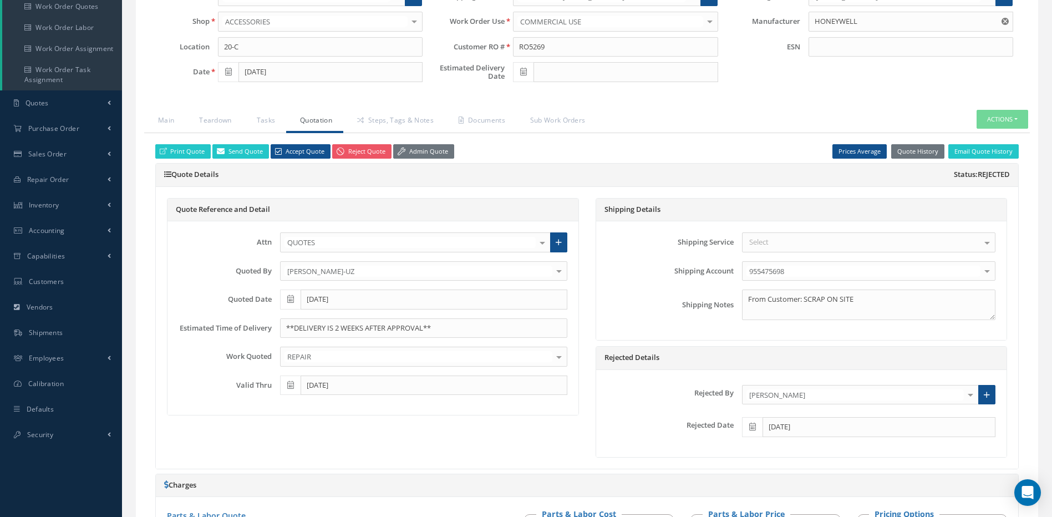
click at [521, 72] on icon at bounding box center [523, 72] width 7 height 8
click at [606, 139] on td "12" at bounding box center [604, 141] width 17 height 17
type input "09/12/2025"
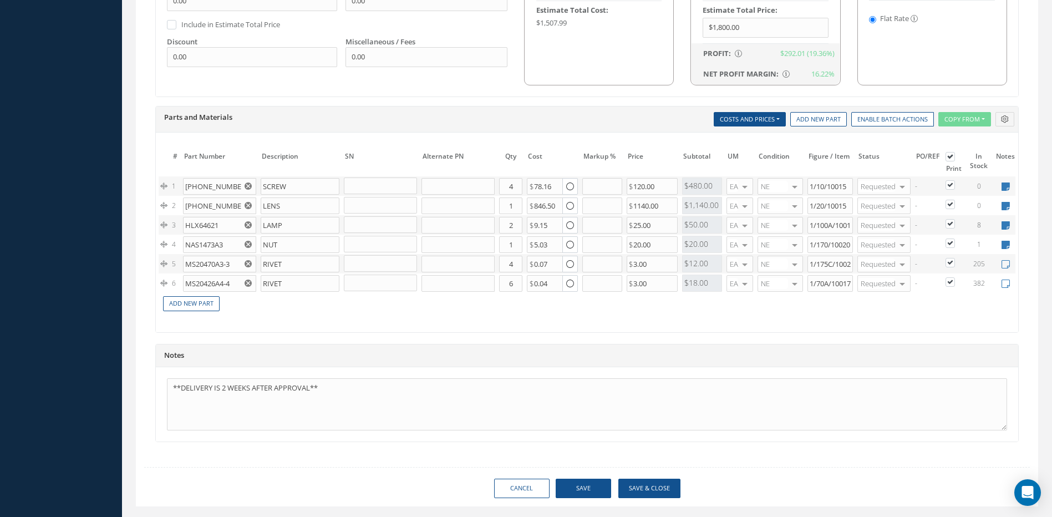
scroll to position [777, 0]
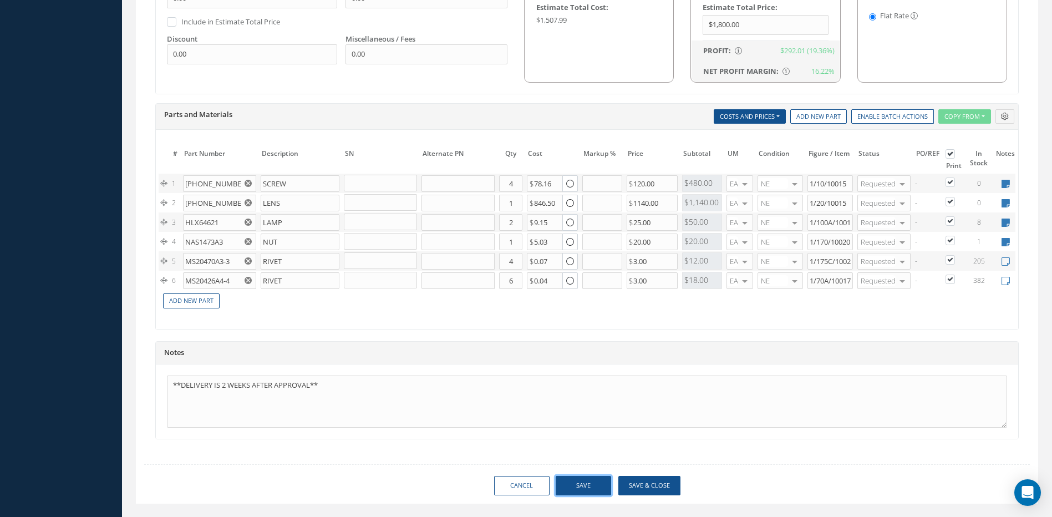
drag, startPoint x: 583, startPoint y: 492, endPoint x: 592, endPoint y: 477, distance: 17.7
click at [585, 493] on button "Save" at bounding box center [583, 485] width 55 height 19
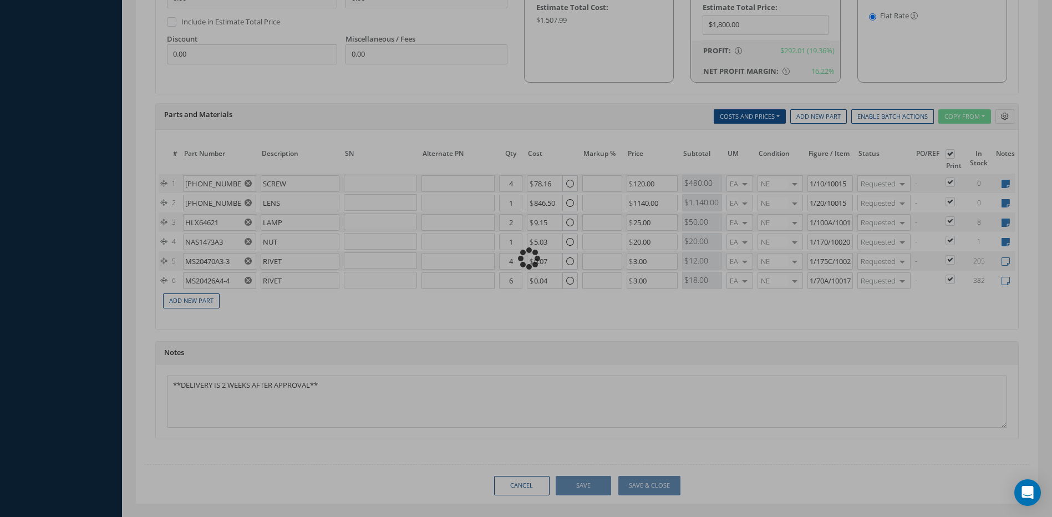
type input "$1,800"
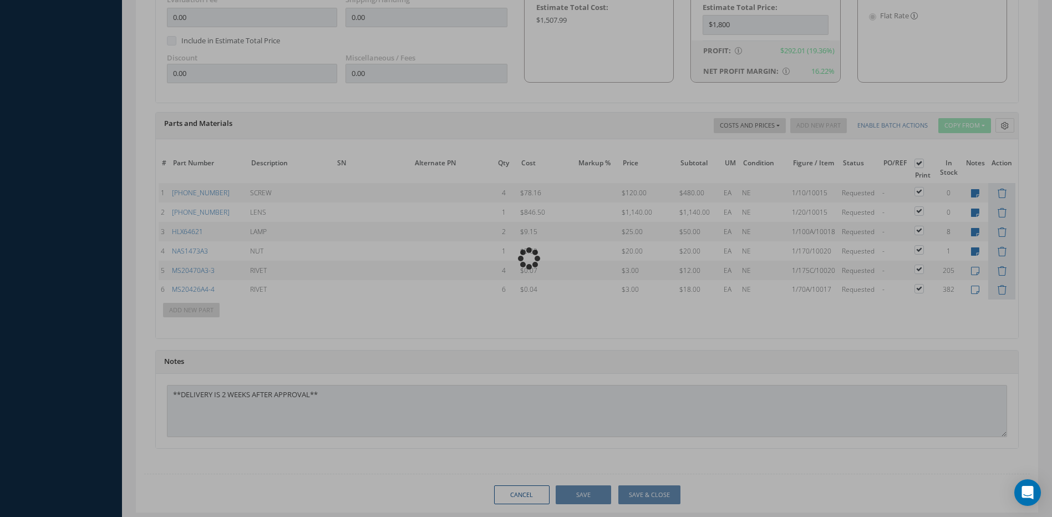
scroll to position [796, 0]
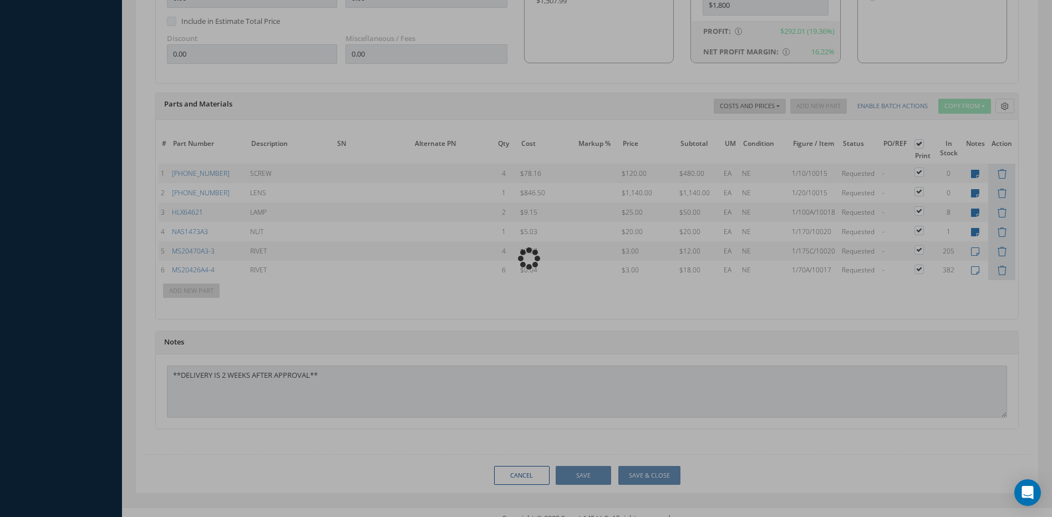
type input "HONEYWELL"
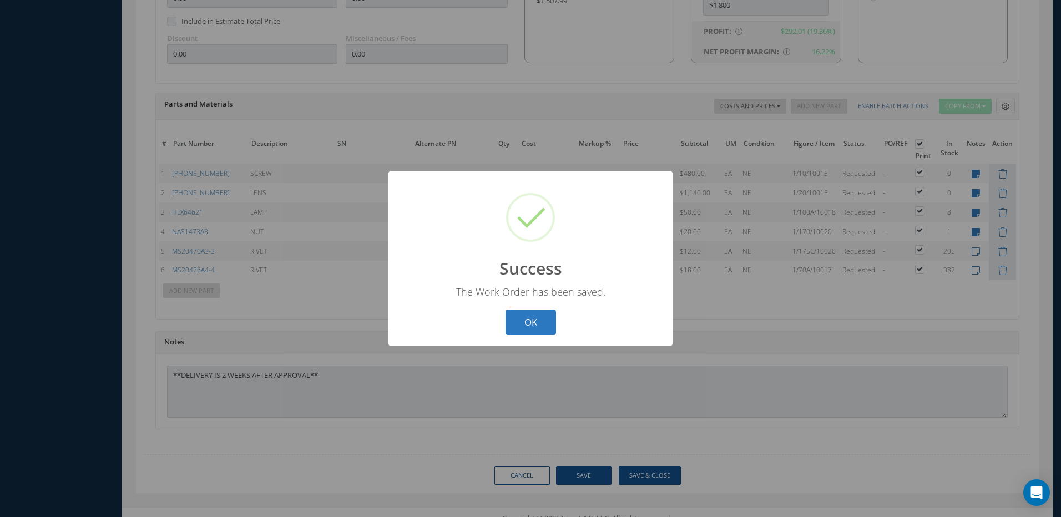
click at [538, 323] on button "OK" at bounding box center [530, 323] width 50 height 26
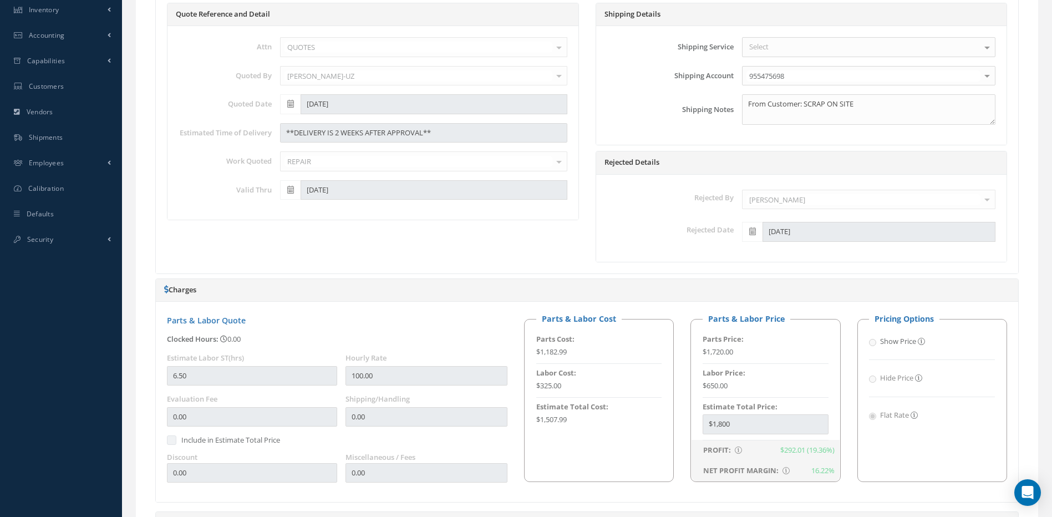
scroll to position [19, 0]
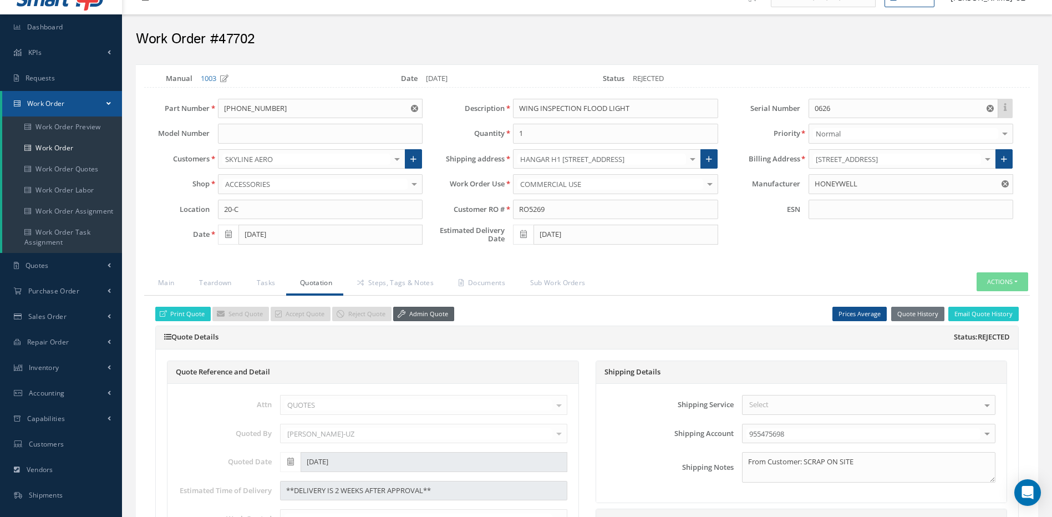
click at [429, 310] on link "Admin Quote" at bounding box center [423, 314] width 61 height 15
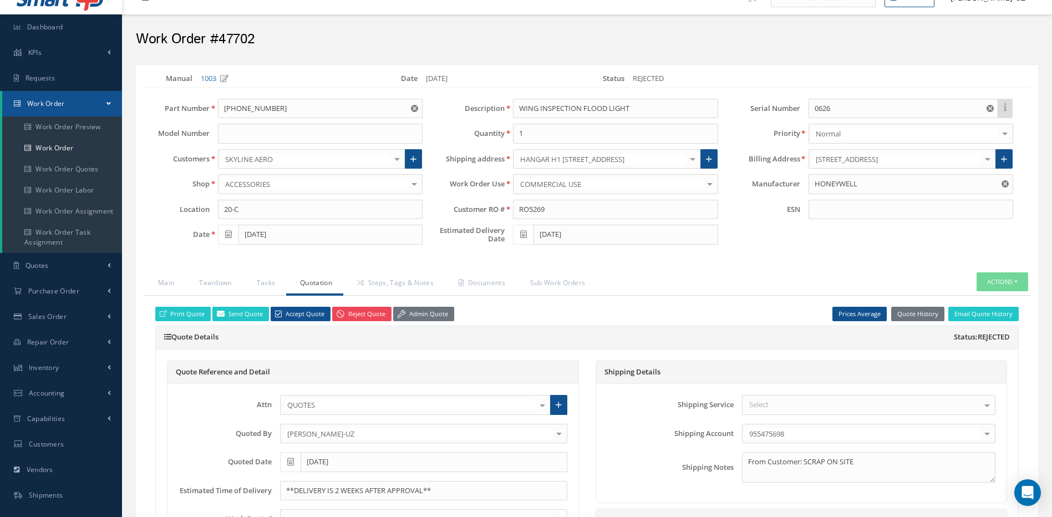
click at [361, 312] on link "Reject Quote" at bounding box center [361, 314] width 59 height 15
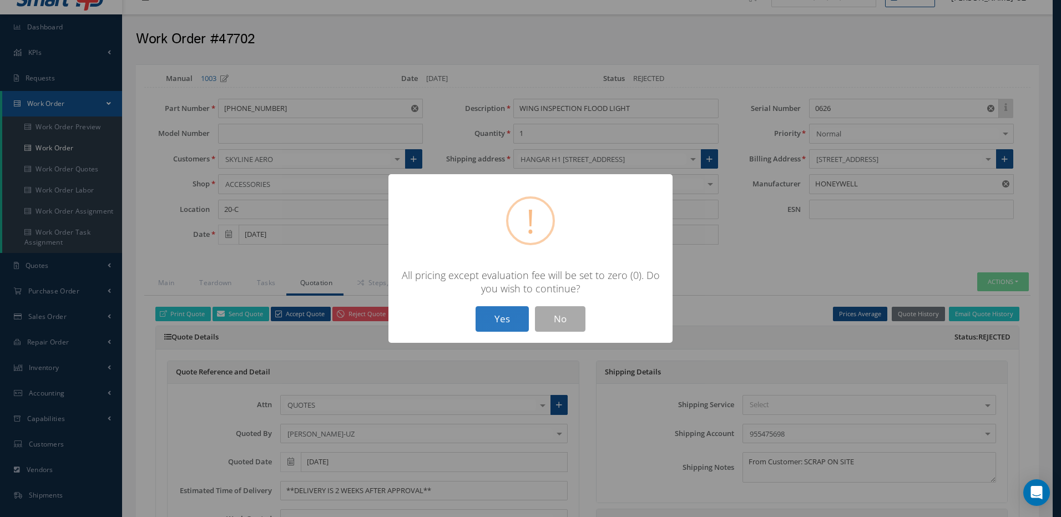
click at [498, 314] on button "Yes" at bounding box center [501, 319] width 53 height 26
type input "0"
type input "$0"
type input "0.00"
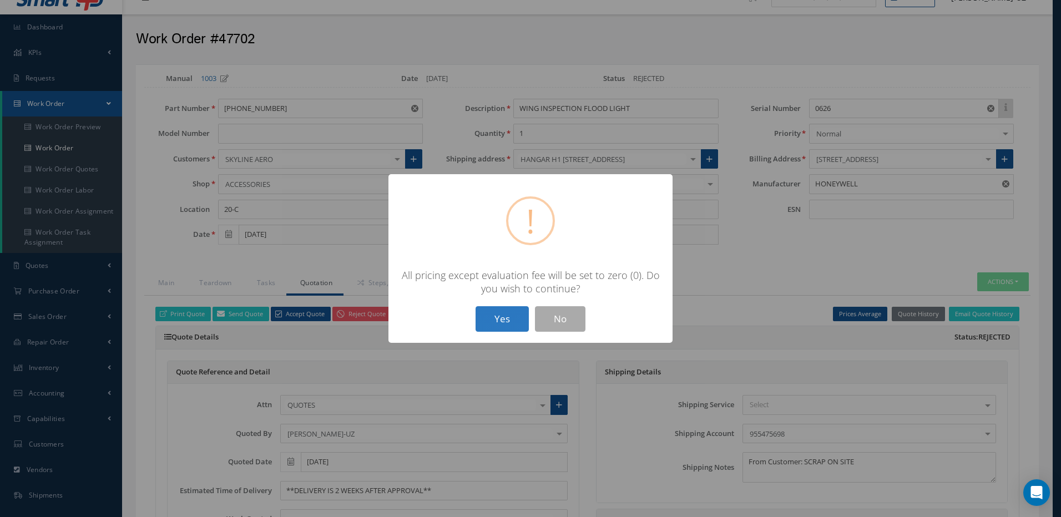
type input "0.00"
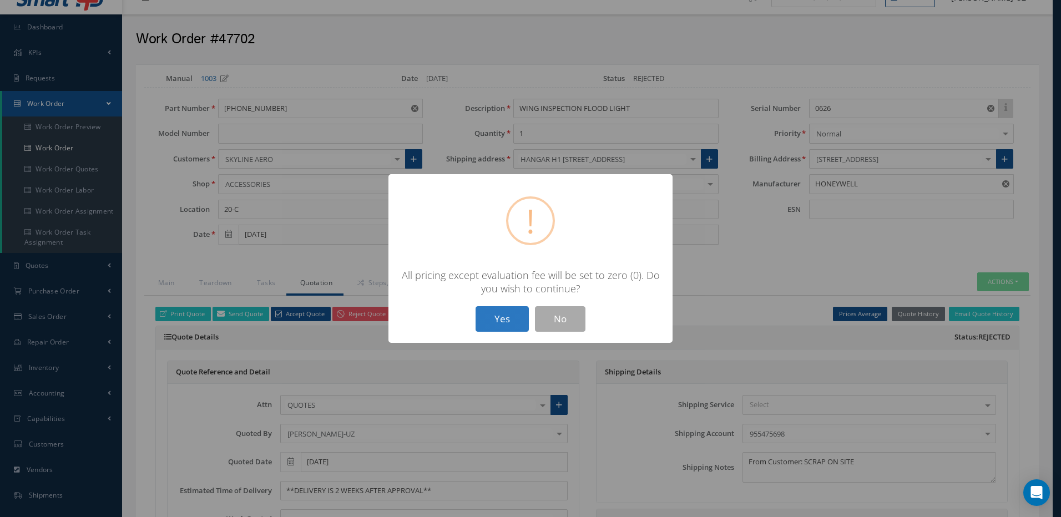
type input "0.00"
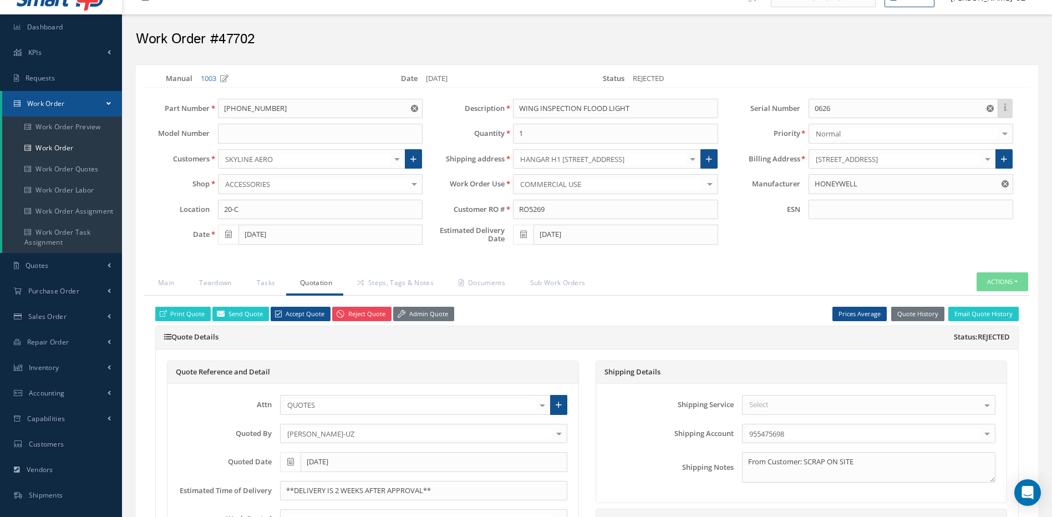
click at [358, 315] on link "Reject Quote" at bounding box center [361, 314] width 59 height 15
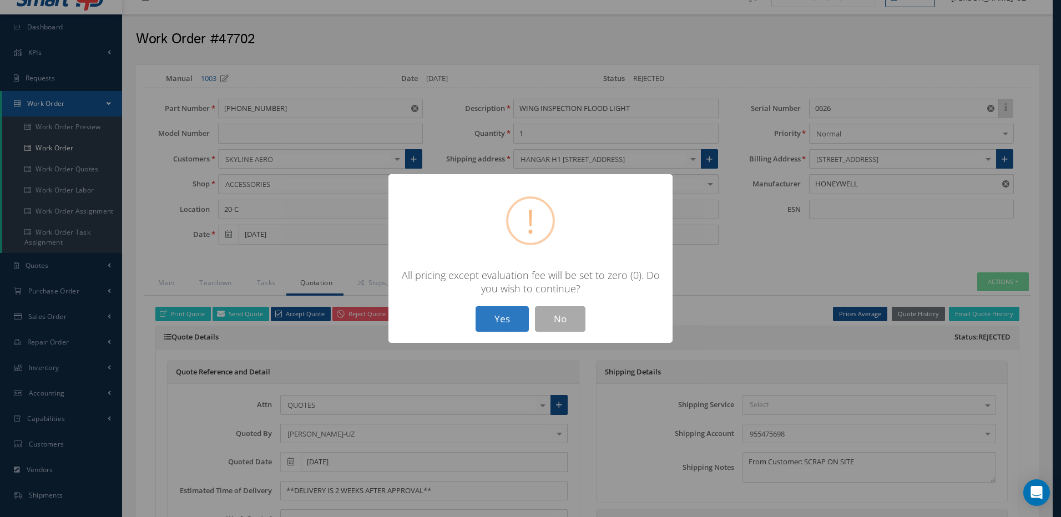
click at [505, 315] on button "Yes" at bounding box center [501, 319] width 53 height 26
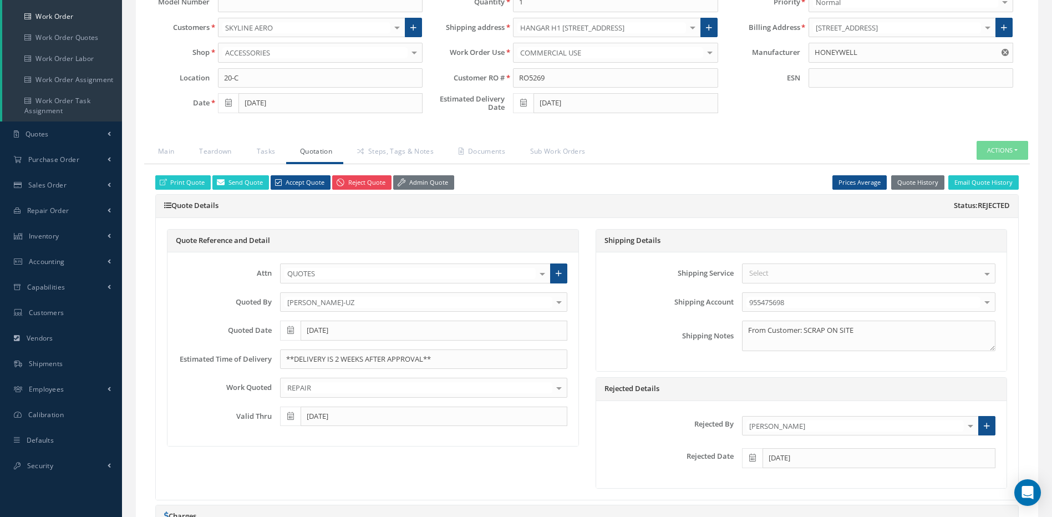
scroll to position [95, 0]
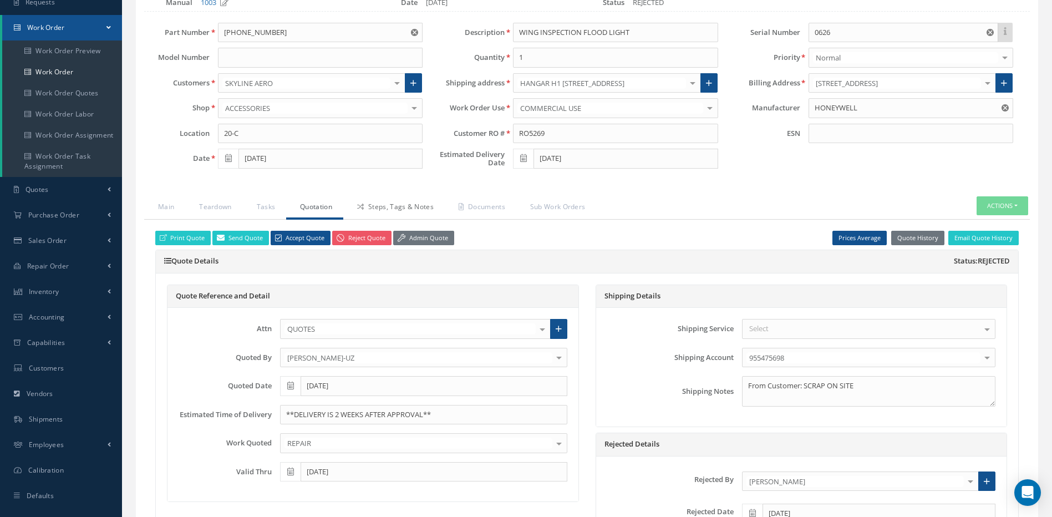
click at [405, 206] on link "Steps, Tags & Notes" at bounding box center [394, 207] width 102 height 23
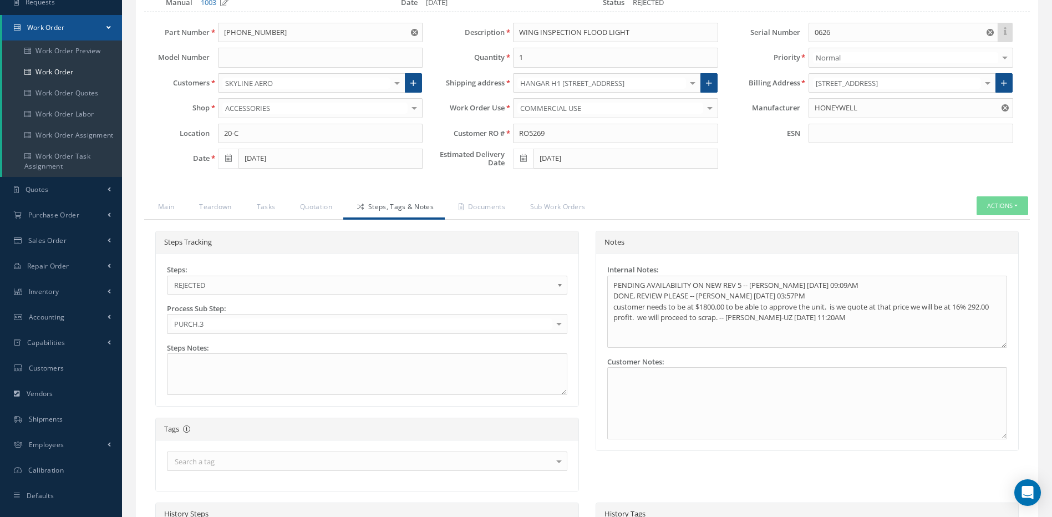
click at [222, 283] on span "REJECTED" at bounding box center [363, 284] width 379 height 13
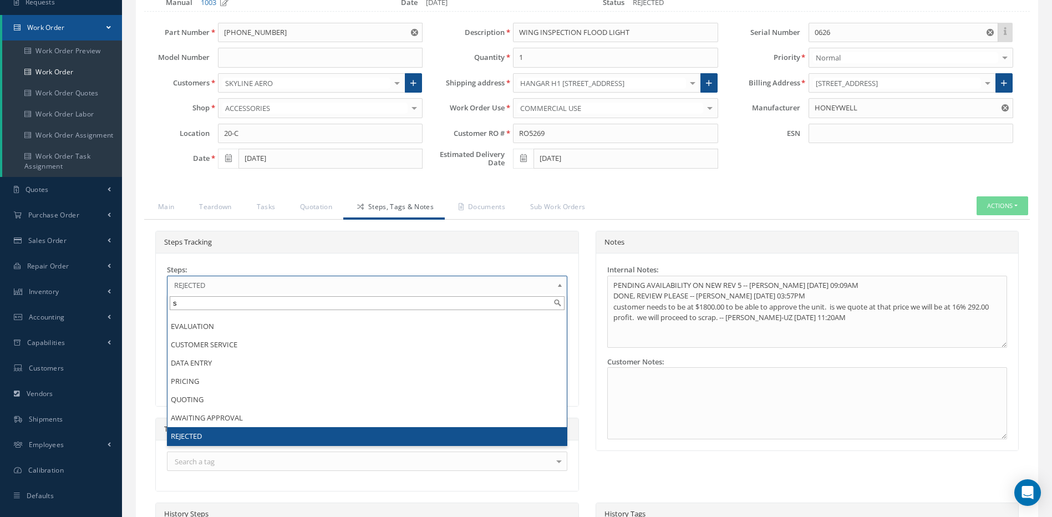
scroll to position [0, 0]
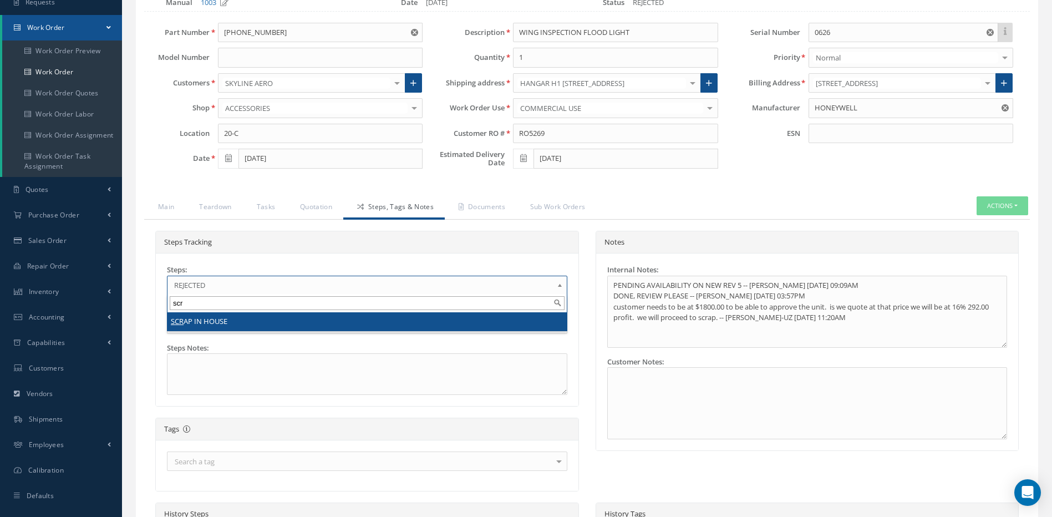
type input "scr"
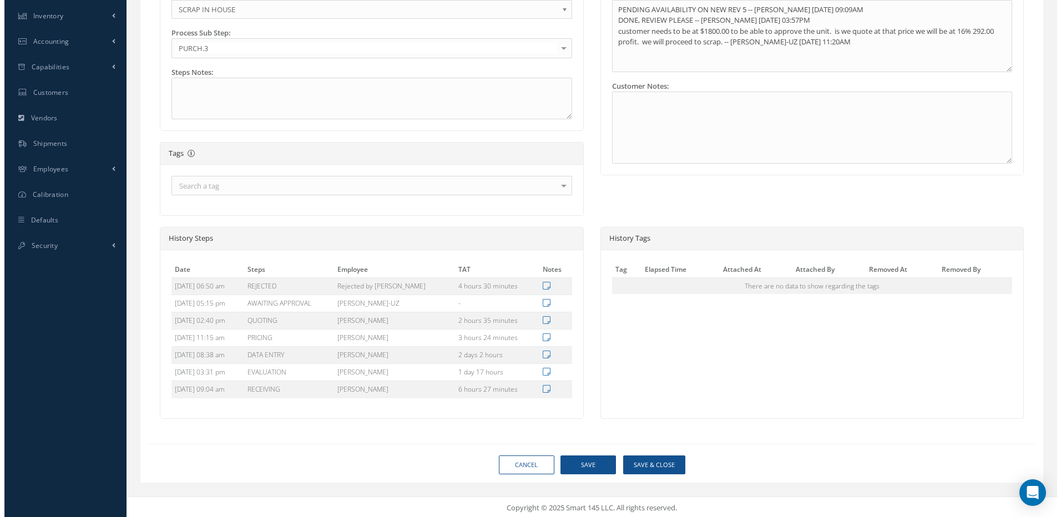
scroll to position [373, 0]
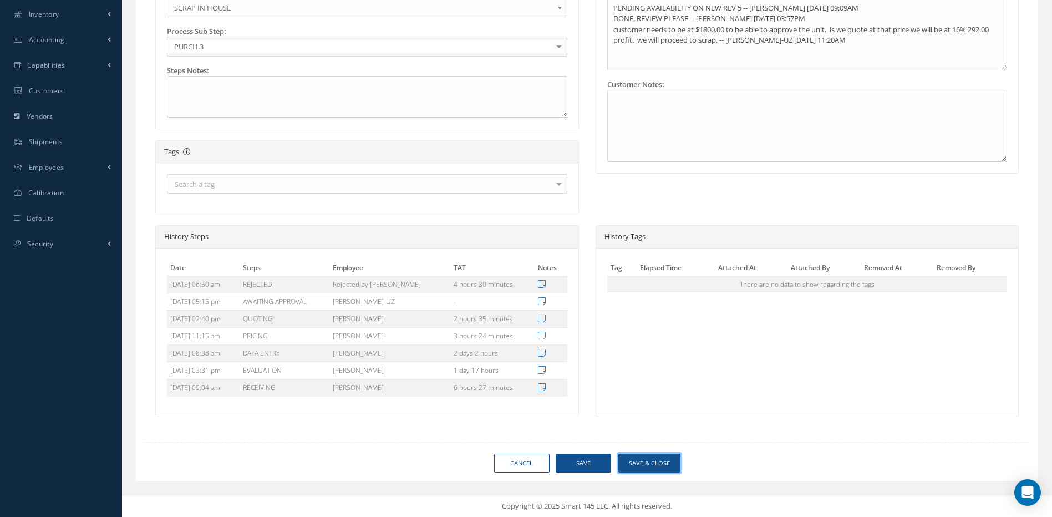
click at [654, 465] on button "Save & Close" at bounding box center [650, 463] width 62 height 19
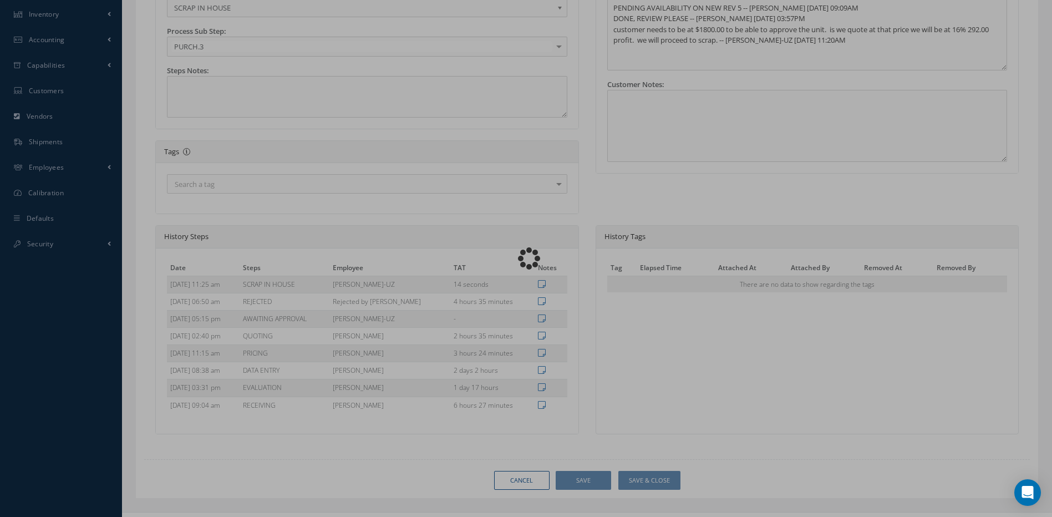
type input "HONEYWELL"
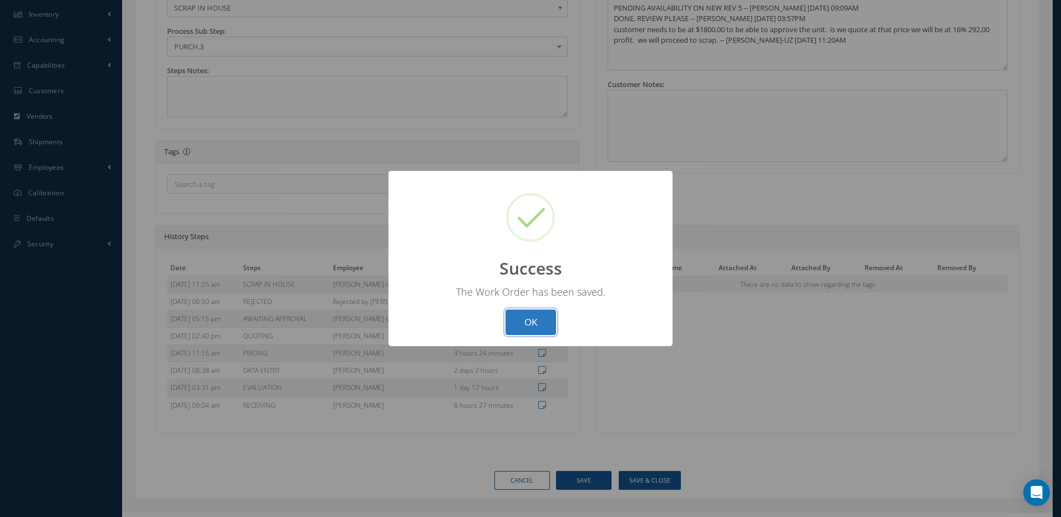
click at [531, 317] on button "OK" at bounding box center [530, 323] width 50 height 26
select select "25"
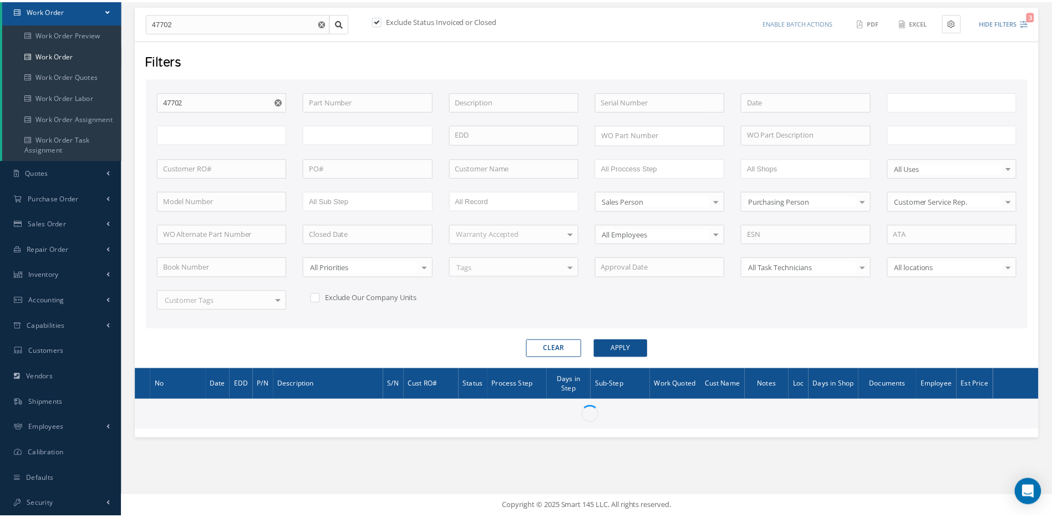
scroll to position [113, 0]
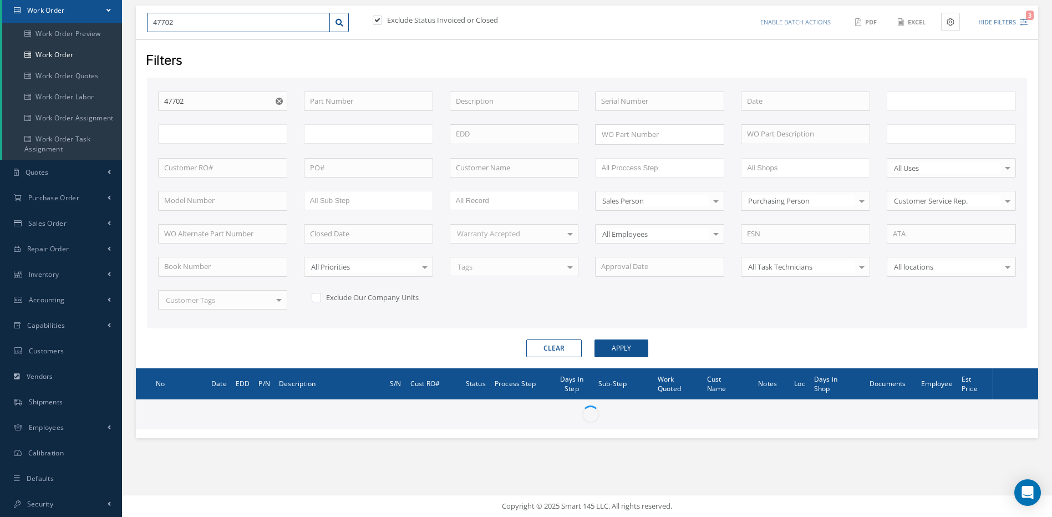
drag, startPoint x: 192, startPoint y: 26, endPoint x: 126, endPoint y: 27, distance: 65.5
click at [126, 27] on div "New New Work Order New Purchase Order New Customer Quote New Sales Order New Re…" at bounding box center [587, 202] width 930 height 630
type input "4"
type input "49"
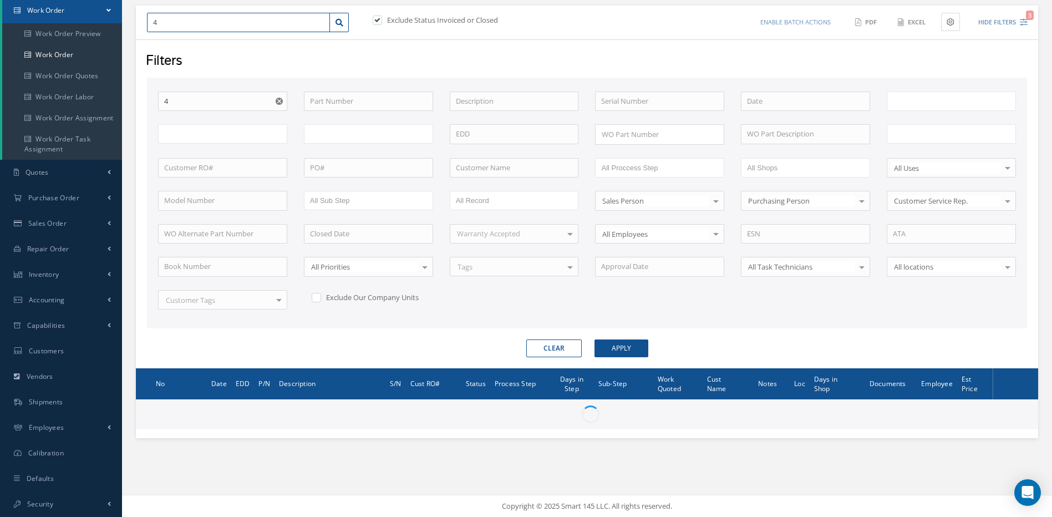
type input "49"
type input "491"
type input "4915"
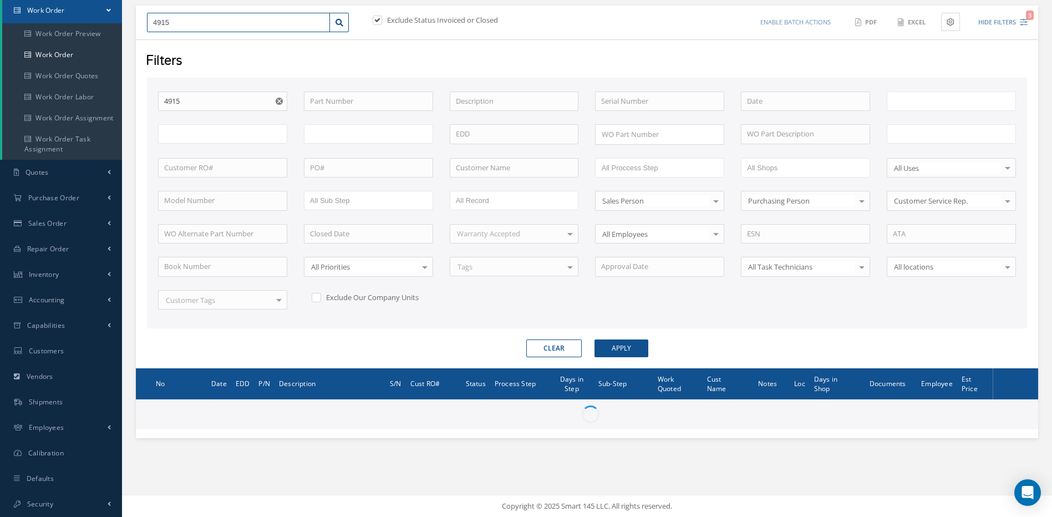
type input "49154"
type input "All Work Request"
type input "All Work Performed"
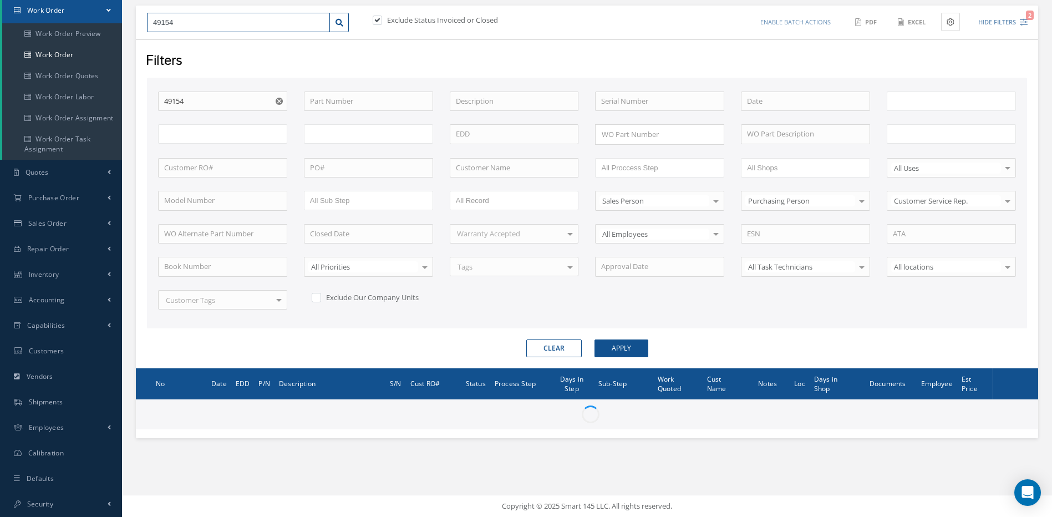
type input "All Status"
type input "WO Part Status"
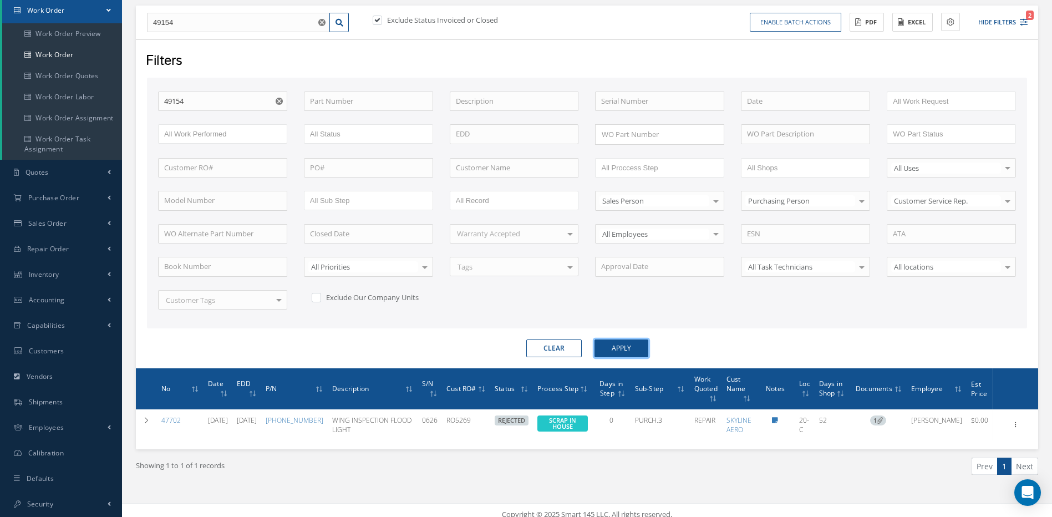
click at [640, 351] on button "Apply" at bounding box center [622, 348] width 54 height 18
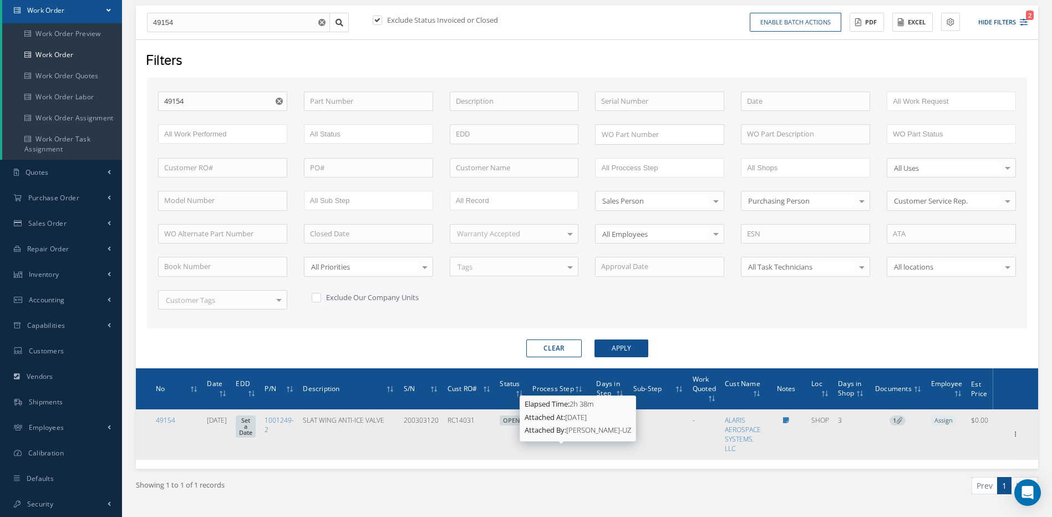
click at [555, 424] on div "Elapsed Time: 2h 38m Attached At: 09/05/2025 Attached By: MARIA PERDOMO-UZ" at bounding box center [578, 419] width 116 height 46
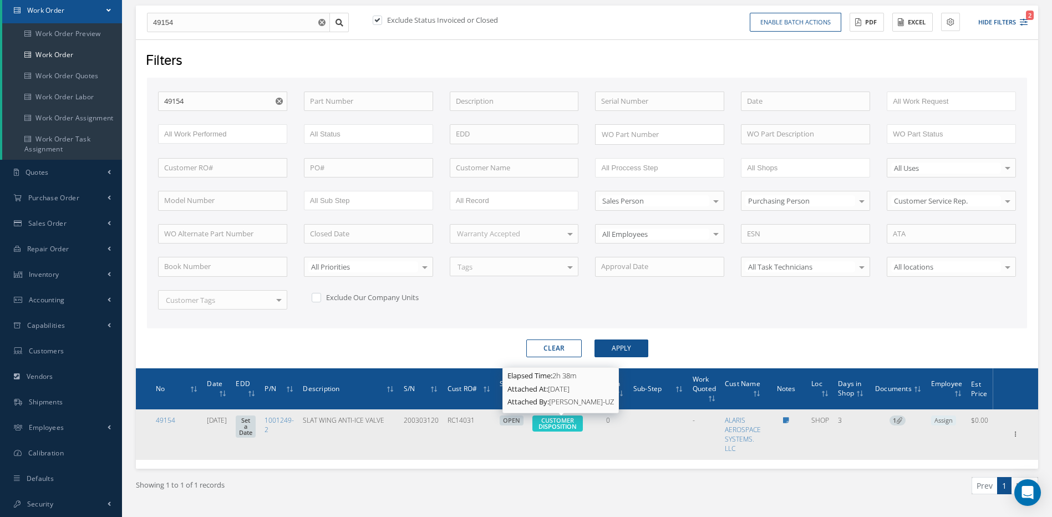
click at [574, 423] on span "CUSTOMER DISPOSITION" at bounding box center [558, 423] width 38 height 14
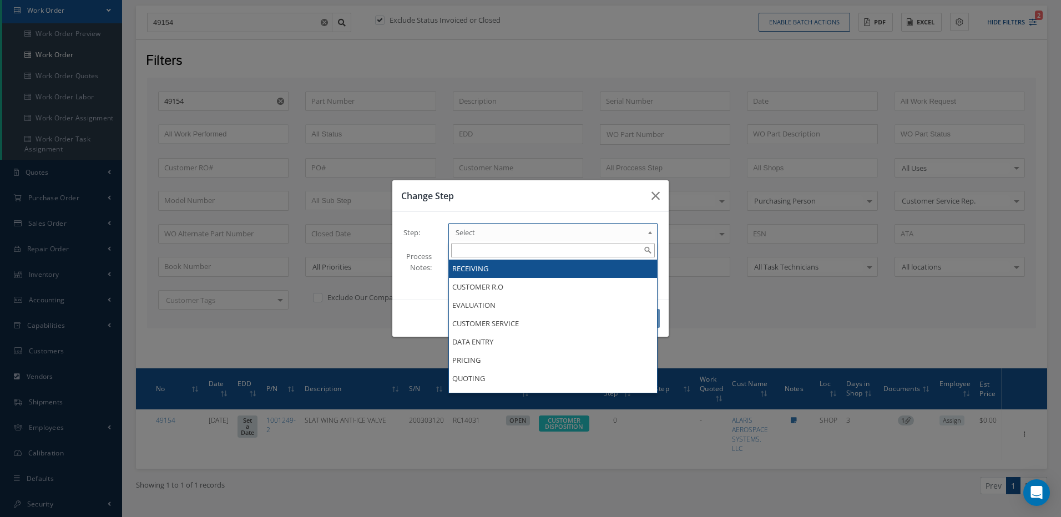
click at [504, 229] on span "Select" at bounding box center [548, 232] width 187 height 13
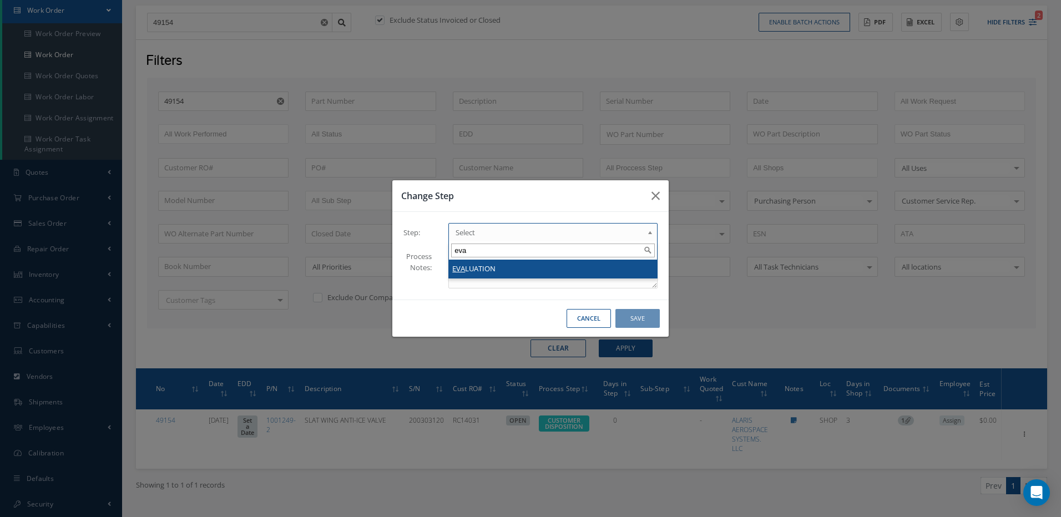
type input "eva"
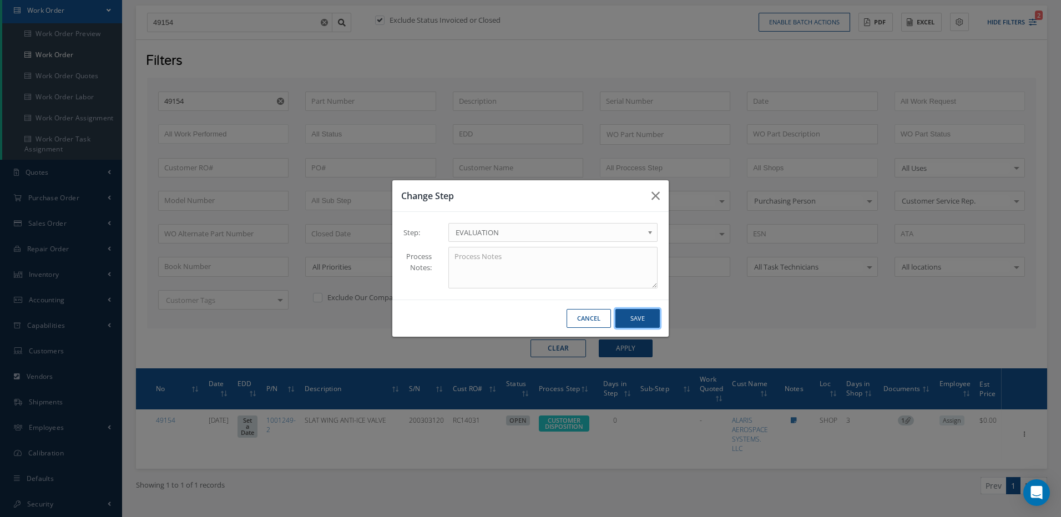
click at [641, 323] on button "Save" at bounding box center [637, 318] width 44 height 19
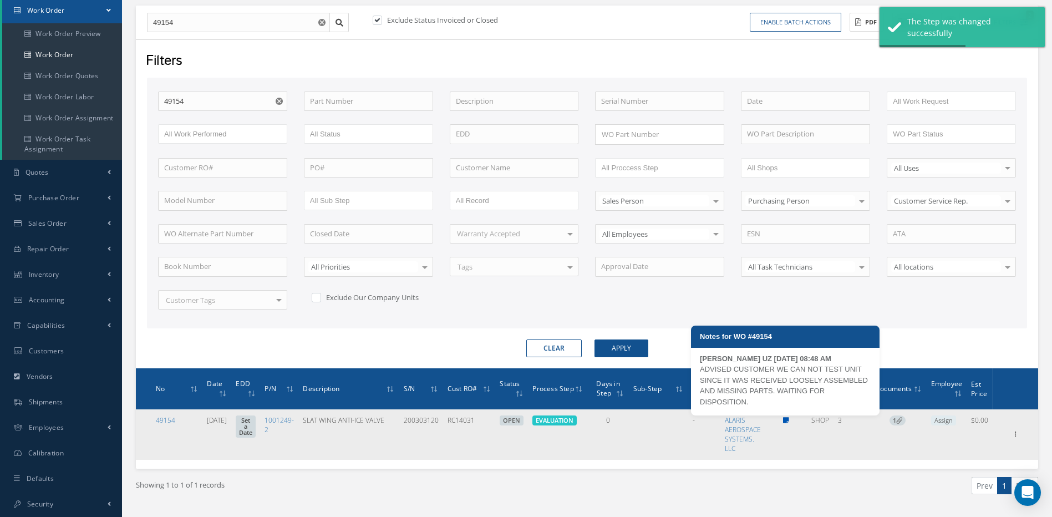
click at [787, 421] on icon at bounding box center [786, 420] width 6 height 7
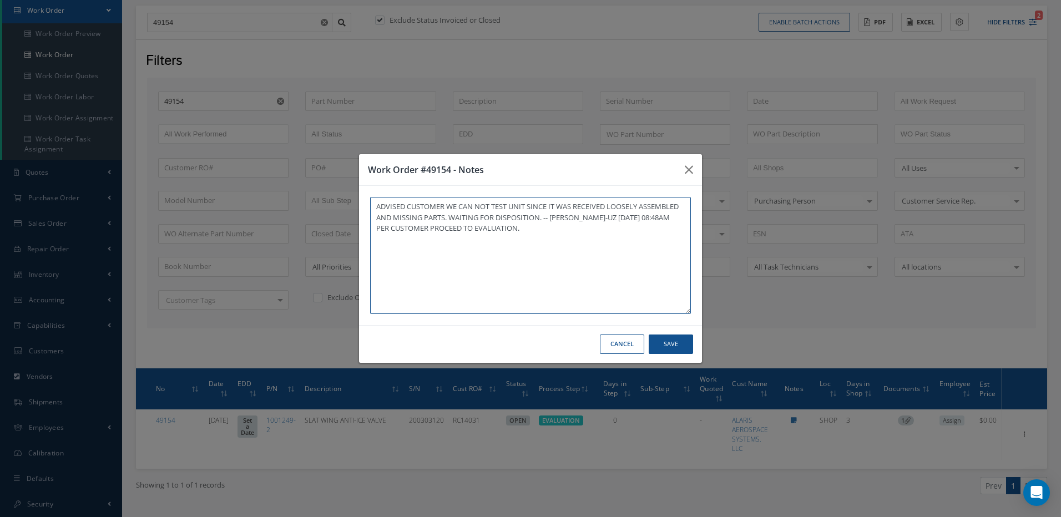
type textarea "ADVISED CUSTOMER WE CAN NOT TEST UNIT SINCE IT WAS RECEIVED LOOSELY ASSEMBLED A…"
drag, startPoint x: 679, startPoint y: 342, endPoint x: 644, endPoint y: 342, distance: 35.0
click at [679, 342] on button "Save" at bounding box center [670, 343] width 44 height 19
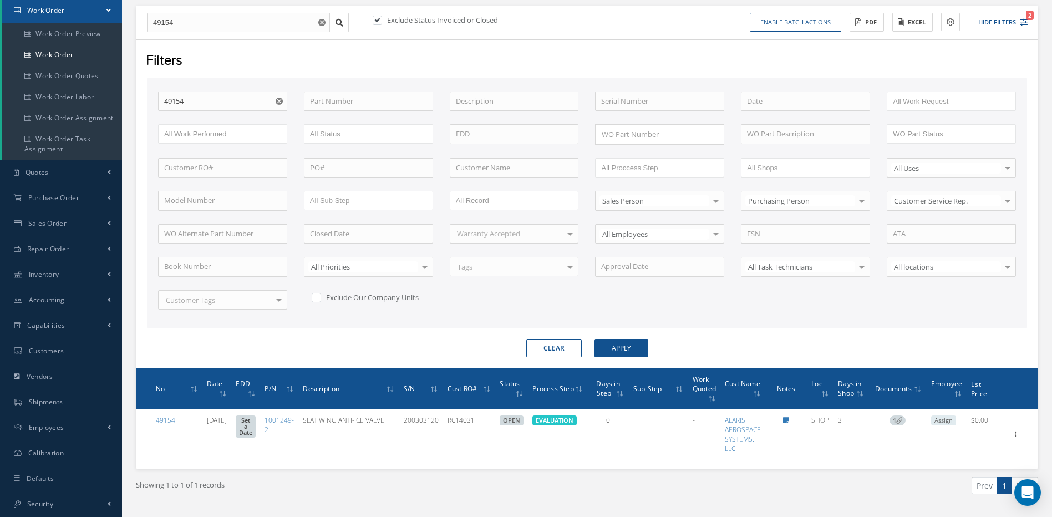
click at [549, 344] on button "Clear" at bounding box center [553, 348] width 55 height 18
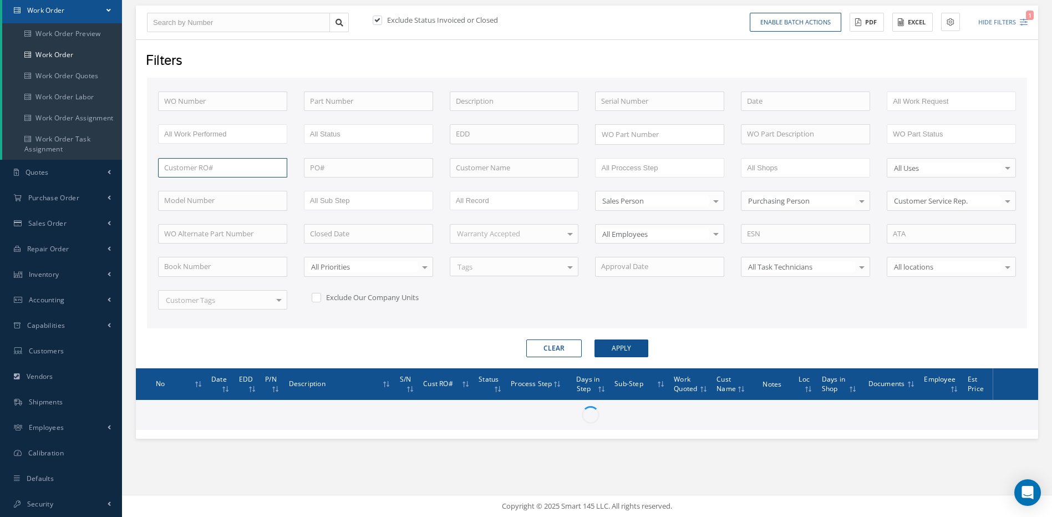
click at [191, 167] on input "text" at bounding box center [222, 168] width 129 height 20
paste input "EZR442776"
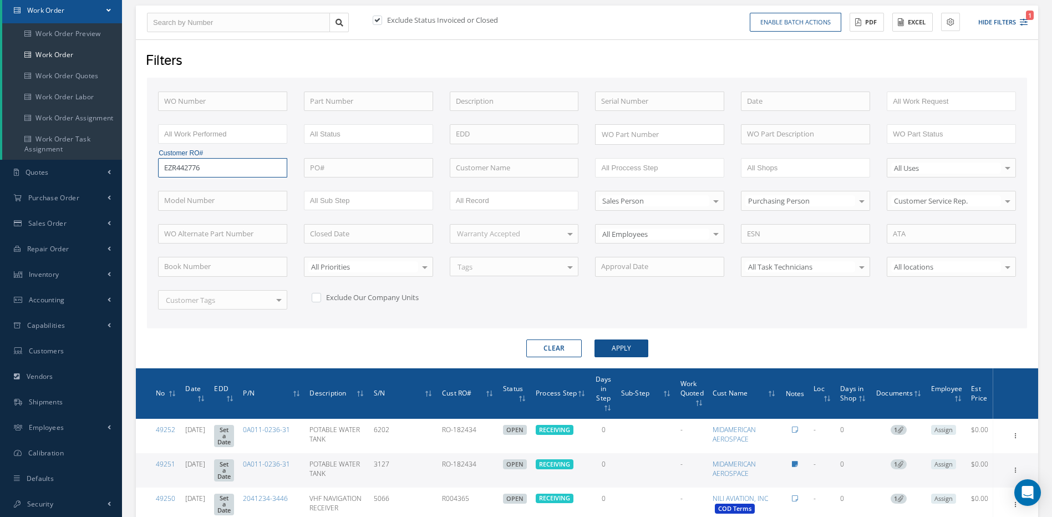
type input "EZR442776"
click at [595, 339] on button "Apply" at bounding box center [622, 348] width 54 height 18
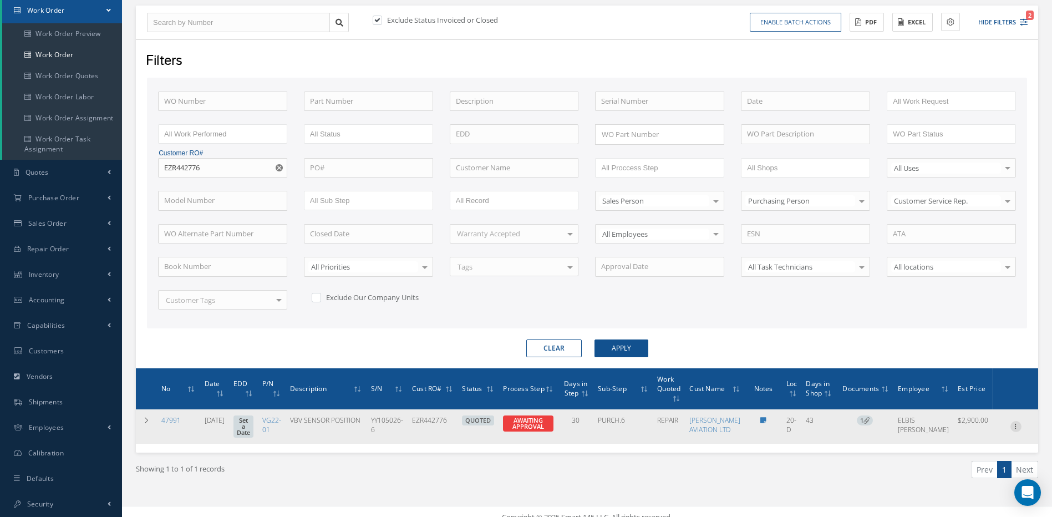
click at [1017, 430] on icon at bounding box center [1016, 425] width 11 height 9
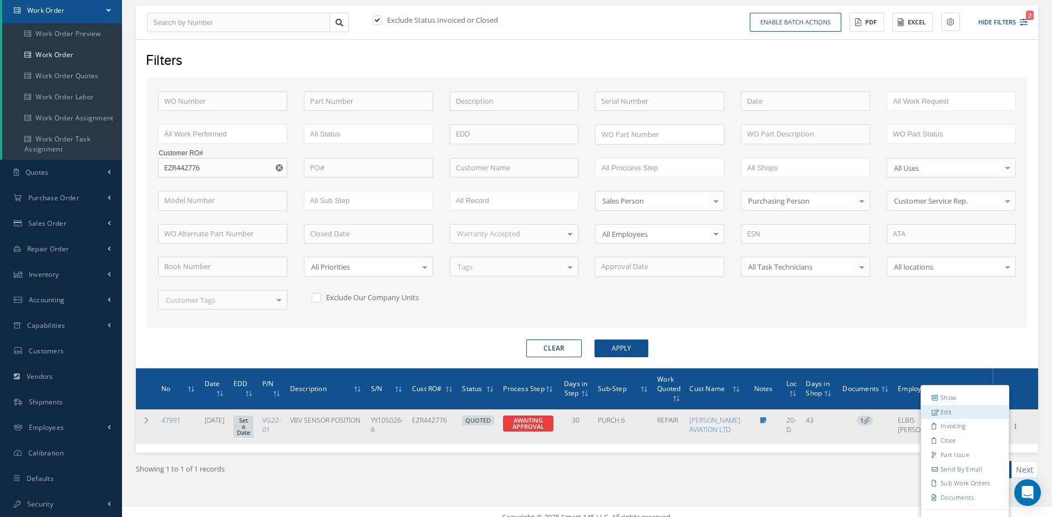
click at [941, 419] on link "Edit" at bounding box center [965, 412] width 88 height 14
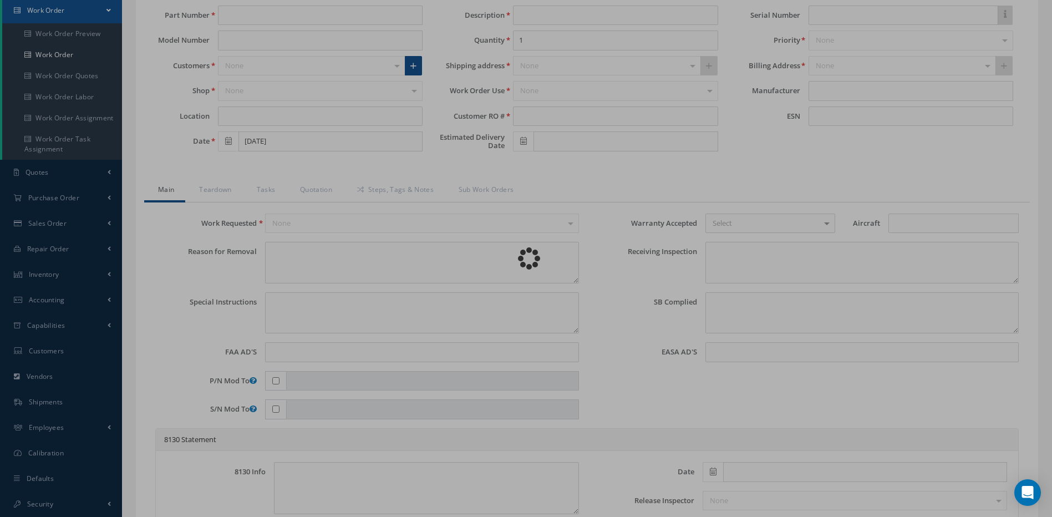
type input "VG22-01"
type input "20-D"
type input "07/24/2025"
type input "VBV SENSOR POSITION"
type input "EZR442776"
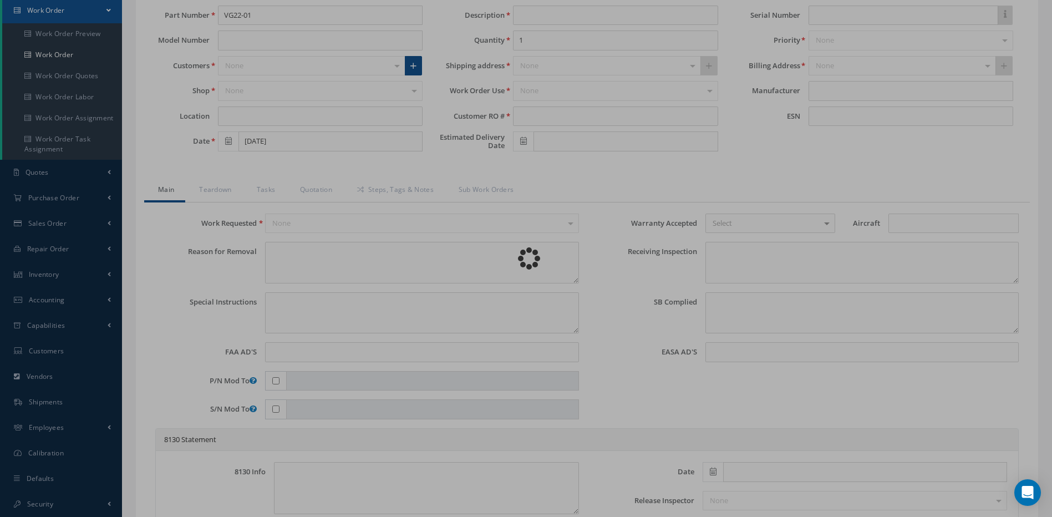
type input "YY105026-6"
type textarea "UNIT RECEIVED WITH SN: YY105026, CORRECT SN: YY105026-6 TREND MONITORING IS SHO…"
type textarea "PLEASE SEE R.O. FOR DETAILS"
type textarea "NO VISUAL DAMAGE"
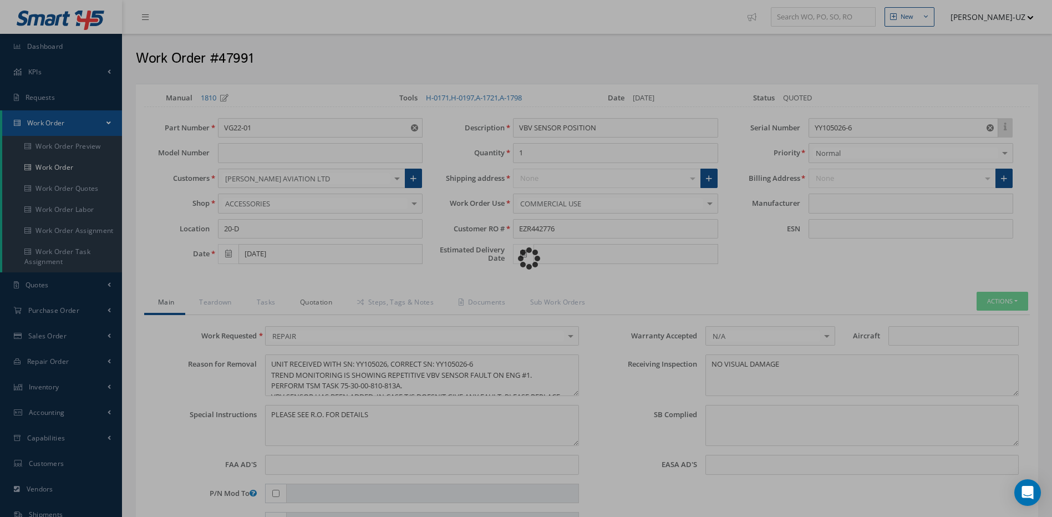
type input "ZODIAC ACTUATION SYSTEMS"
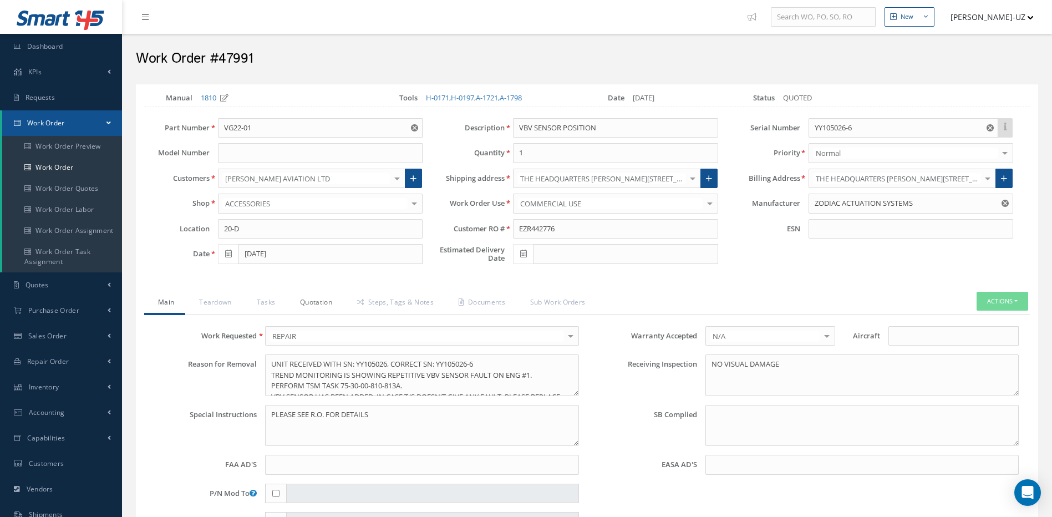
click at [317, 301] on link "Quotation" at bounding box center [314, 303] width 57 height 23
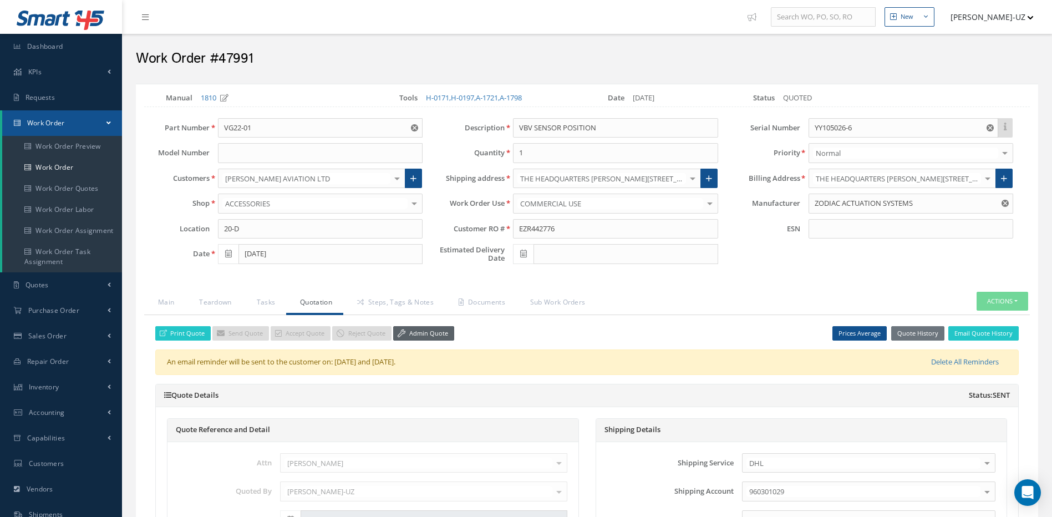
click at [437, 334] on link "Admin Quote" at bounding box center [423, 333] width 61 height 15
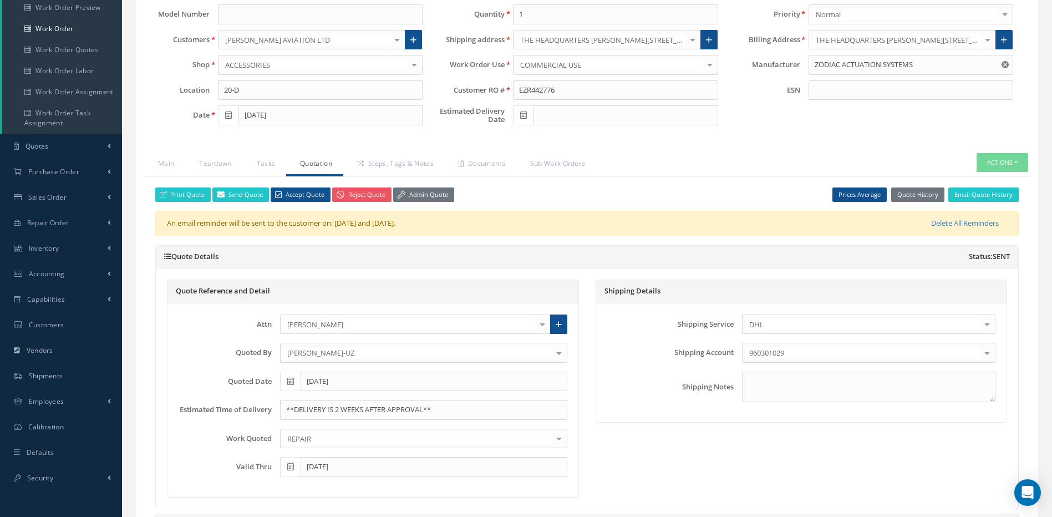
scroll to position [55, 0]
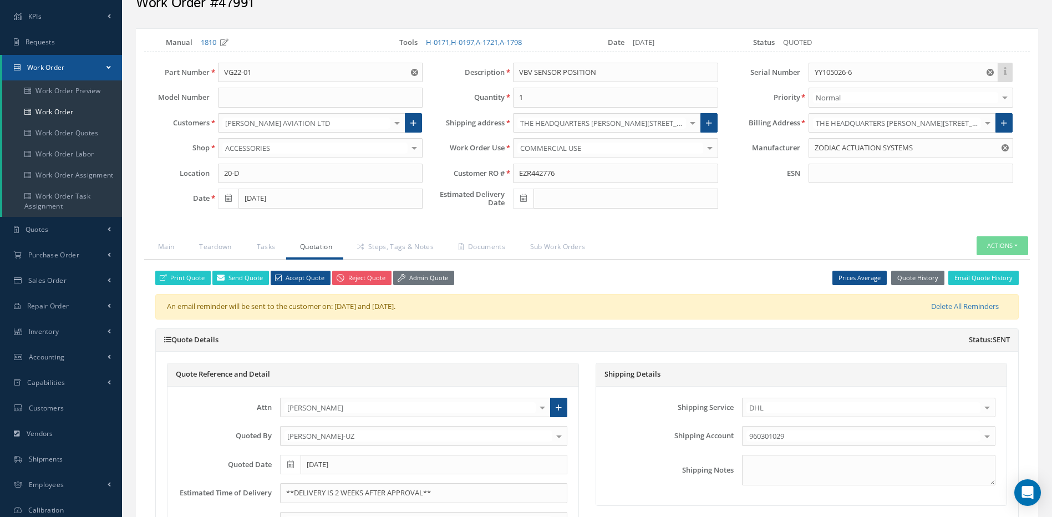
click at [526, 197] on icon at bounding box center [523, 198] width 7 height 8
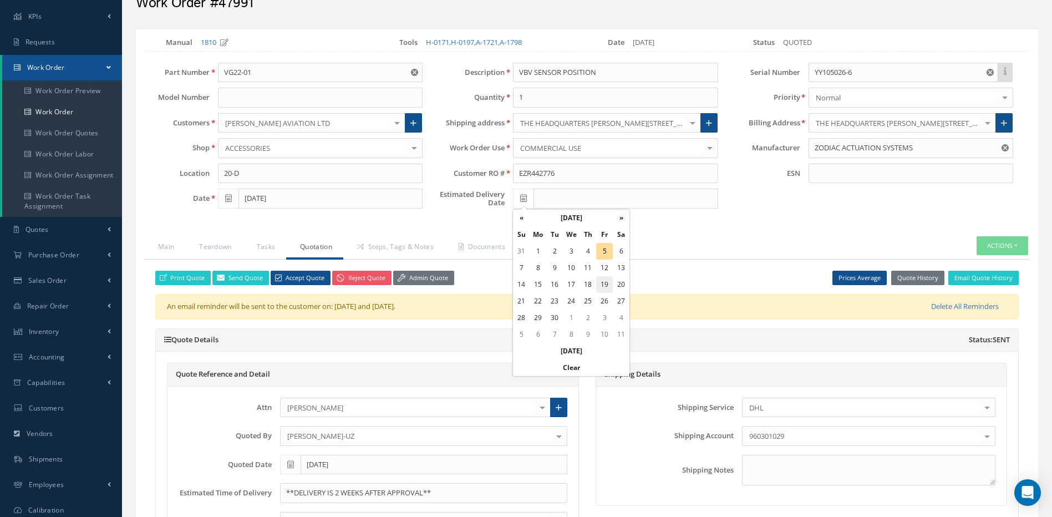
click at [603, 283] on td "19" at bounding box center [604, 284] width 17 height 17
type input "09/19/2025"
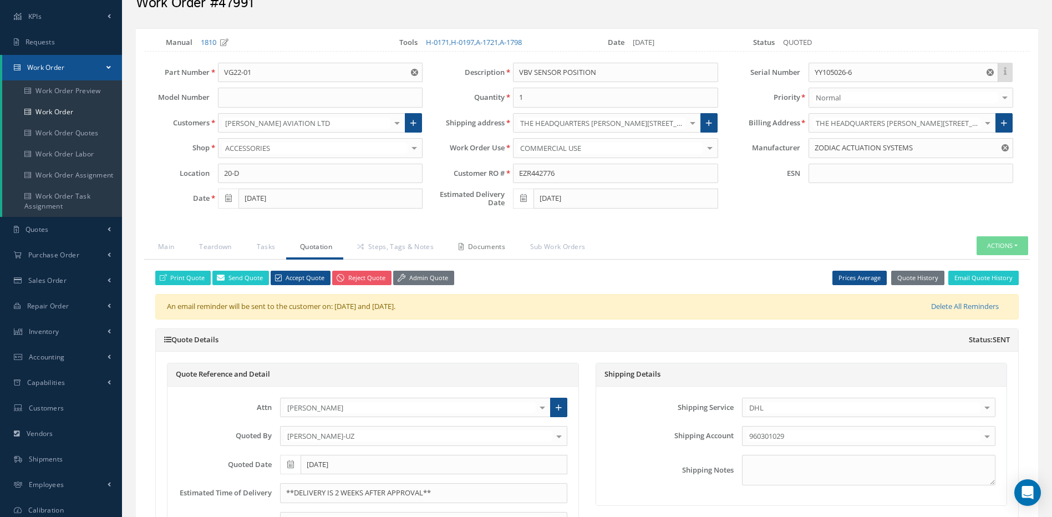
click at [485, 247] on link "Documents" at bounding box center [481, 247] width 72 height 23
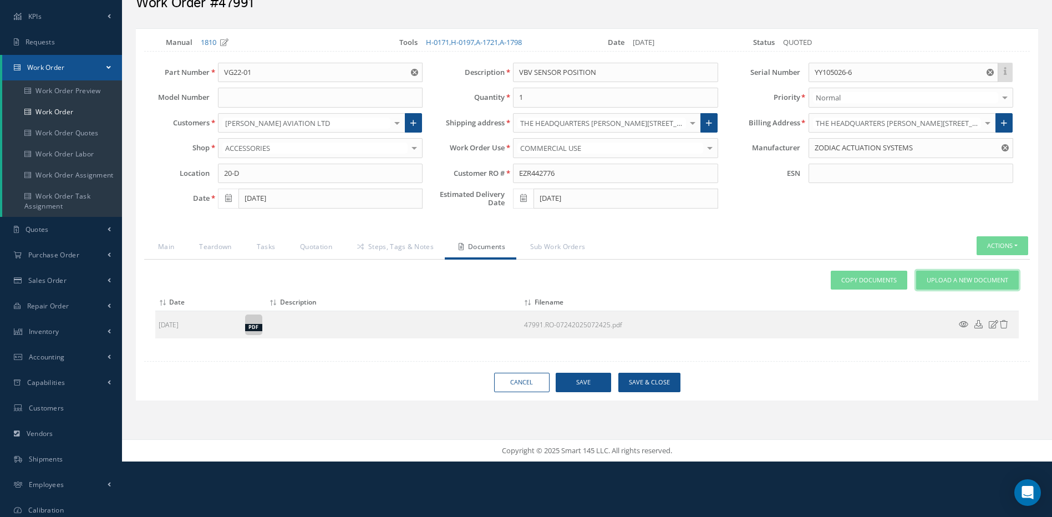
click at [980, 279] on span "Upload a New Document" at bounding box center [968, 280] width 82 height 9
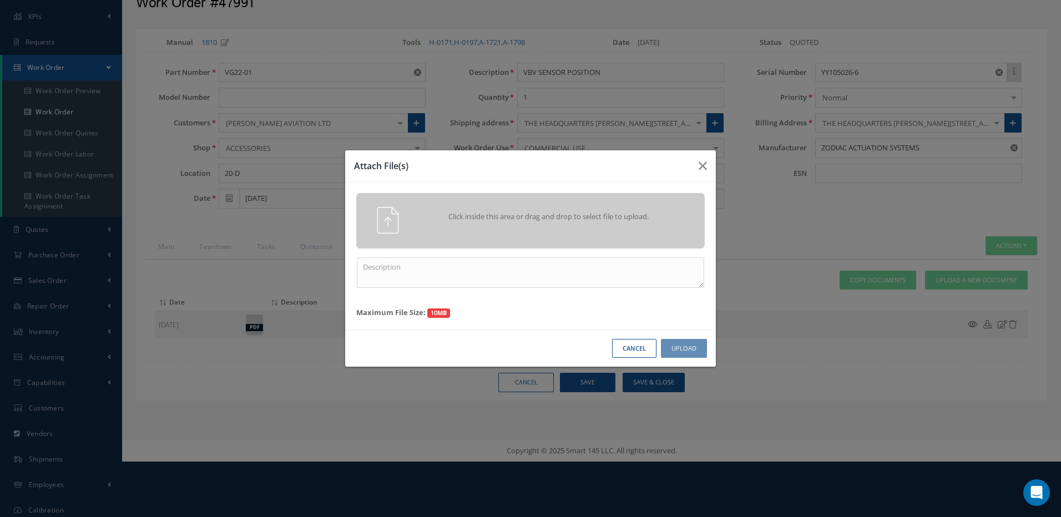
click at [592, 218] on span "Click inside this area or drag and drop to select file to upload." at bounding box center [549, 216] width 252 height 11
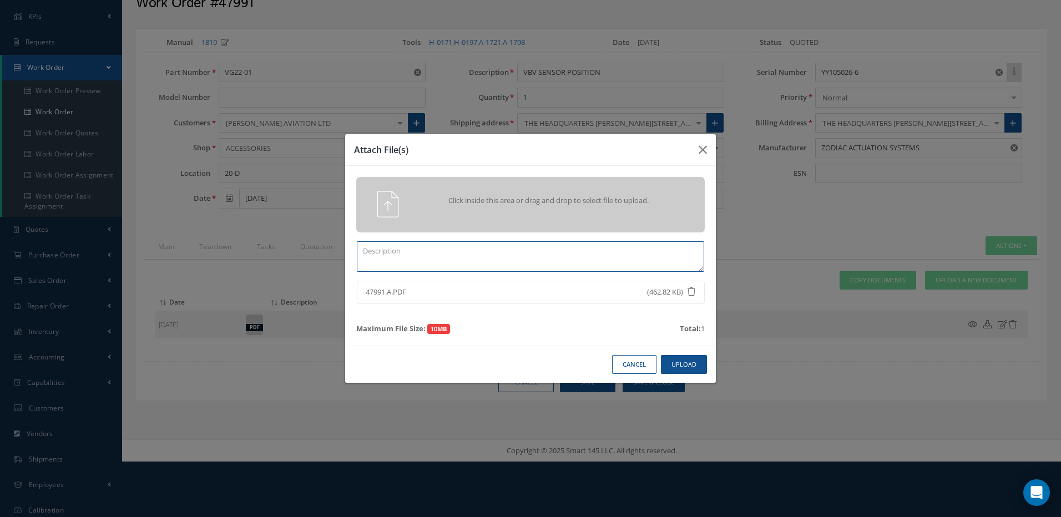
click at [464, 259] on textarea at bounding box center [530, 256] width 347 height 31
type textarea "APPROVAL"
click at [701, 364] on button "Upload" at bounding box center [684, 364] width 46 height 19
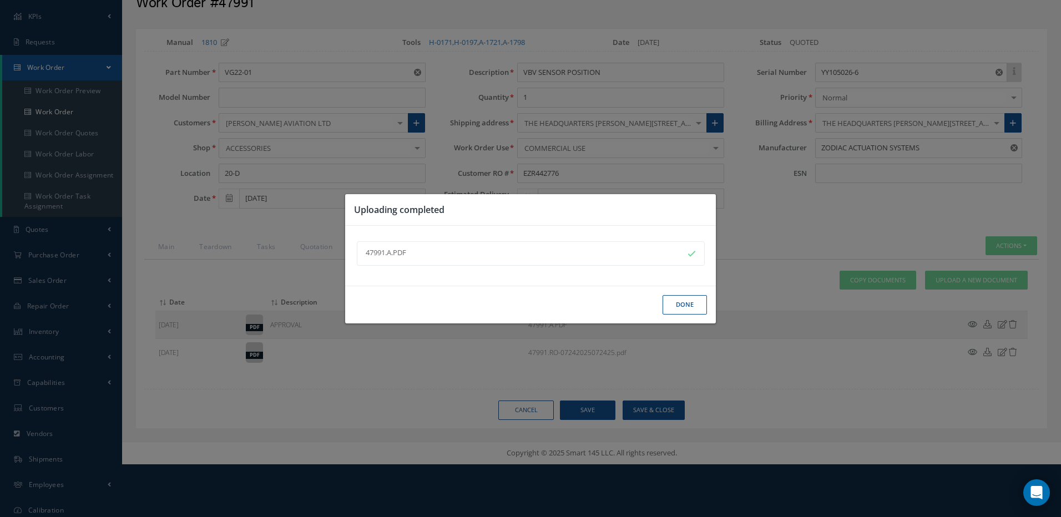
click at [677, 302] on button "Done" at bounding box center [684, 304] width 44 height 19
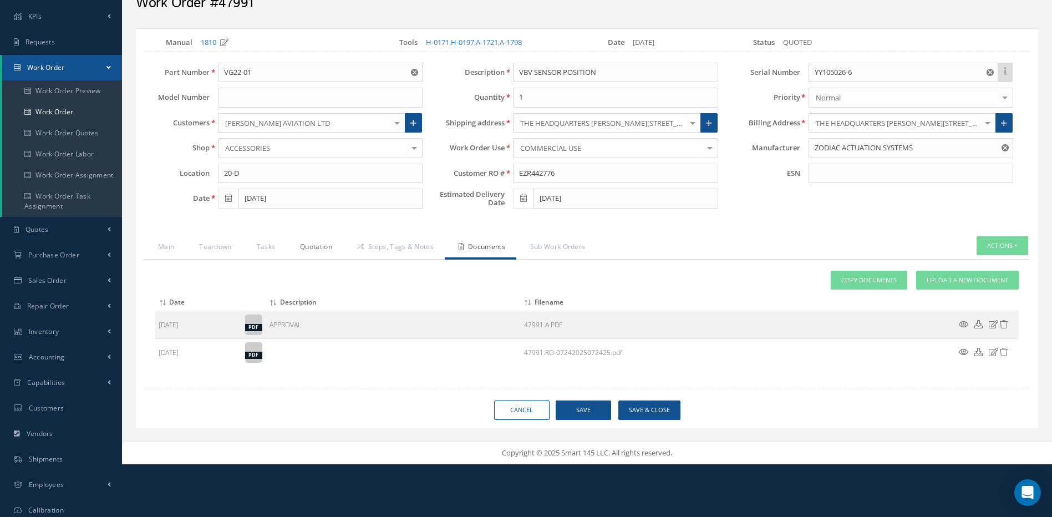
click at [319, 244] on link "Quotation" at bounding box center [314, 247] width 57 height 23
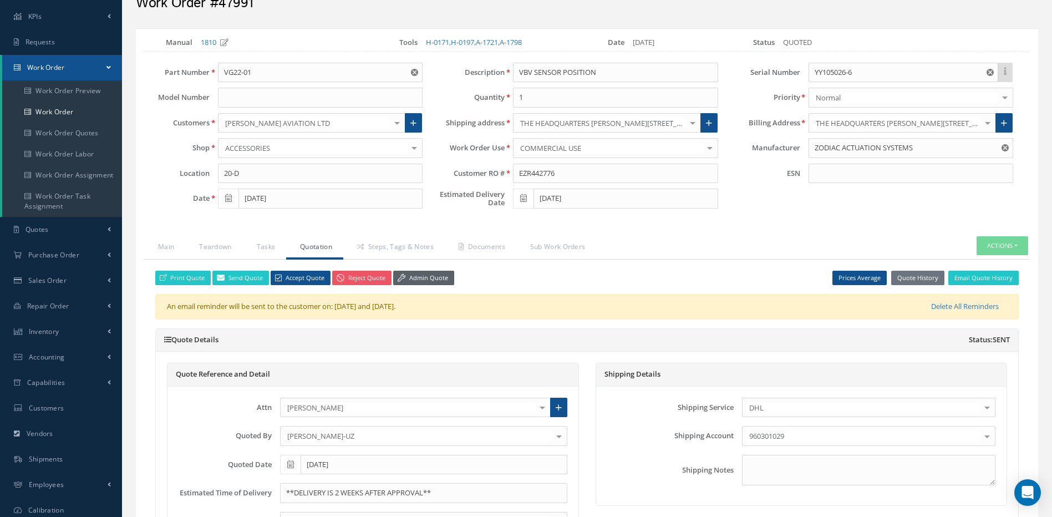
click at [428, 277] on link "Admin Quote" at bounding box center [423, 278] width 61 height 15
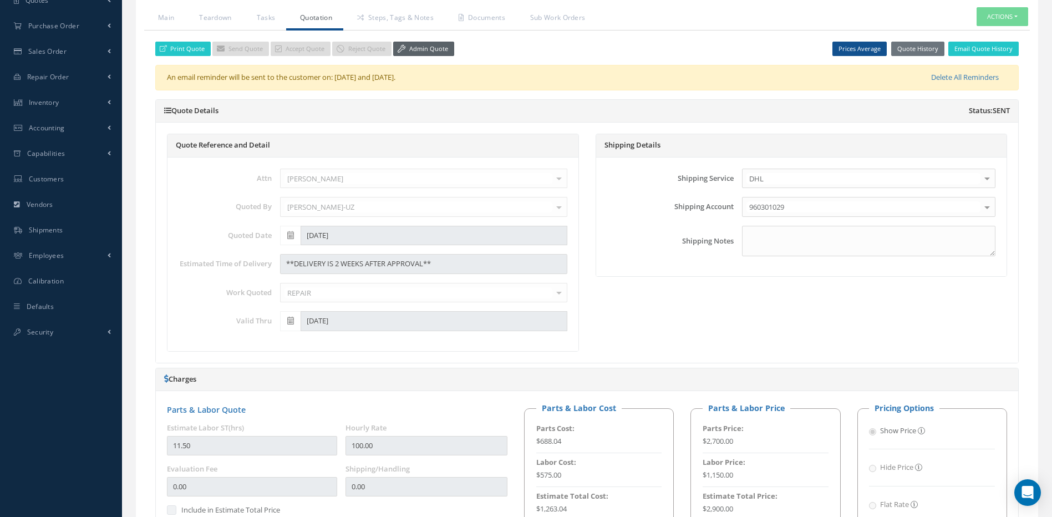
scroll to position [277, 0]
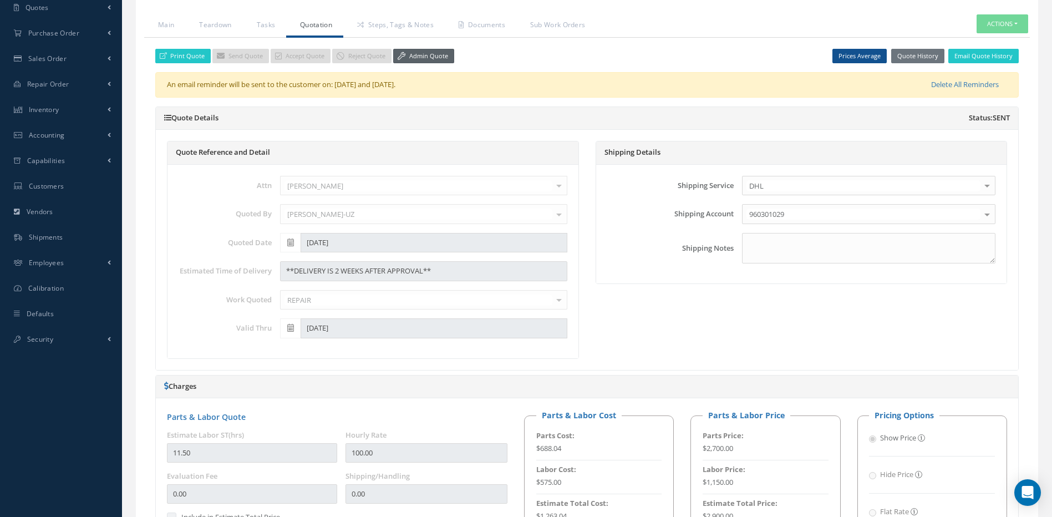
click at [421, 58] on link "Admin Quote" at bounding box center [423, 56] width 61 height 15
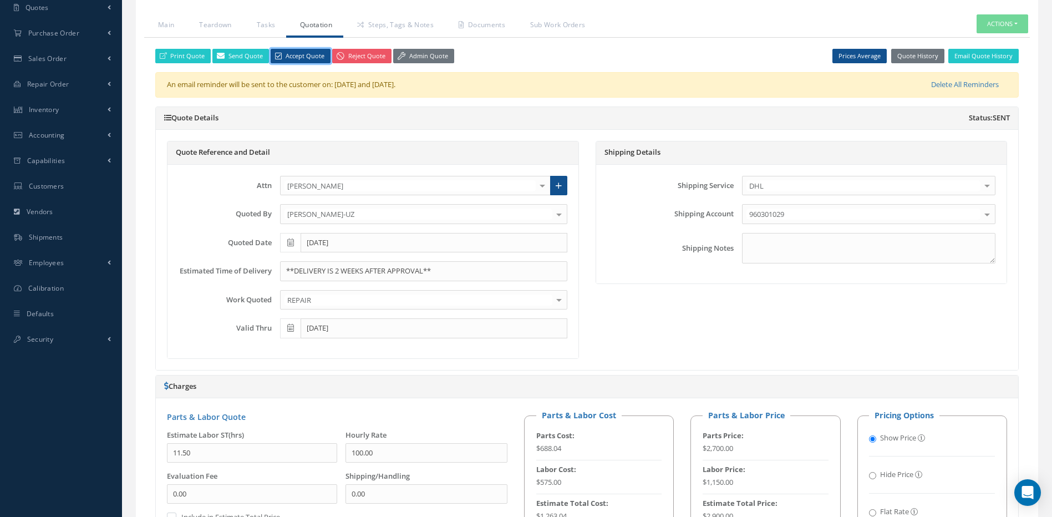
click at [308, 55] on link "Accept Quote" at bounding box center [301, 56] width 60 height 15
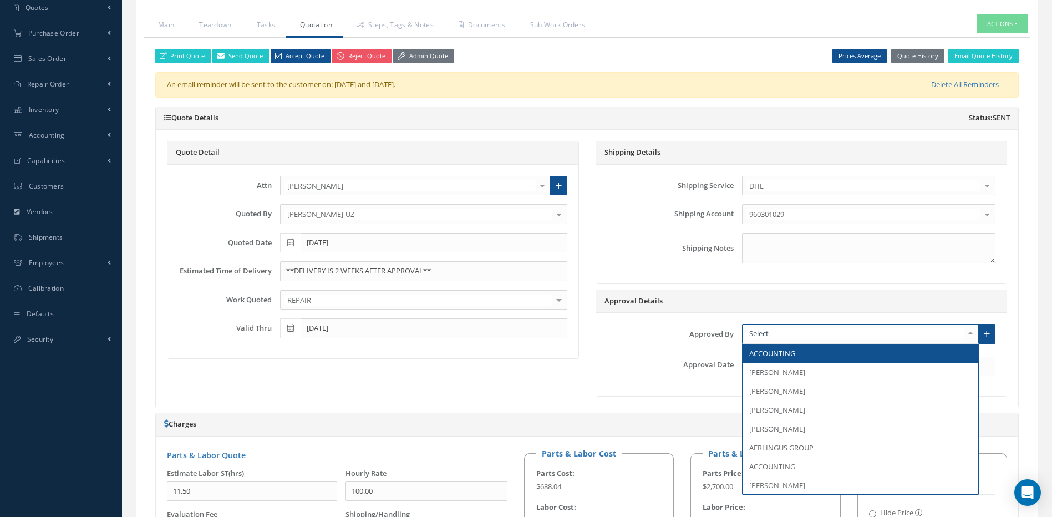
click at [797, 334] on div at bounding box center [860, 334] width 237 height 20
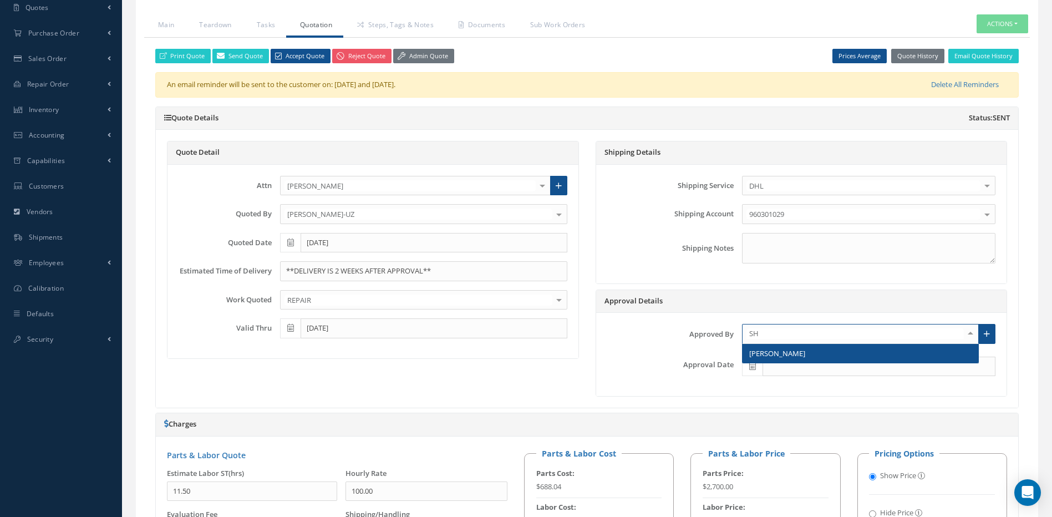
type input "SHA"
click at [764, 353] on span "Shannon Williams" at bounding box center [777, 353] width 56 height 10
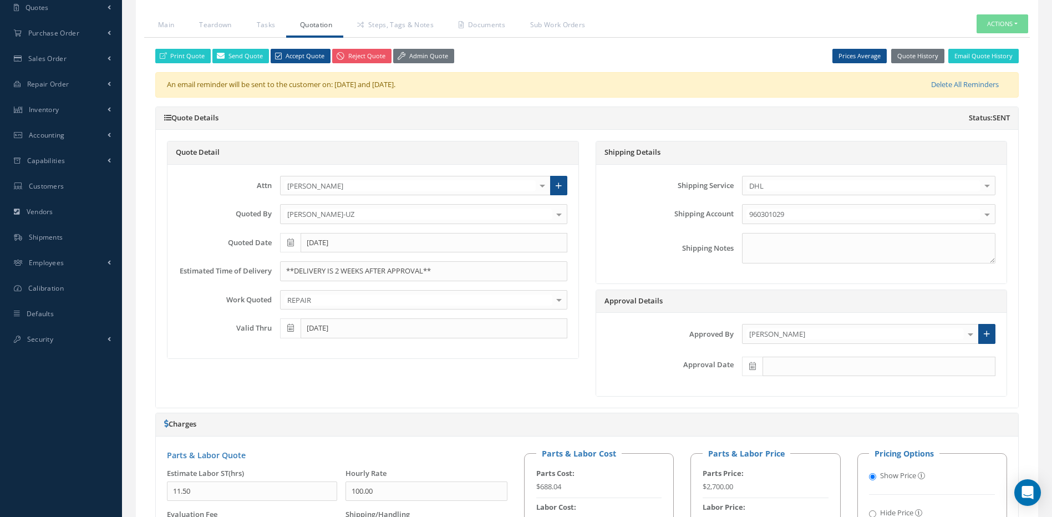
click at [752, 366] on icon at bounding box center [752, 366] width 7 height 8
click at [795, 349] on th "Today" at bounding box center [800, 349] width 116 height 17
type input "09/05/2025"
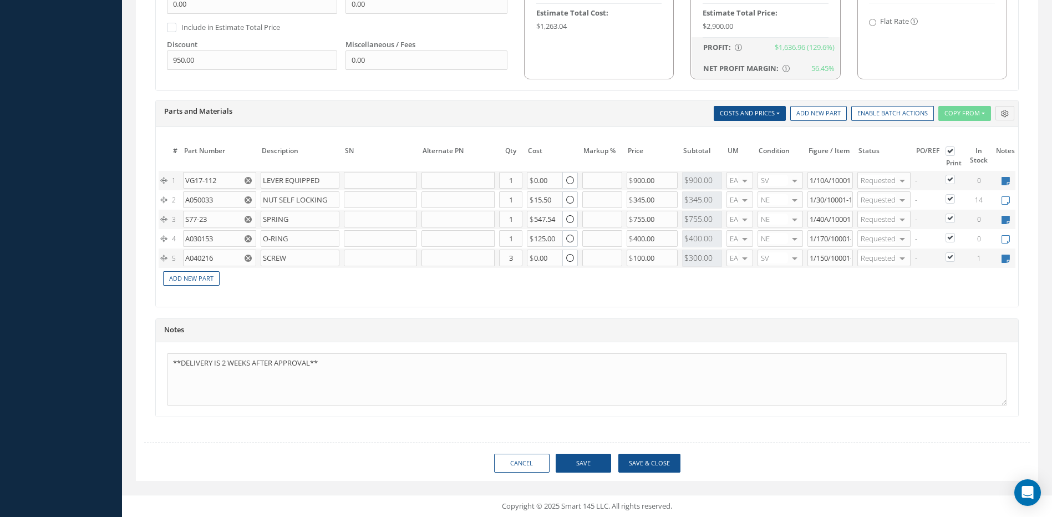
scroll to position [814, 0]
click at [580, 465] on button "Save" at bounding box center [583, 463] width 55 height 19
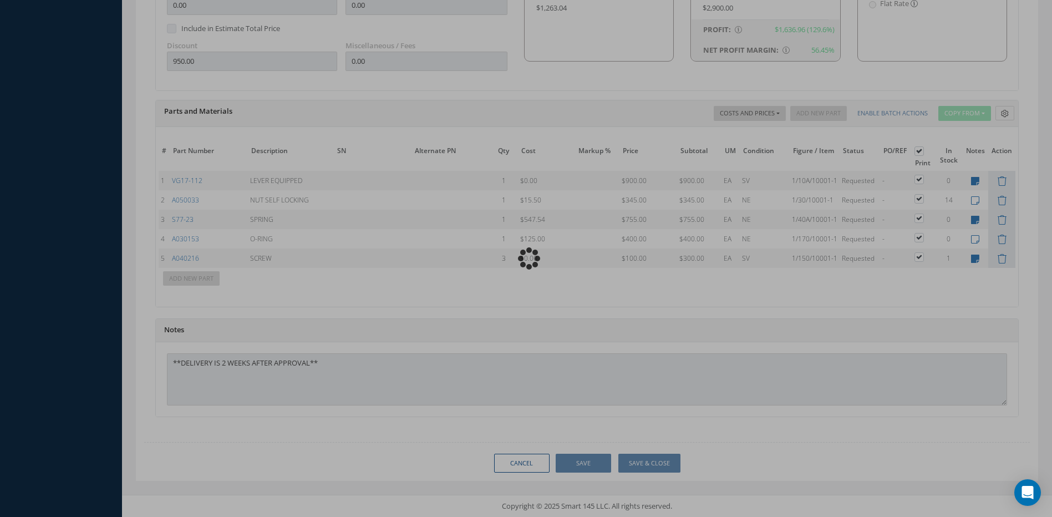
scroll to position [785, 0]
type input "ZODIAC ACTUATION SYSTEMS"
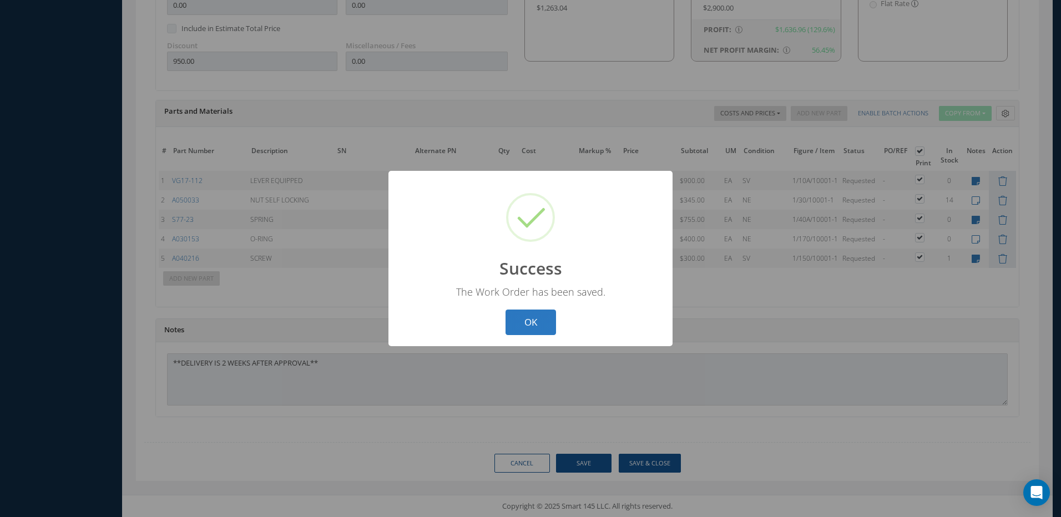
click at [544, 315] on button "OK" at bounding box center [530, 323] width 50 height 26
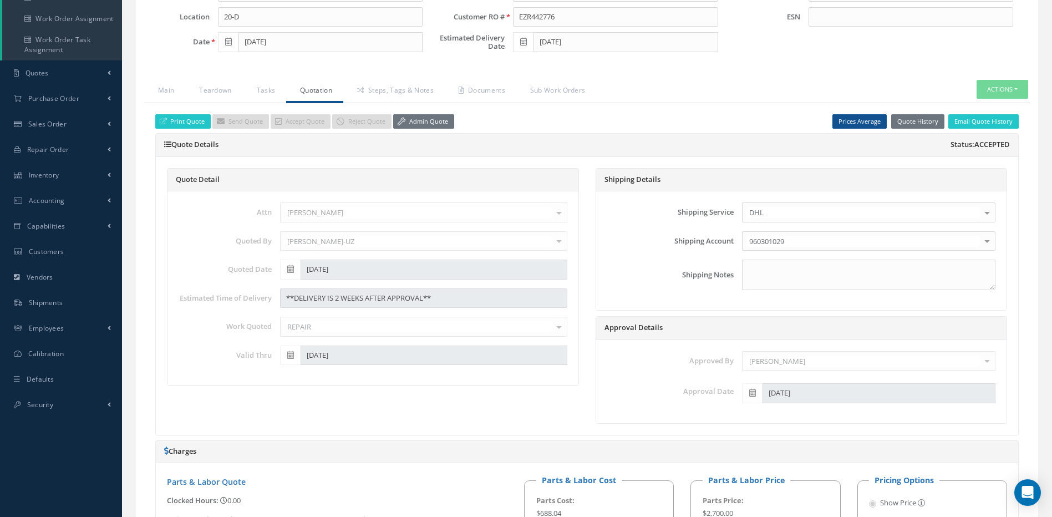
scroll to position [230, 0]
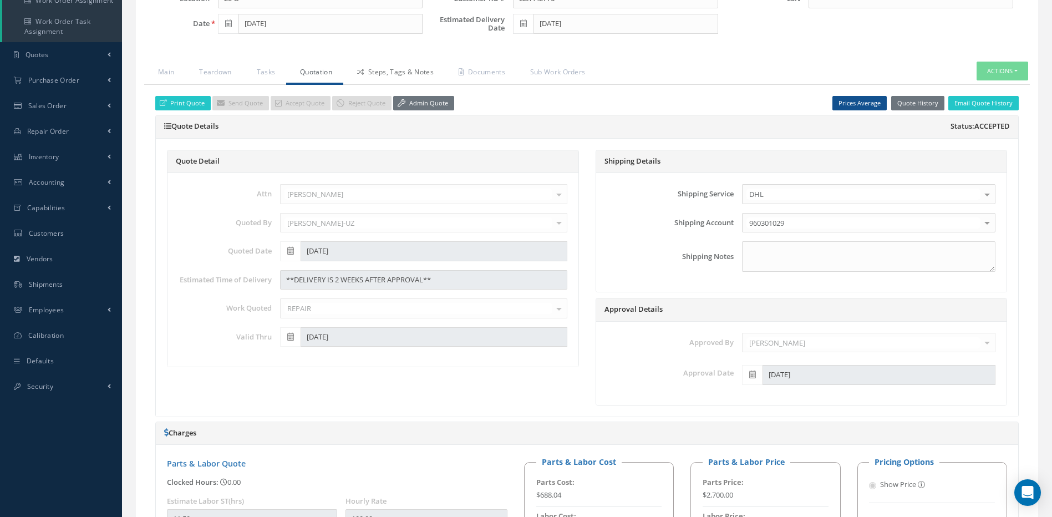
click at [392, 73] on link "Steps, Tags & Notes" at bounding box center [394, 73] width 102 height 23
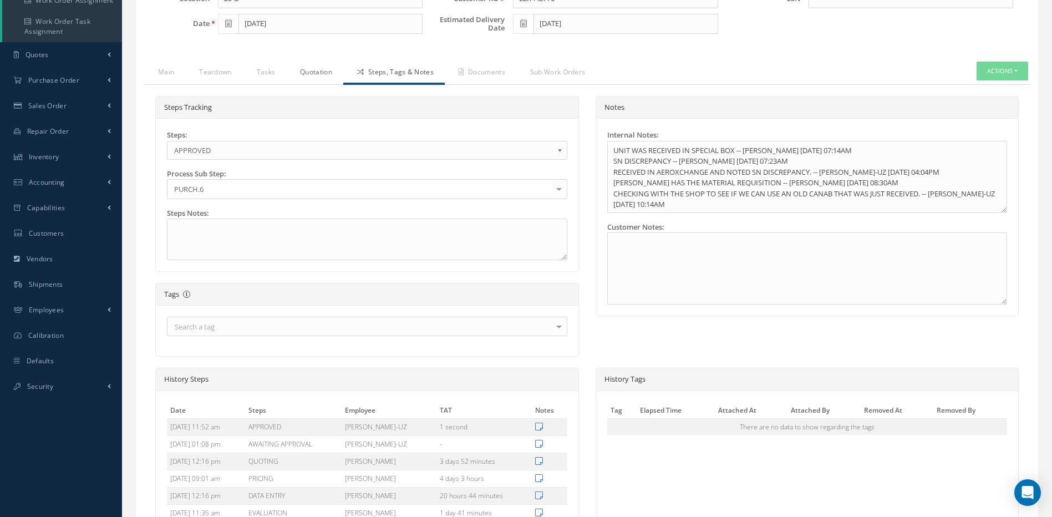
drag, startPoint x: 330, startPoint y: 70, endPoint x: 332, endPoint y: 80, distance: 10.9
click at [330, 70] on link "Quotation" at bounding box center [314, 73] width 57 height 23
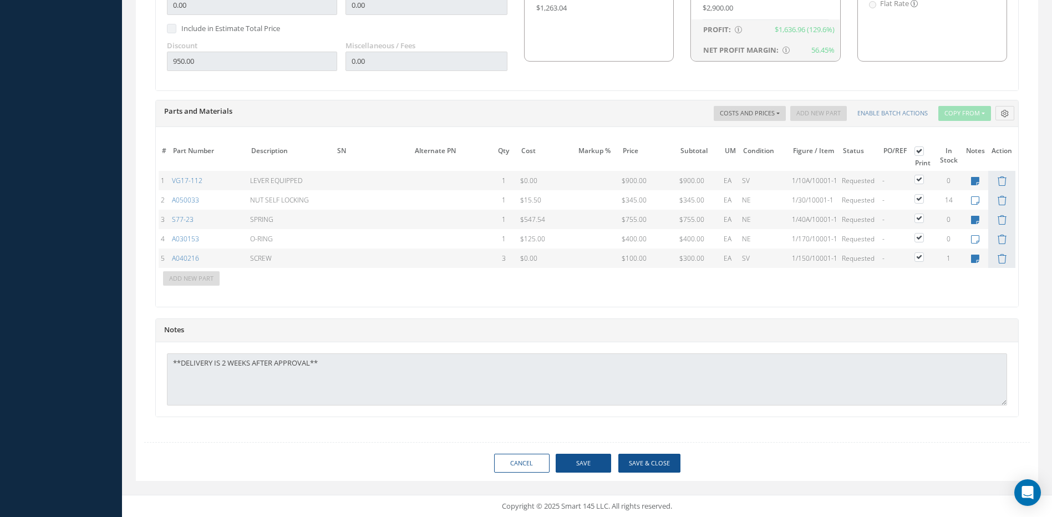
scroll to position [175, 0]
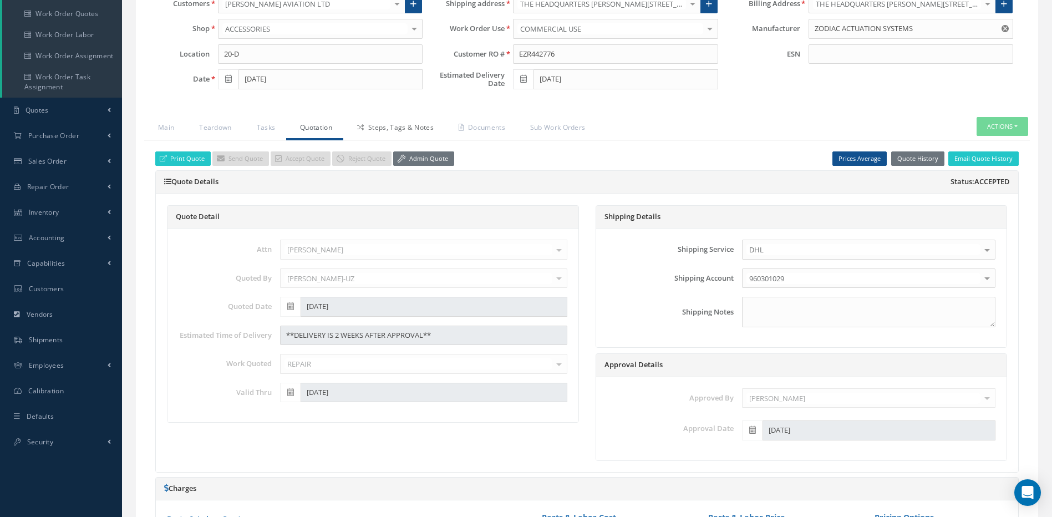
click at [383, 126] on link "Steps, Tags & Notes" at bounding box center [394, 128] width 102 height 23
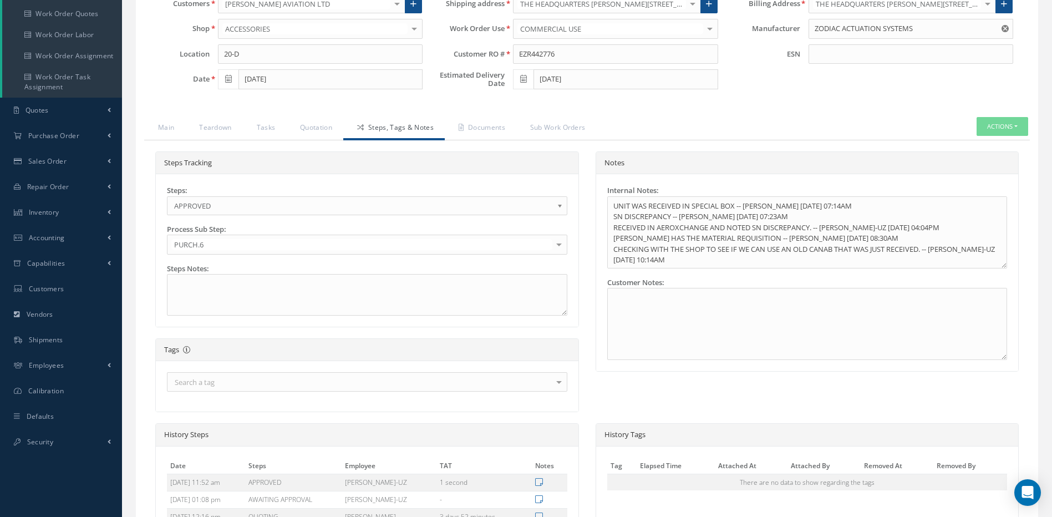
click at [275, 202] on span "APPROVED" at bounding box center [363, 205] width 379 height 13
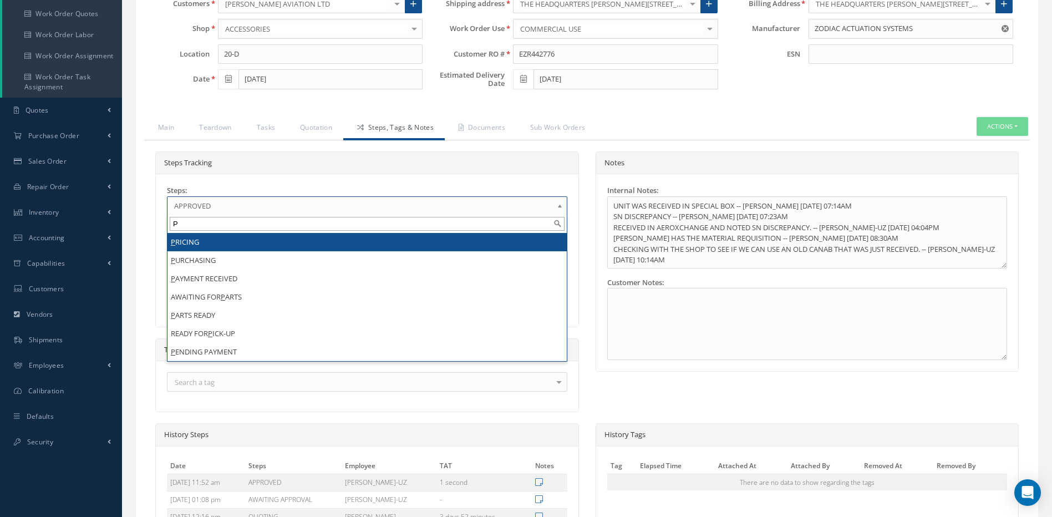
scroll to position [0, 0]
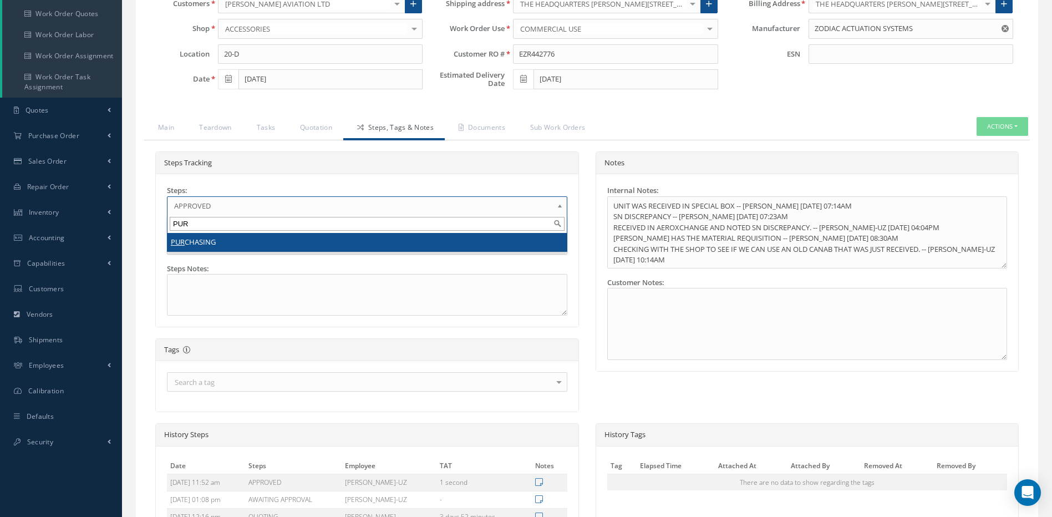
type input "PUR"
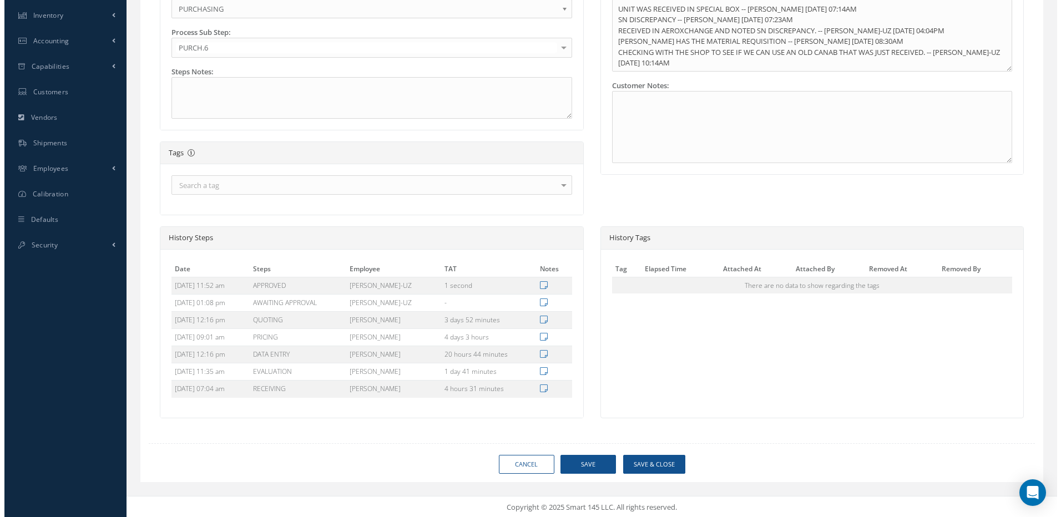
scroll to position [373, 0]
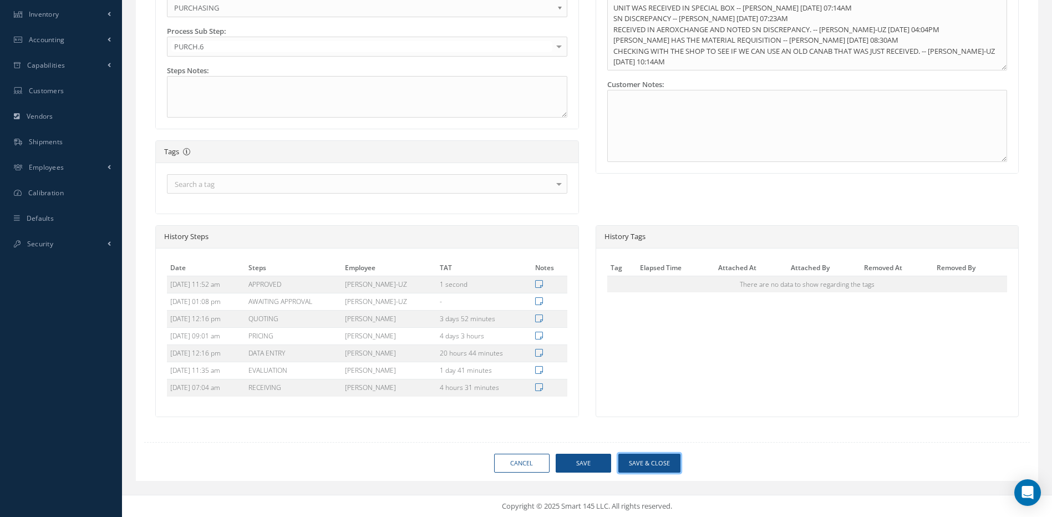
click at [646, 464] on button "Save & Close" at bounding box center [650, 463] width 62 height 19
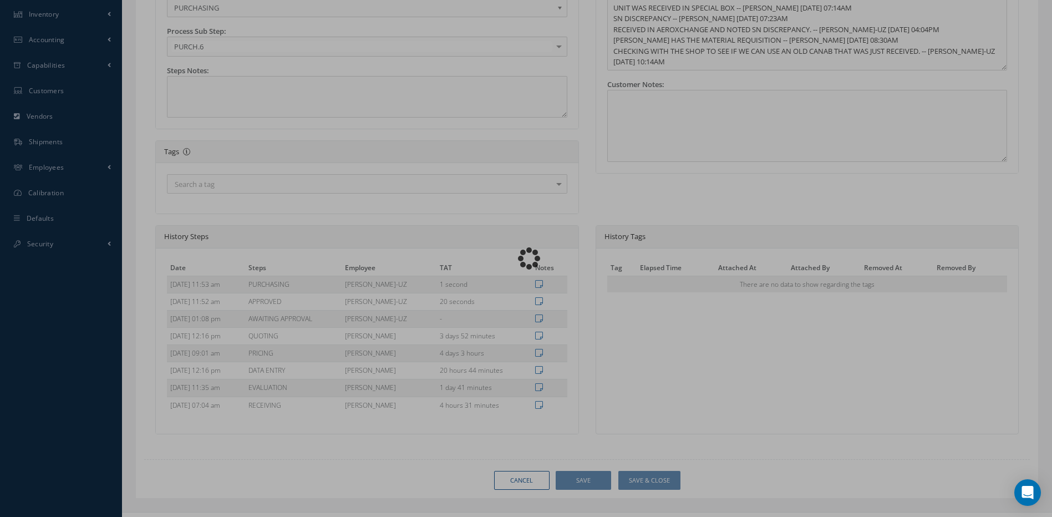
type input "ZODIAC ACTUATION SYSTEMS"
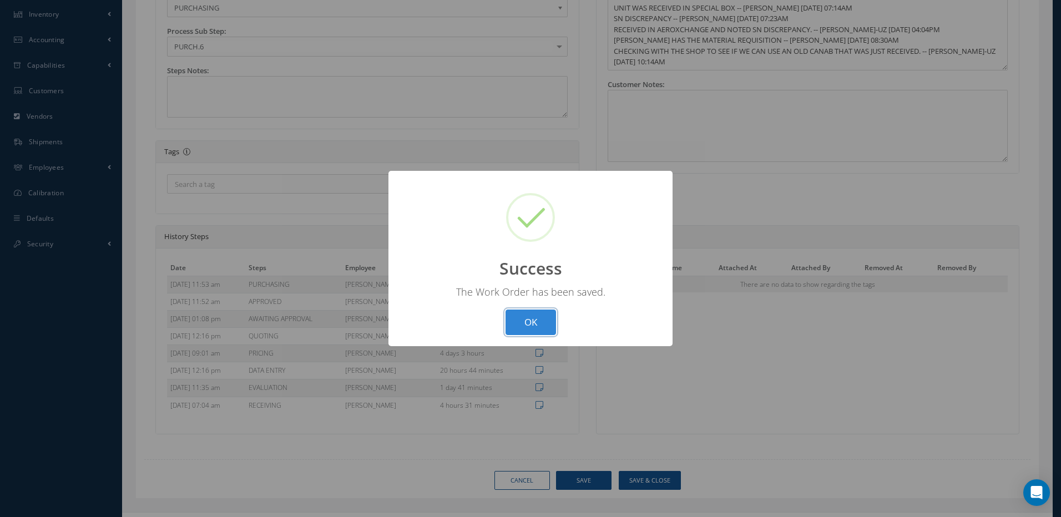
drag, startPoint x: 537, startPoint y: 320, endPoint x: 582, endPoint y: 327, distance: 45.4
click at [537, 320] on button "OK" at bounding box center [530, 323] width 50 height 26
select select "25"
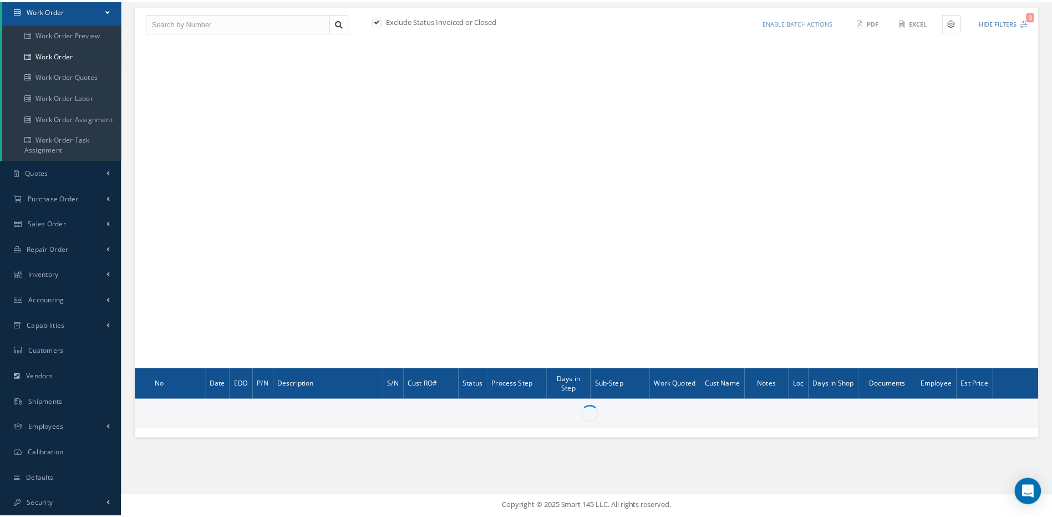
scroll to position [113, 0]
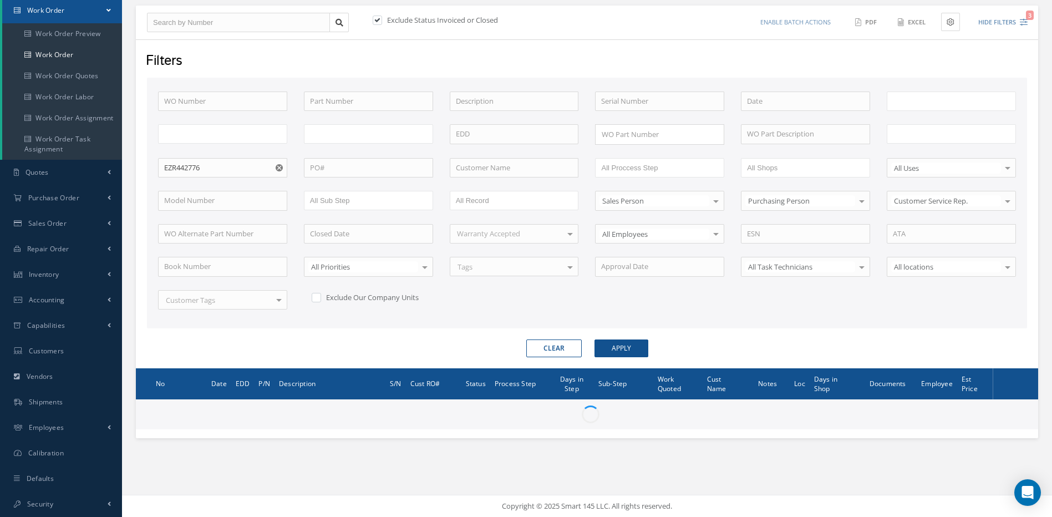
type input "All Work Request"
type input "All Work Performed"
type input "All Status"
type input "WO Part Status"
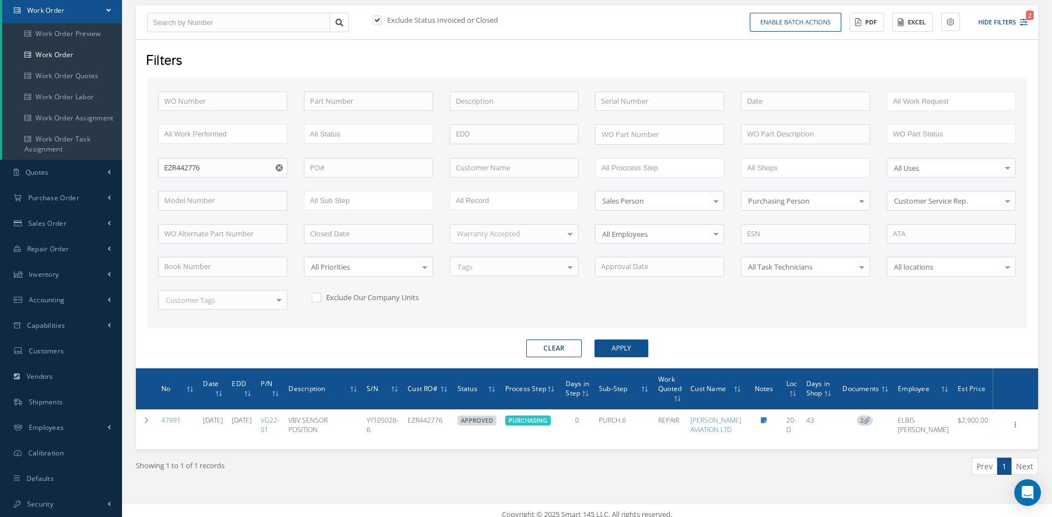
click at [554, 348] on button "Clear" at bounding box center [553, 348] width 55 height 18
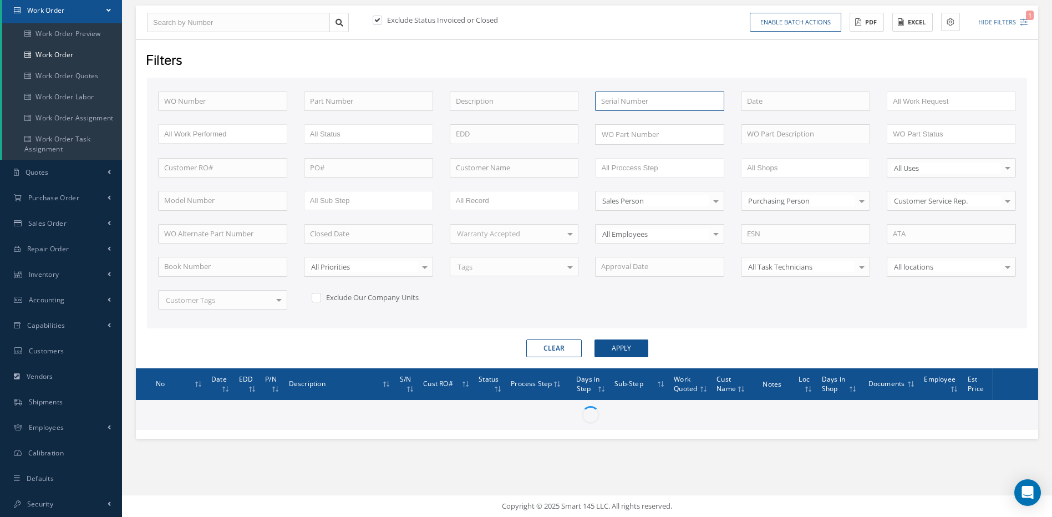
click at [658, 101] on input "text" at bounding box center [659, 102] width 129 height 20
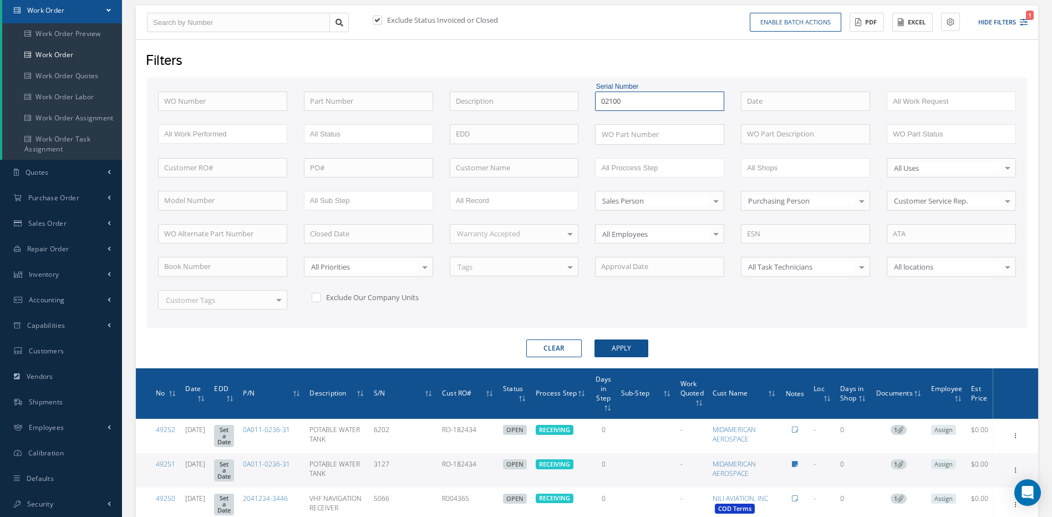
type input "02100"
click at [595, 339] on button "Apply" at bounding box center [622, 348] width 54 height 18
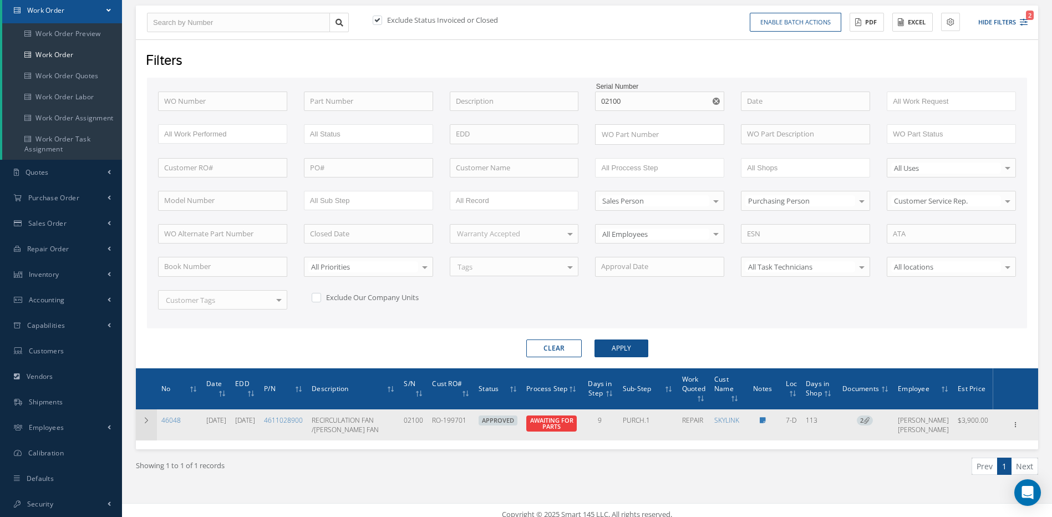
click at [145, 419] on icon at bounding box center [147, 420] width 8 height 7
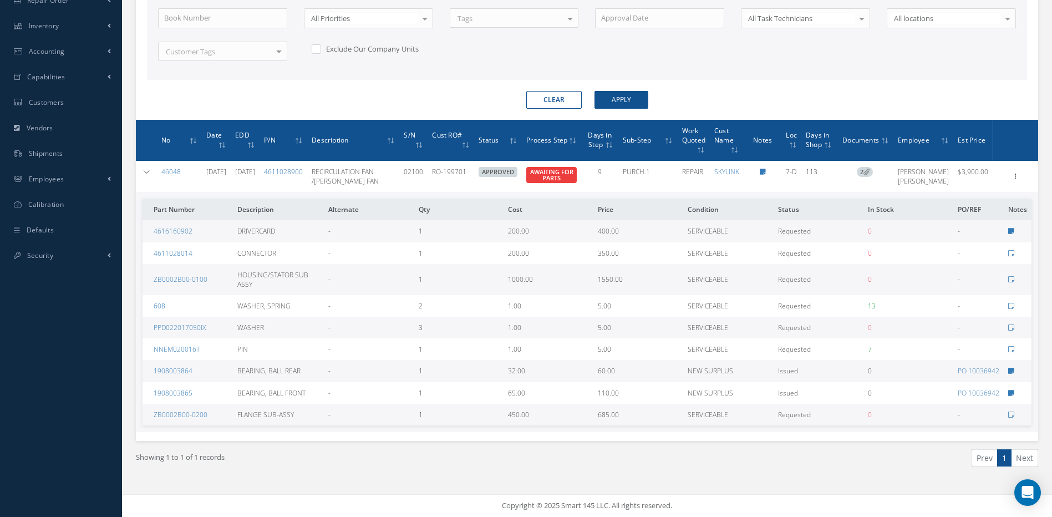
scroll to position [371, 0]
click at [303, 167] on link "4611028900" at bounding box center [283, 171] width 39 height 9
click at [563, 91] on button "Clear" at bounding box center [553, 100] width 55 height 18
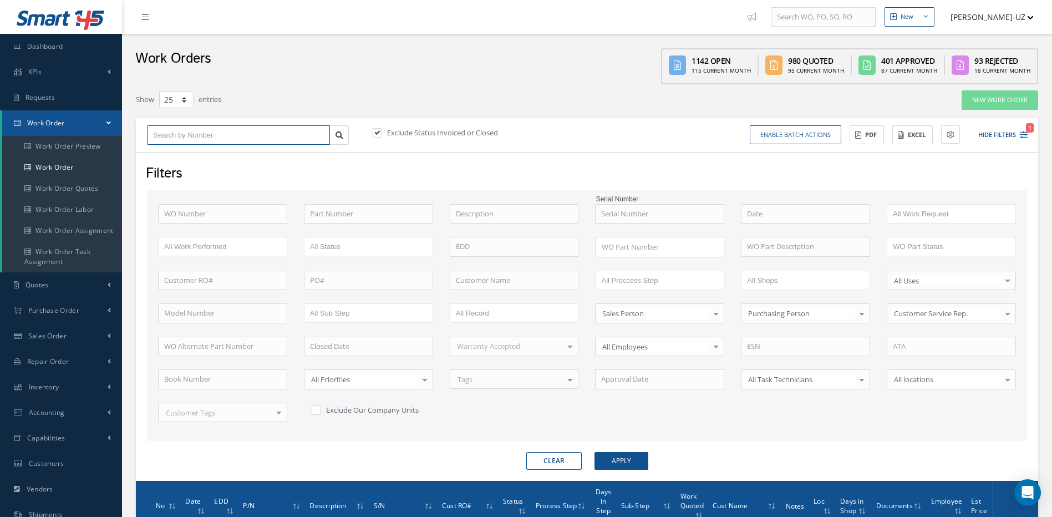
click at [196, 131] on input "text" at bounding box center [238, 135] width 183 height 20
type input "4"
type input "49"
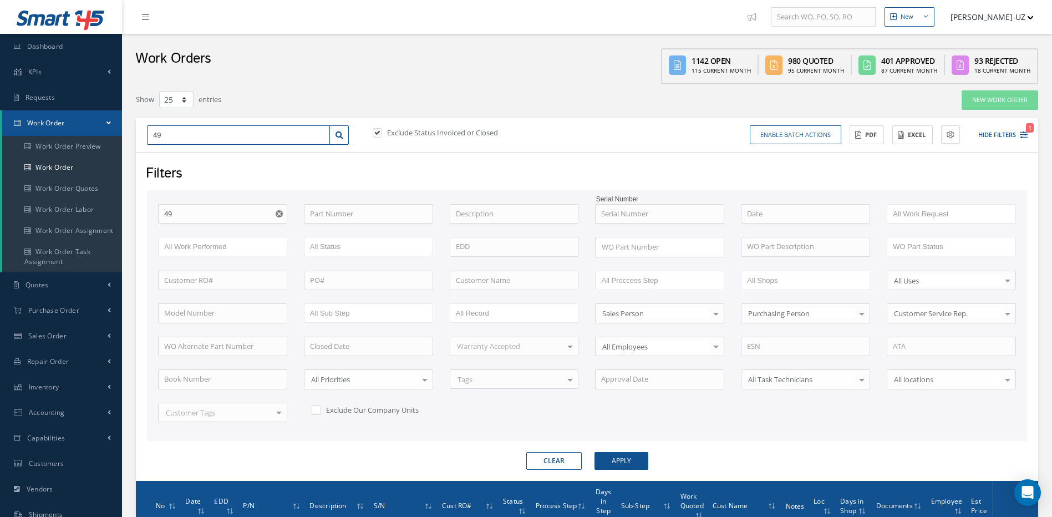
type input "492"
type input "4922"
type input "49222"
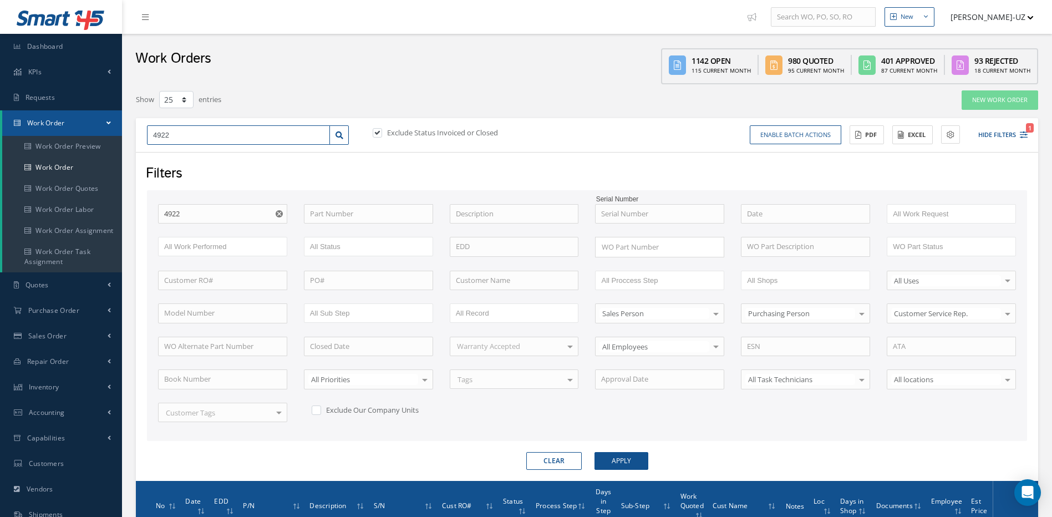
type input "49222"
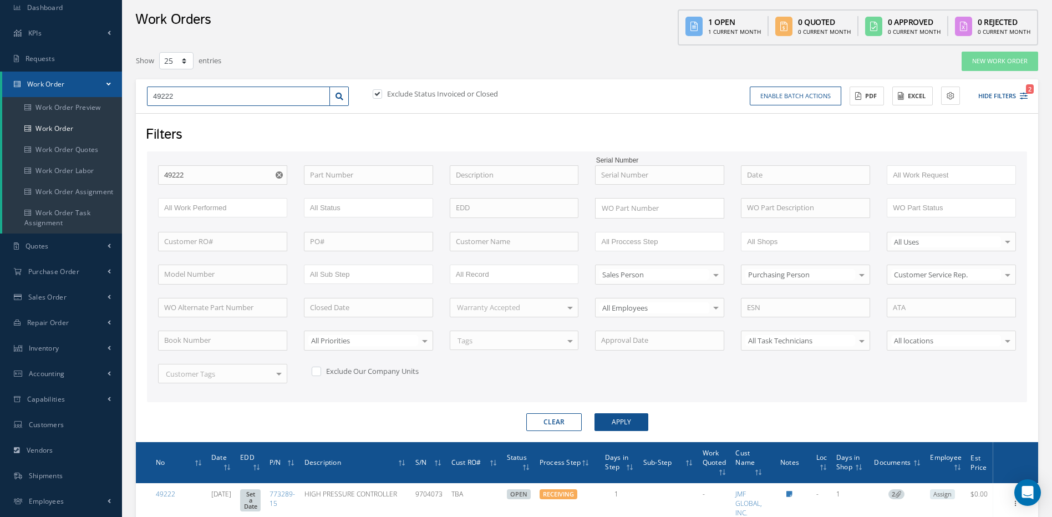
scroll to position [111, 0]
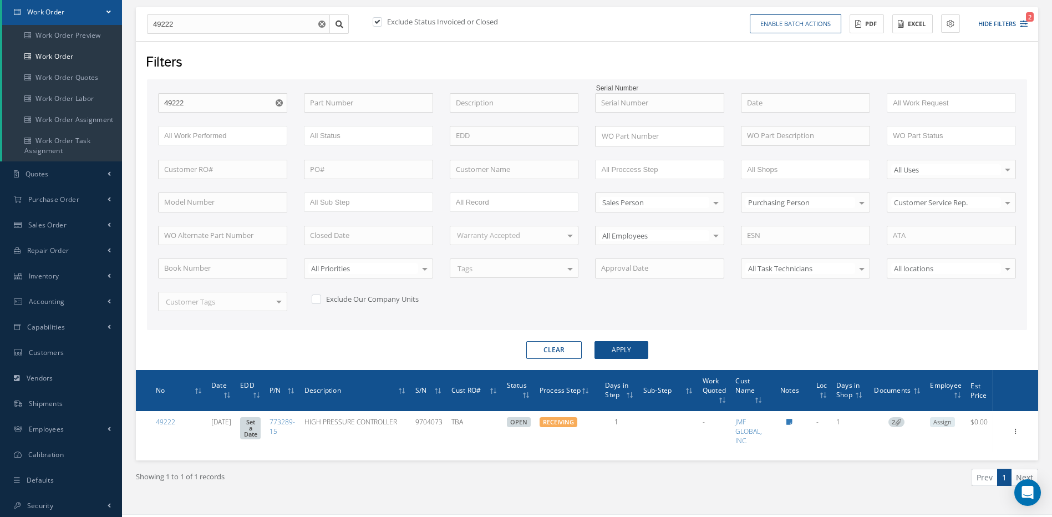
click at [554, 354] on button "Clear" at bounding box center [553, 350] width 55 height 18
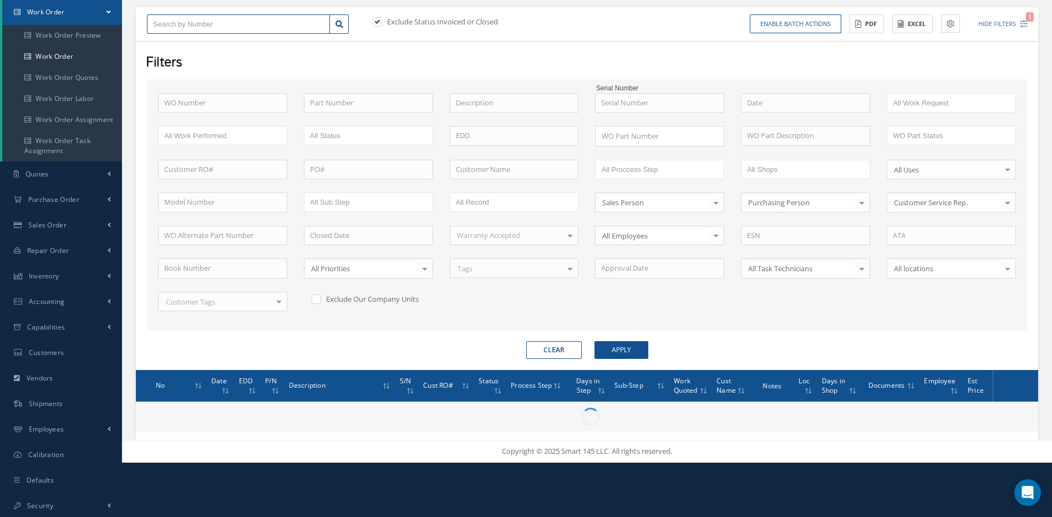
click at [209, 25] on input "text" at bounding box center [238, 24] width 183 height 20
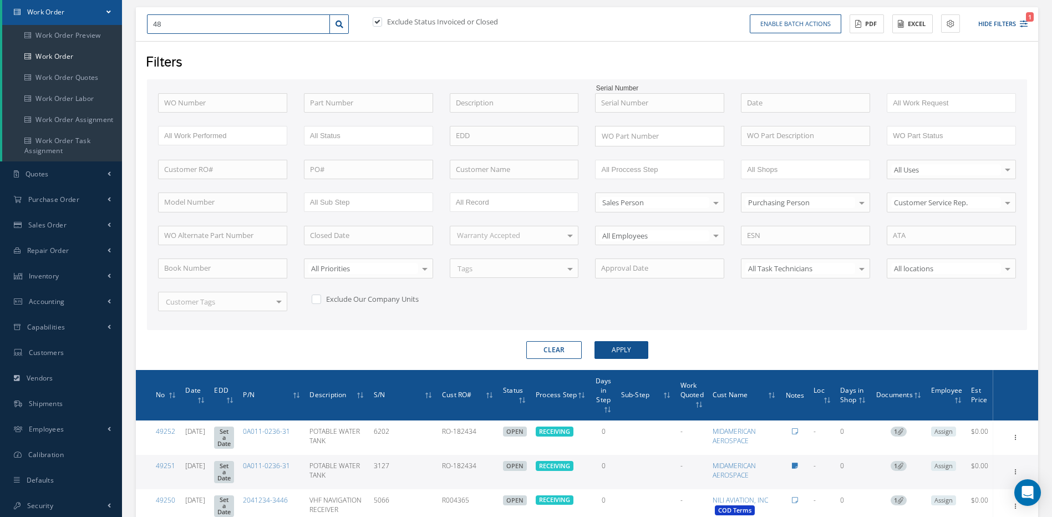
type input "488"
type input "4889"
type input "48895"
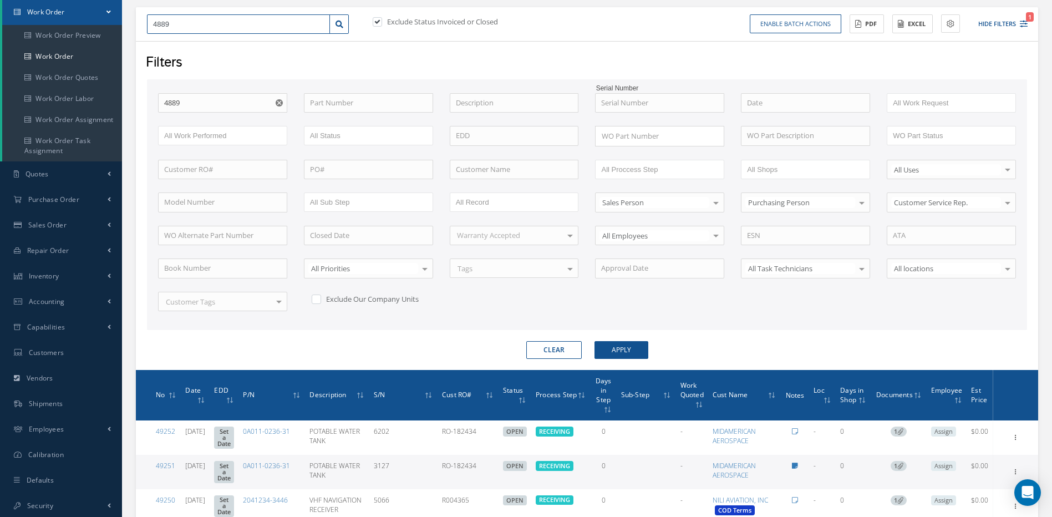
type input "48895"
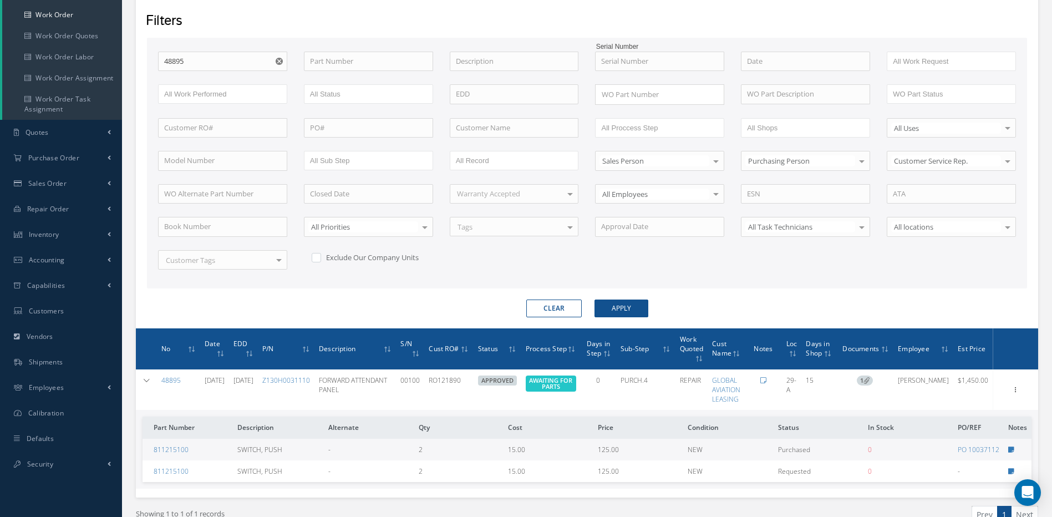
scroll to position [154, 0]
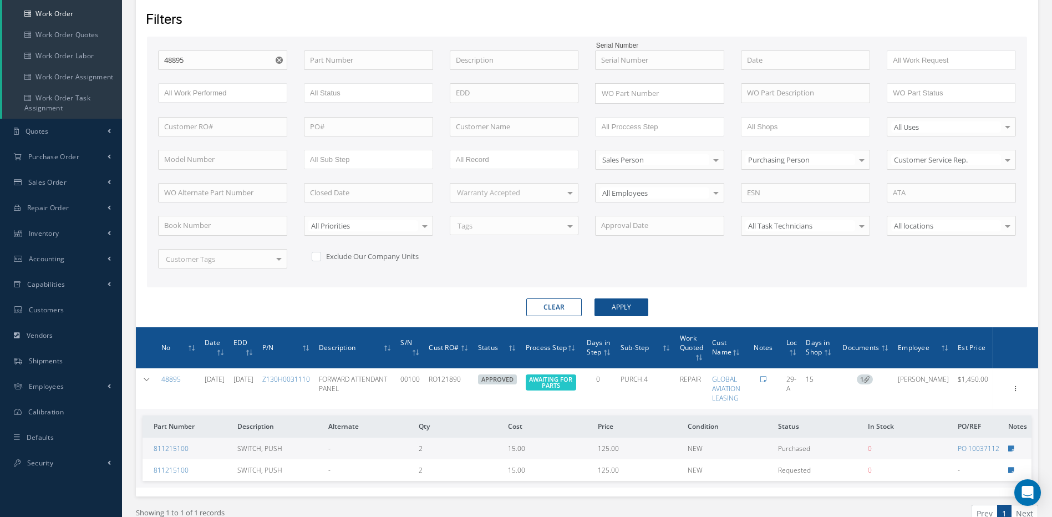
drag, startPoint x: 549, startPoint y: 303, endPoint x: 477, endPoint y: 261, distance: 83.3
click at [549, 303] on button "Clear" at bounding box center [553, 307] width 55 height 18
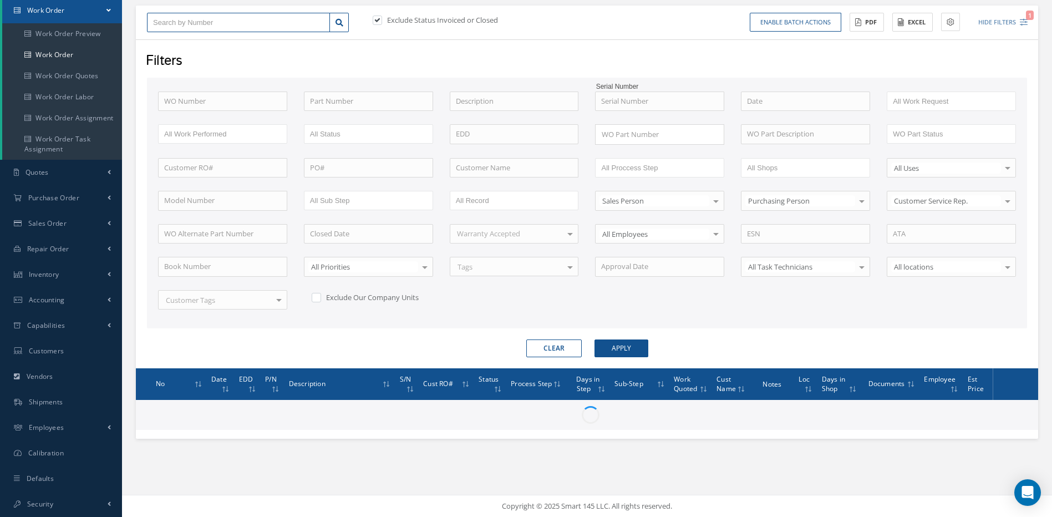
click at [173, 24] on input "text" at bounding box center [238, 23] width 183 height 20
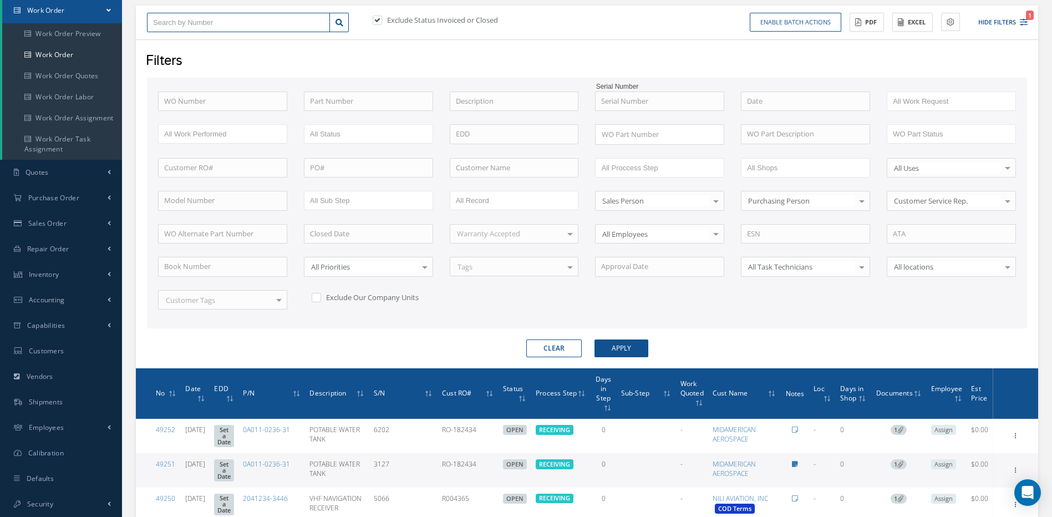
type input "4"
type input "49"
type input "490"
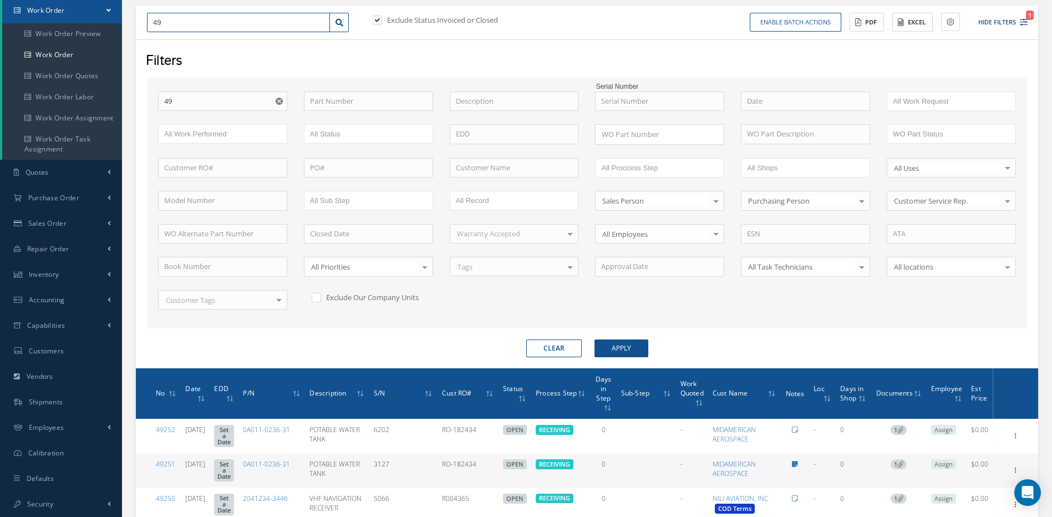
type input "490"
type input "4906"
type input "49068"
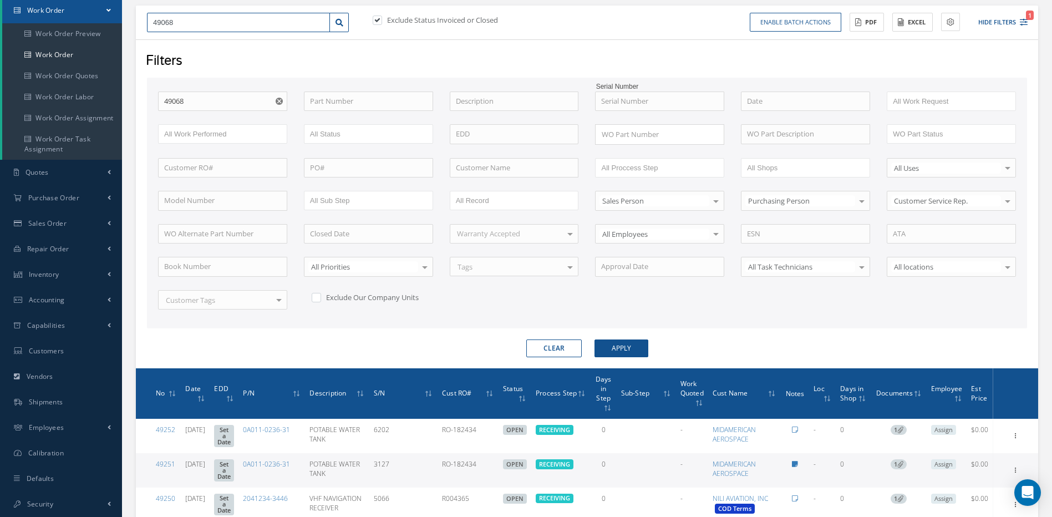
type input "49068"
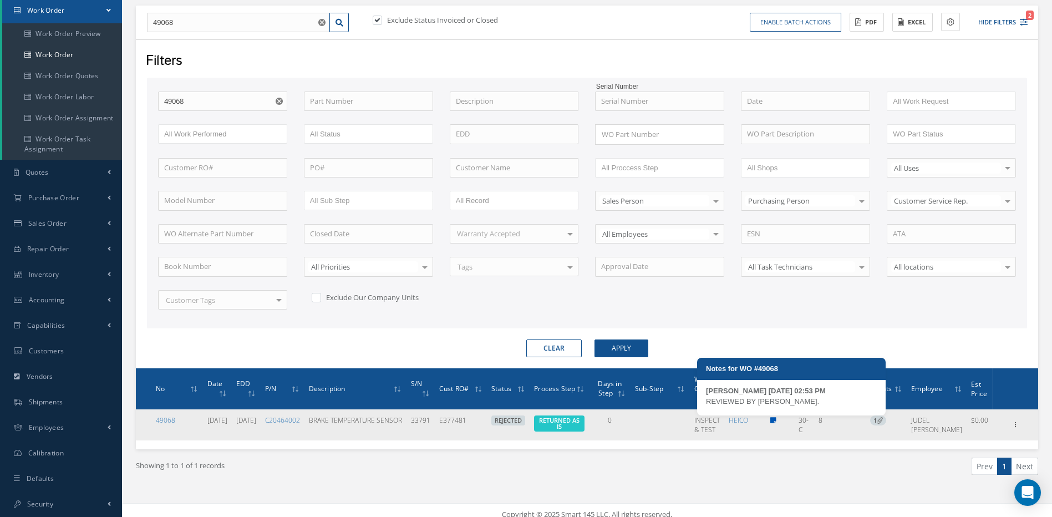
click at [777, 418] on icon at bounding box center [774, 420] width 6 height 7
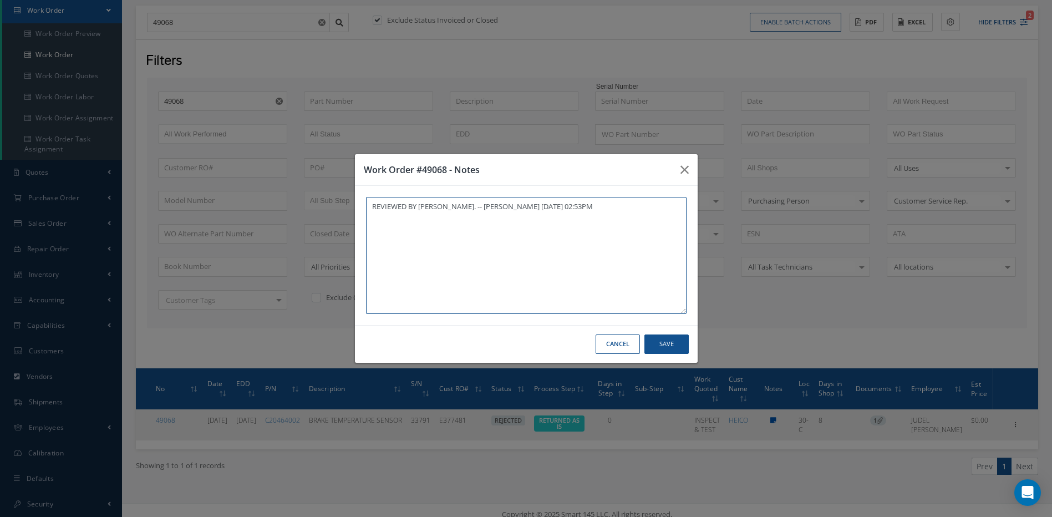
type textarea "REVIEWED BY YUSMARY. -- YUSMARY PADRON 09/02/2025 02:53PM"
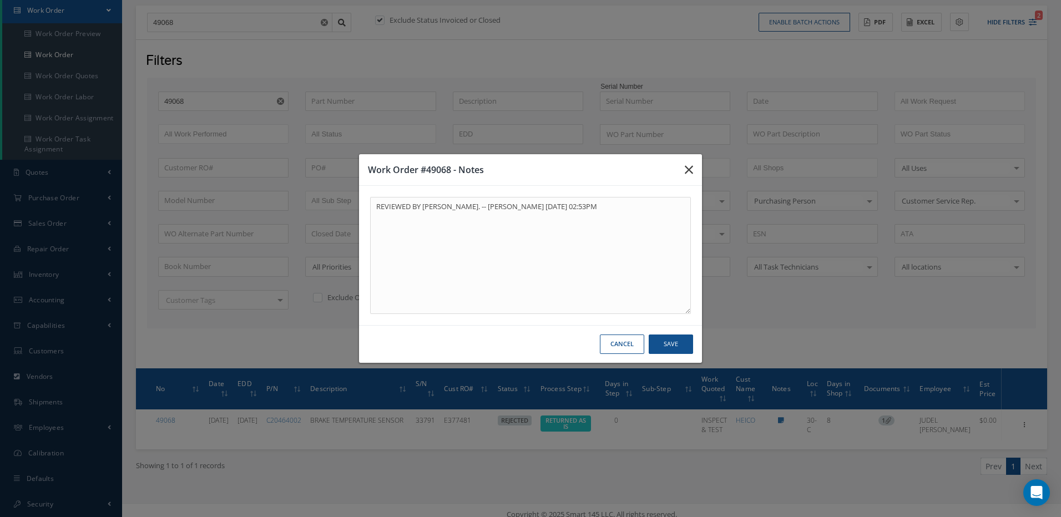
click at [687, 168] on icon "button" at bounding box center [689, 169] width 8 height 13
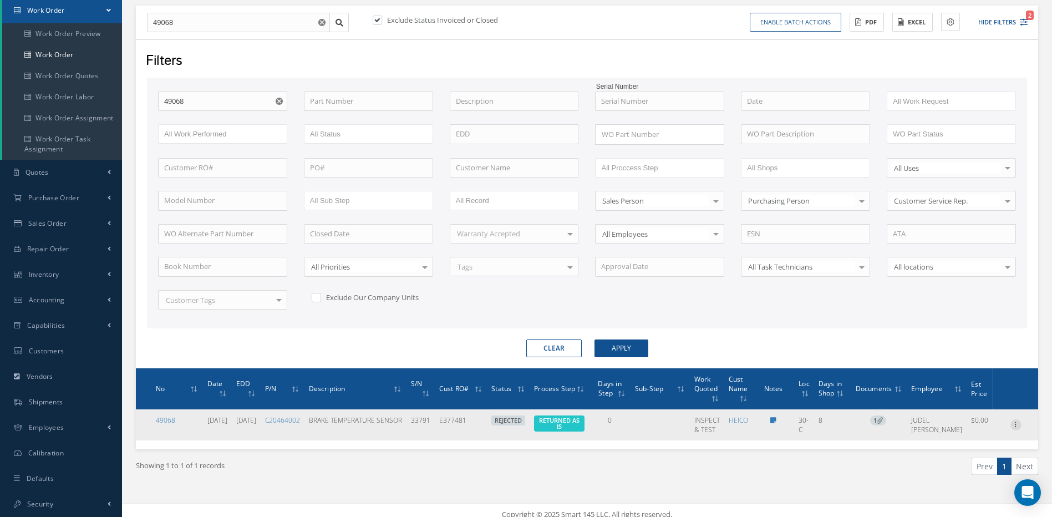
click at [1018, 422] on icon at bounding box center [1016, 423] width 11 height 9
click at [954, 417] on link "Edit" at bounding box center [965, 415] width 88 height 14
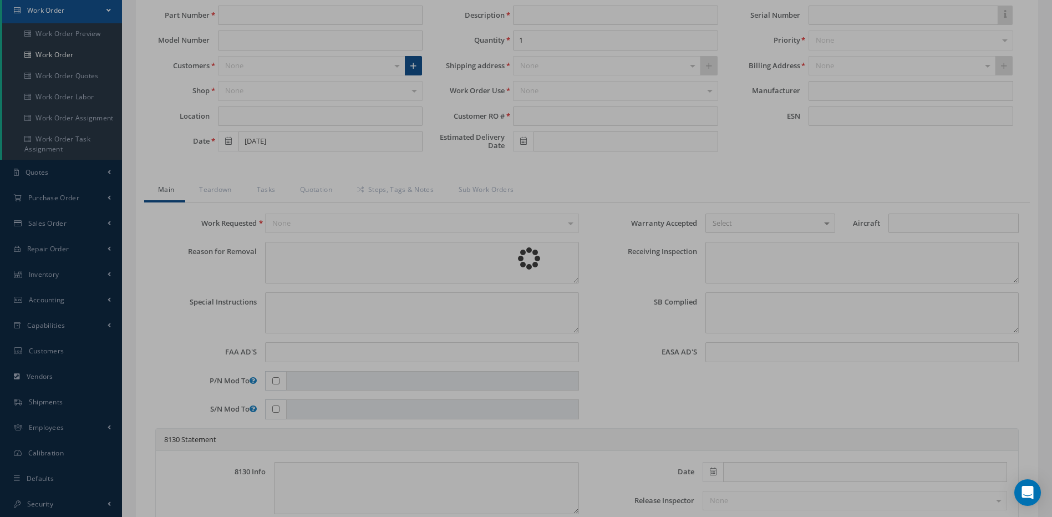
type input "C20464002"
type input "30-C"
type input "[DATE]"
type input "BRAKE TEMPERATURE SENSOR"
type input "E377481"
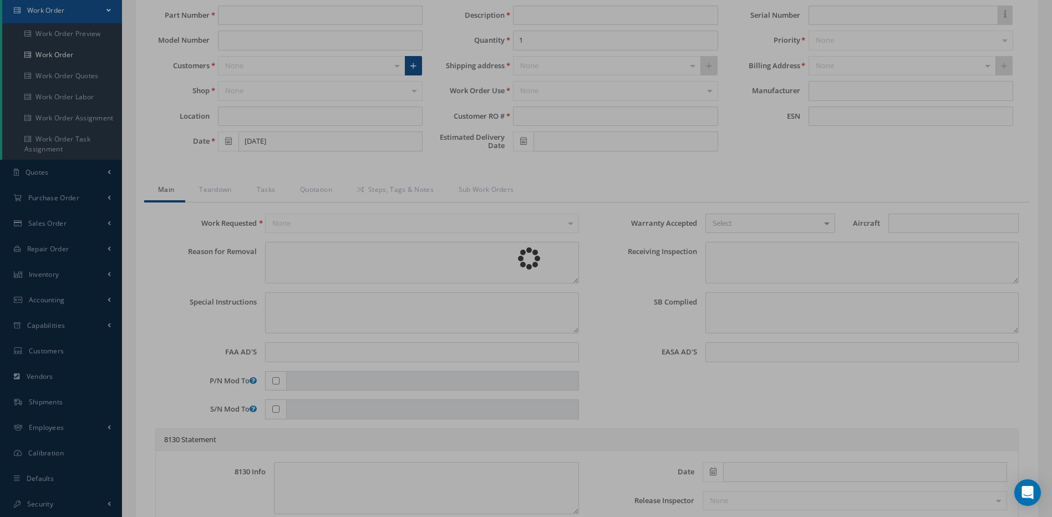
type input "09/09/2025"
type input "33791"
type textarea "NONE"
type textarea "PLEASE SEE R.O. FOR DETAILS"
type textarea "NO VISUAL DAMAGE"
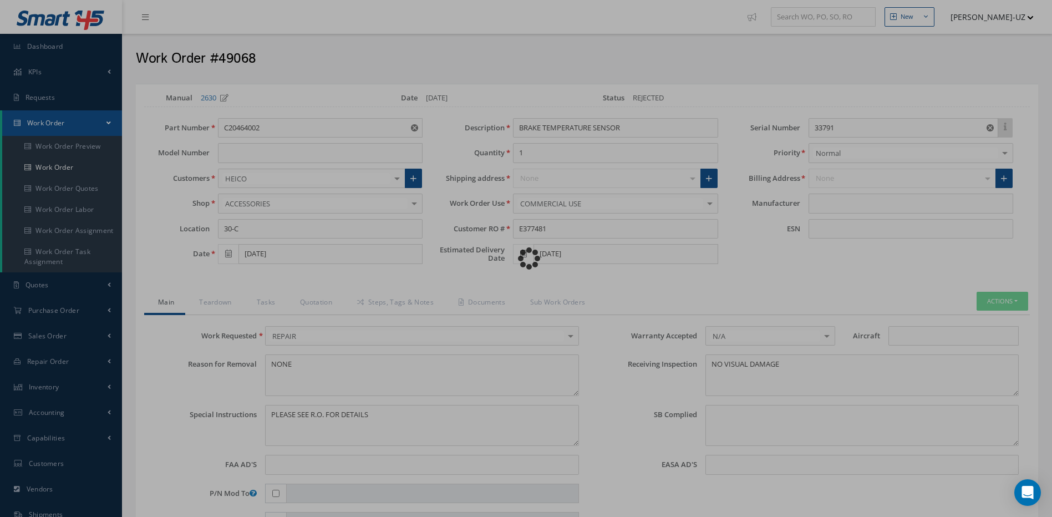
type input "SAFRAN"
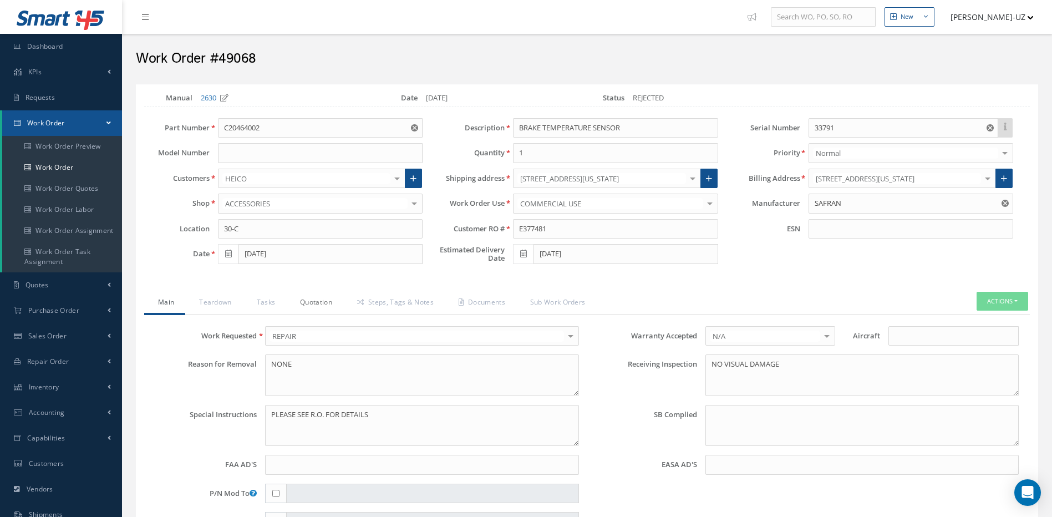
click at [311, 307] on link "Quotation" at bounding box center [314, 303] width 57 height 23
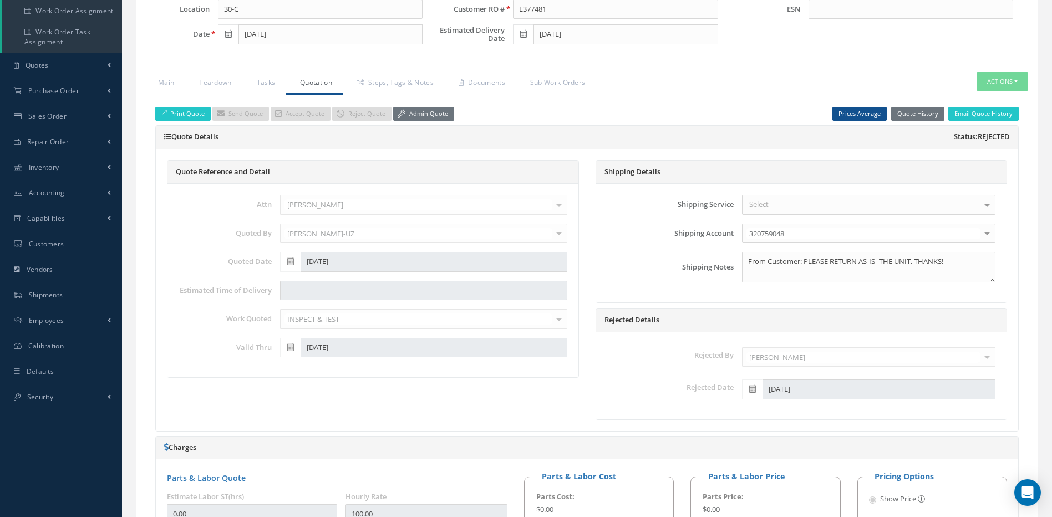
scroll to position [129, 0]
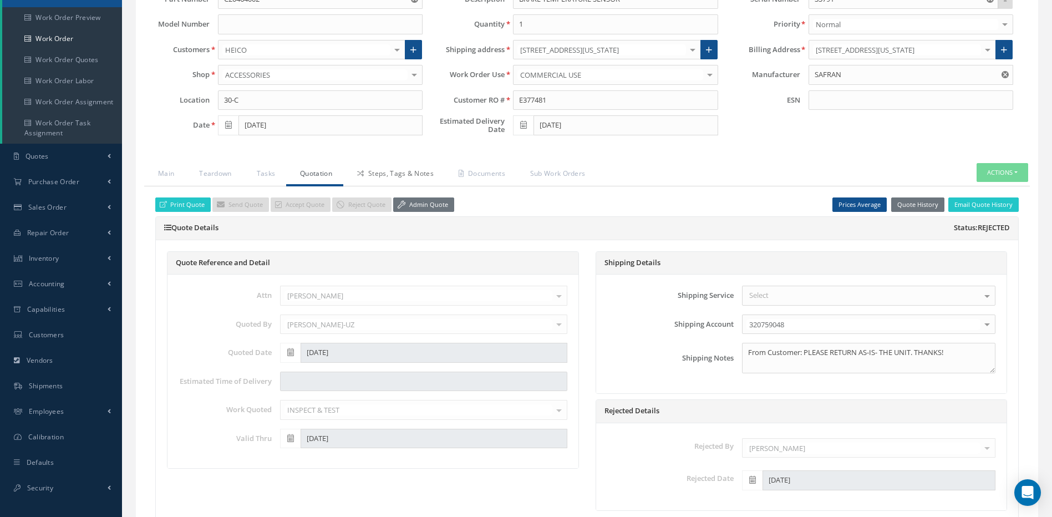
click at [407, 169] on link "Steps, Tags & Notes" at bounding box center [394, 174] width 102 height 23
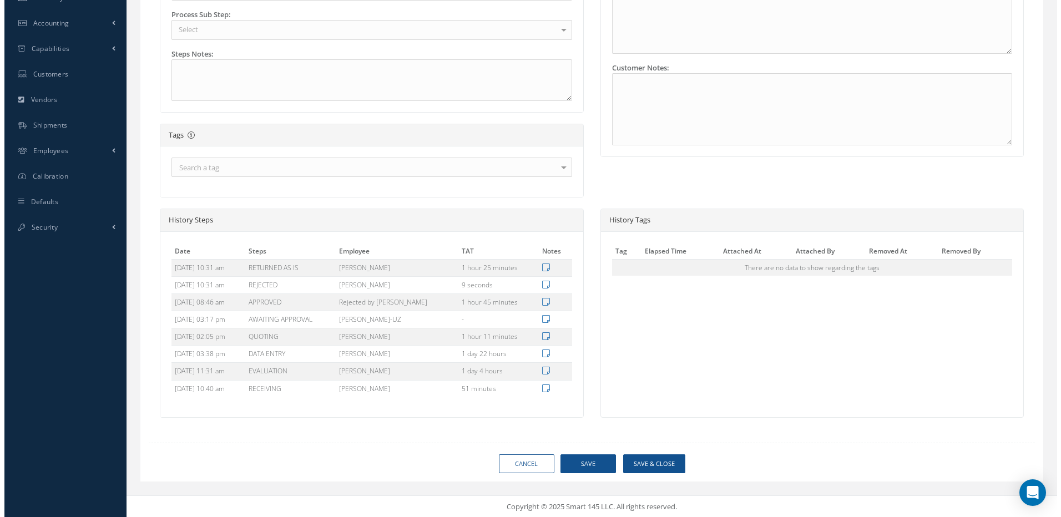
scroll to position [390, 0]
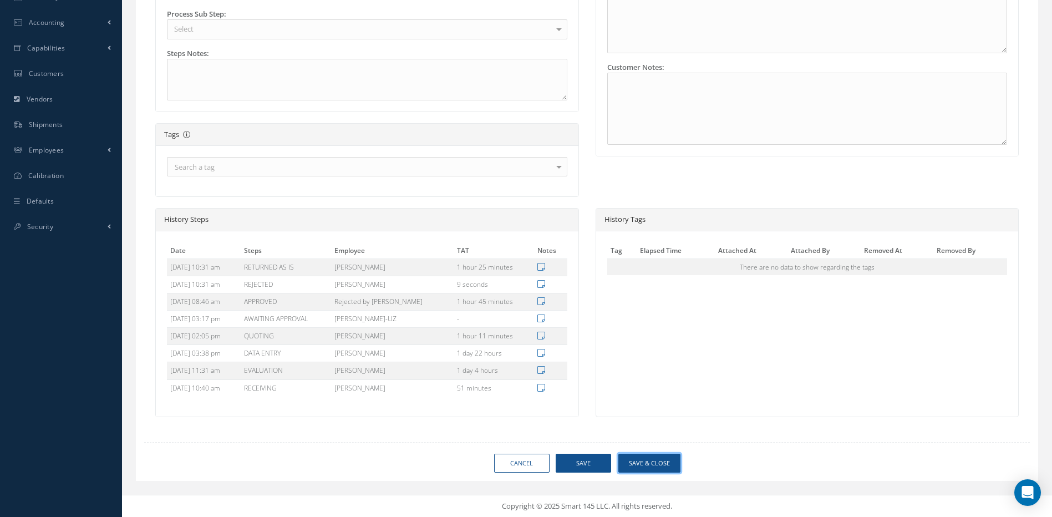
click at [647, 461] on button "Save & Close" at bounding box center [650, 463] width 62 height 19
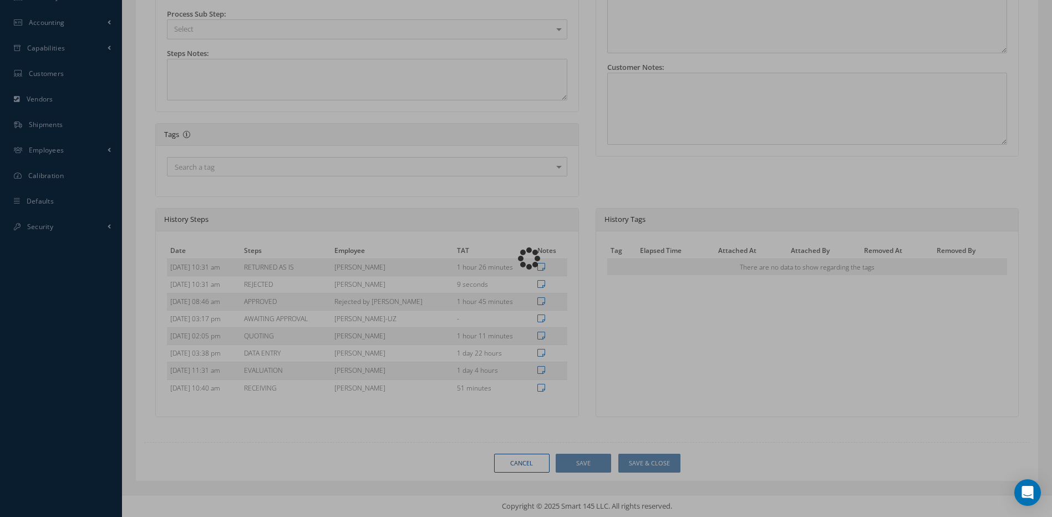
type input "SAFRAN"
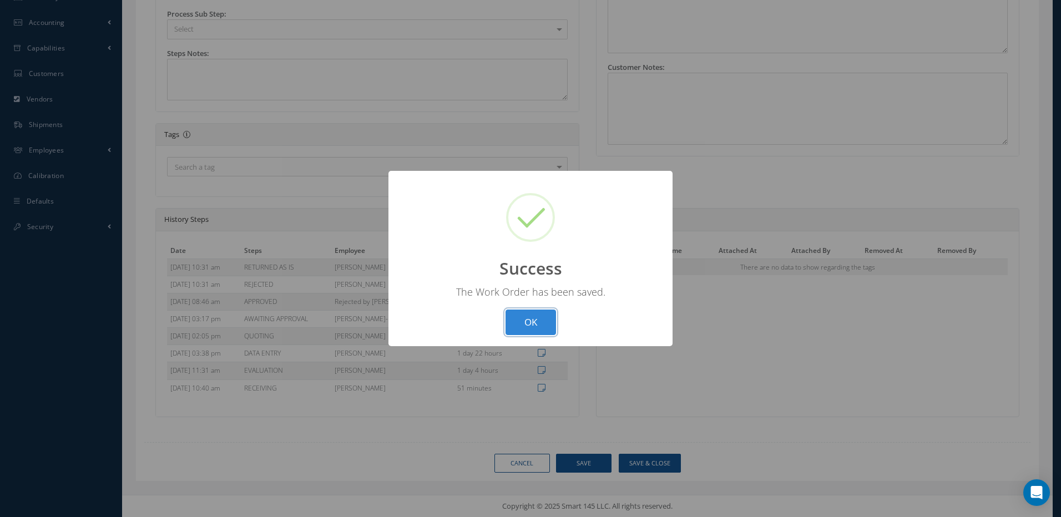
click at [546, 324] on button "OK" at bounding box center [530, 323] width 50 height 26
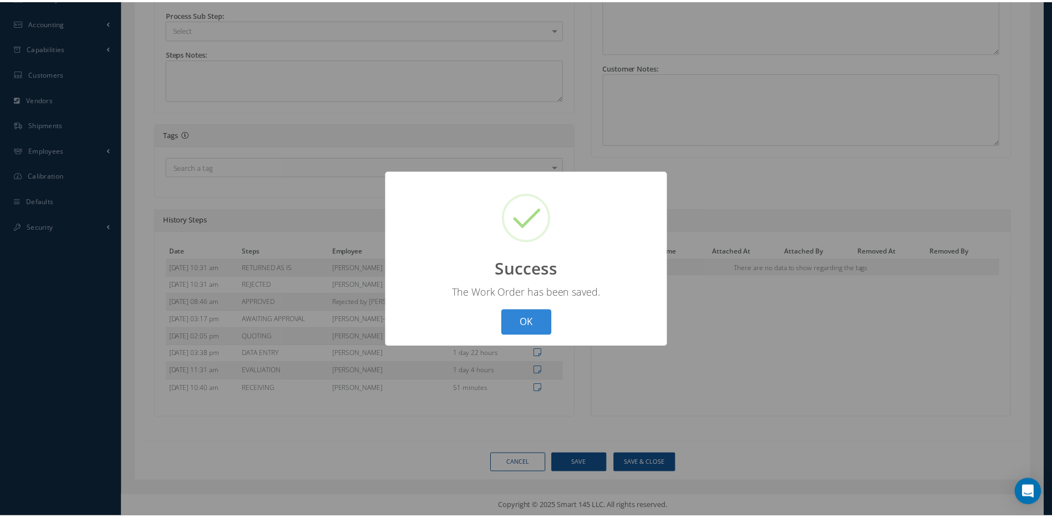
scroll to position [113, 0]
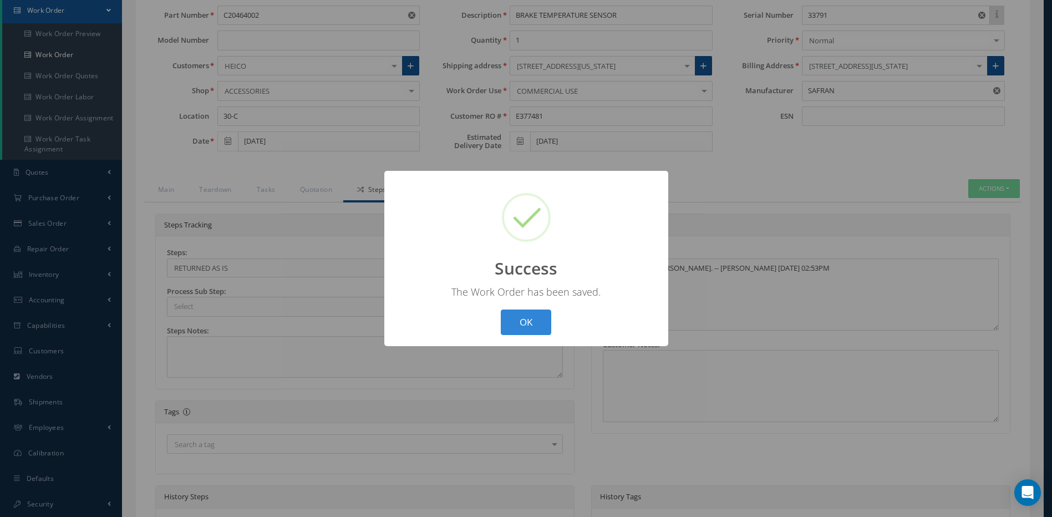
select select "25"
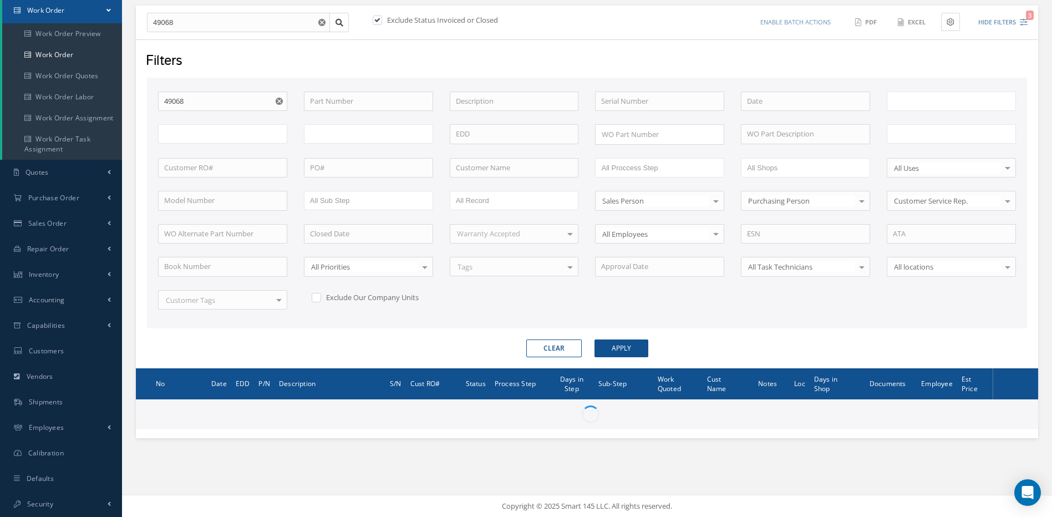
type input "All Work Request"
type input "All Work Performed"
type input "All Status"
type input "WO Part Status"
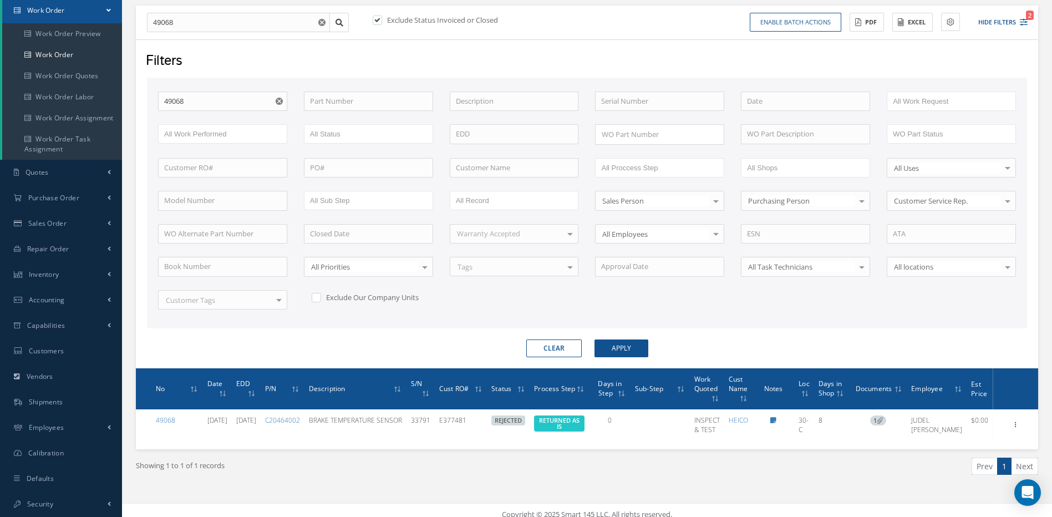
scroll to position [121, 0]
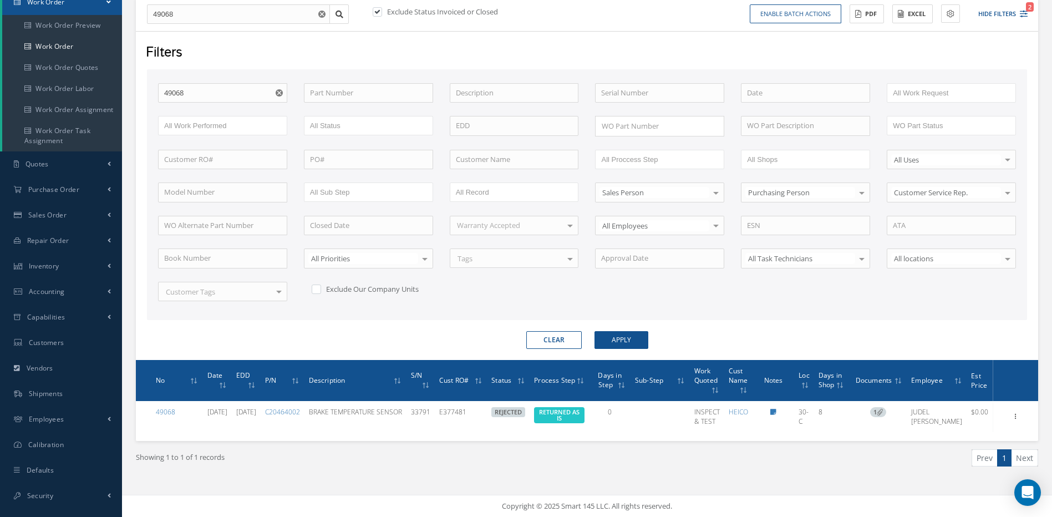
click at [382, 13] on label at bounding box center [383, 12] width 3 height 10
click at [379, 13] on input "checkbox" at bounding box center [376, 12] width 7 height 7
checkbox input "false"
click at [628, 345] on button "Apply" at bounding box center [622, 340] width 54 height 18
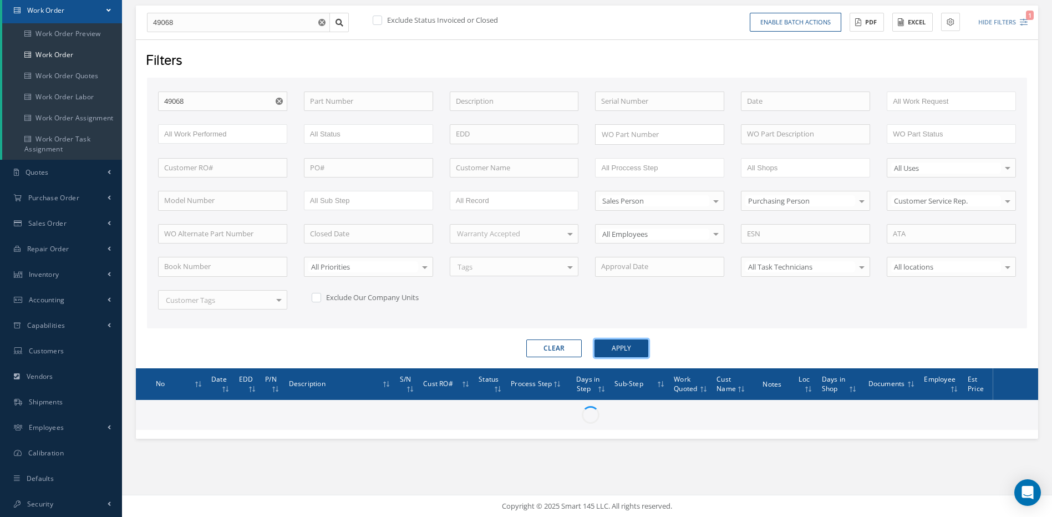
scroll to position [121, 0]
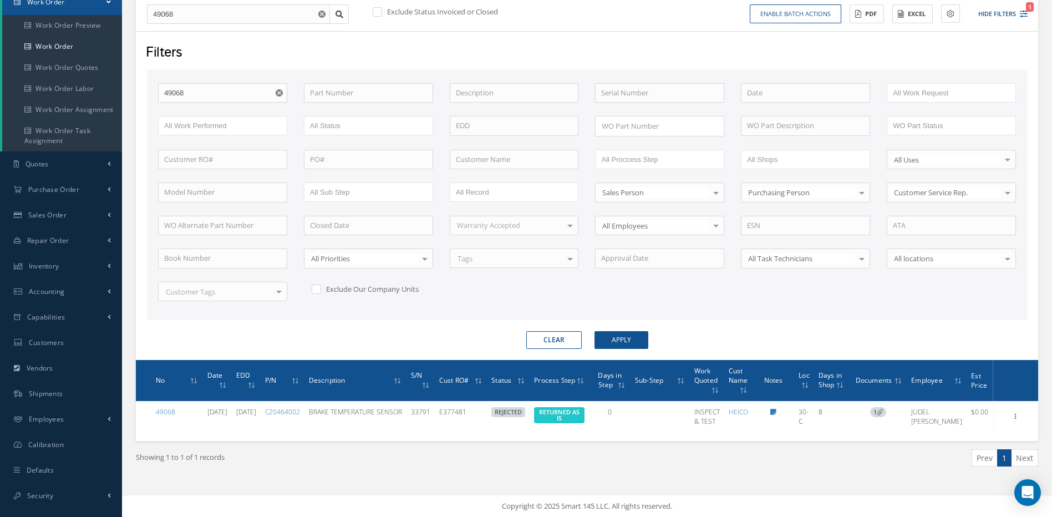
click at [281, 92] on use "Reset" at bounding box center [279, 92] width 7 height 7
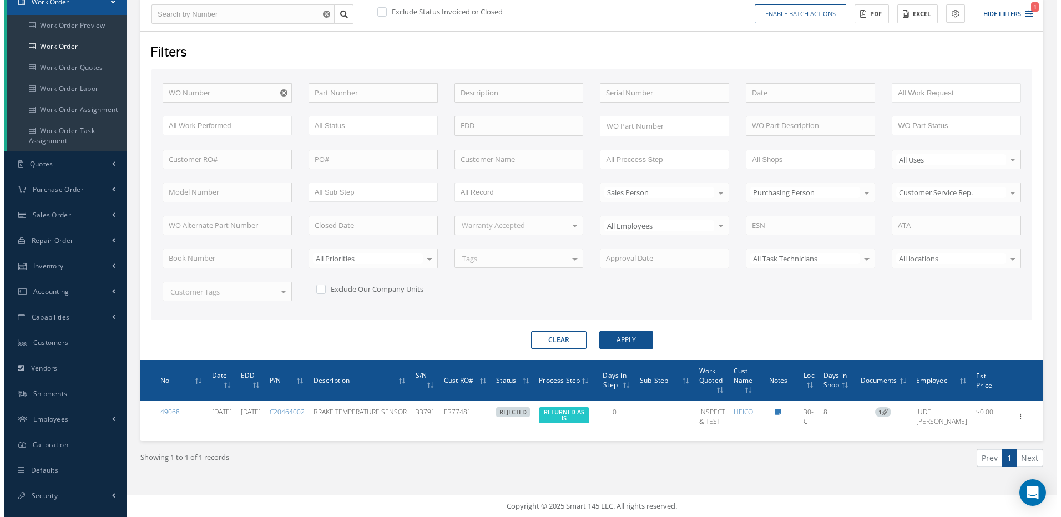
scroll to position [113, 0]
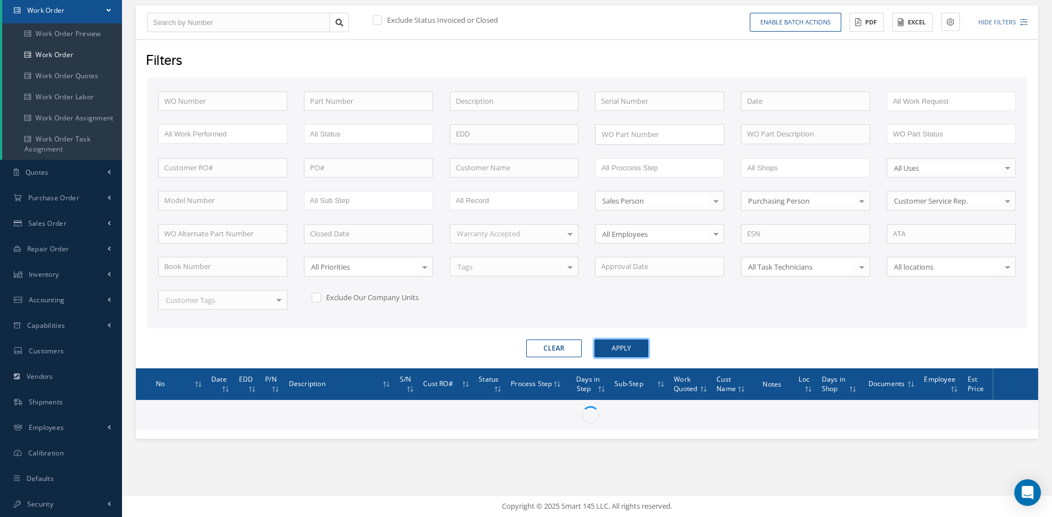
click at [626, 345] on button "Apply" at bounding box center [622, 348] width 54 height 18
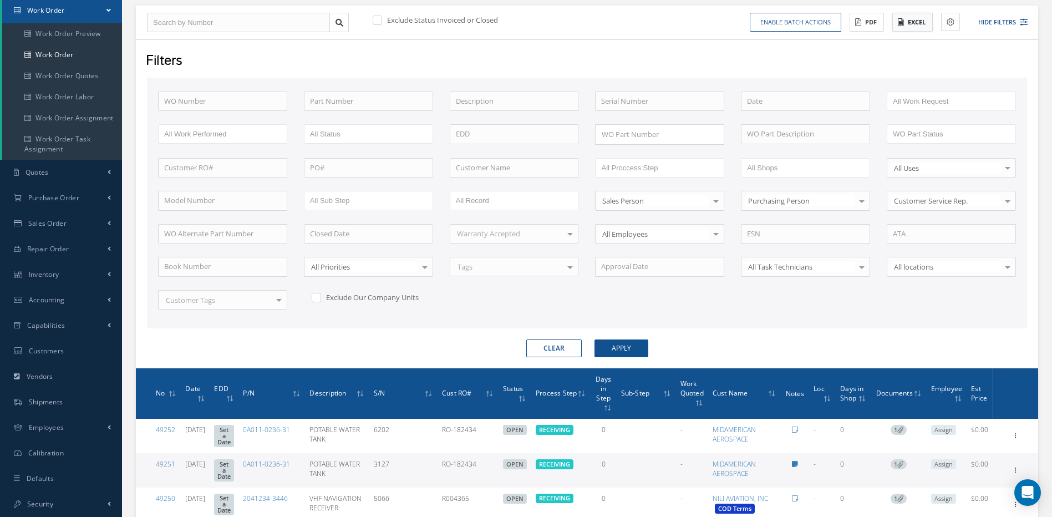
click at [906, 24] on button "Excel" at bounding box center [913, 22] width 40 height 19
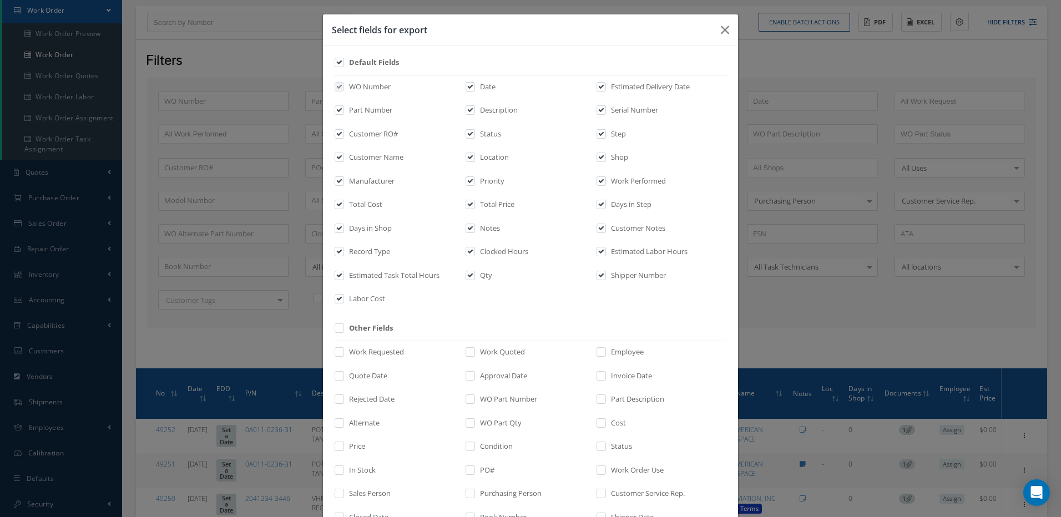
scroll to position [0, 0]
click at [336, 375] on input "checkbox" at bounding box center [339, 380] width 7 height 13
checkbox input "true"
click at [467, 377] on input "checkbox" at bounding box center [470, 380] width 7 height 13
checkbox input "true"
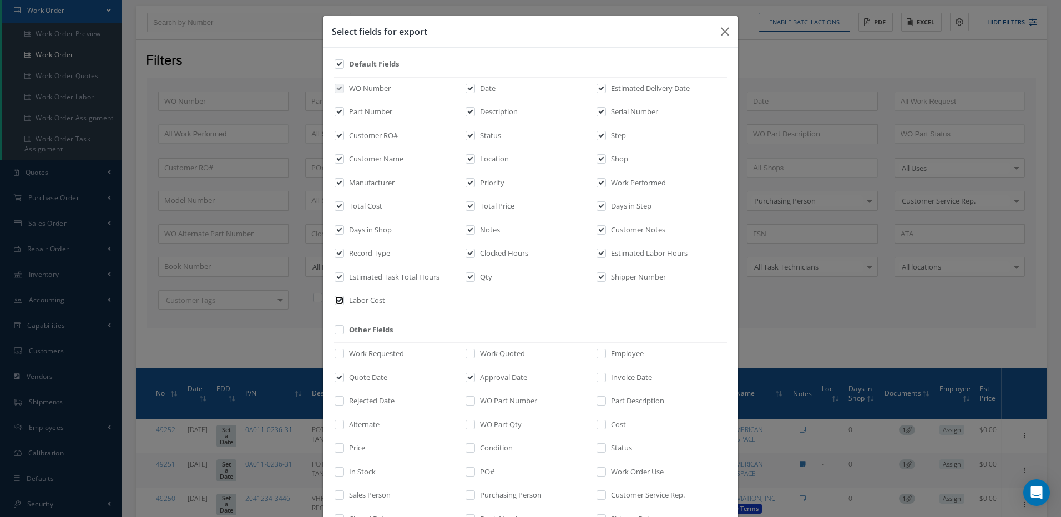
click at [336, 298] on input "checkbox" at bounding box center [339, 304] width 7 height 13
checkbox input "false"
click at [336, 275] on input "checkbox" at bounding box center [339, 280] width 7 height 13
checkbox input "false"
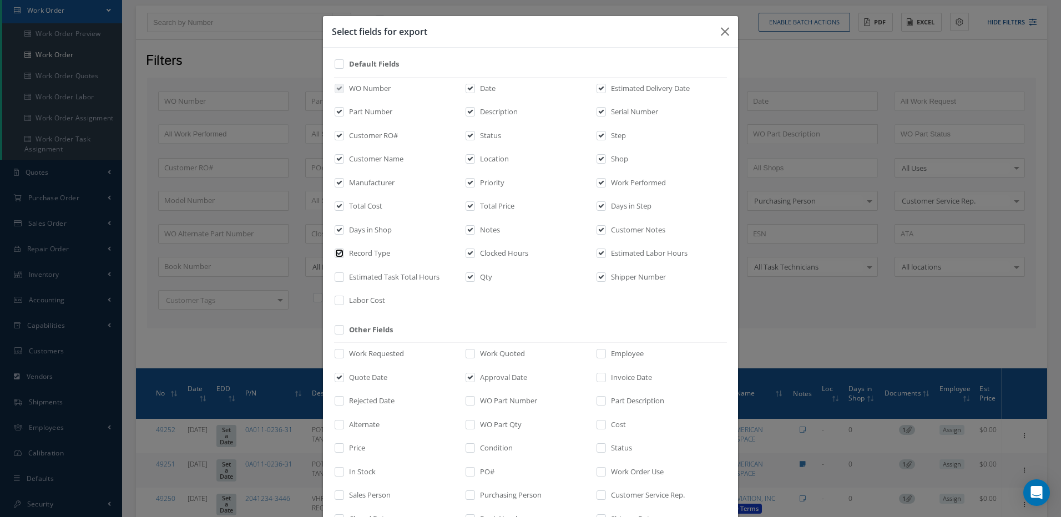
click at [336, 251] on input "checkbox" at bounding box center [339, 257] width 7 height 13
checkbox input "false"
click at [336, 181] on input "checkbox" at bounding box center [339, 186] width 7 height 13
checkbox input "false"
click at [467, 180] on input "checkbox" at bounding box center [470, 186] width 7 height 13
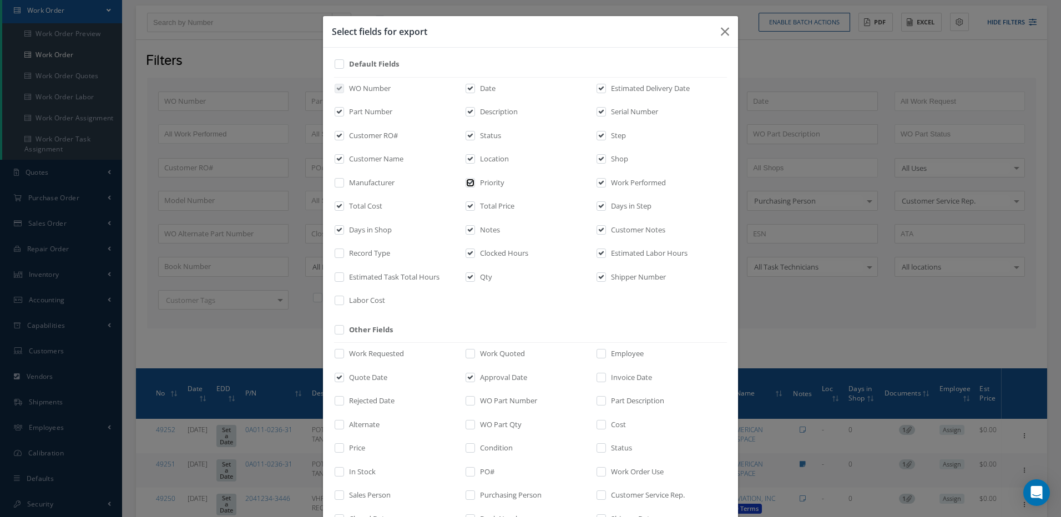
checkbox input "false"
click at [467, 229] on input "checkbox" at bounding box center [470, 233] width 7 height 13
checkbox input "false"
drag, startPoint x: 463, startPoint y: 252, endPoint x: 464, endPoint y: 264, distance: 12.3
click at [467, 253] on input "checkbox" at bounding box center [470, 257] width 7 height 13
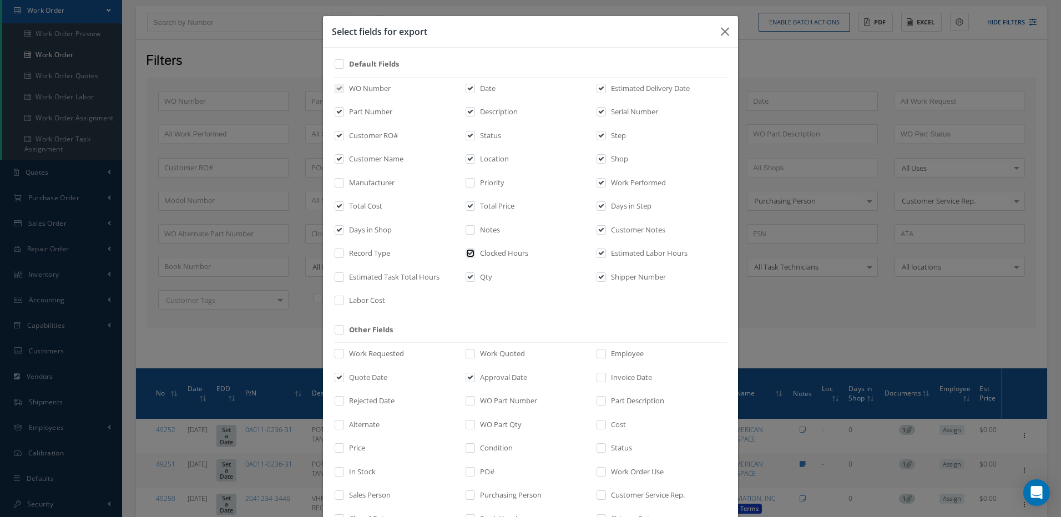
checkbox input "false"
click at [467, 277] on input "checkbox" at bounding box center [470, 280] width 7 height 13
checkbox input "false"
click at [598, 274] on input "checkbox" at bounding box center [601, 280] width 7 height 13
checkbox input "false"
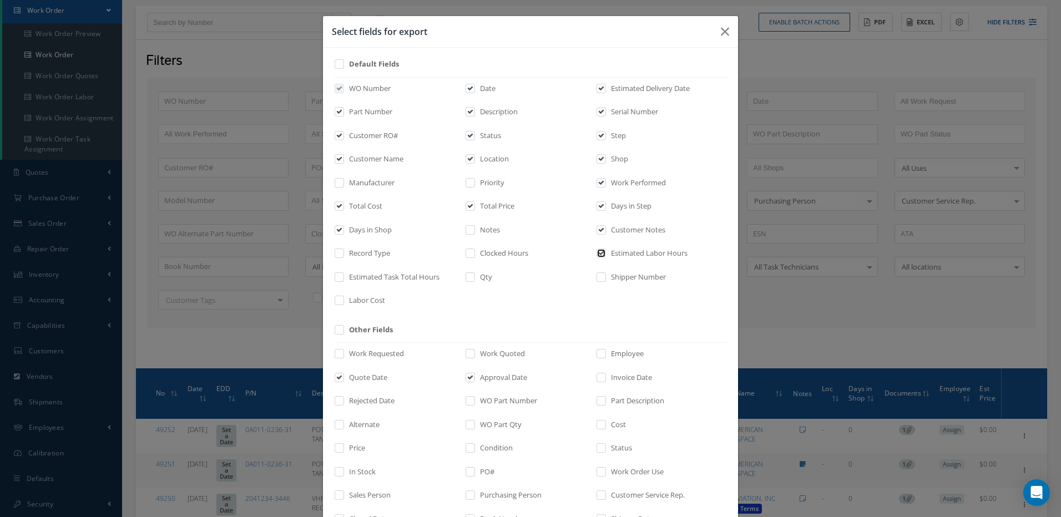
click at [598, 253] on input "checkbox" at bounding box center [601, 257] width 7 height 13
checkbox input "false"
click at [598, 231] on input "checkbox" at bounding box center [601, 233] width 7 height 13
checkbox input "false"
click at [598, 185] on input "checkbox" at bounding box center [601, 186] width 7 height 13
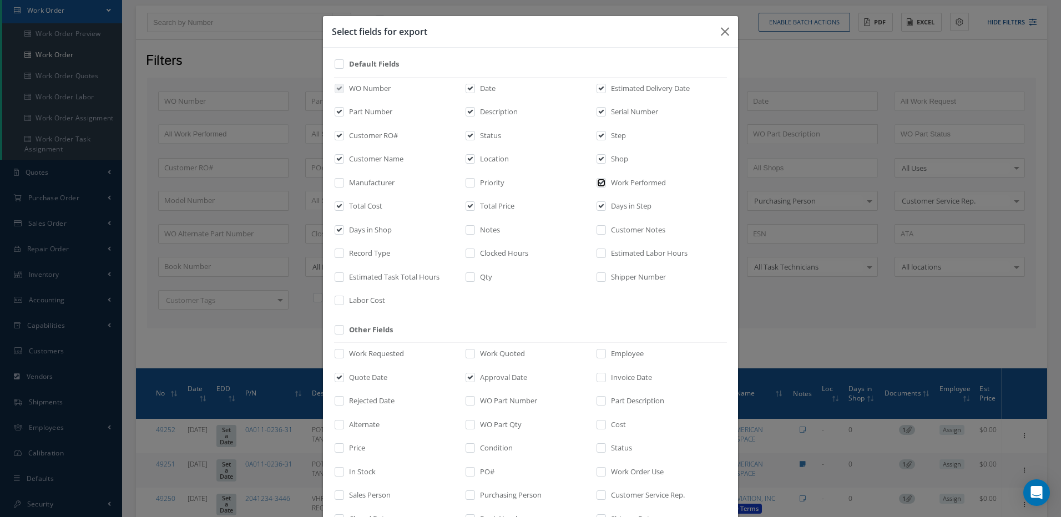
checkbox input "false"
click at [598, 158] on input "checkbox" at bounding box center [601, 162] width 7 height 13
checkbox input "false"
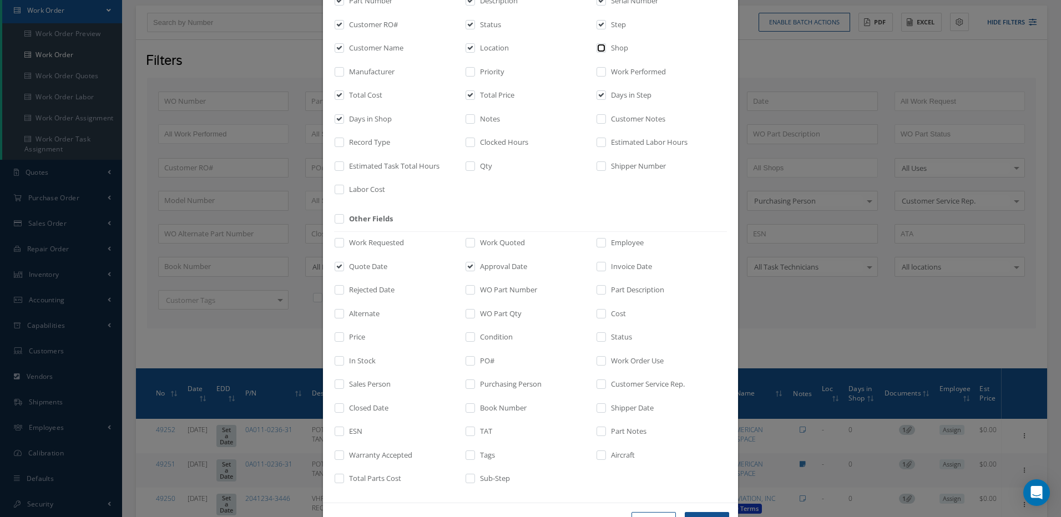
scroll to position [94, 0]
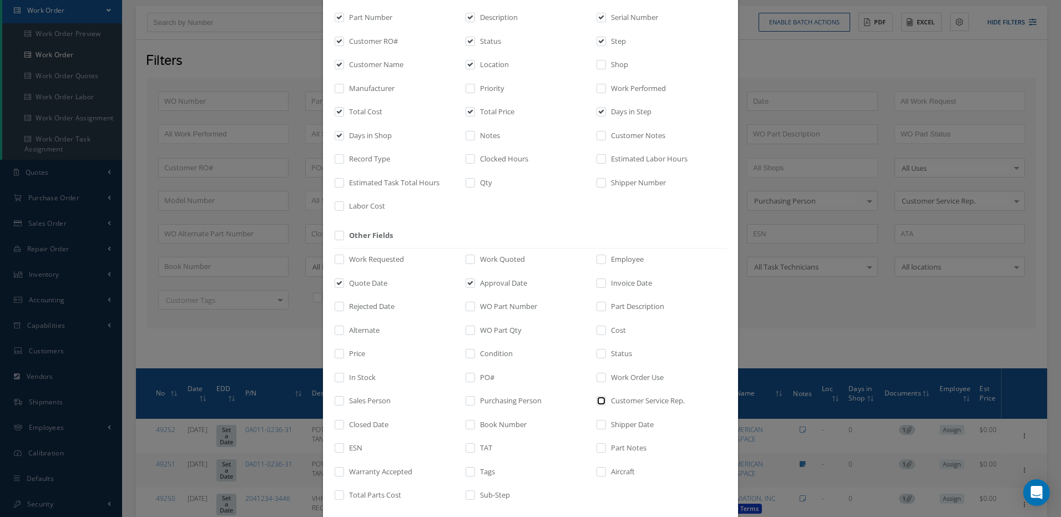
click at [598, 401] on input "checkbox" at bounding box center [601, 404] width 7 height 13
checkbox input "true"
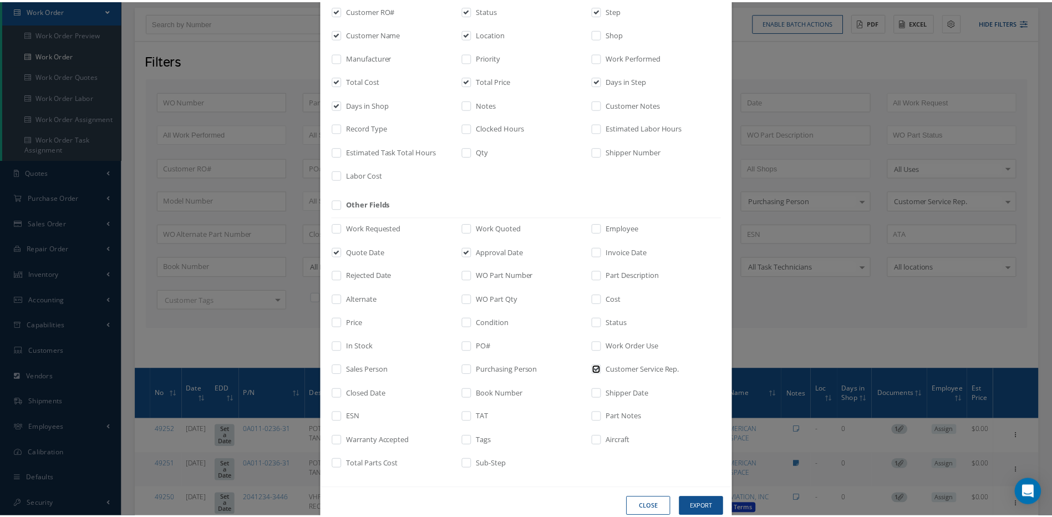
scroll to position [150, 0]
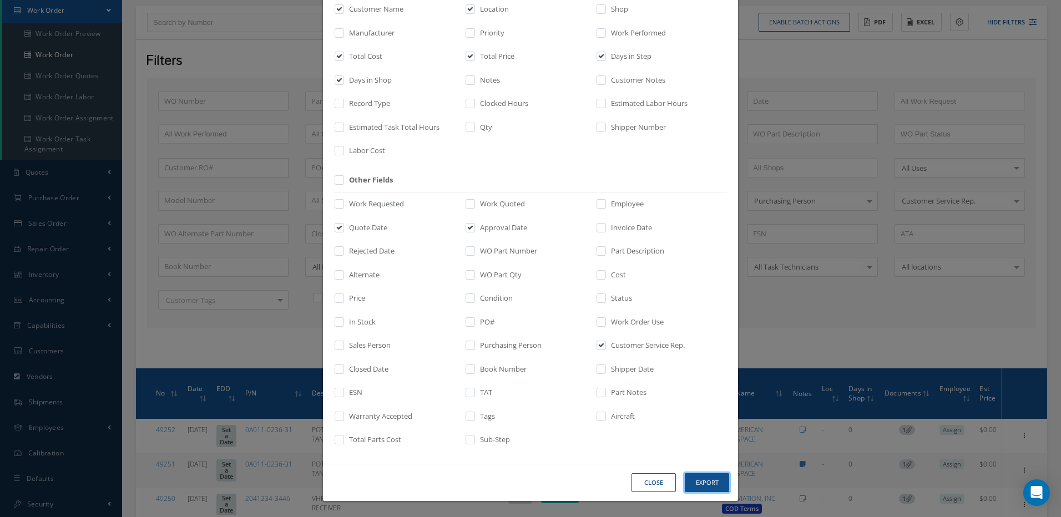
click at [706, 482] on button "Export" at bounding box center [707, 482] width 44 height 19
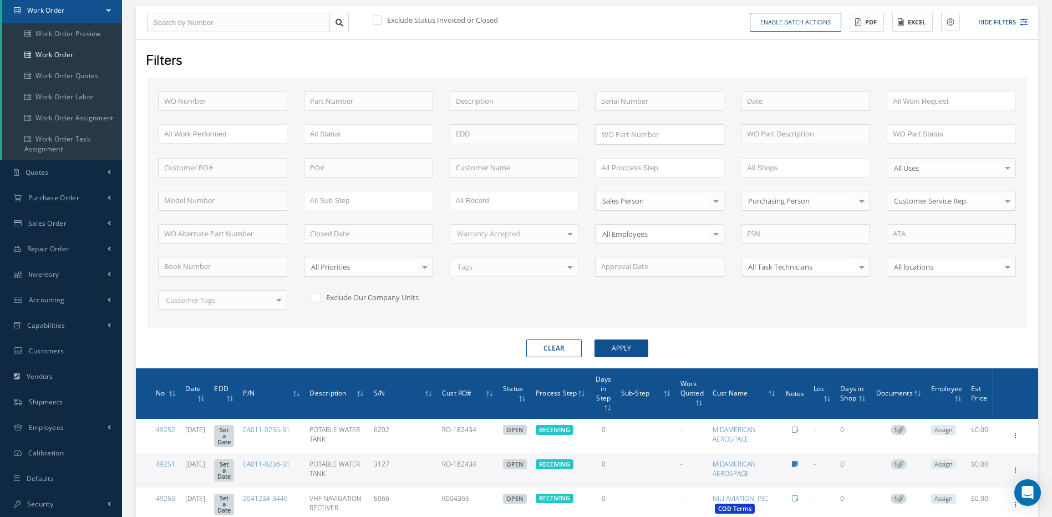
click at [382, 21] on label at bounding box center [383, 20] width 3 height 10
click at [380, 21] on input "checkbox" at bounding box center [376, 20] width 7 height 7
checkbox input "true"
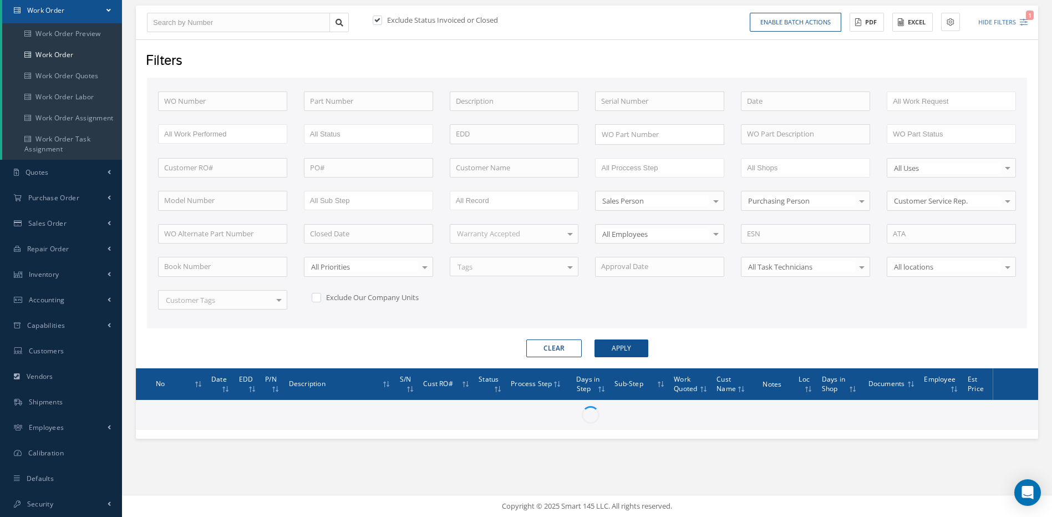
click at [321, 299] on label at bounding box center [322, 297] width 3 height 10
click at [319, 299] on input "checkbox" at bounding box center [315, 295] width 7 height 7
checkbox input "true"
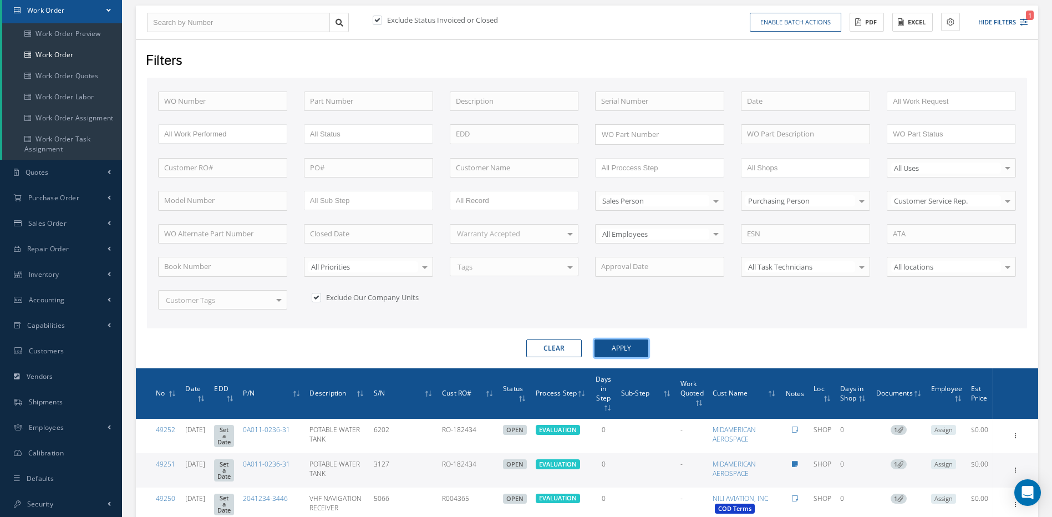
click at [625, 347] on button "Apply" at bounding box center [622, 348] width 54 height 18
click at [914, 17] on button "Excel" at bounding box center [913, 22] width 40 height 19
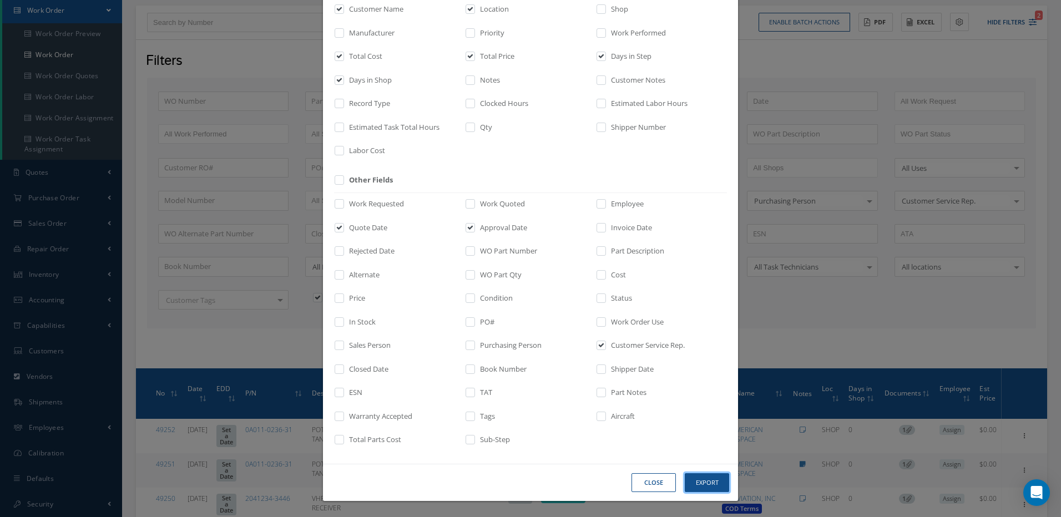
click at [704, 482] on button "Export" at bounding box center [707, 482] width 44 height 19
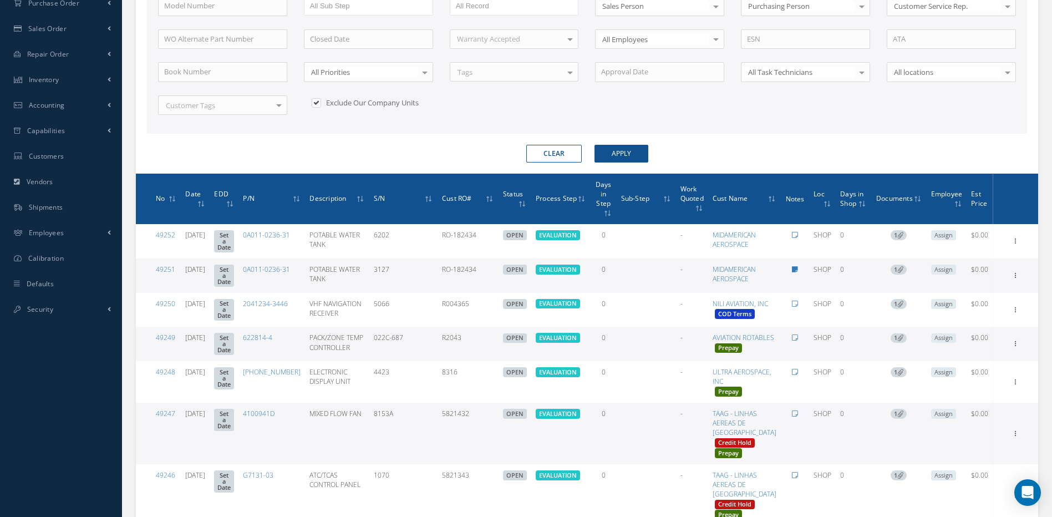
scroll to position [279, 0]
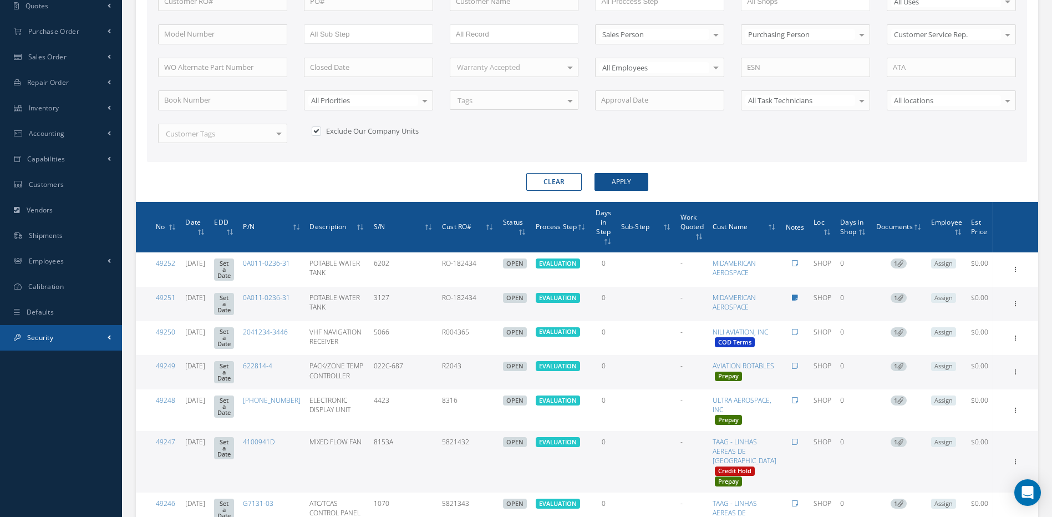
click at [84, 339] on link "Security" at bounding box center [61, 338] width 122 height 26
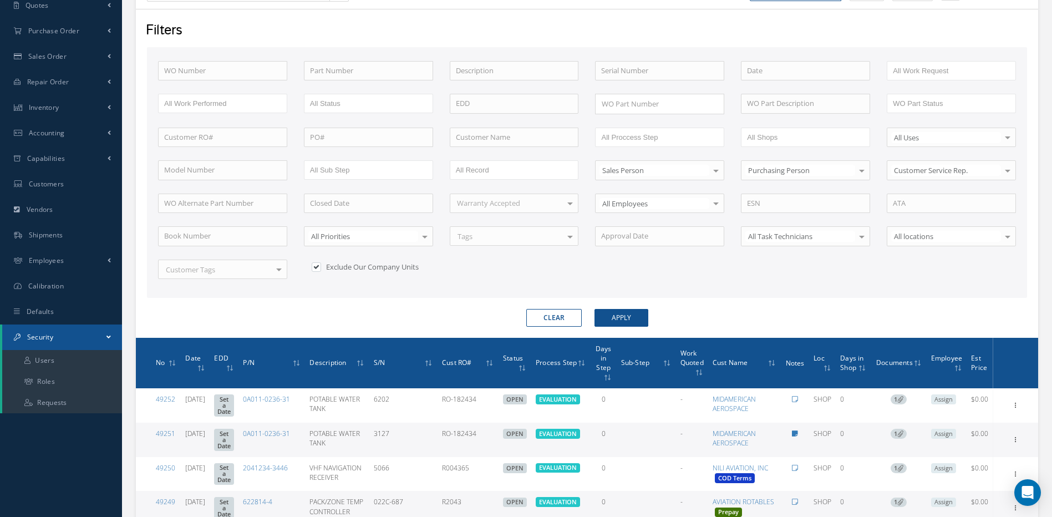
scroll to position [143, 0]
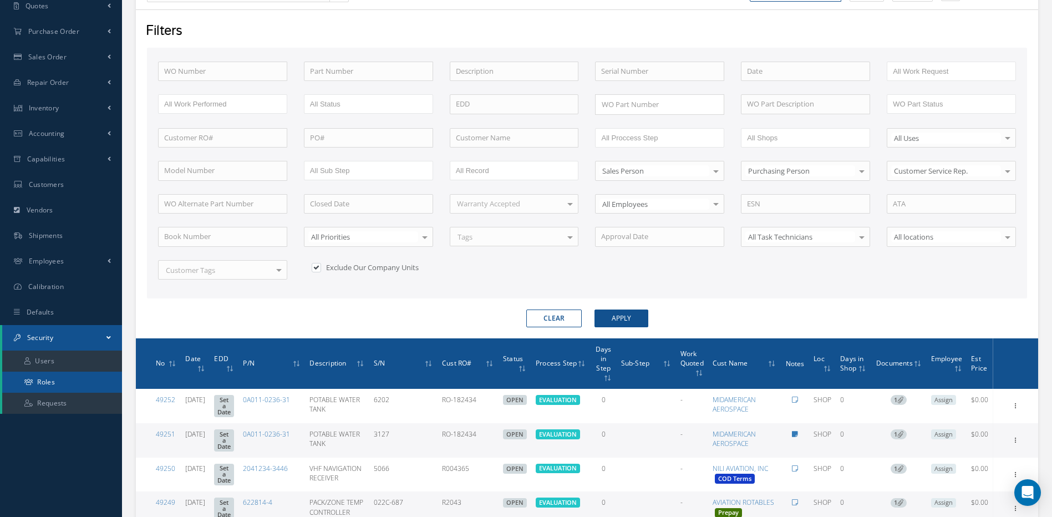
click at [74, 377] on link "Roles" at bounding box center [62, 382] width 120 height 21
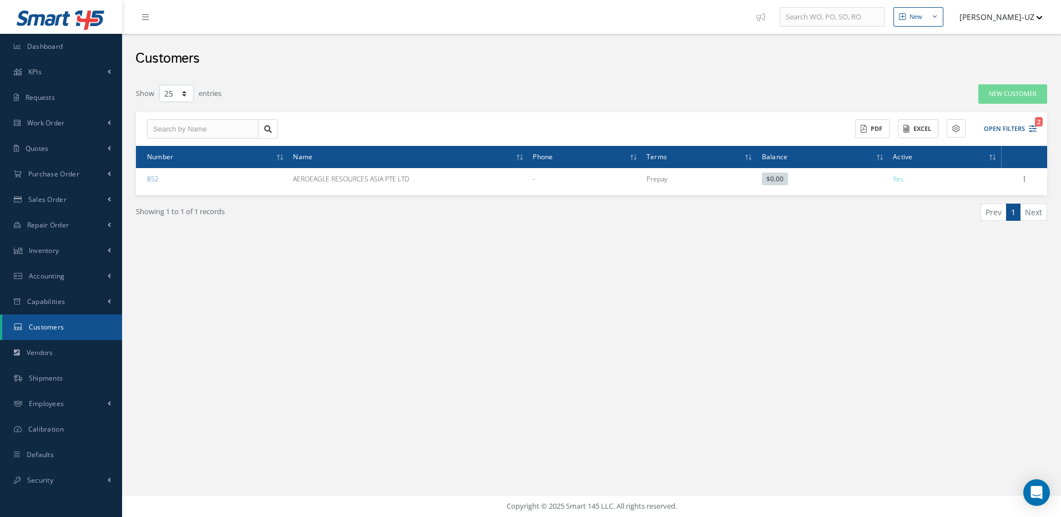
select select "25"
click at [1033, 128] on icon "2" at bounding box center [1032, 129] width 8 height 8
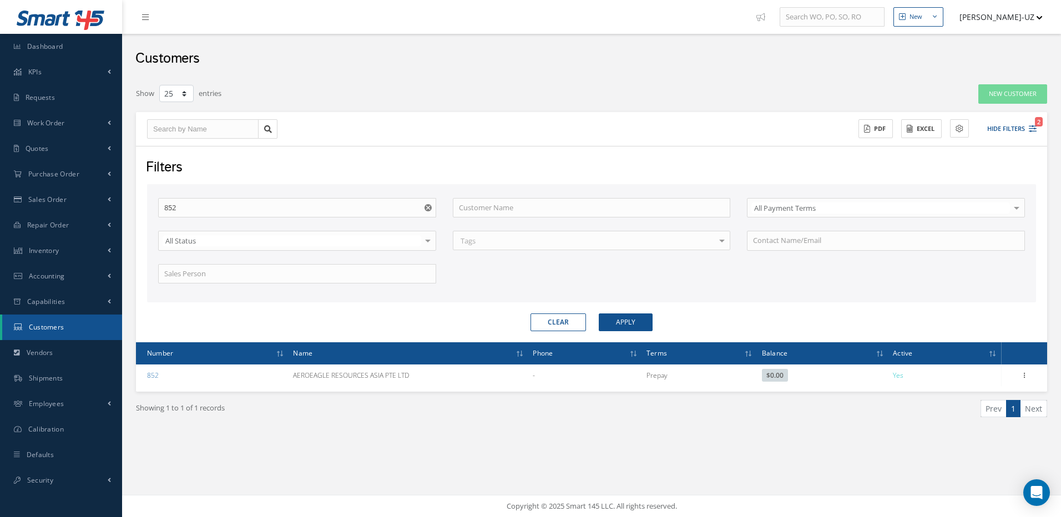
click at [551, 316] on button "Clear" at bounding box center [557, 322] width 55 height 18
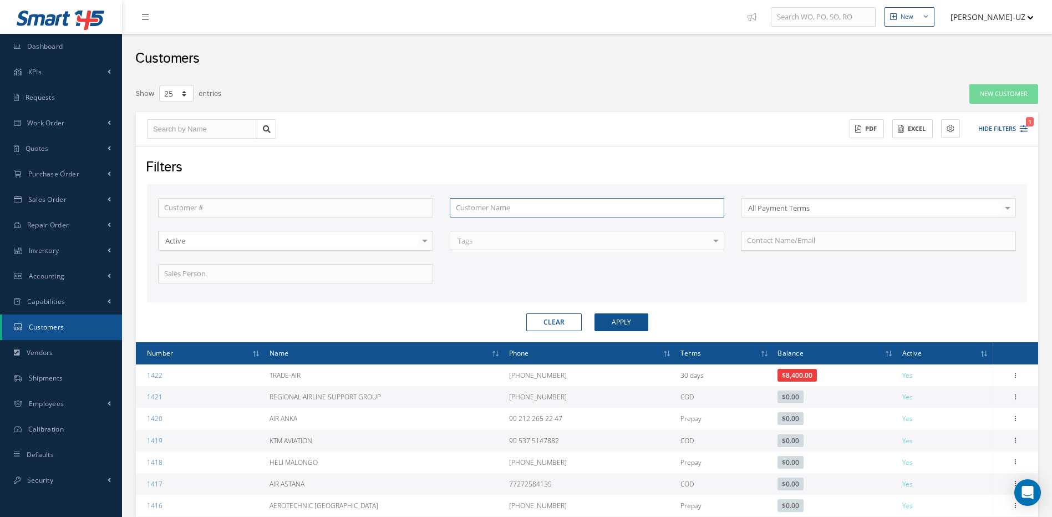
click at [513, 205] on input "text" at bounding box center [587, 208] width 275 height 20
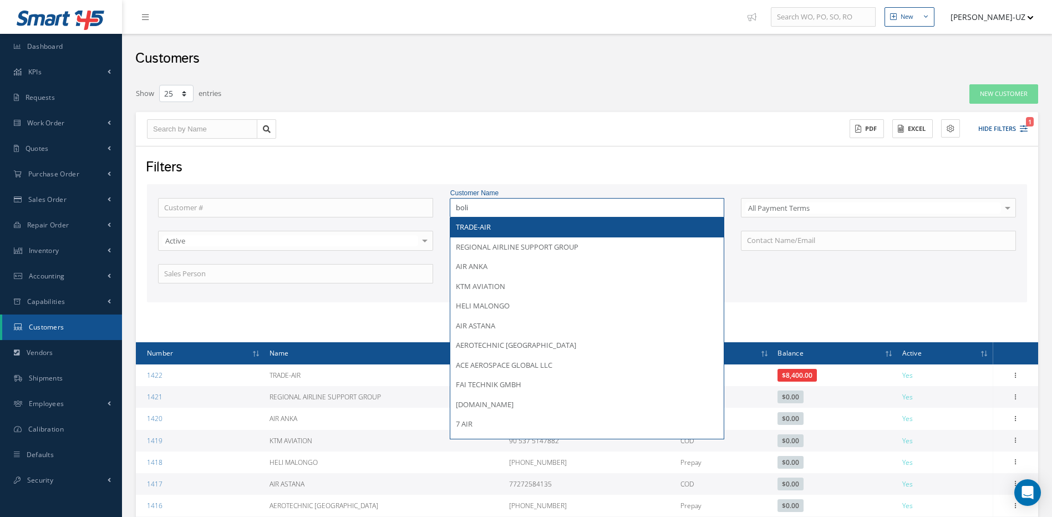
click at [595, 313] on button "Apply" at bounding box center [622, 322] width 54 height 18
type input "TRADE-AIR"
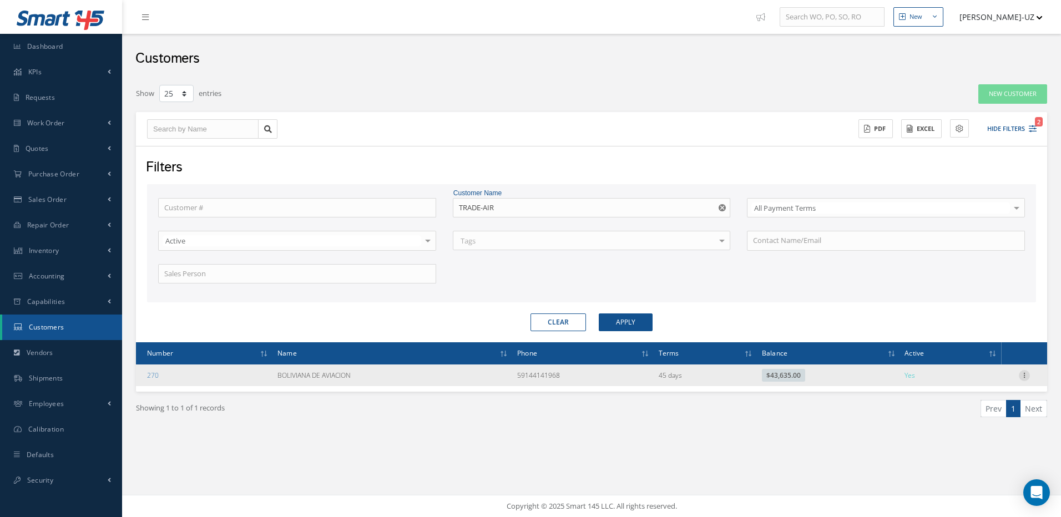
click at [1023, 373] on icon at bounding box center [1023, 374] width 11 height 9
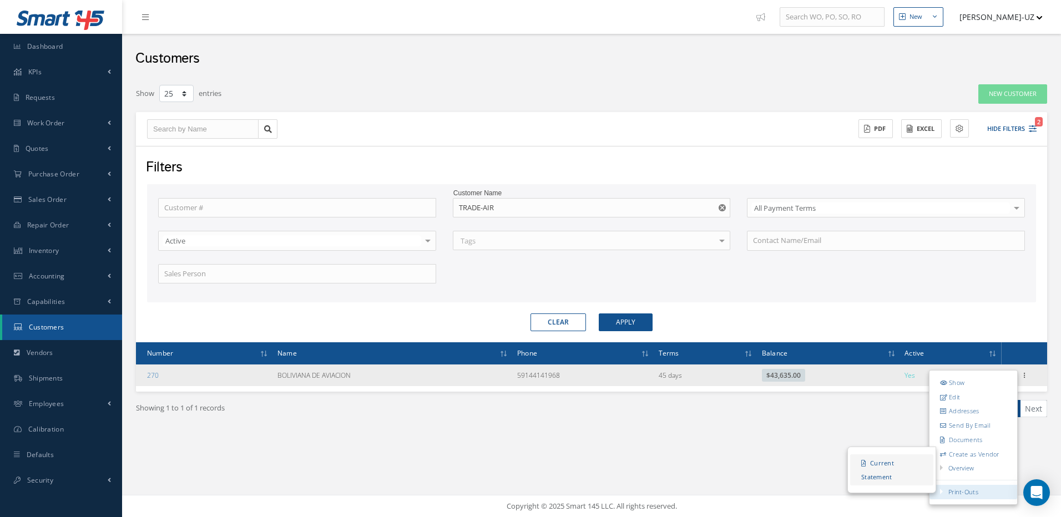
click at [884, 464] on link "Current Statement" at bounding box center [891, 469] width 83 height 31
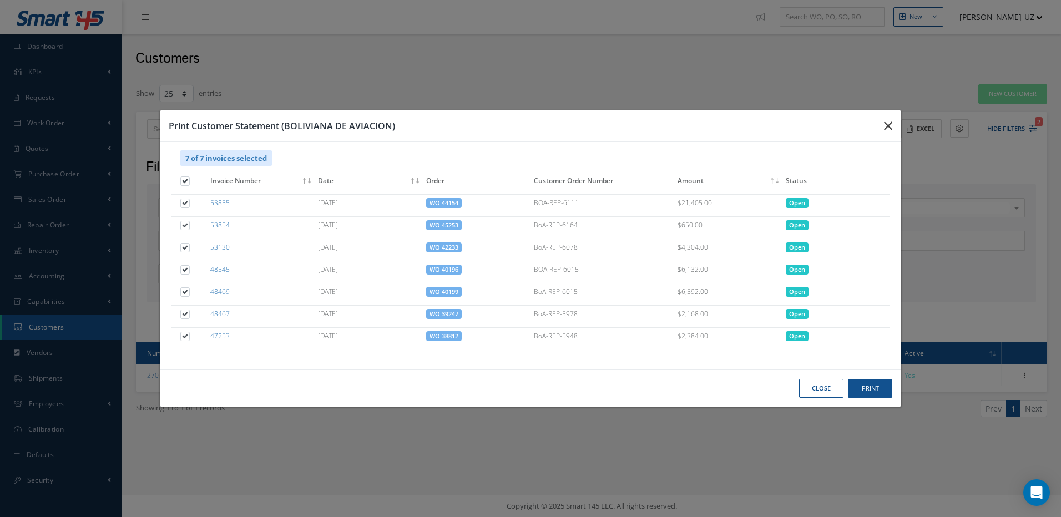
click at [886, 125] on icon "button" at bounding box center [888, 125] width 8 height 13
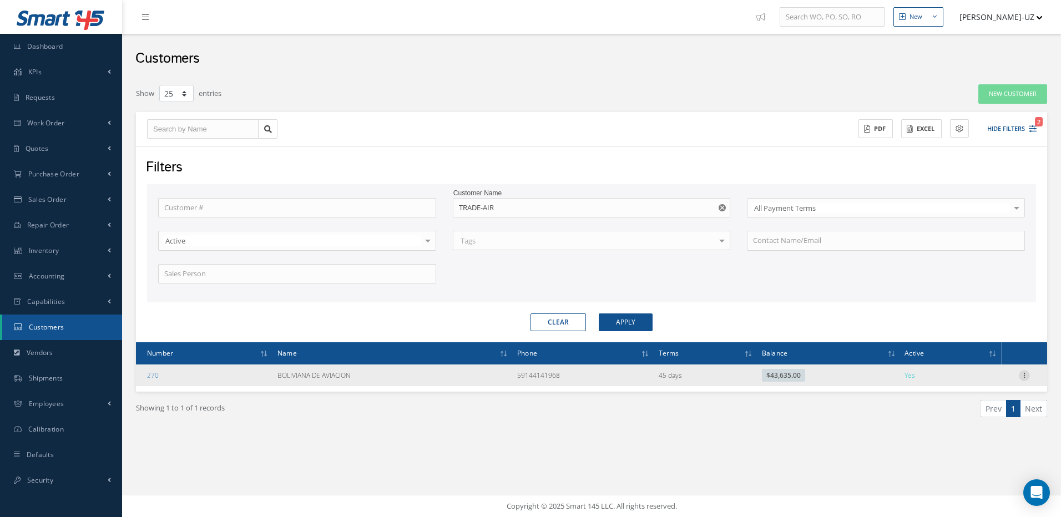
click at [1025, 374] on icon at bounding box center [1023, 374] width 11 height 9
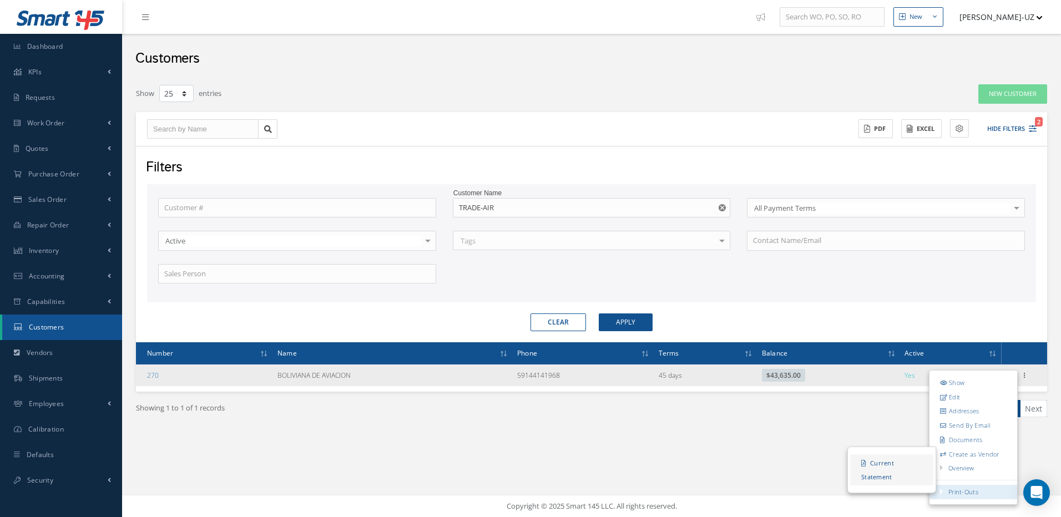
click at [878, 464] on link "Current Statement" at bounding box center [891, 469] width 83 height 31
checkbox input "true"
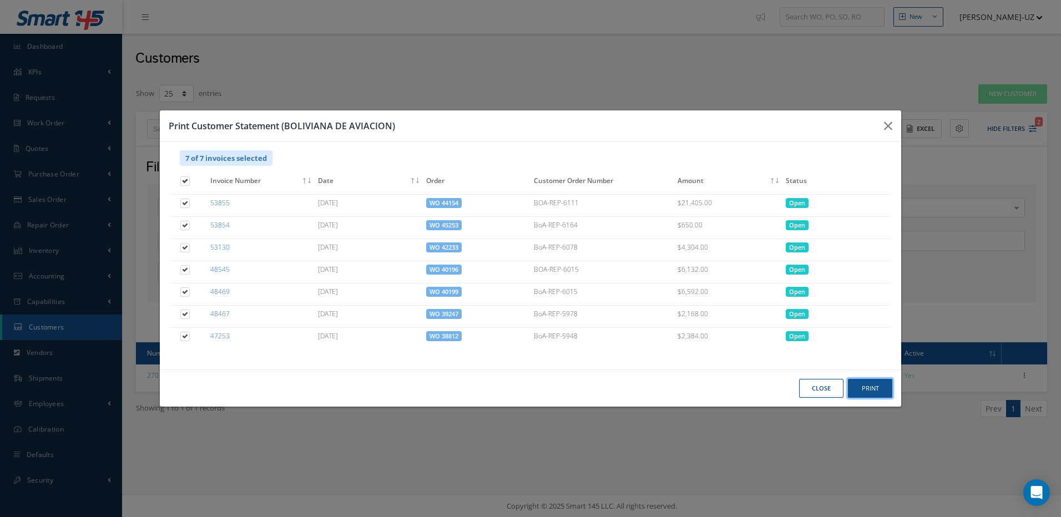
click at [872, 387] on button "Print" at bounding box center [870, 388] width 44 height 19
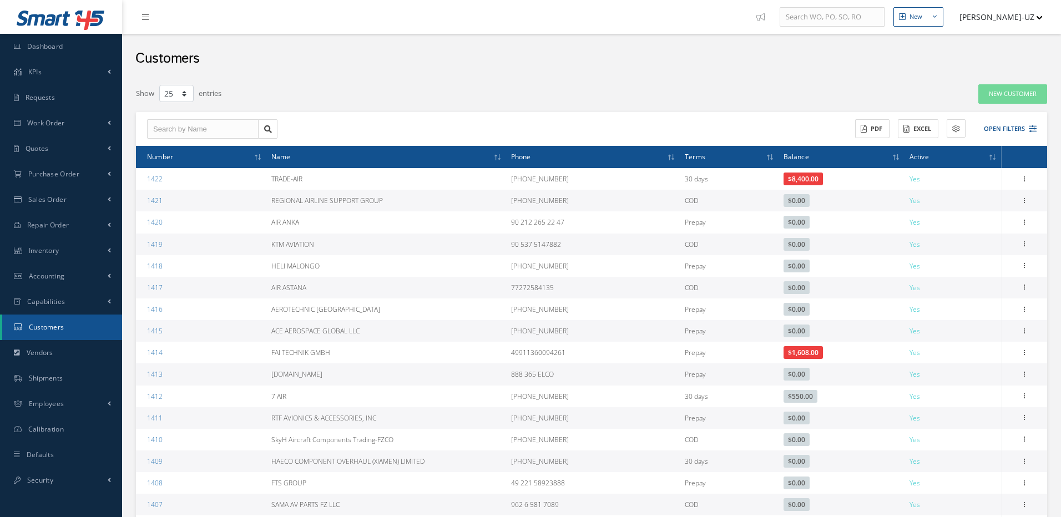
select select "25"
click at [1021, 130] on icon at bounding box center [1024, 129] width 8 height 8
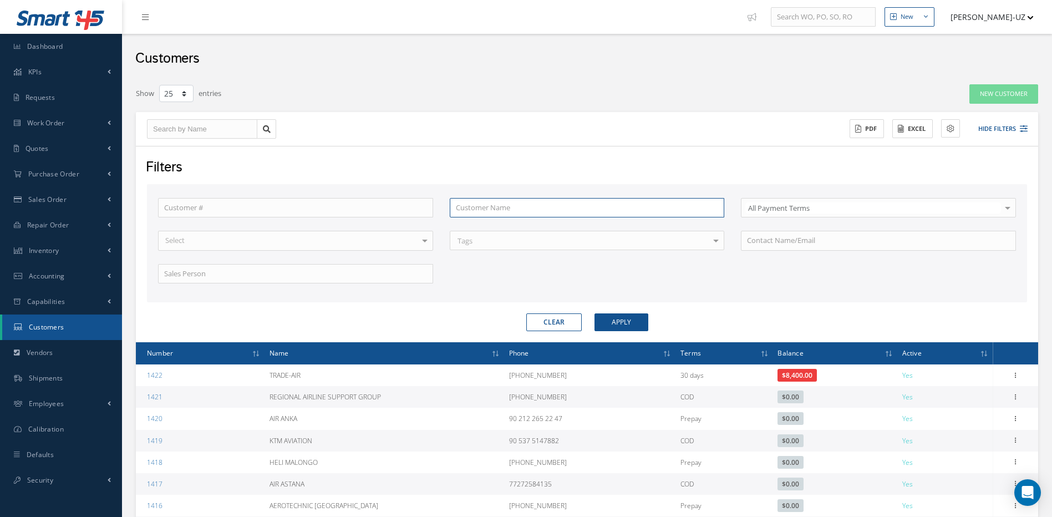
click at [517, 207] on input "text" at bounding box center [587, 208] width 275 height 20
type input "a"
type input "ai"
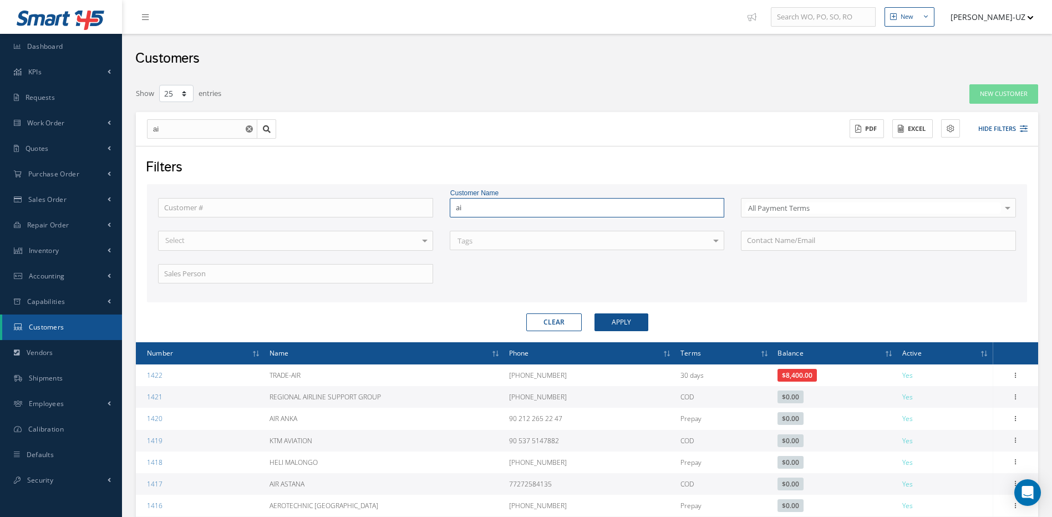
type input "air"
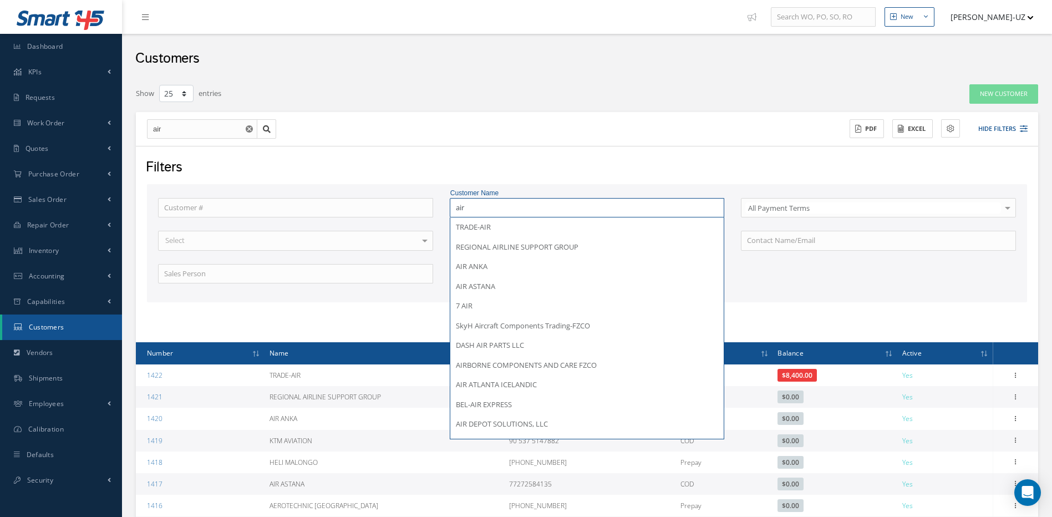
type input "aire"
type input "airep"
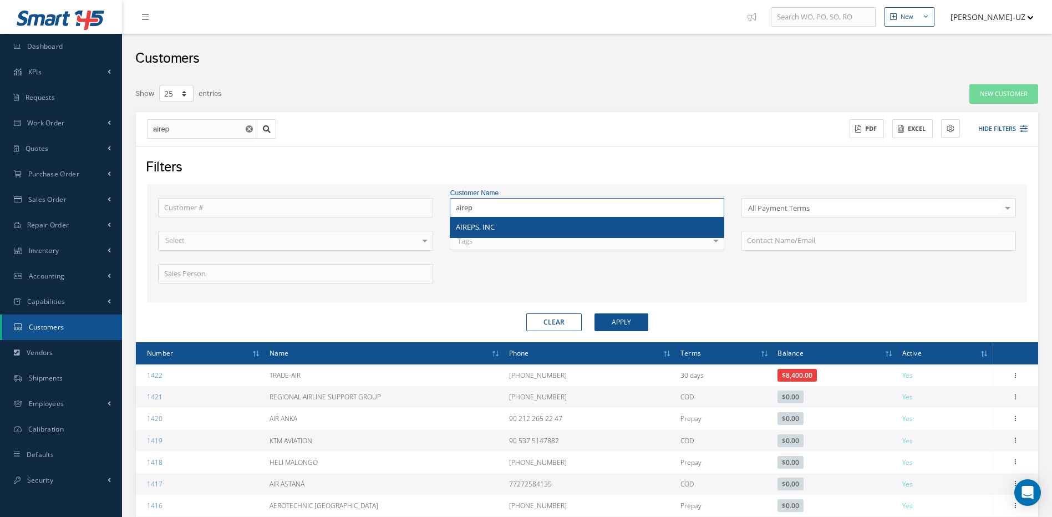
type input "airep"
click at [479, 230] on span "AIREPS, INC" at bounding box center [475, 227] width 39 height 10
type input "AIREPS, INC"
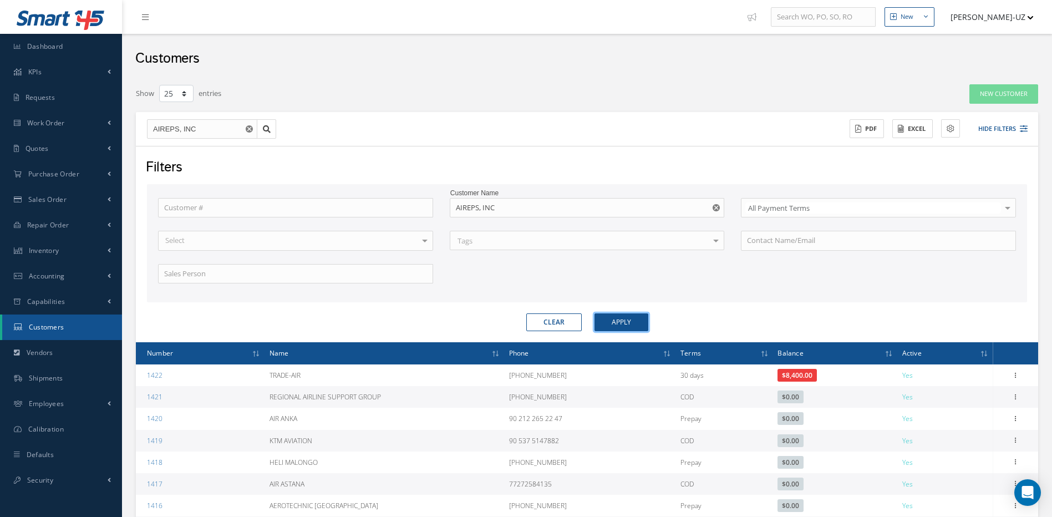
click at [629, 323] on button "Apply" at bounding box center [622, 322] width 54 height 18
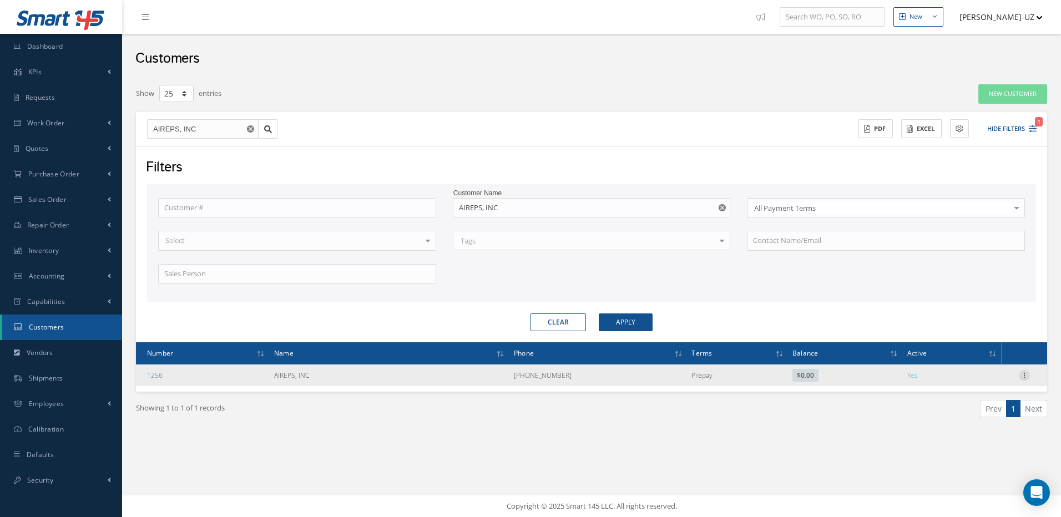
click at [1021, 374] on icon at bounding box center [1023, 374] width 11 height 9
click at [949, 396] on link "Edit" at bounding box center [973, 396] width 88 height 14
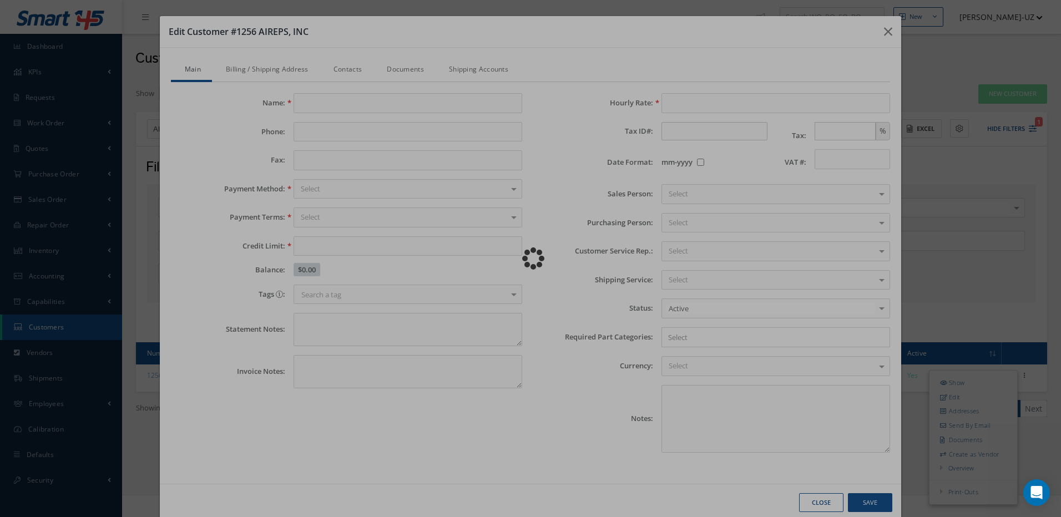
type input "AIREPS, INC"
type input "[PHONE_NUMBER]"
type input "0.00"
type input "100.00"
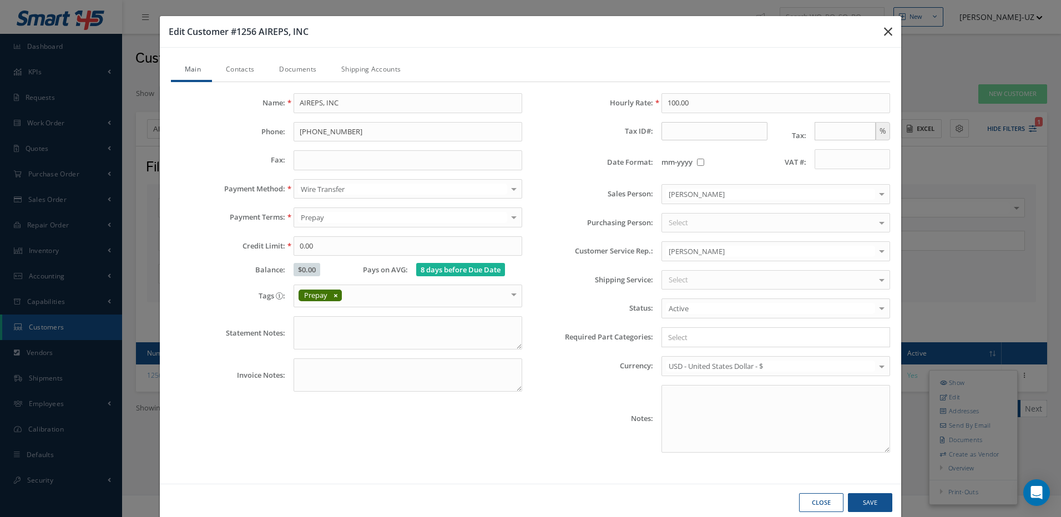
click at [884, 32] on icon "button" at bounding box center [888, 31] width 8 height 13
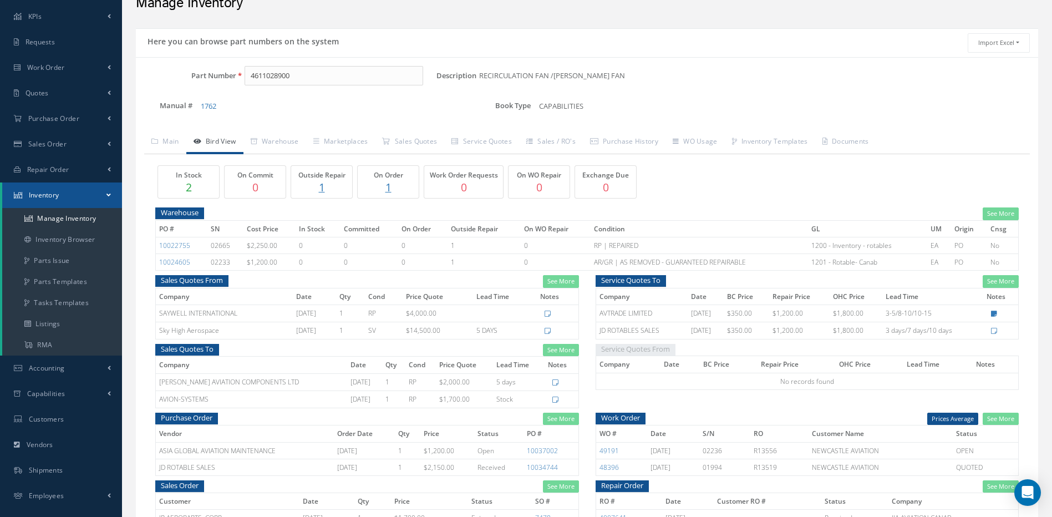
scroll to position [111, 0]
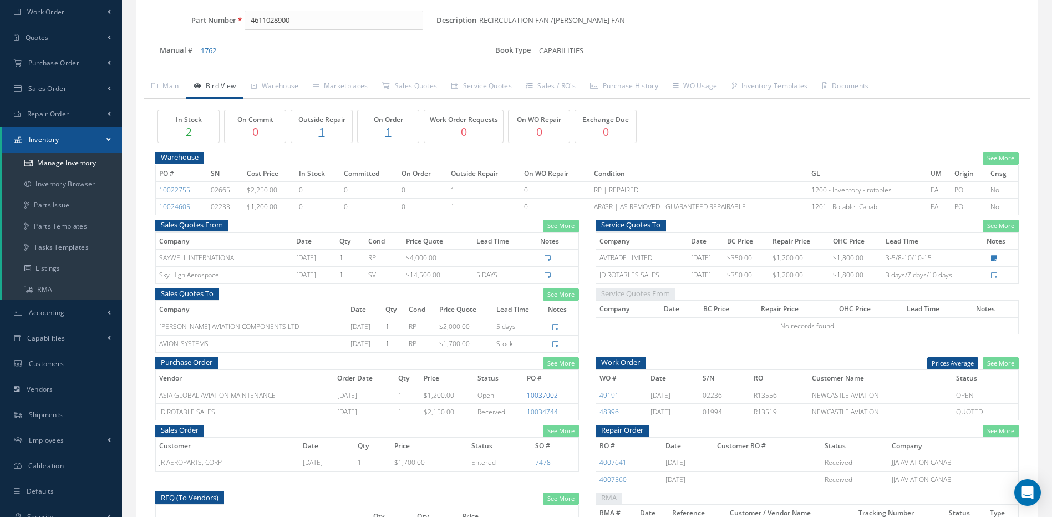
click at [550, 396] on link "10037002" at bounding box center [542, 395] width 31 height 9
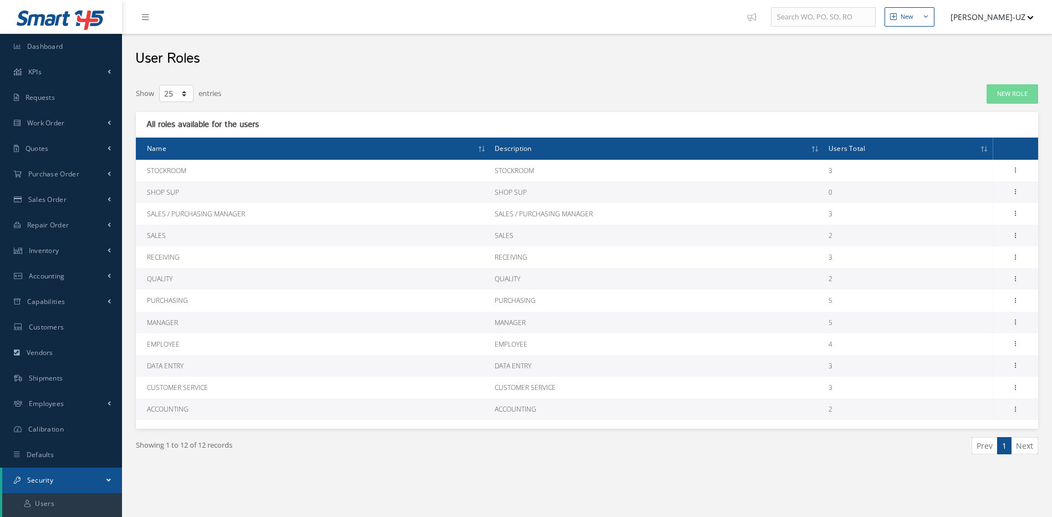
select select "25"
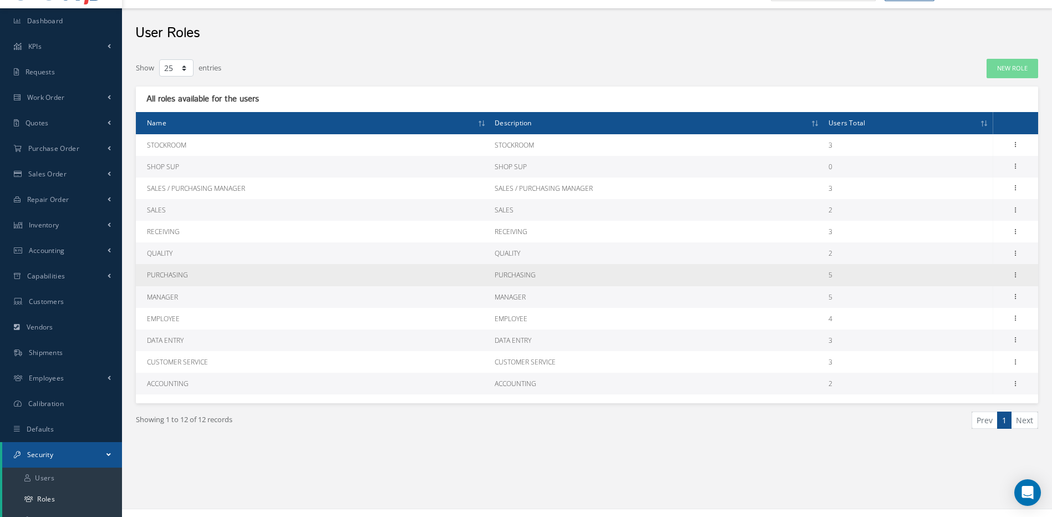
scroll to position [39, 0]
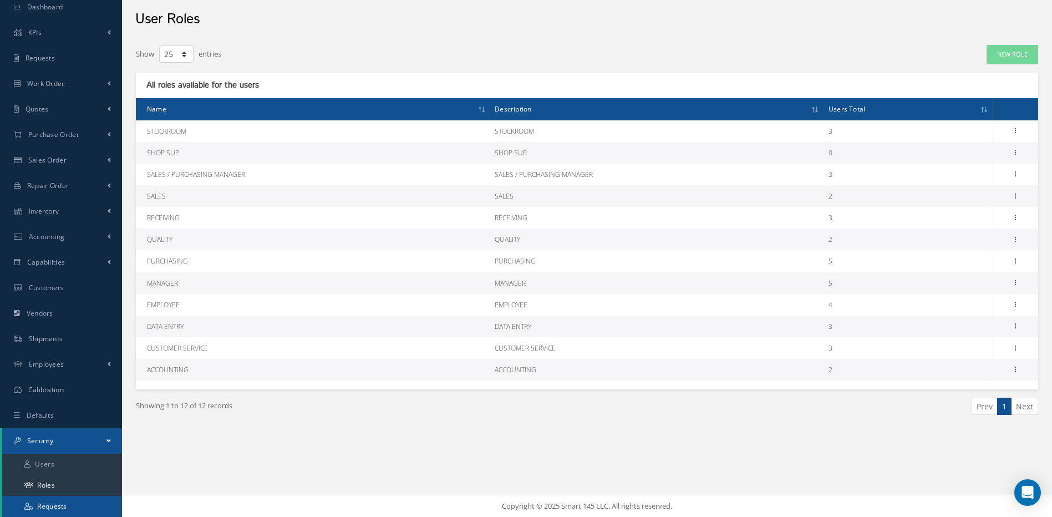
click at [53, 504] on link "Requests" at bounding box center [62, 506] width 120 height 21
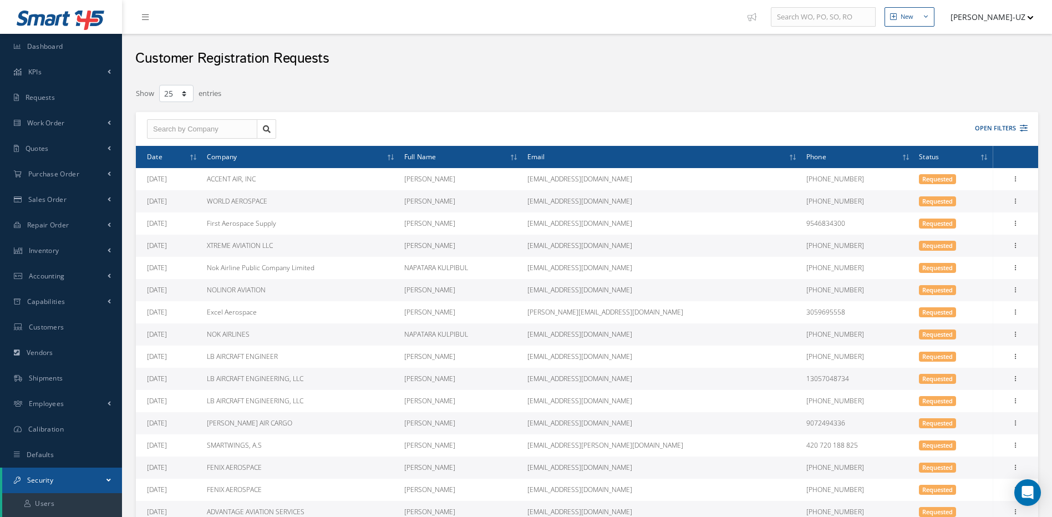
select select "25"
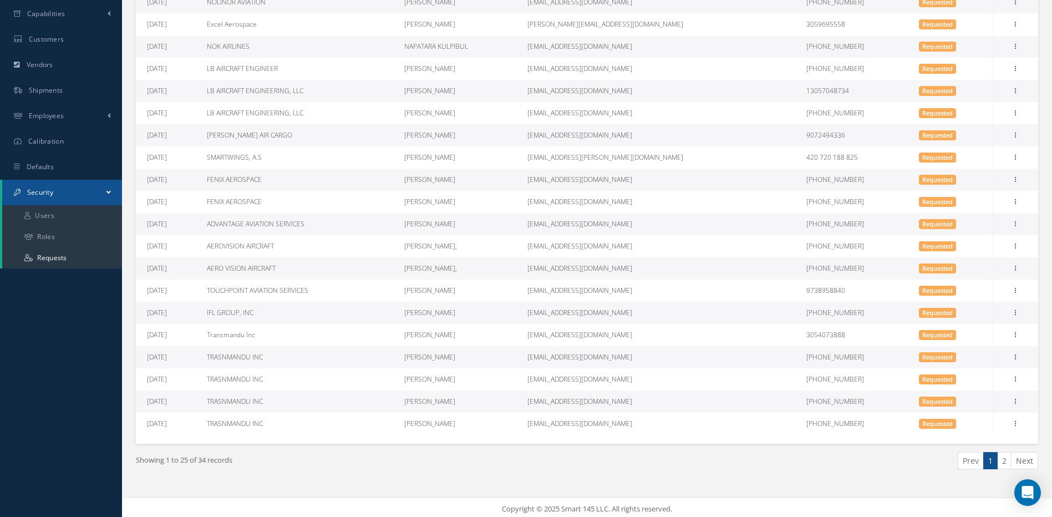
scroll to position [291, 0]
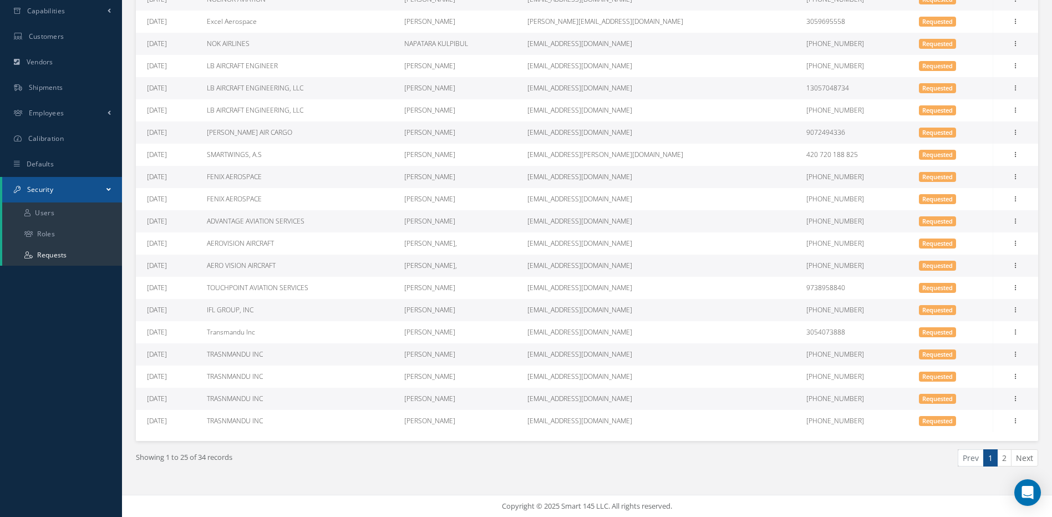
click at [107, 187] on span at bounding box center [109, 189] width 4 height 9
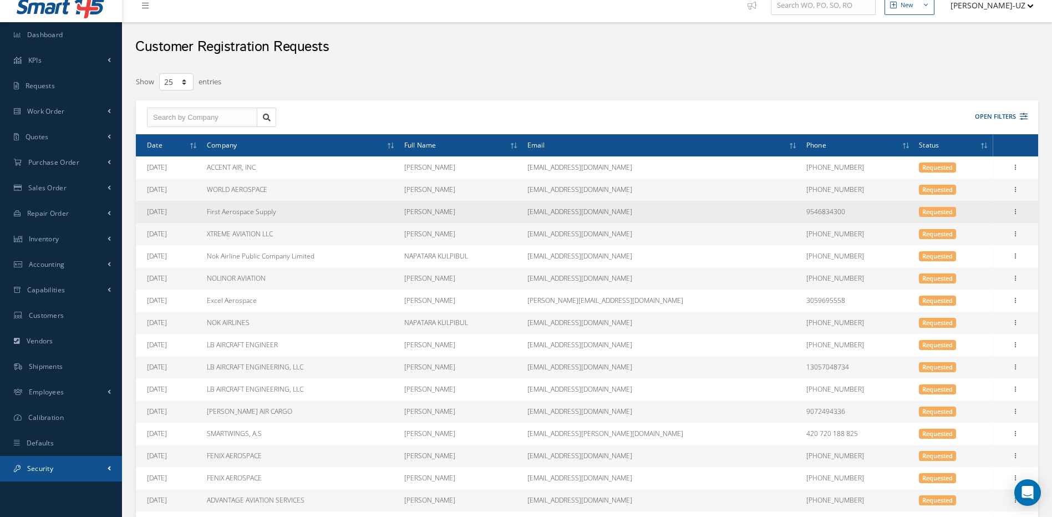
scroll to position [0, 0]
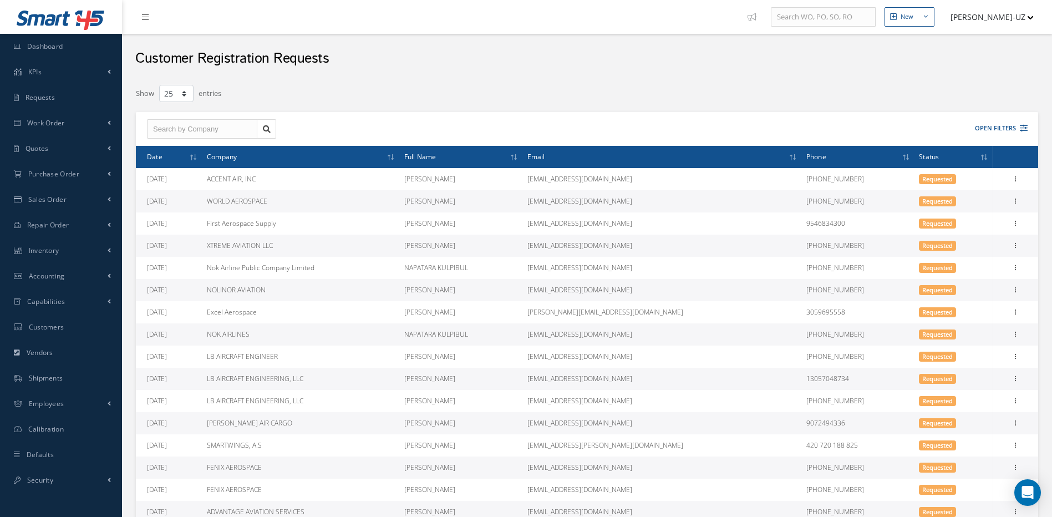
click at [1028, 15] on button "[PERSON_NAME]-UZ" at bounding box center [987, 17] width 94 height 22
click at [983, 38] on link "Administration" at bounding box center [989, 37] width 89 height 19
click at [49, 123] on span "Work Order" at bounding box center [46, 122] width 38 height 9
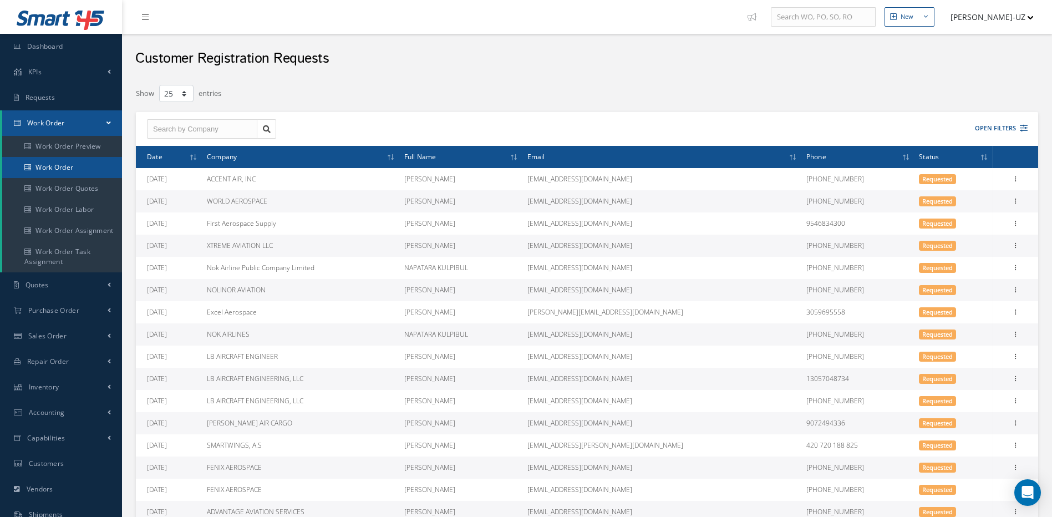
click at [52, 166] on link "Work Order" at bounding box center [62, 167] width 120 height 21
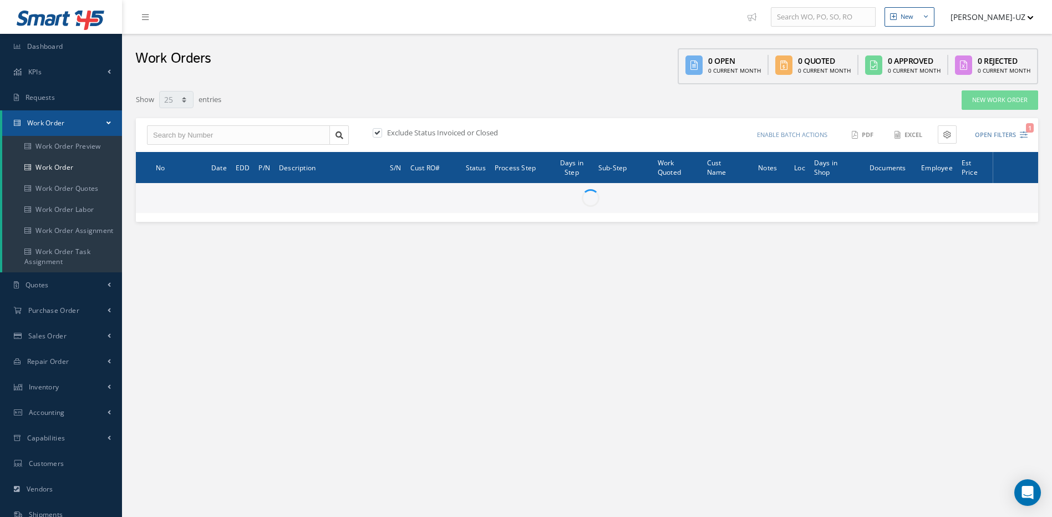
select select "25"
type input "All Work Request"
type input "All Work Performed"
type input "All Status"
type input "WO Part Status"
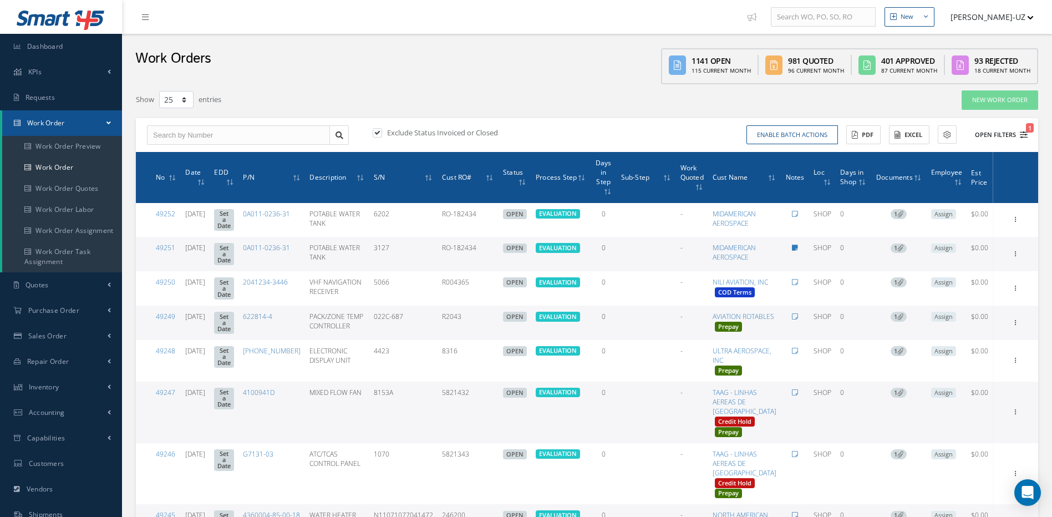
click at [1025, 134] on icon "1" at bounding box center [1024, 135] width 8 height 8
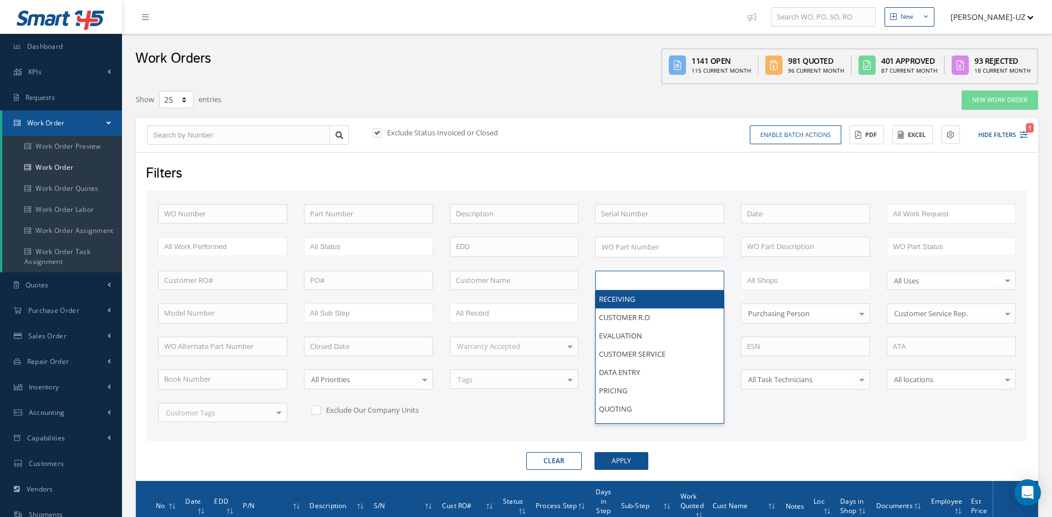
click at [655, 280] on input "text" at bounding box center [636, 280] width 70 height 14
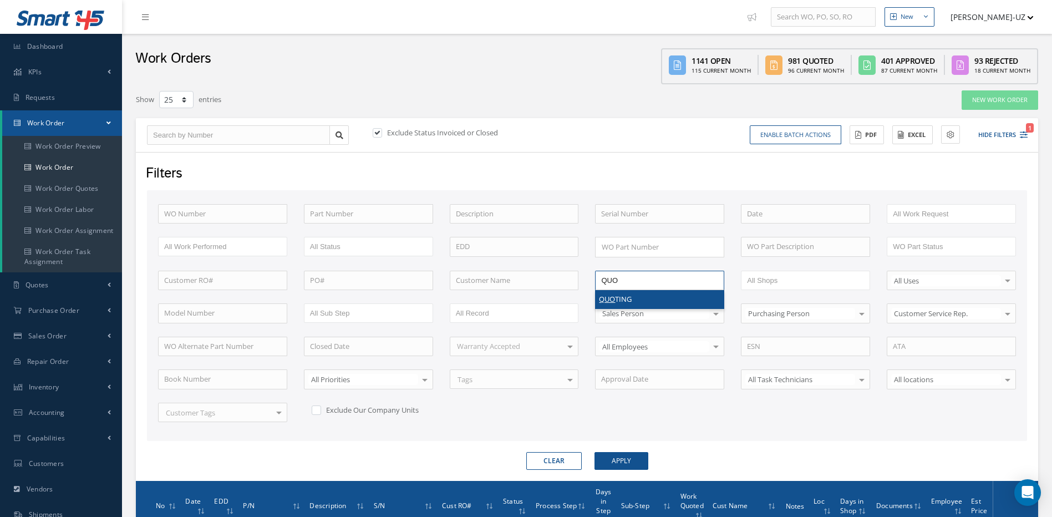
type input "QUO"
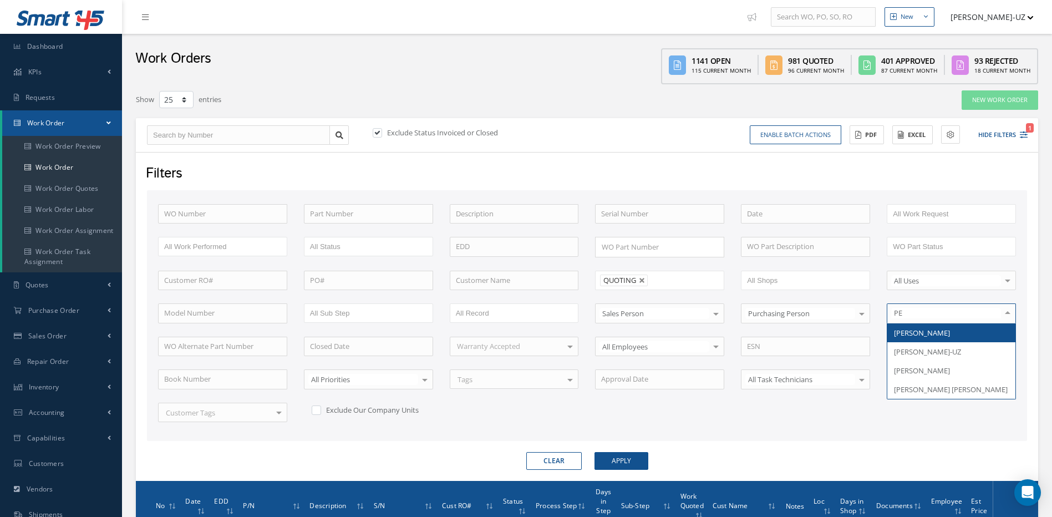
type input "PER"
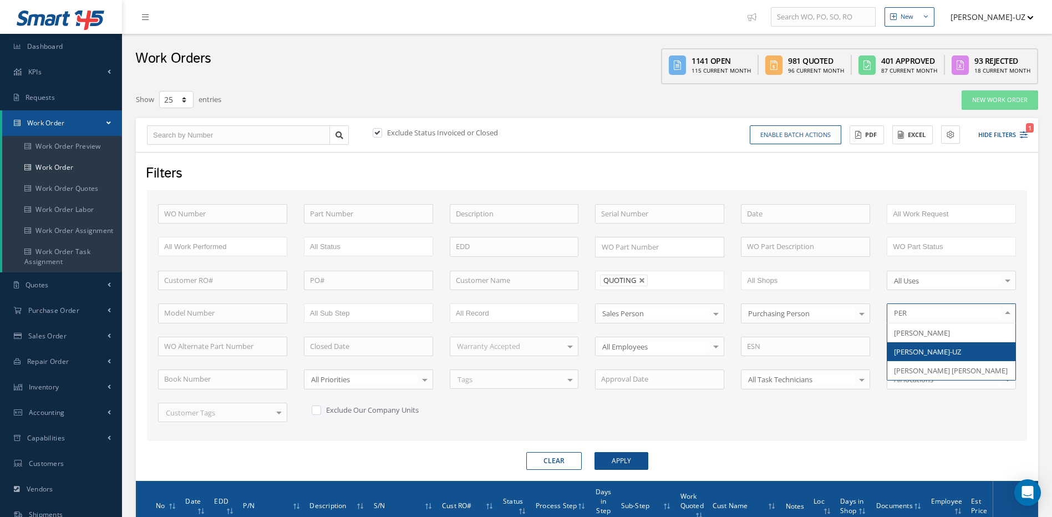
click at [944, 350] on span "[PERSON_NAME]-UZ" at bounding box center [927, 352] width 67 height 10
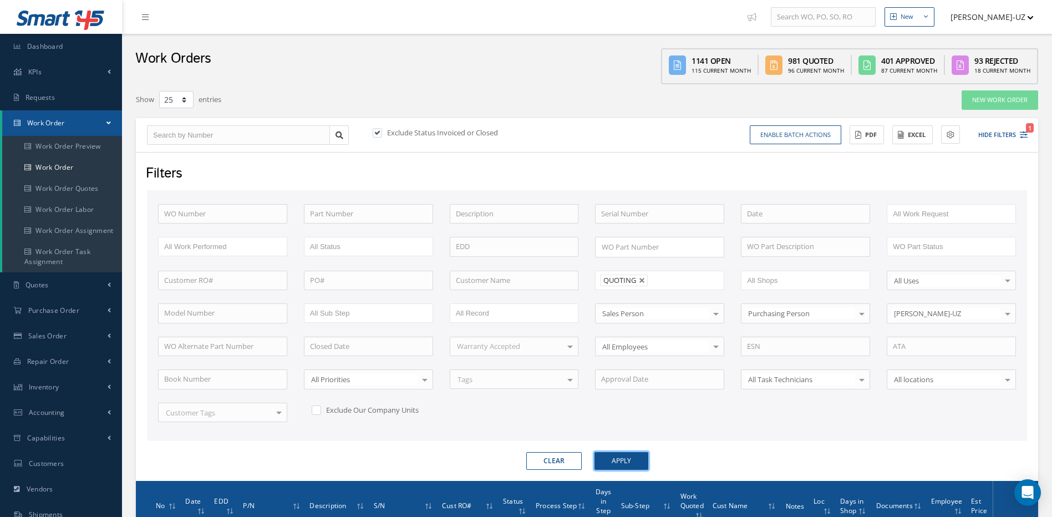
click at [632, 458] on button "Apply" at bounding box center [622, 461] width 54 height 18
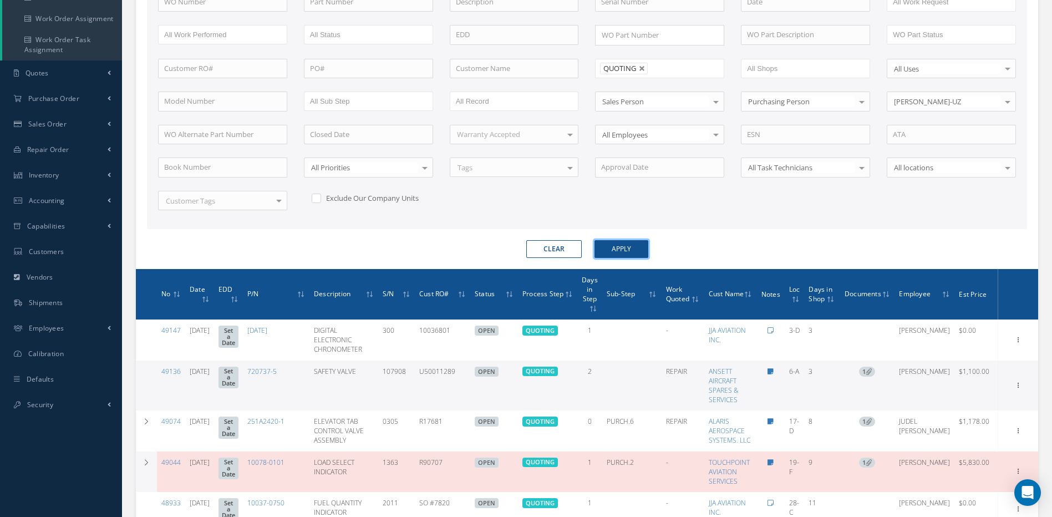
scroll to position [224, 0]
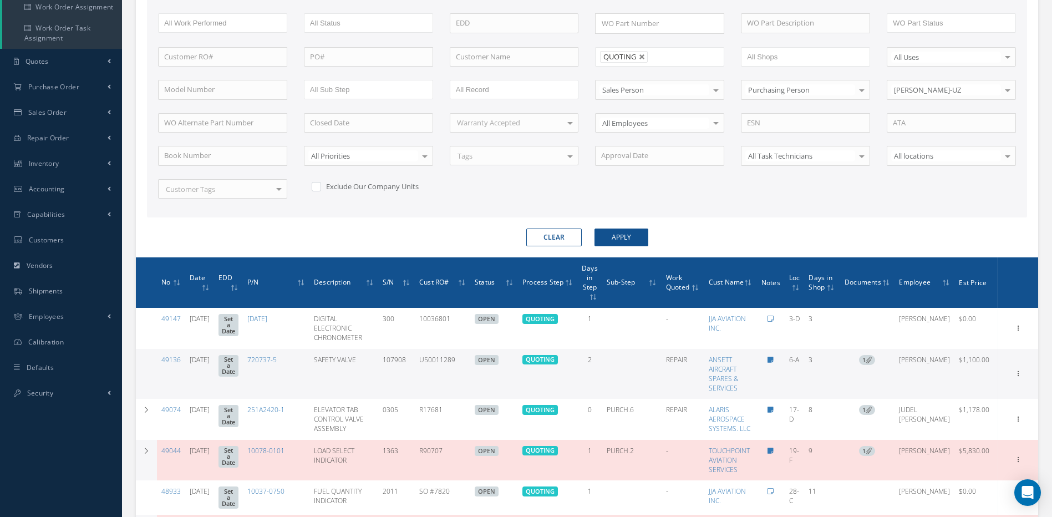
click at [321, 189] on label at bounding box center [322, 186] width 3 height 10
click at [315, 189] on input "checkbox" at bounding box center [315, 184] width 7 height 7
checkbox input "true"
click at [626, 240] on button "Apply" at bounding box center [622, 238] width 54 height 18
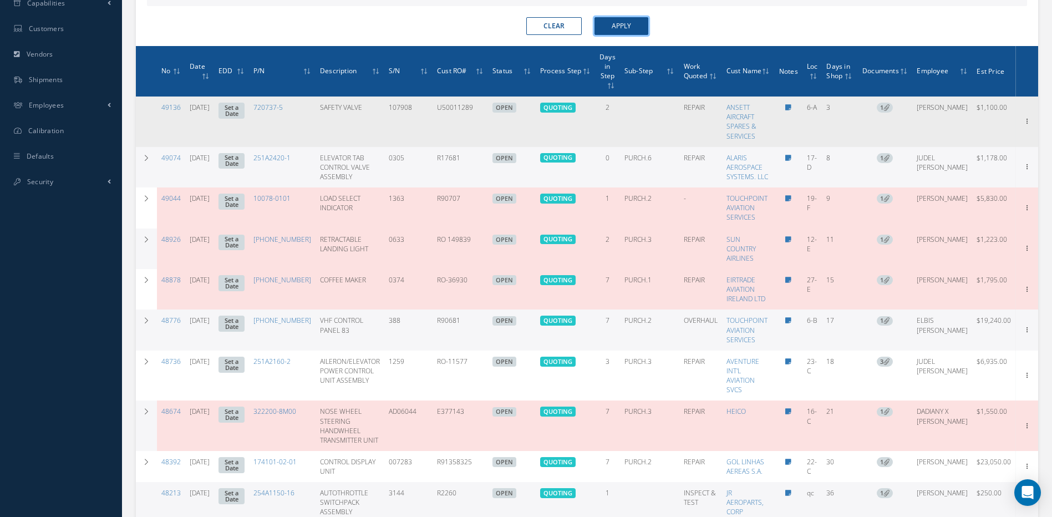
scroll to position [501, 0]
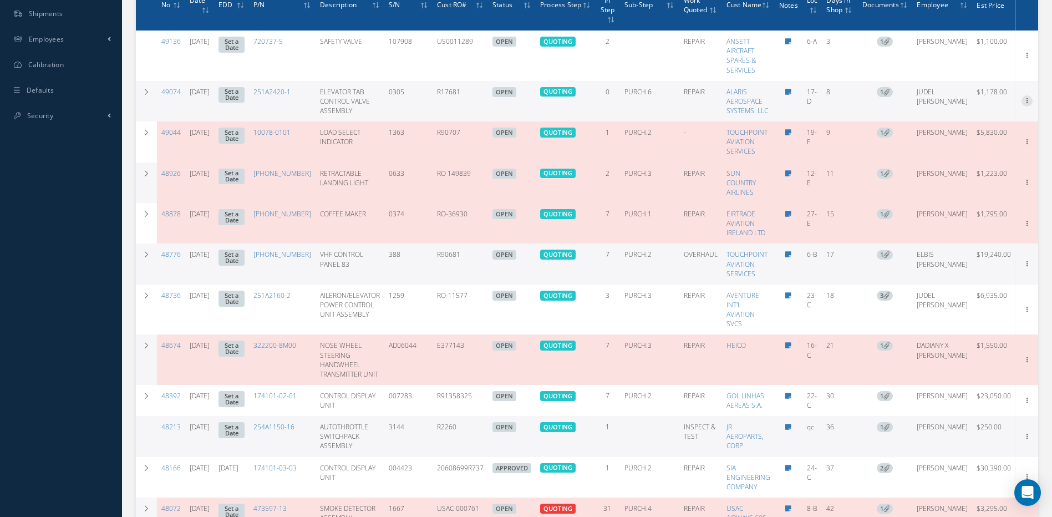
click at [1022, 100] on icon at bounding box center [1027, 99] width 11 height 9
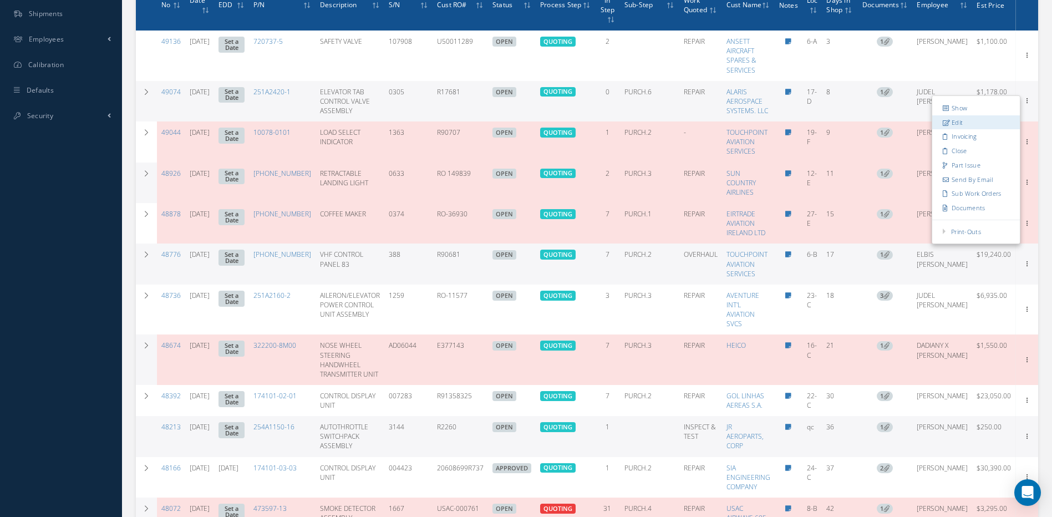
click at [947, 122] on link "Edit" at bounding box center [976, 122] width 88 height 14
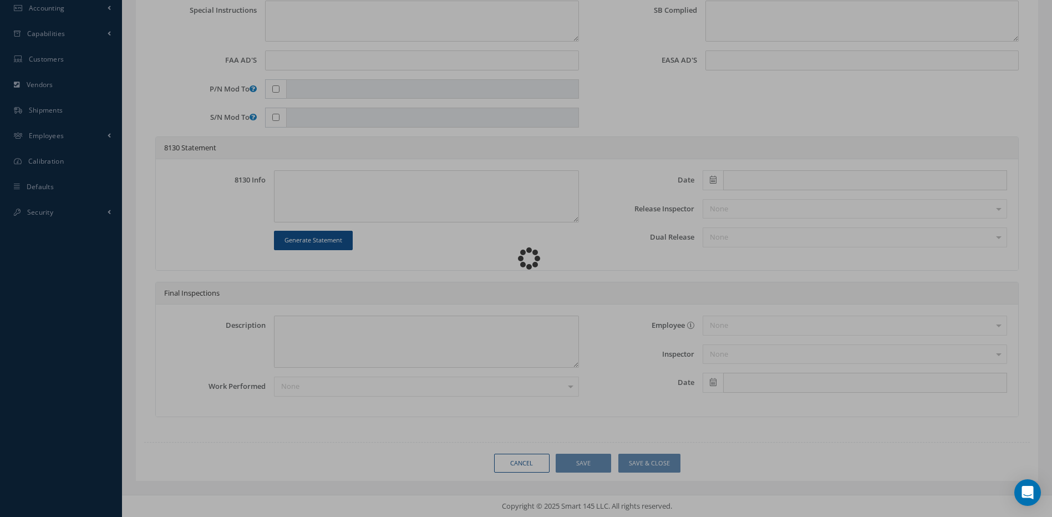
type input "251A2420-1"
type input "17-D"
type input "[DATE]"
type input "ELEVATOR TAB CONTROL VALVE ASSEMBLY"
type input "R17681"
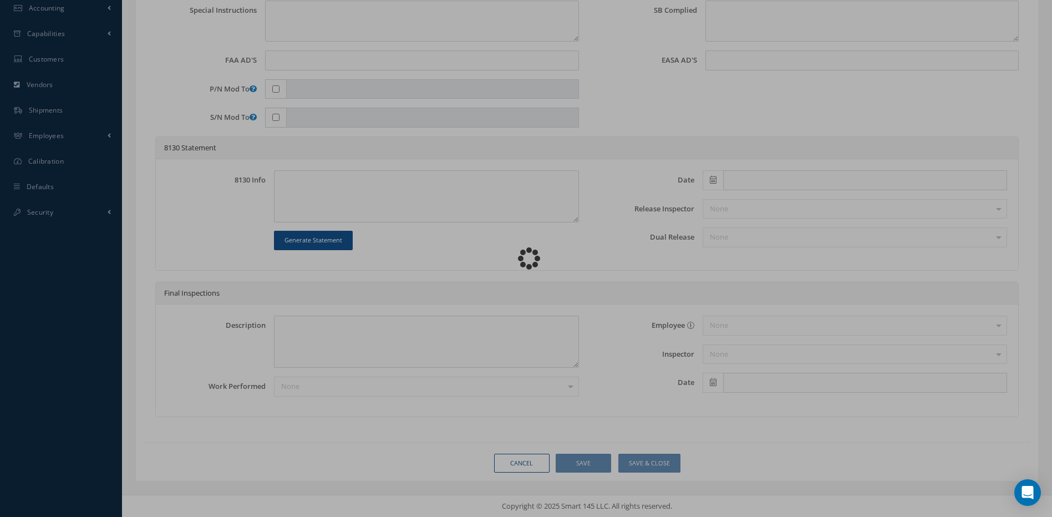
type input "0305"
type textarea "NONE"
type textarea "PLEASE SEE R.O. FOR DETAILS"
type textarea "NO VISUAL DAMAGE"
type textarea "VERIFIED PART NUMBER AND SERIAL NUMBER."
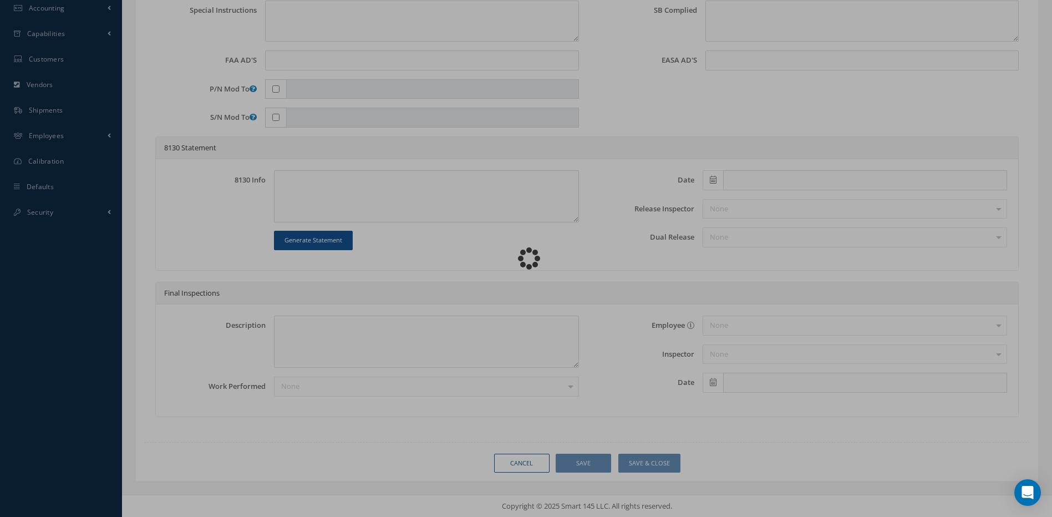
type input "[DATE]"
checkbox input "true"
type textarea "UNIT FAILED FUNCTIONAL TEST."
type input "[DATE]"
checkbox input "false"
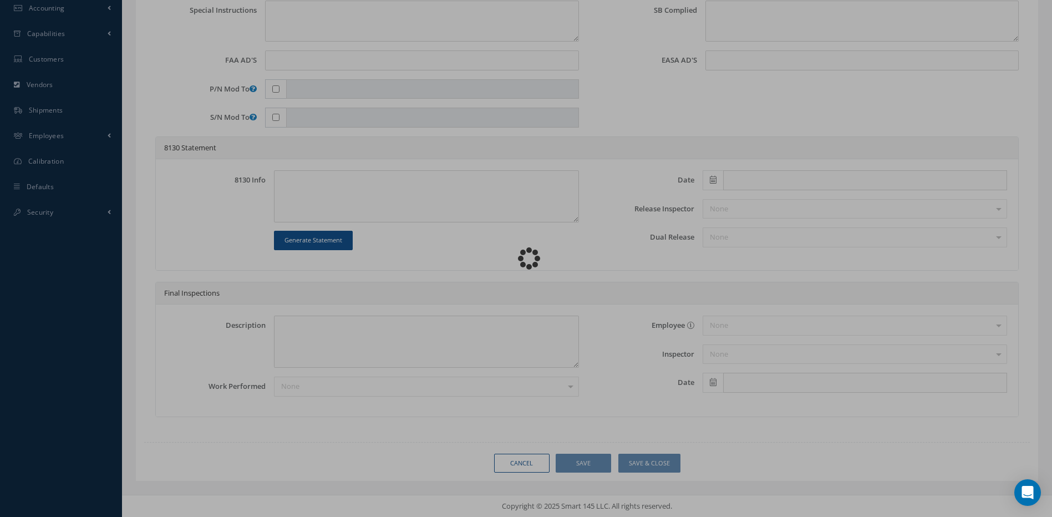
type textarea "N/A."
type input "[DATE]"
type textarea "DISASSEMBLED UNIT AS REQUIRED FOR INSPECTION AND TROUBLESHOOTING. INSPECTION RE…"
type input "[DATE]"
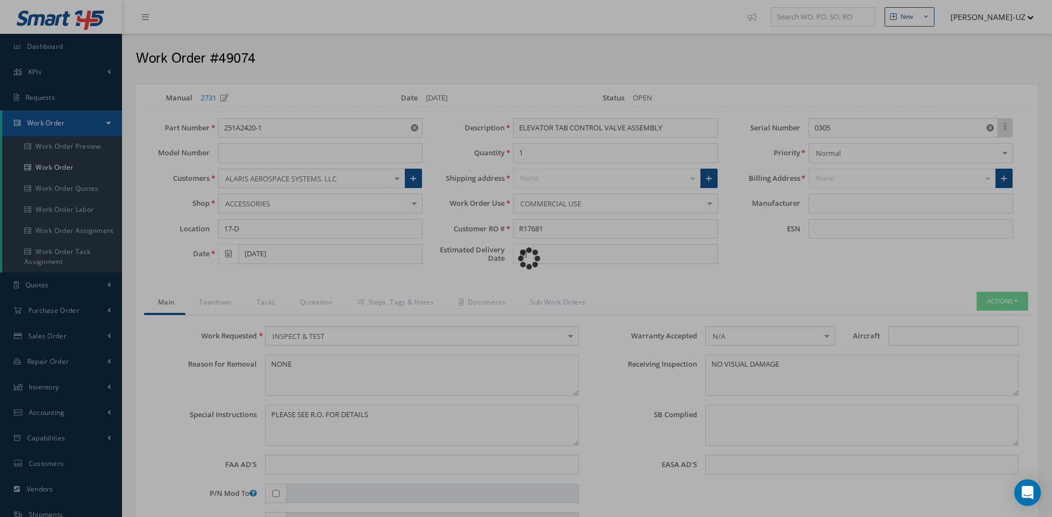
type input "BOEING"
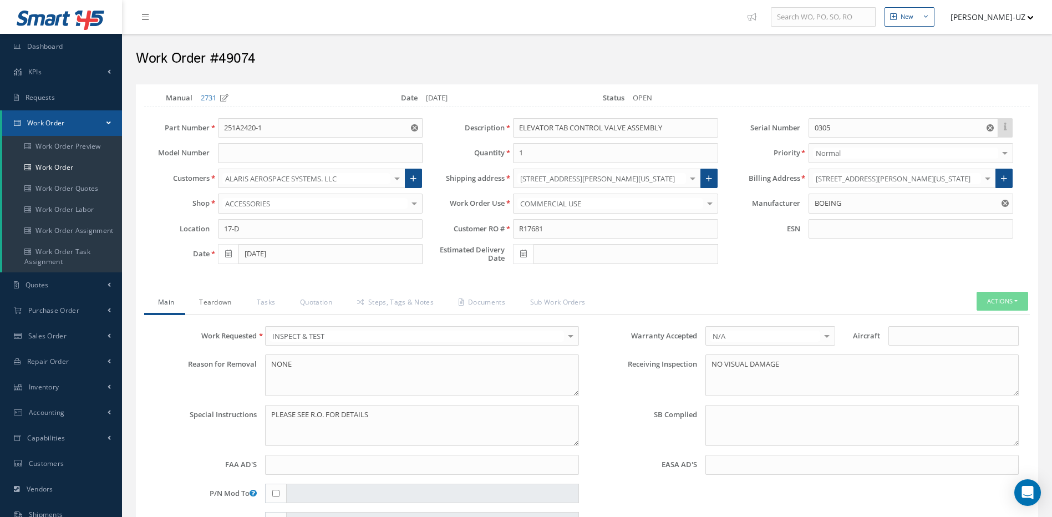
click at [211, 303] on link "Teardown" at bounding box center [213, 303] width 57 height 23
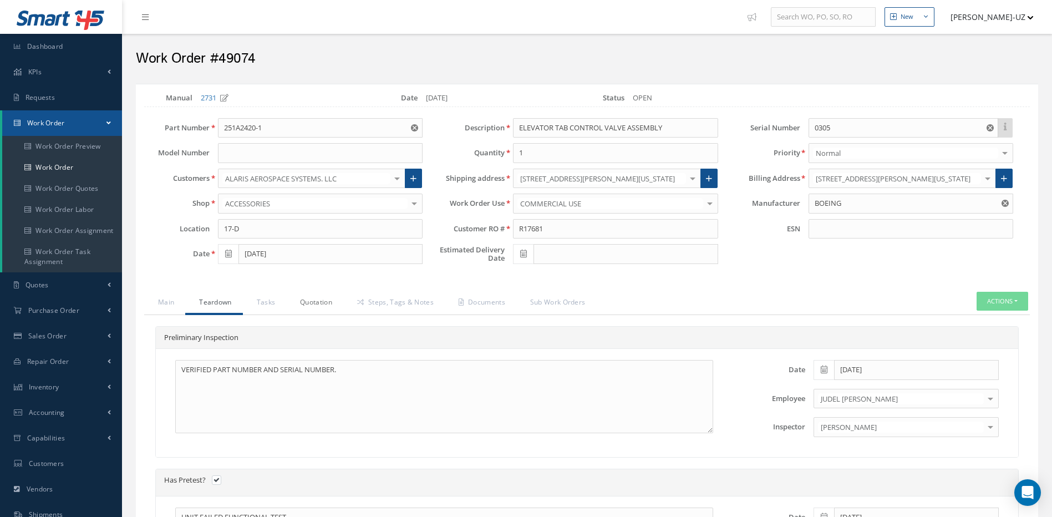
click at [320, 302] on link "Quotation" at bounding box center [314, 303] width 57 height 23
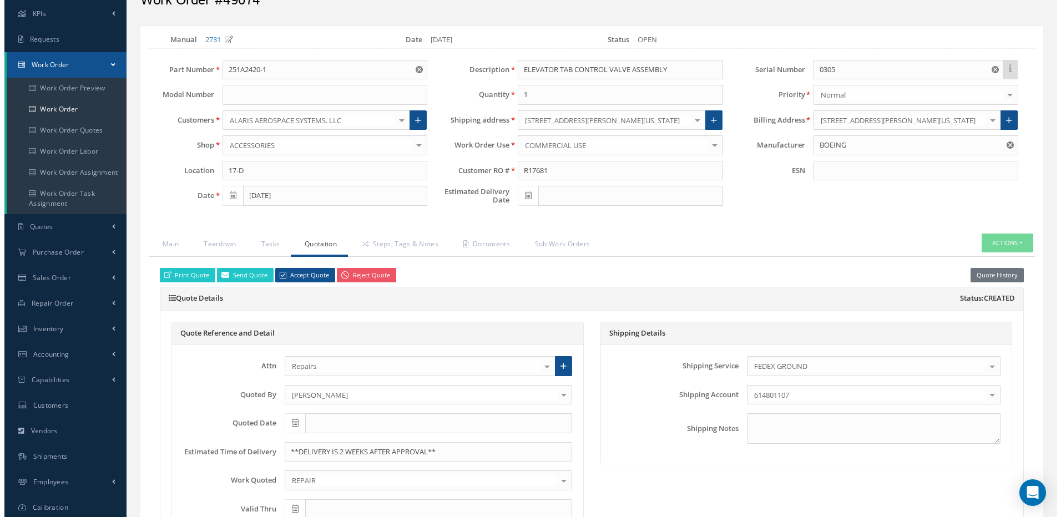
scroll to position [111, 0]
